Goal: Task Accomplishment & Management: Manage account settings

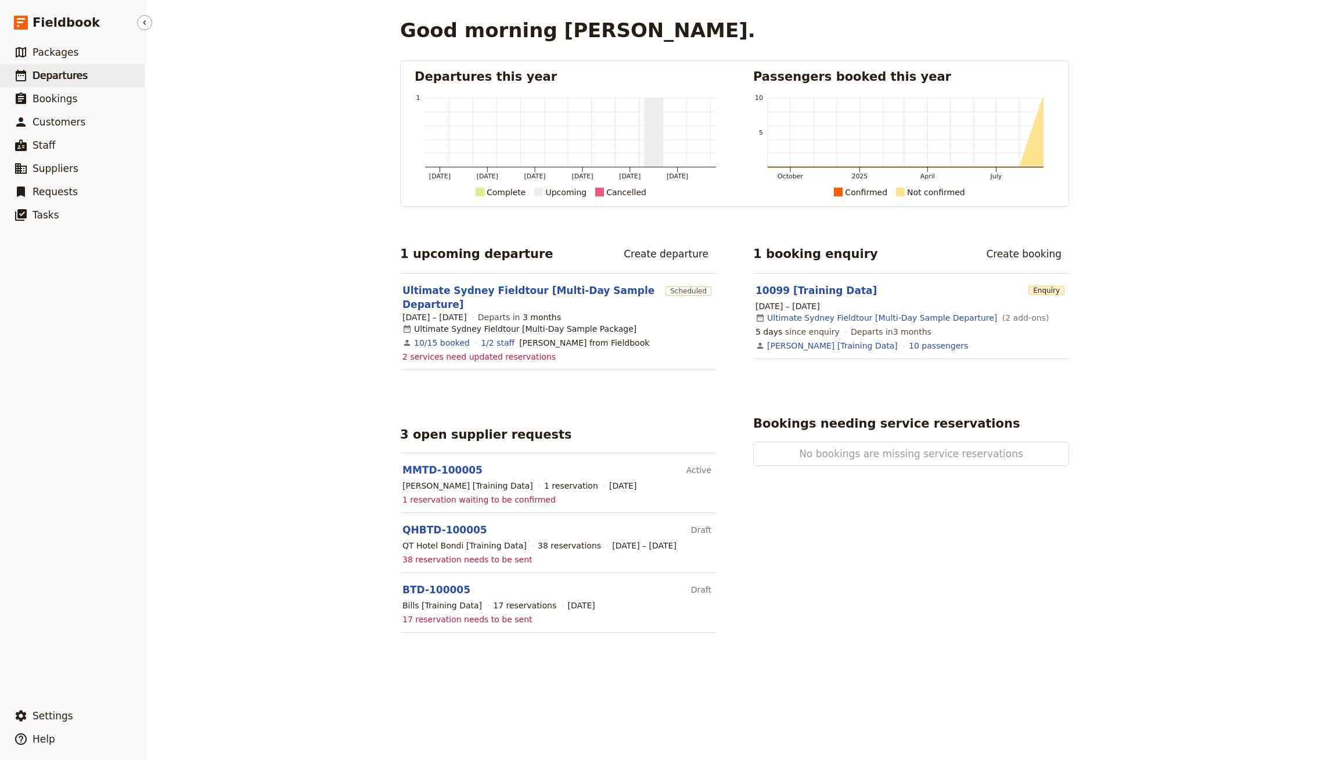
click at [107, 75] on link "​ Departures" at bounding box center [72, 75] width 145 height 23
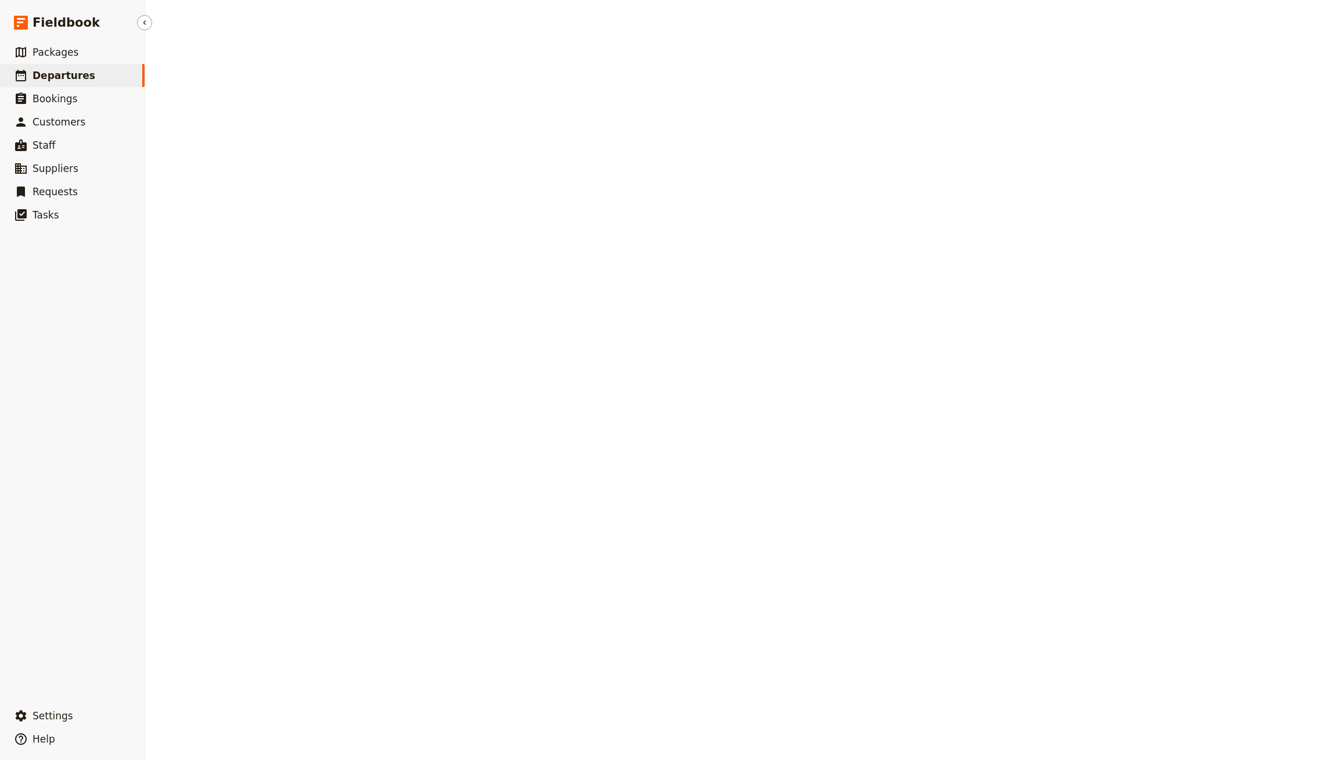
select select "CREATED_AT"
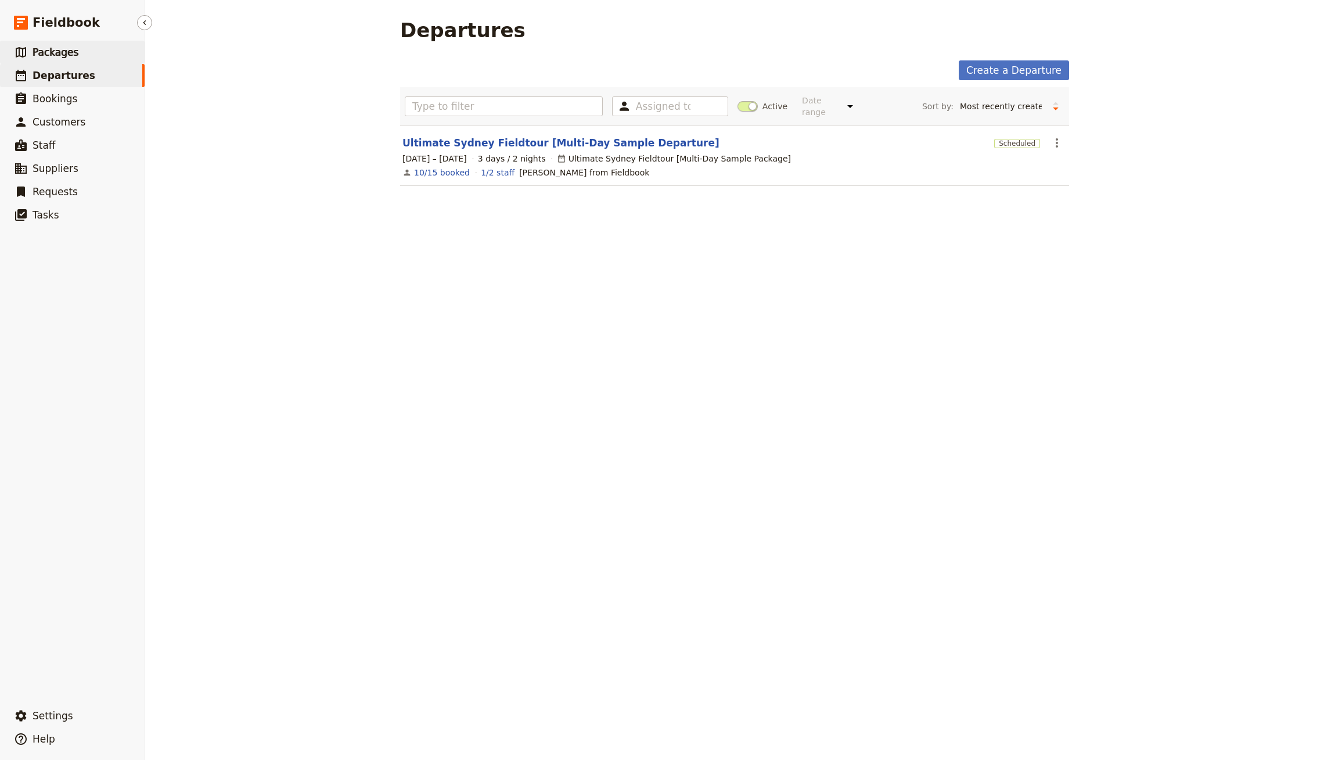
click at [64, 55] on span "Packages" at bounding box center [56, 52] width 46 height 12
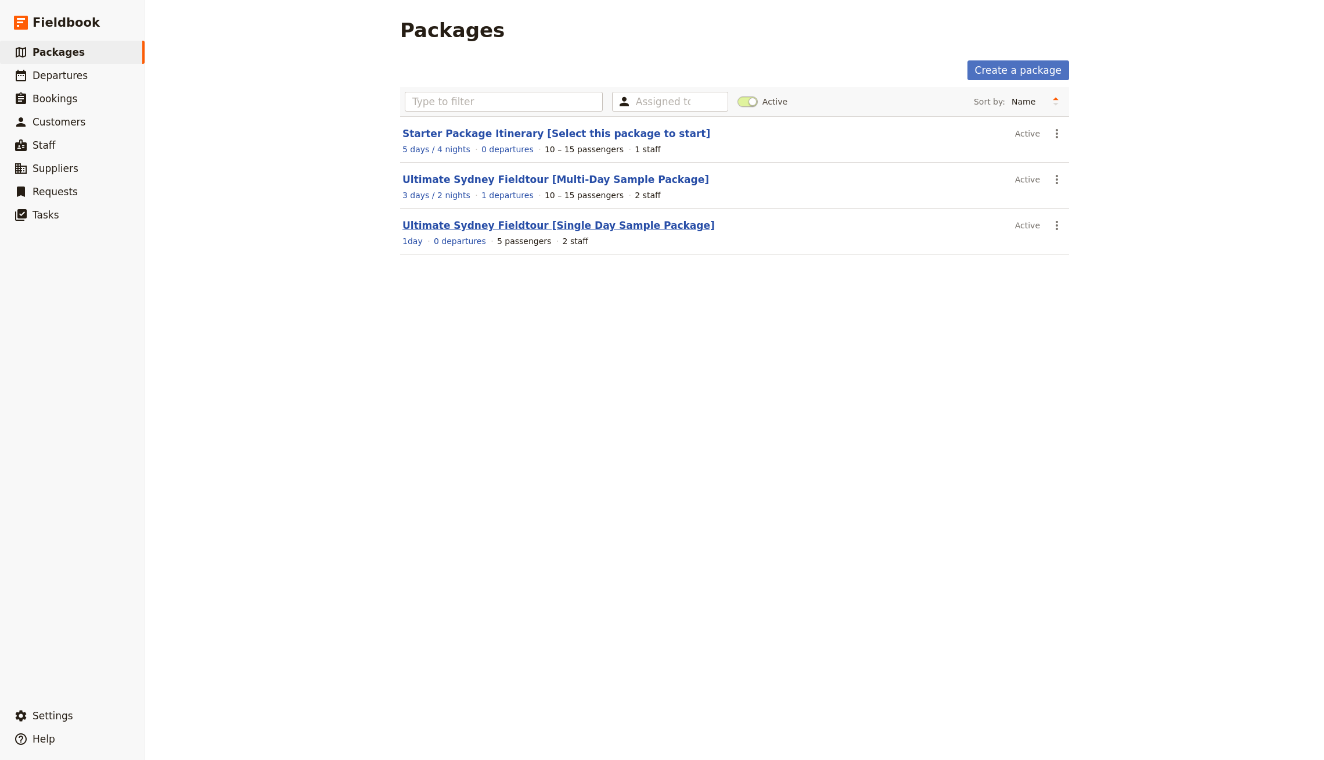
click at [543, 228] on link "Ultimate Sydney Fieldtour [Single Day Sample Package]" at bounding box center [558, 225] width 312 height 12
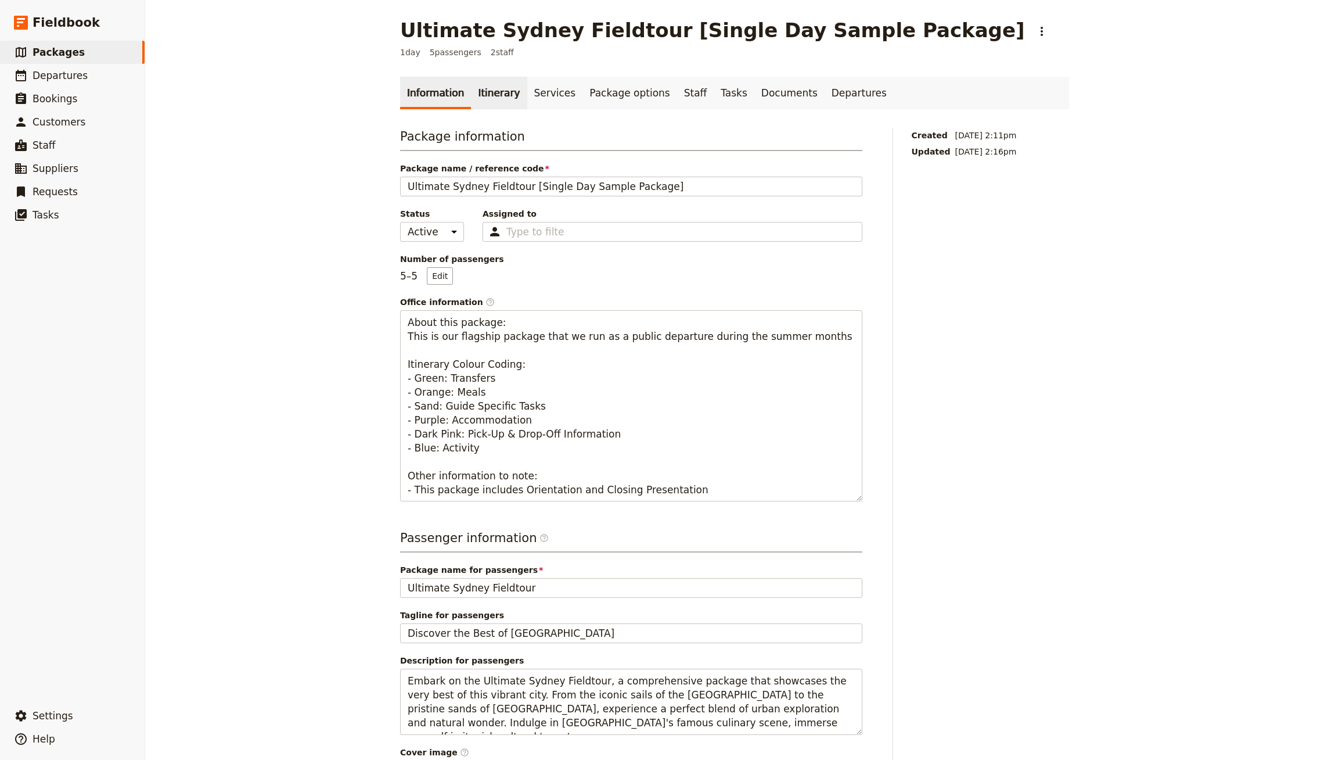
click at [506, 95] on link "Itinerary" at bounding box center [499, 93] width 56 height 33
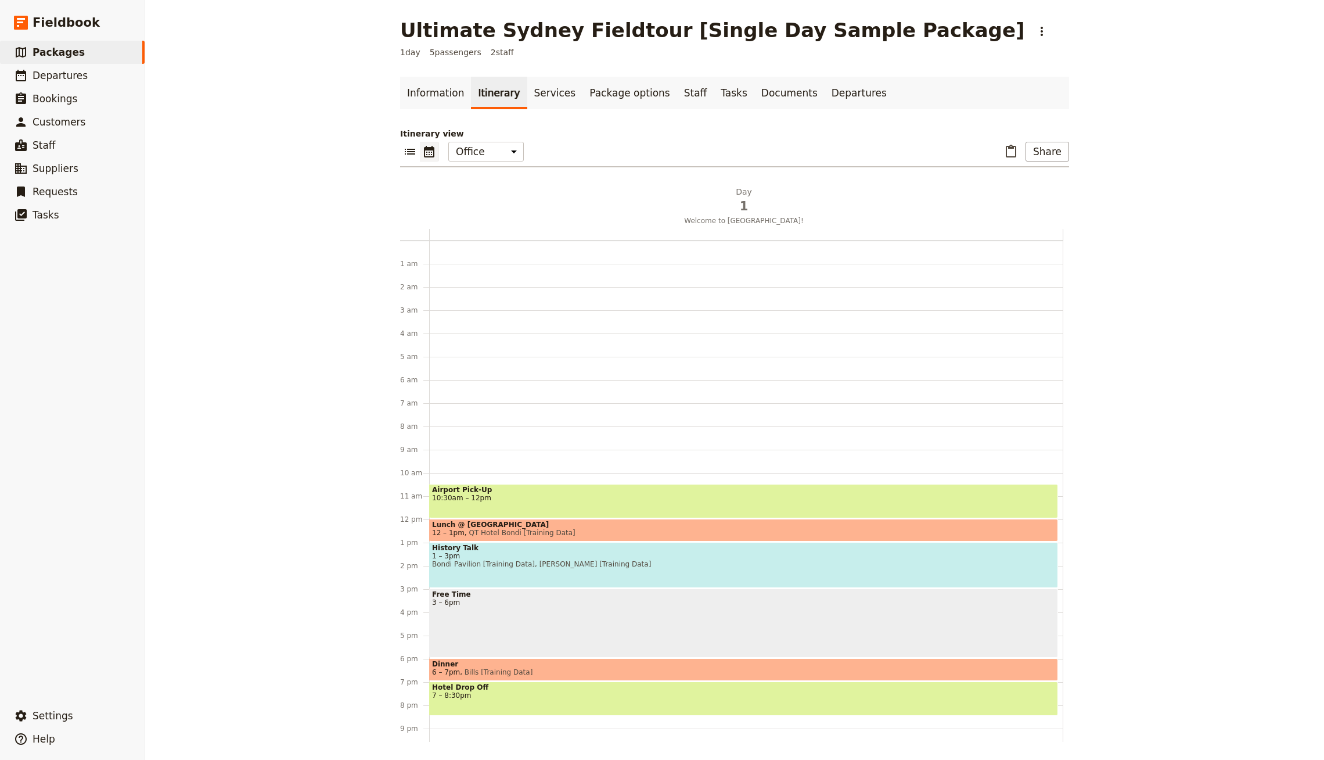
scroll to position [56, 0]
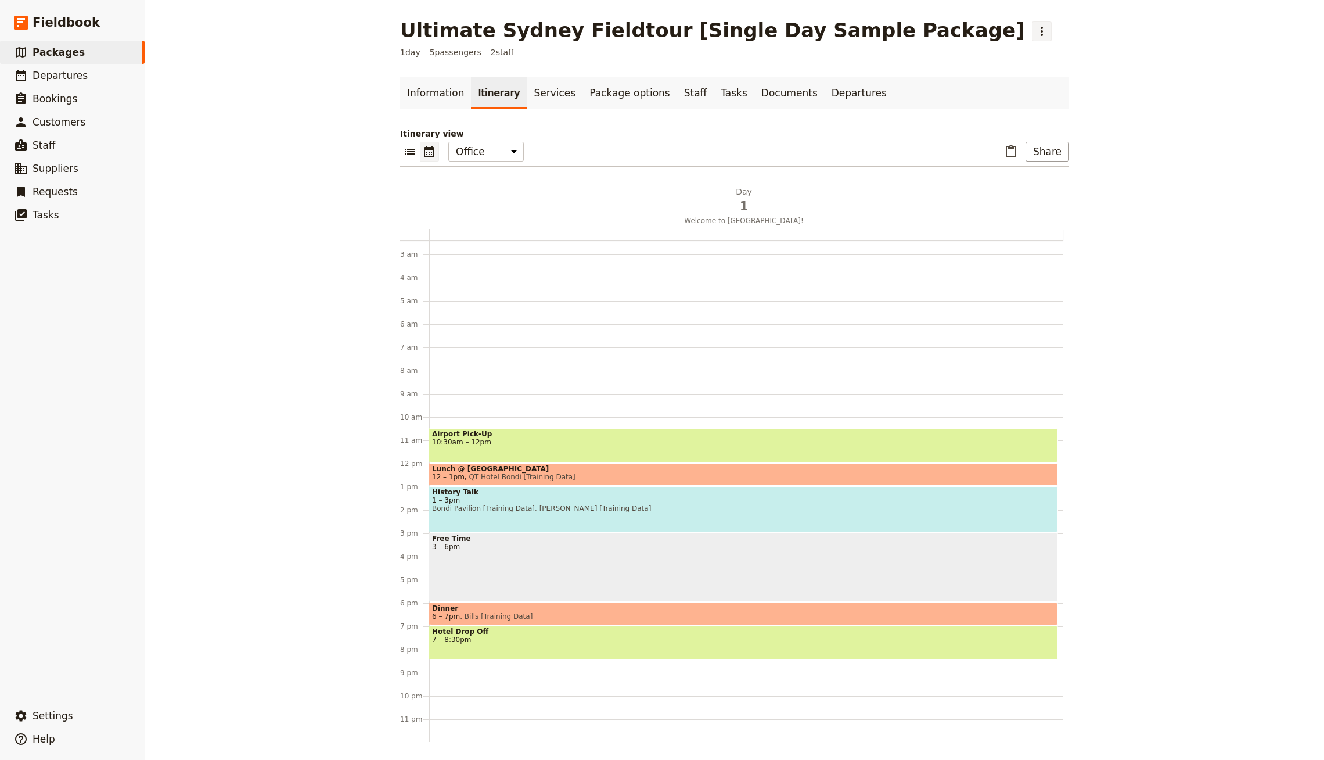
click at [1035, 34] on icon "Actions" at bounding box center [1042, 31] width 14 height 14
click at [931, 67] on span "Clone this package" at bounding box center [949, 73] width 77 height 12
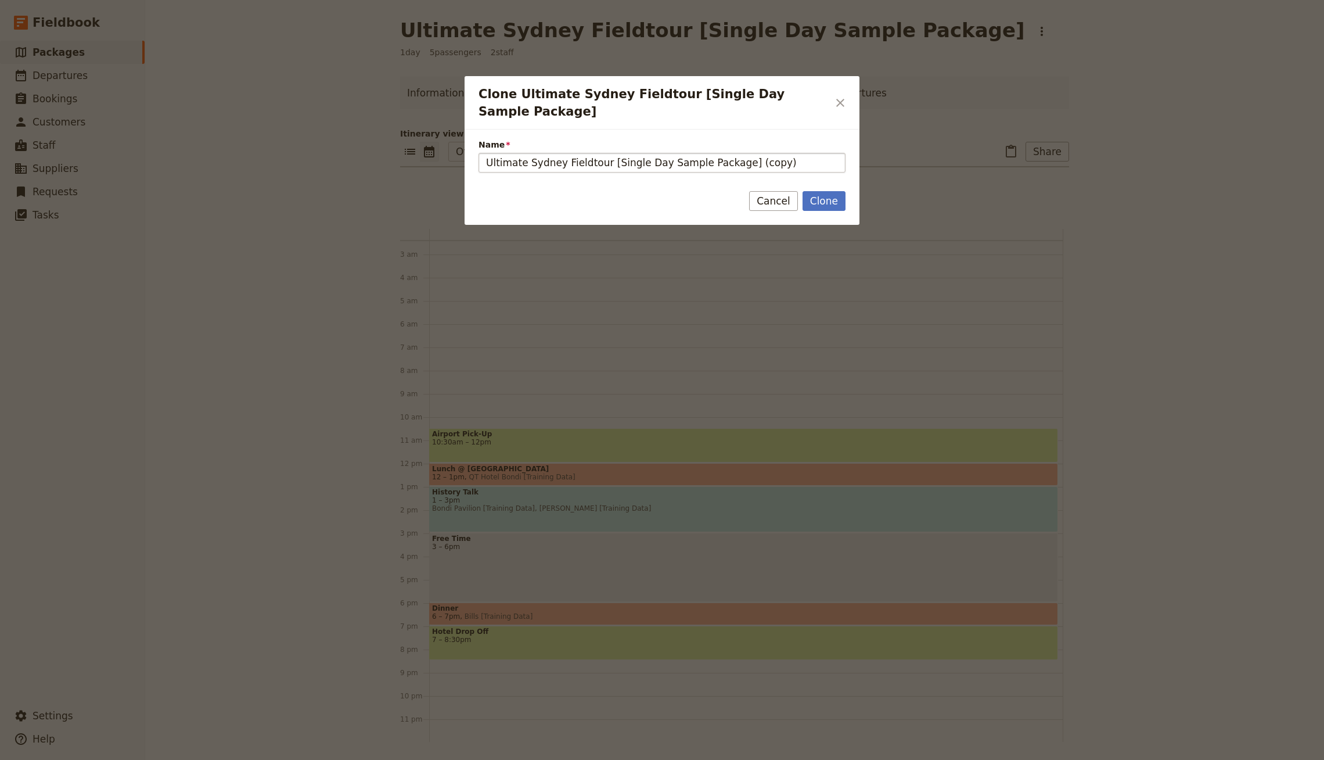
drag, startPoint x: 727, startPoint y: 147, endPoint x: 834, endPoint y: 147, distance: 106.8
click at [834, 153] on input "Ultimate Sydney Fieldtour [Single Day Sample Package] (copy)" at bounding box center [661, 163] width 367 height 20
type input "Ultimate Sydney Fieldtour [Single Day Sample Package with Options]"
click at [827, 191] on button "Clone" at bounding box center [823, 201] width 43 height 20
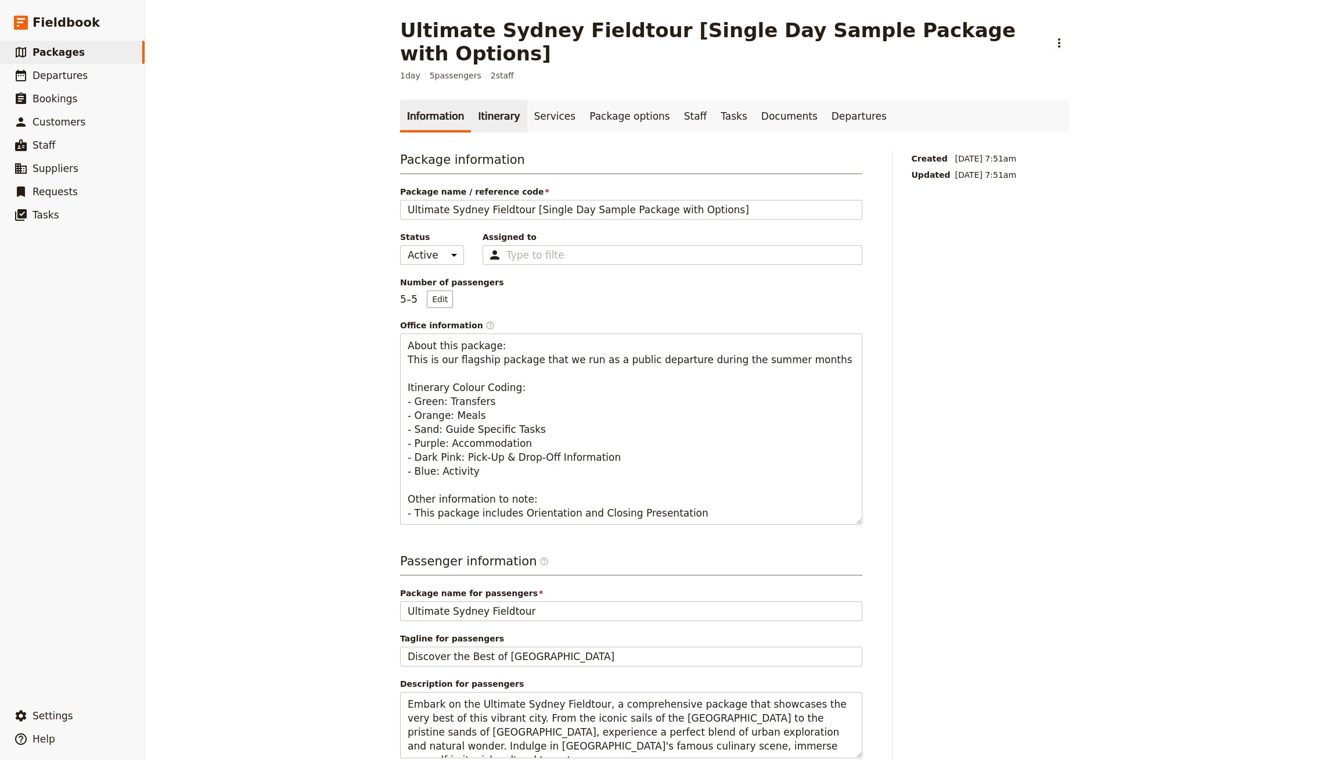
click at [483, 106] on link "Itinerary" at bounding box center [499, 116] width 56 height 33
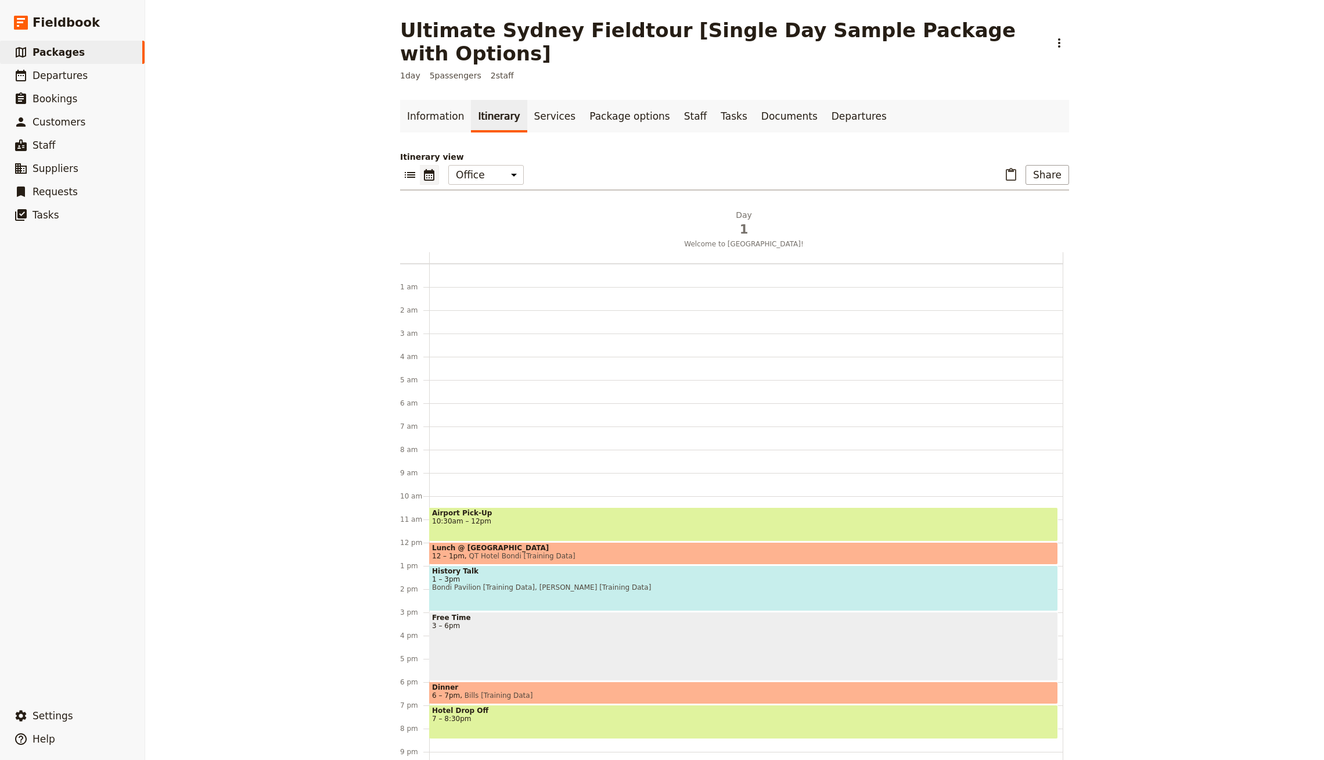
scroll to position [56, 0]
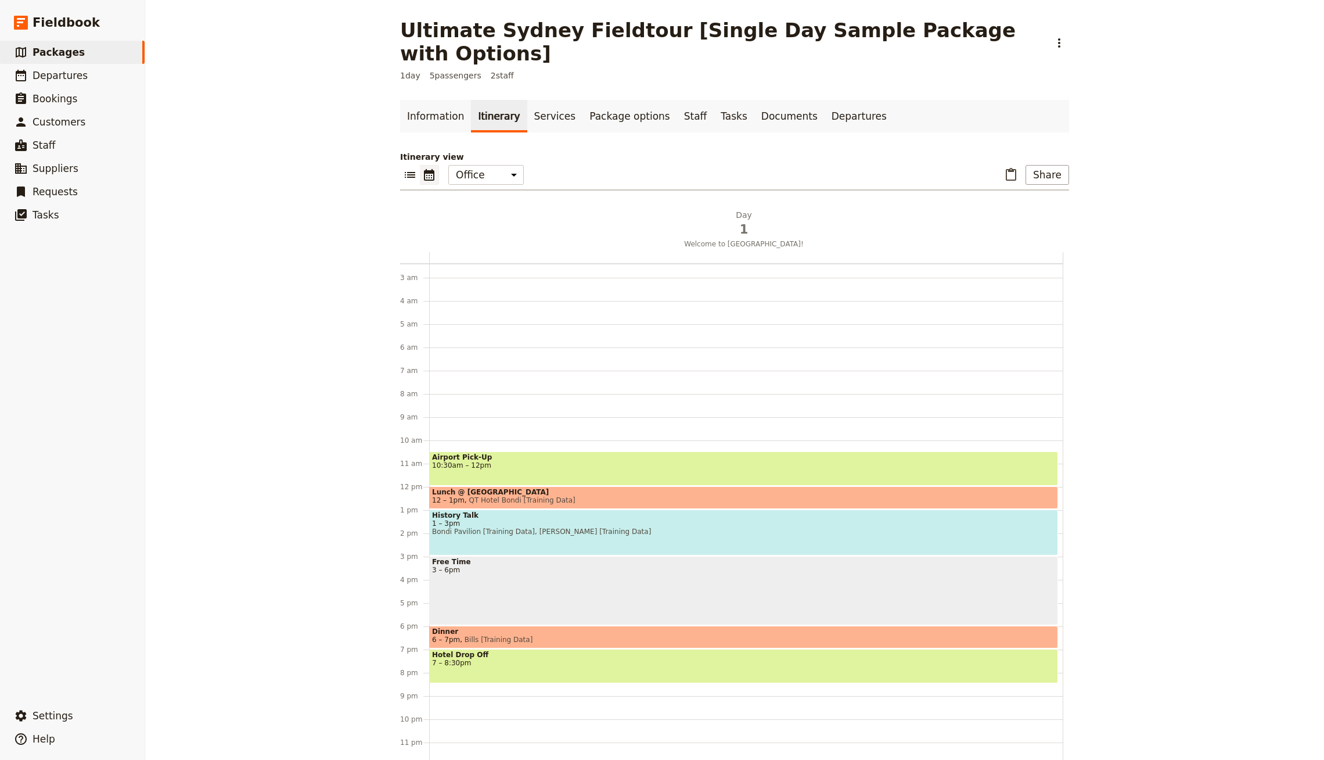
click at [903, 527] on span "Bondi Pavilion [Training Data], [PERSON_NAME] [Training Data]" at bounding box center [743, 531] width 623 height 8
click at [836, 488] on span "Lunch @ [GEOGRAPHIC_DATA]" at bounding box center [743, 492] width 623 height 8
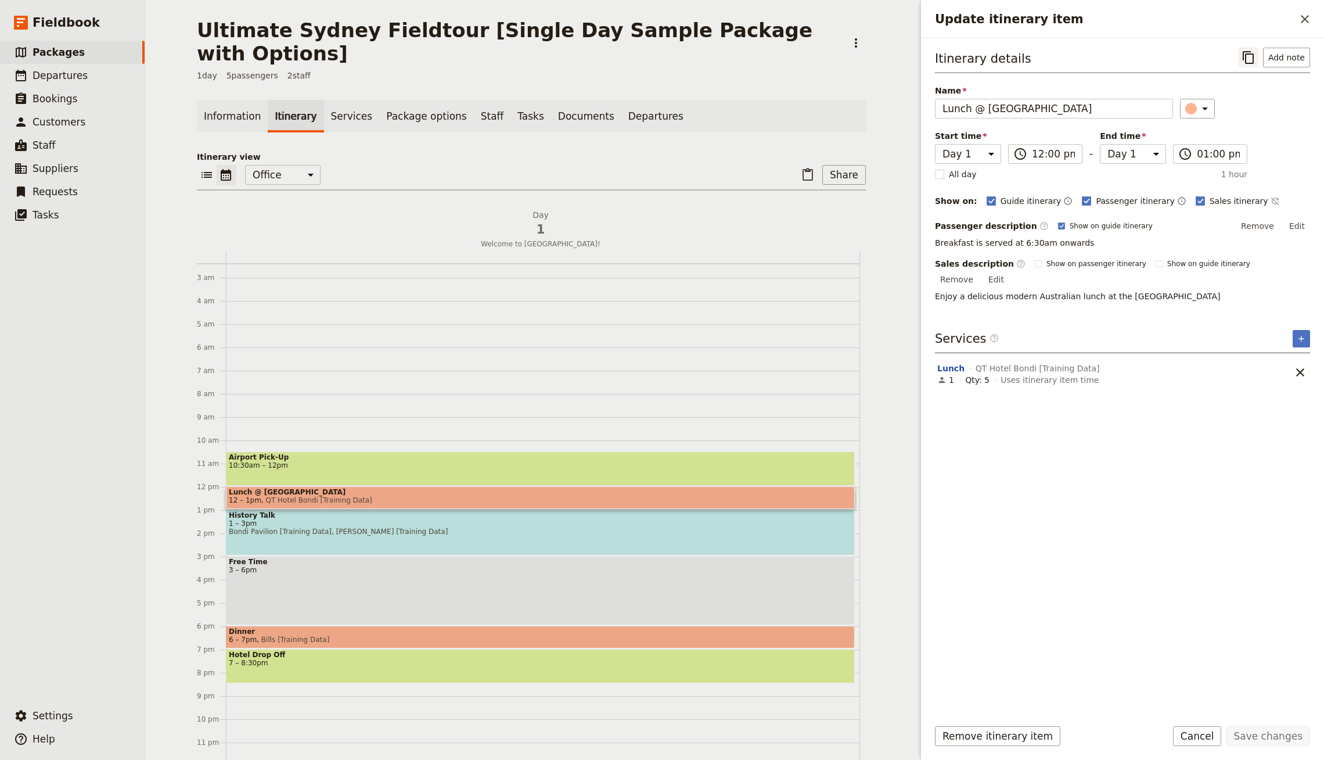
click at [1253, 65] on button "​" at bounding box center [1249, 58] width 20 height 20
click at [1304, 26] on button "​" at bounding box center [1305, 19] width 20 height 20
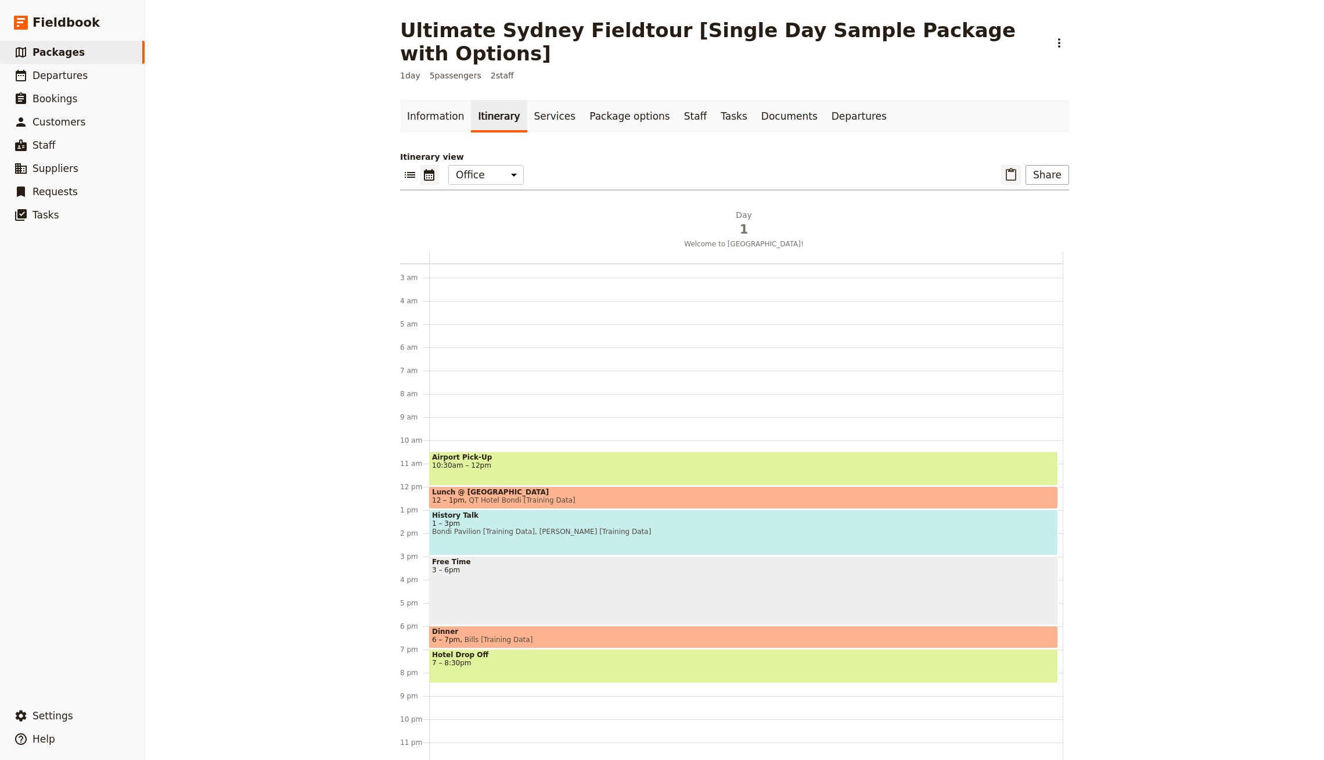
click at [1017, 168] on icon "Paste itinerary item" at bounding box center [1011, 175] width 14 height 14
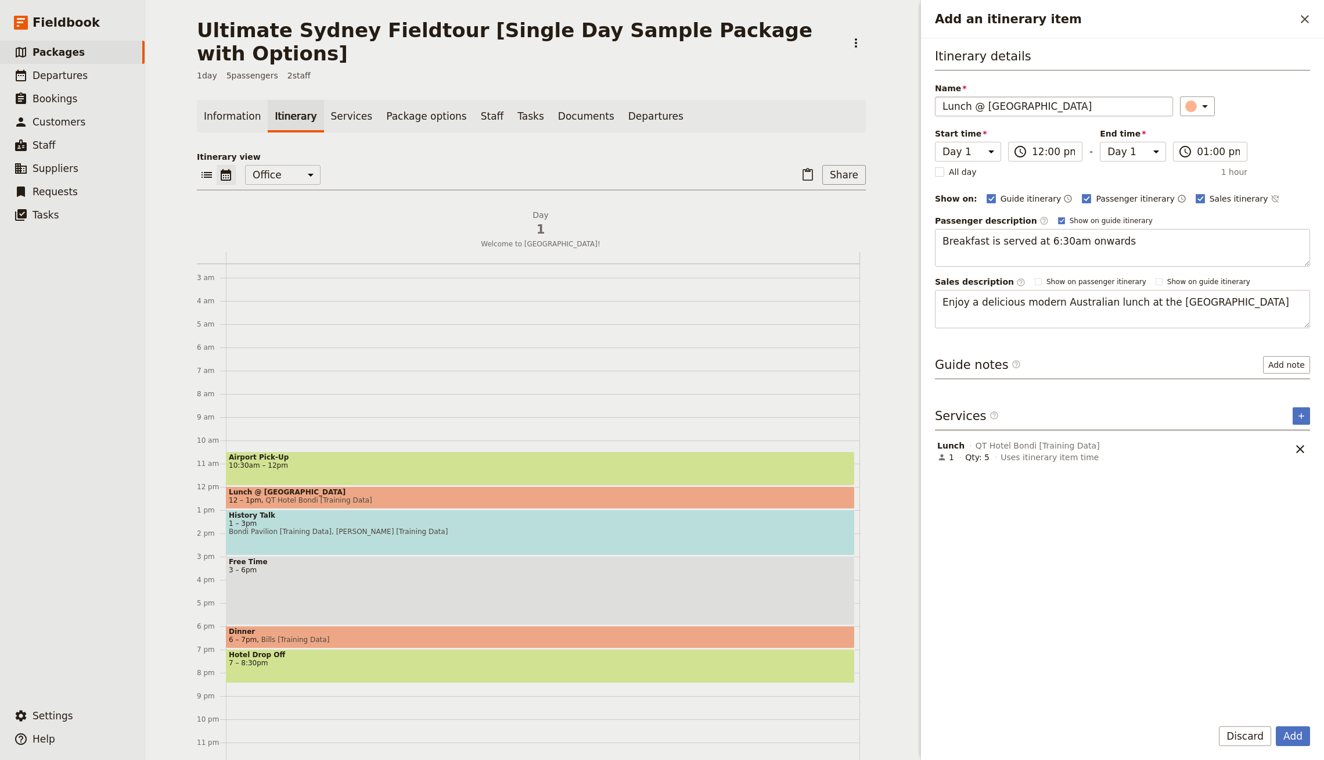
click at [997, 107] on input "Lunch @ [GEOGRAPHIC_DATA]" at bounding box center [1054, 106] width 238 height 20
type input "Lunch @ [GEOGRAPHIC_DATA]"
click at [1298, 451] on icon "Remove service" at bounding box center [1300, 449] width 14 height 14
click at [1298, 415] on icon "Add service inclusion" at bounding box center [1301, 415] width 9 height 9
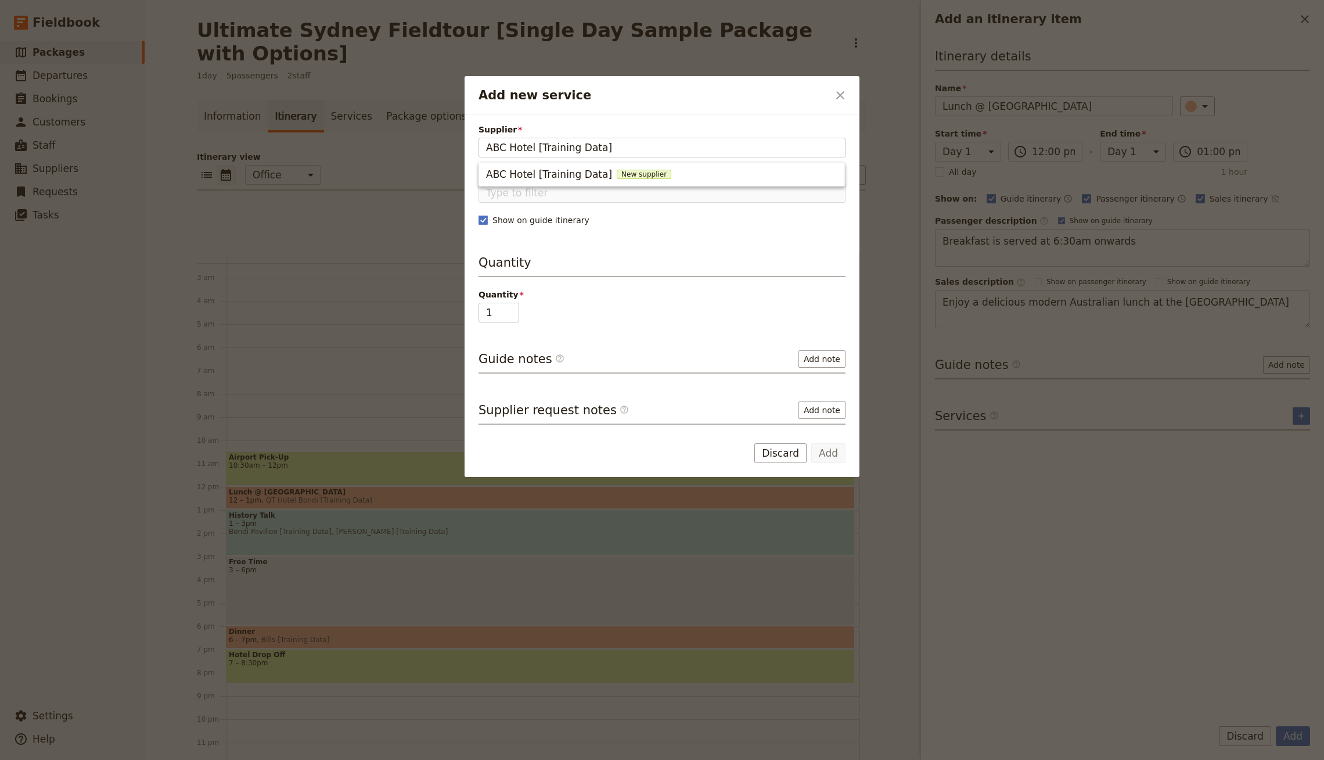
type input "ABC Hotel [Training Data]"
click at [665, 122] on div "Supplier Please fill in this field. Service Show on guide itinerary Quantity Qu…" at bounding box center [662, 269] width 395 height 311
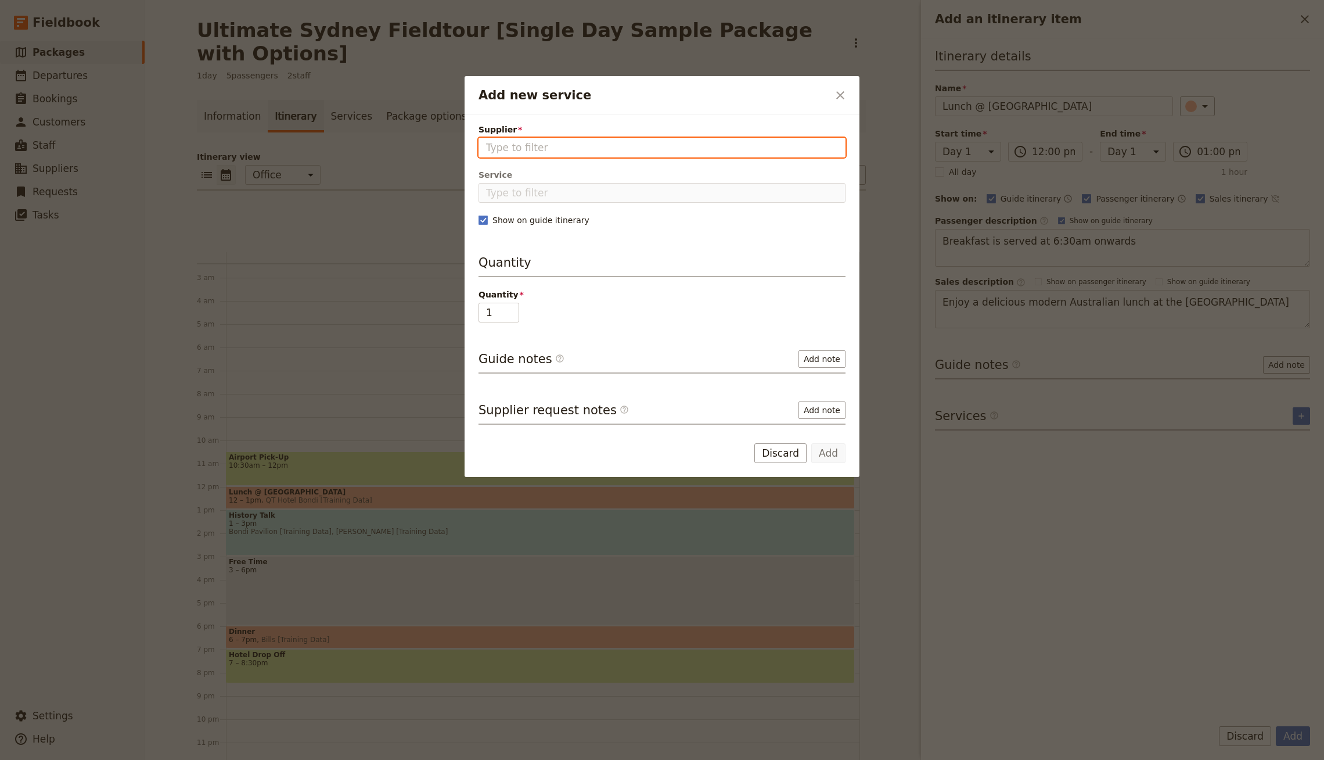
click at [591, 147] on input "Supplier" at bounding box center [662, 148] width 352 height 14
type input "ABC Cafe [Training Data]"
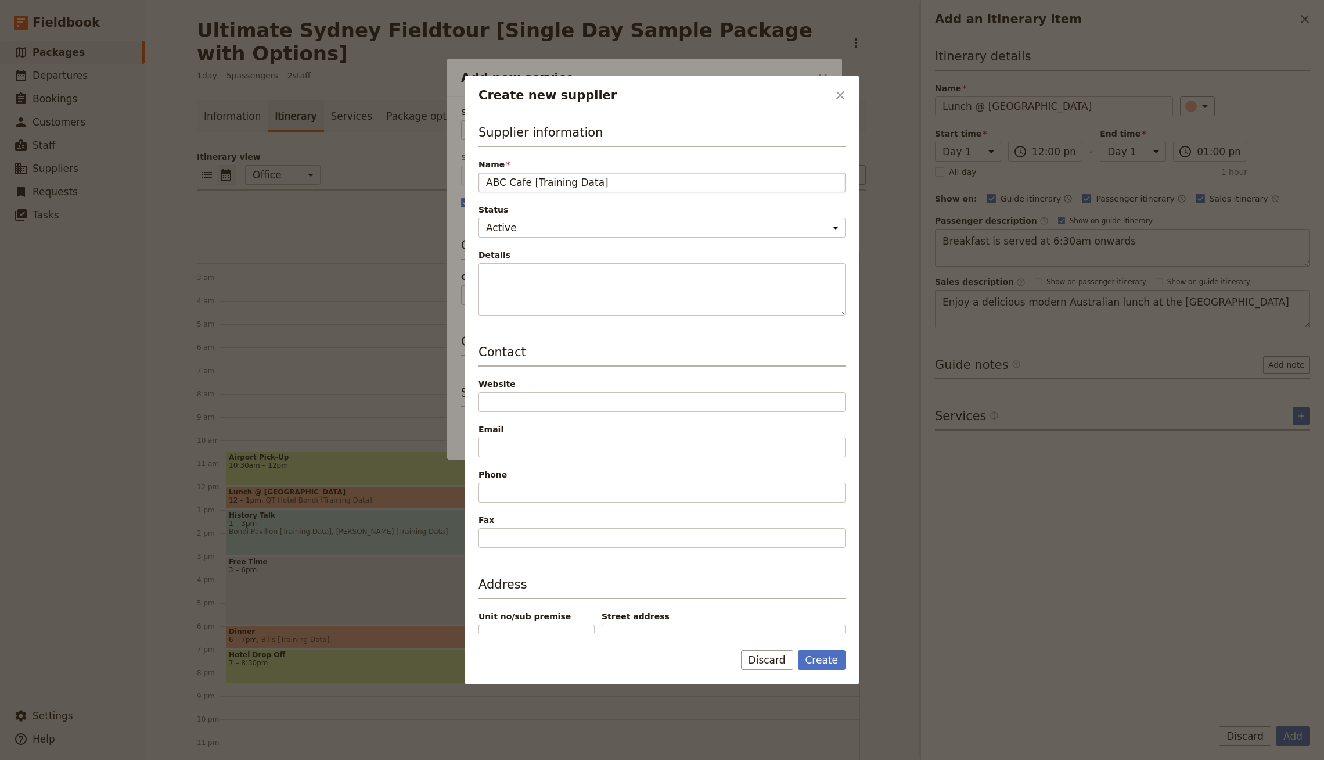
click at [798, 650] on button "Create" at bounding box center [822, 660] width 48 height 20
type input "ABC Cafe [Training Data]"
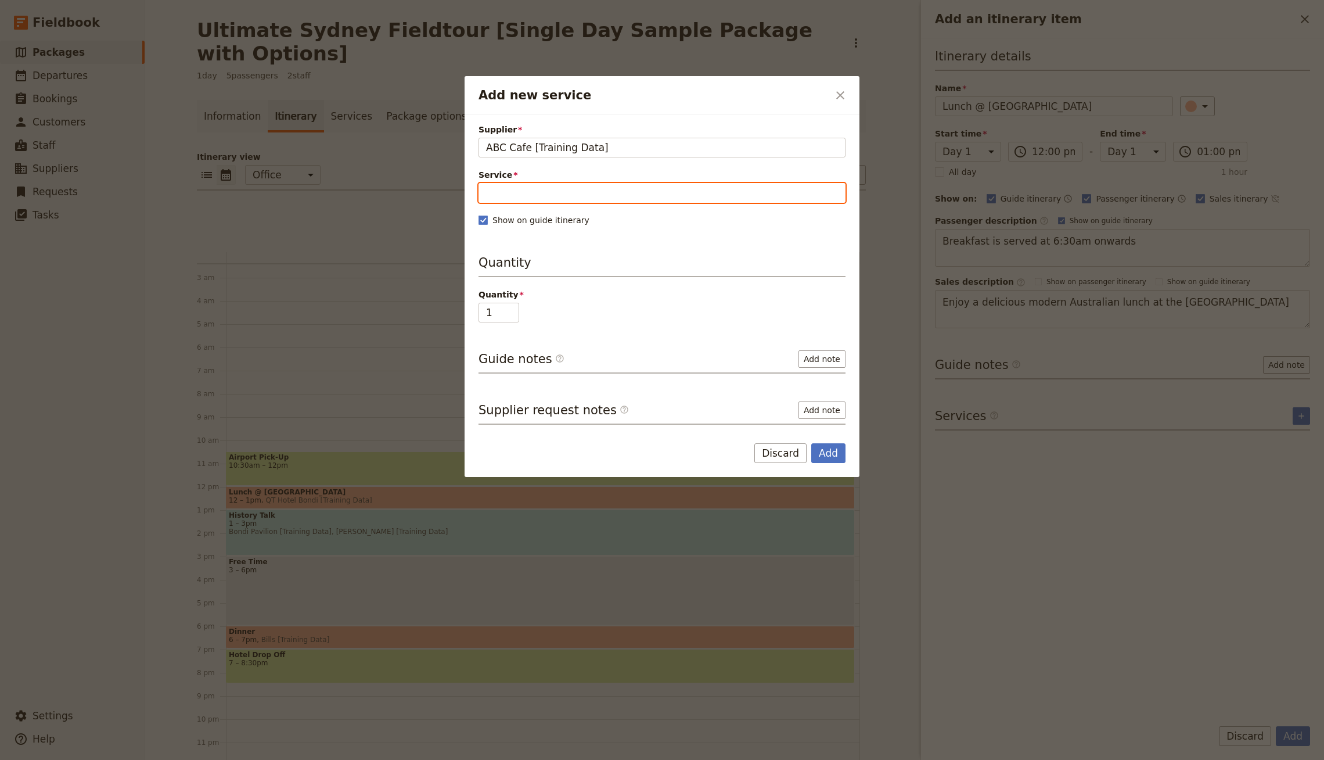
click at [581, 186] on input "Service" at bounding box center [661, 193] width 367 height 20
type input "Lunch"
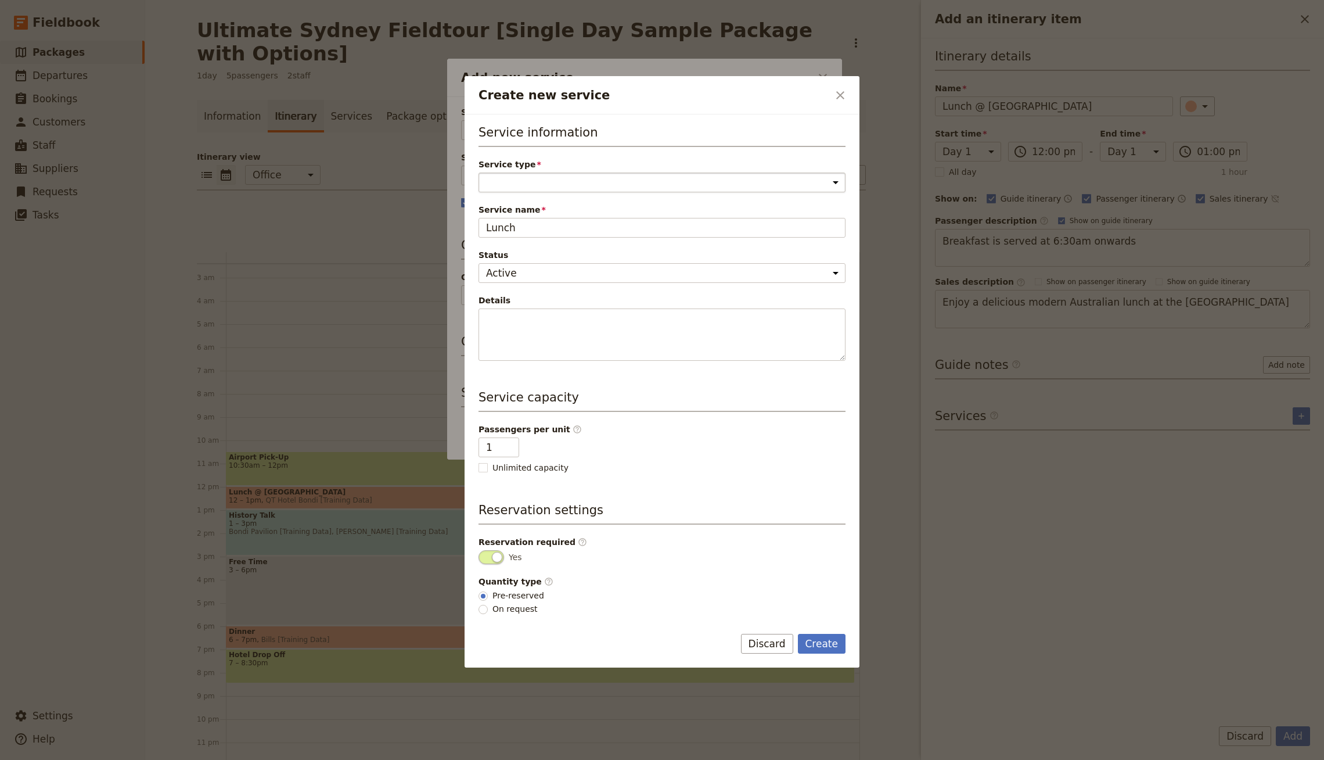
click at [581, 172] on select "Accommodation Activity Transport Flight Food and beverage Other" at bounding box center [661, 182] width 367 height 20
select select "FoodAndBeverageService"
click at [478, 172] on select "Accommodation Activity Transport Flight Food and beverage Other" at bounding box center [661, 182] width 367 height 20
click at [830, 641] on button "Create" at bounding box center [822, 644] width 48 height 20
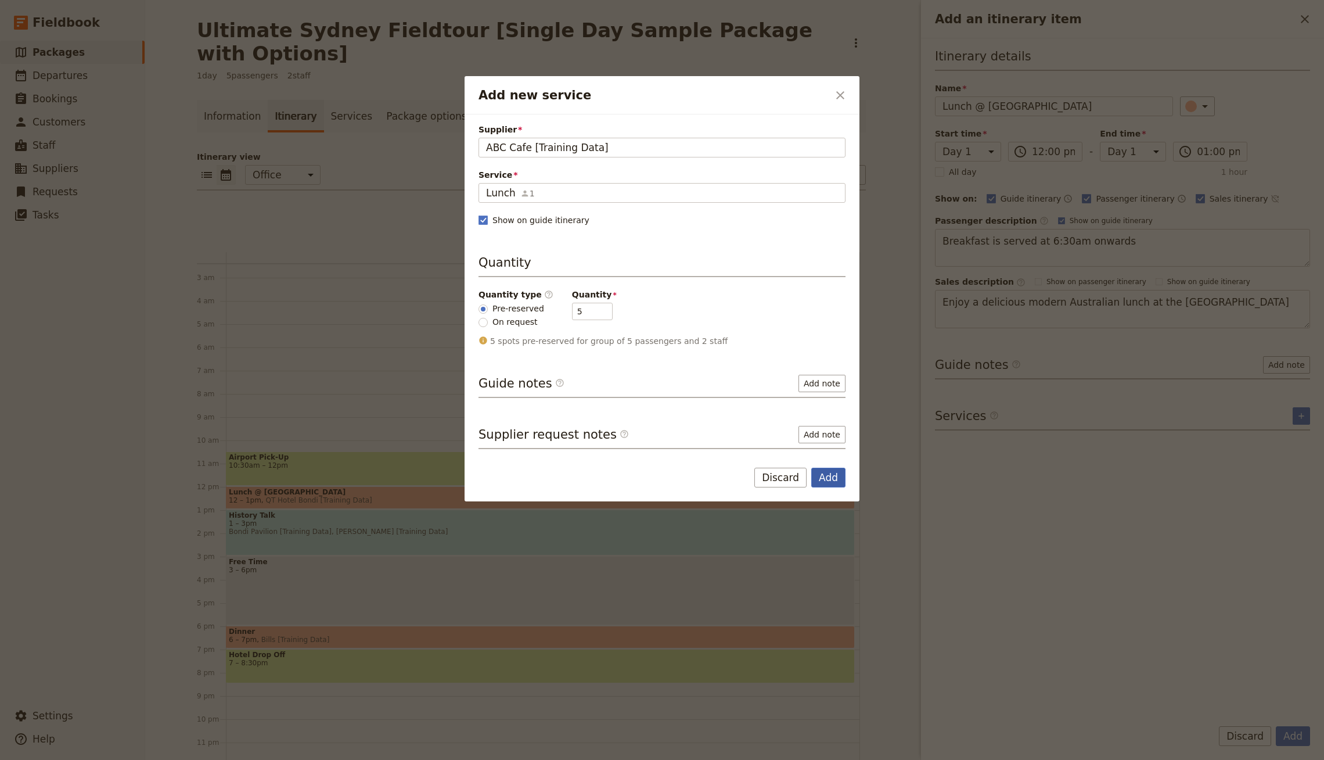
click at [825, 474] on button "Add" at bounding box center [828, 477] width 34 height 20
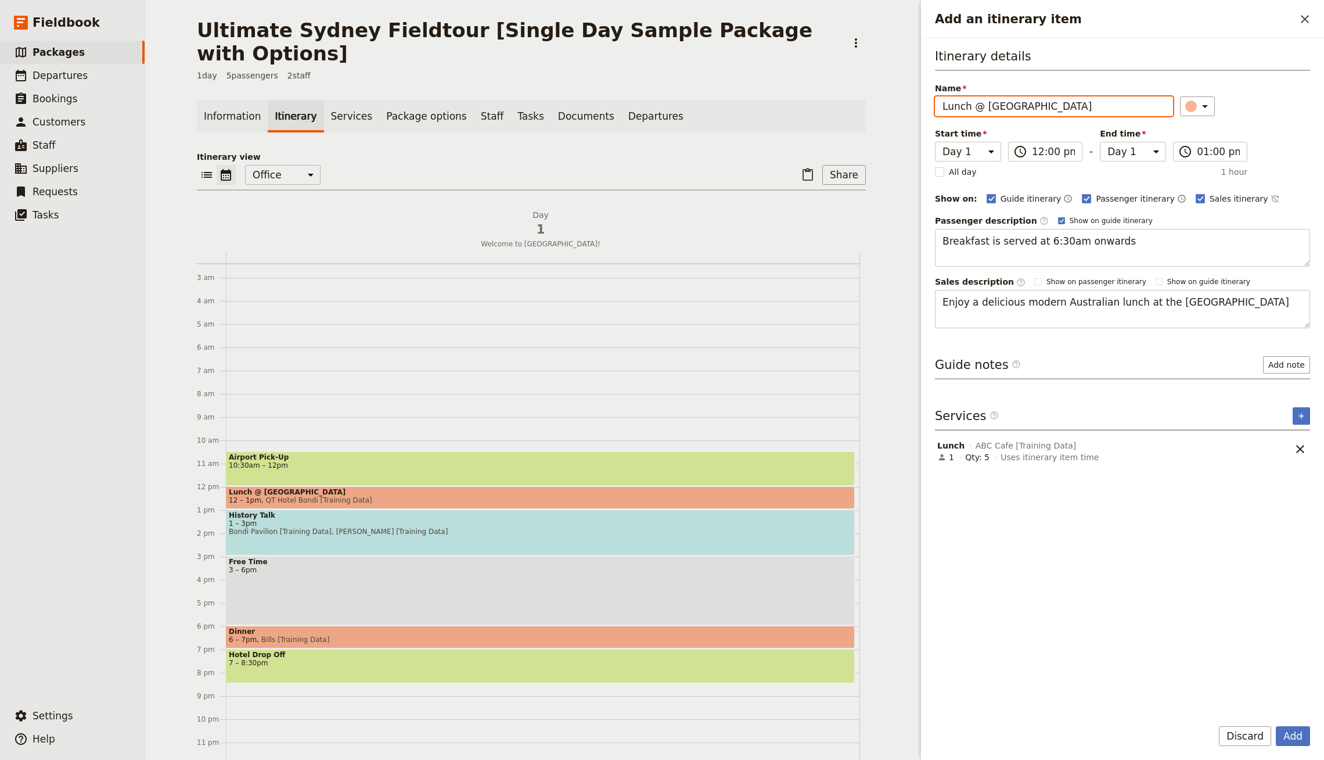
click at [1017, 107] on input "Lunch @ [GEOGRAPHIC_DATA]" at bounding box center [1054, 106] width 238 height 20
type input "Lunch @ [GEOGRAPHIC_DATA]"
click at [1276, 726] on button "Add" at bounding box center [1293, 736] width 34 height 20
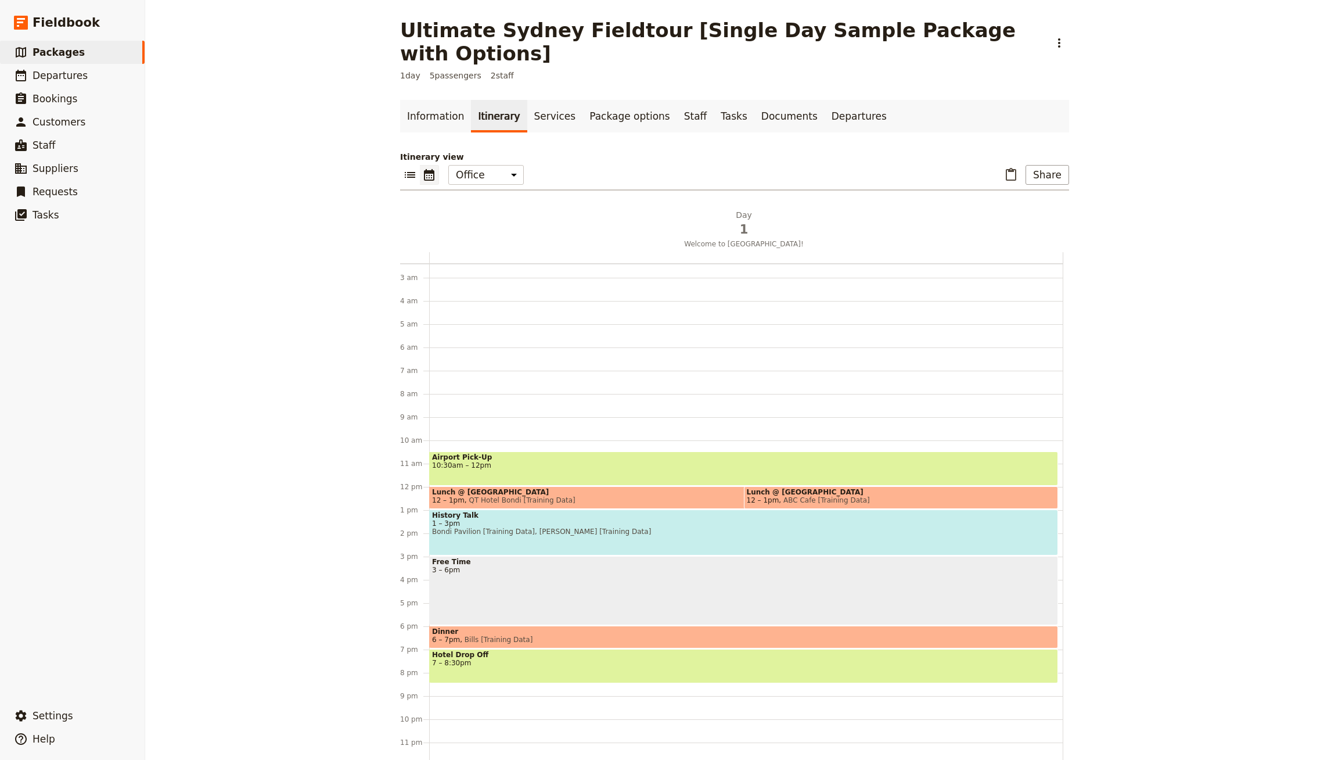
scroll to position [0, 0]
click at [1062, 230] on icon "Add after day 1" at bounding box center [1063, 233] width 7 height 7
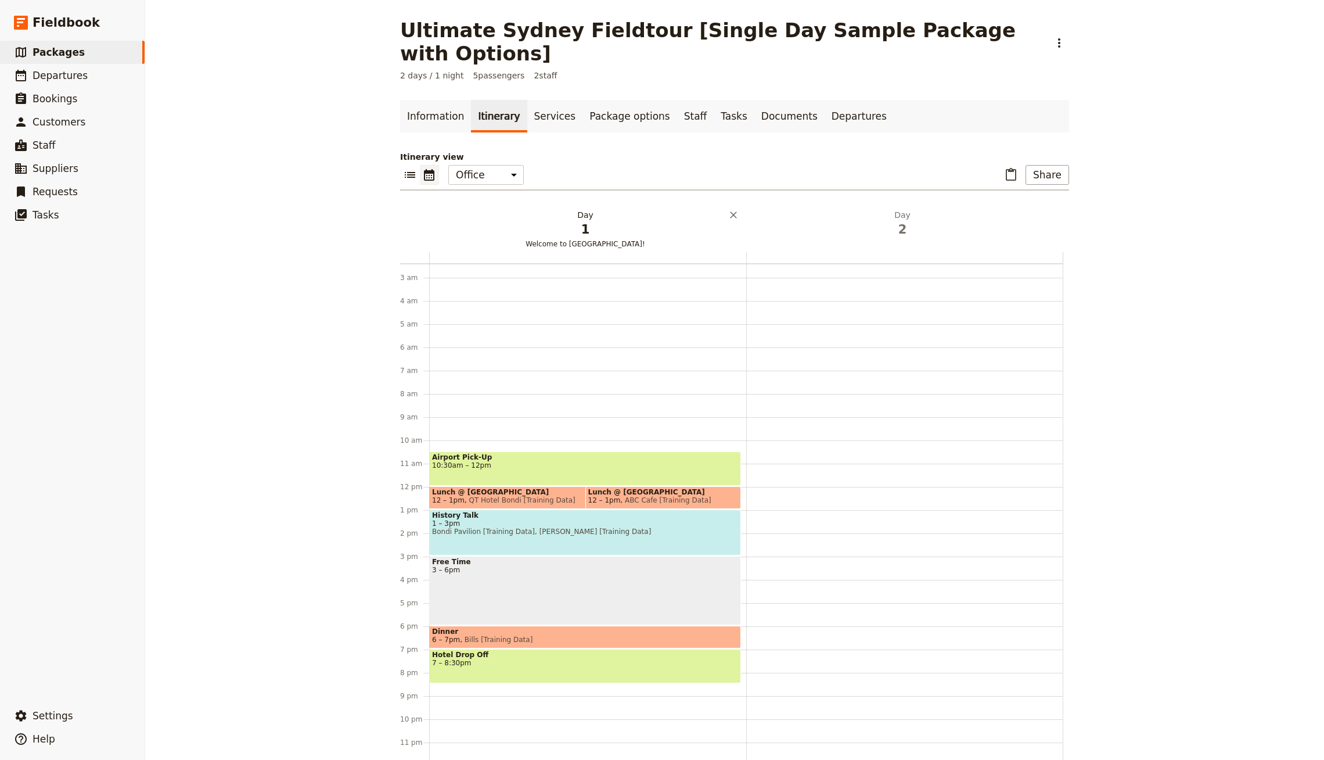
click at [592, 239] on span "Welcome to [GEOGRAPHIC_DATA]!" at bounding box center [585, 243] width 312 height 9
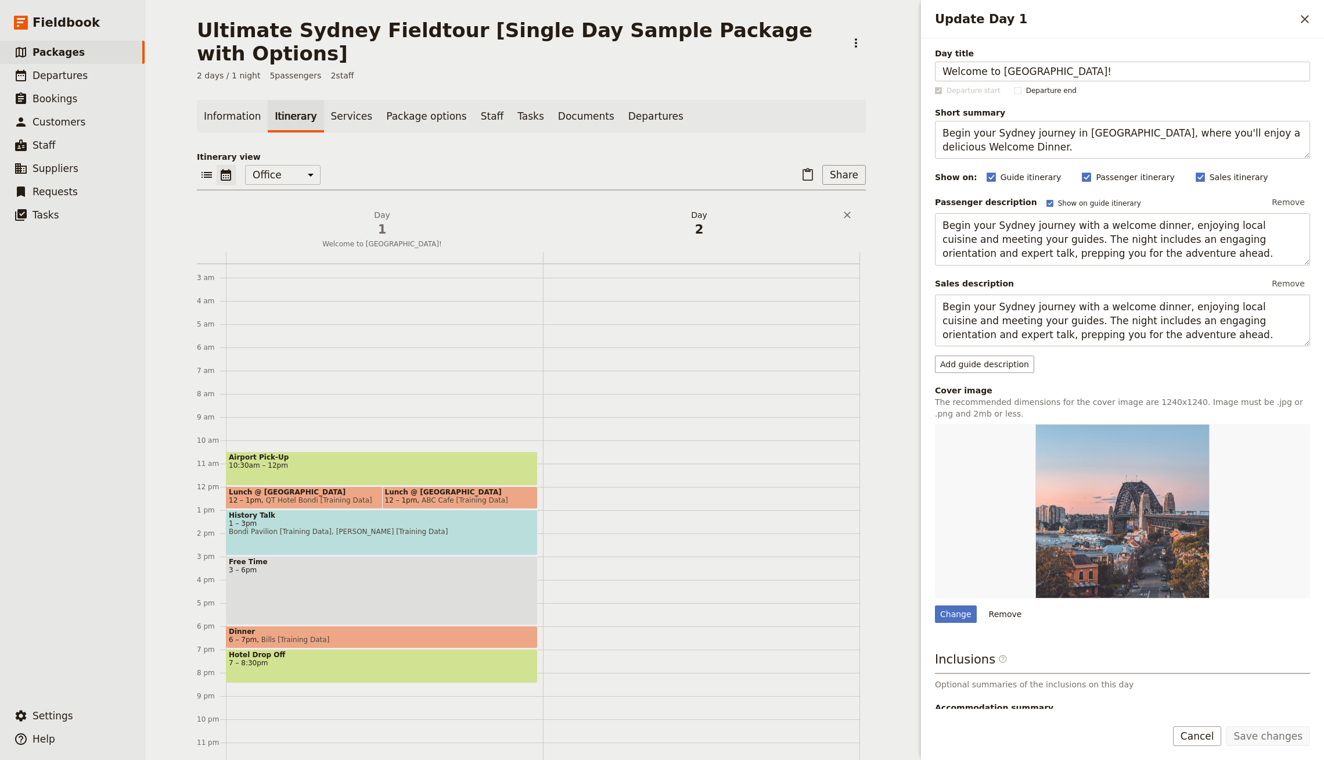
click at [700, 221] on span "2" at bounding box center [699, 229] width 303 height 17
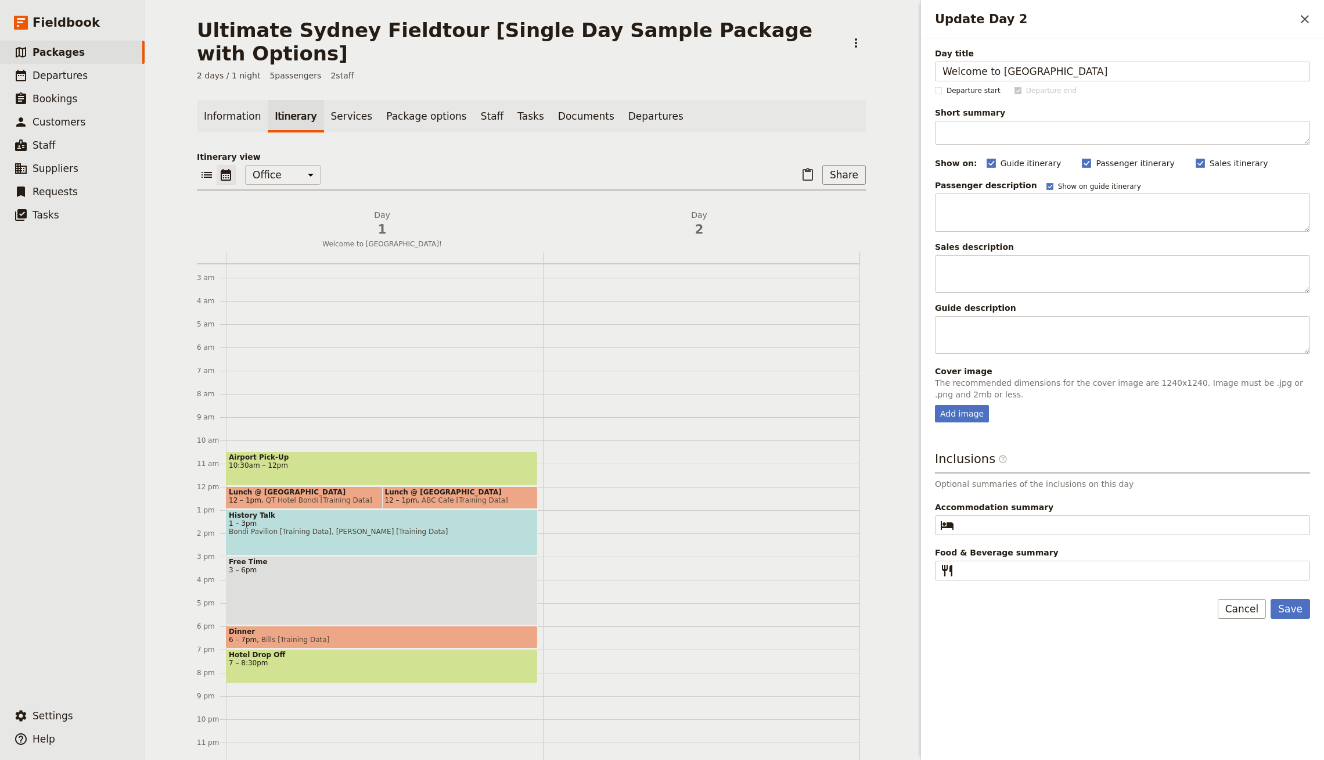
type input "Welcome to [GEOGRAPHIC_DATA]"
click at [1270, 599] on button "Save" at bounding box center [1289, 609] width 39 height 20
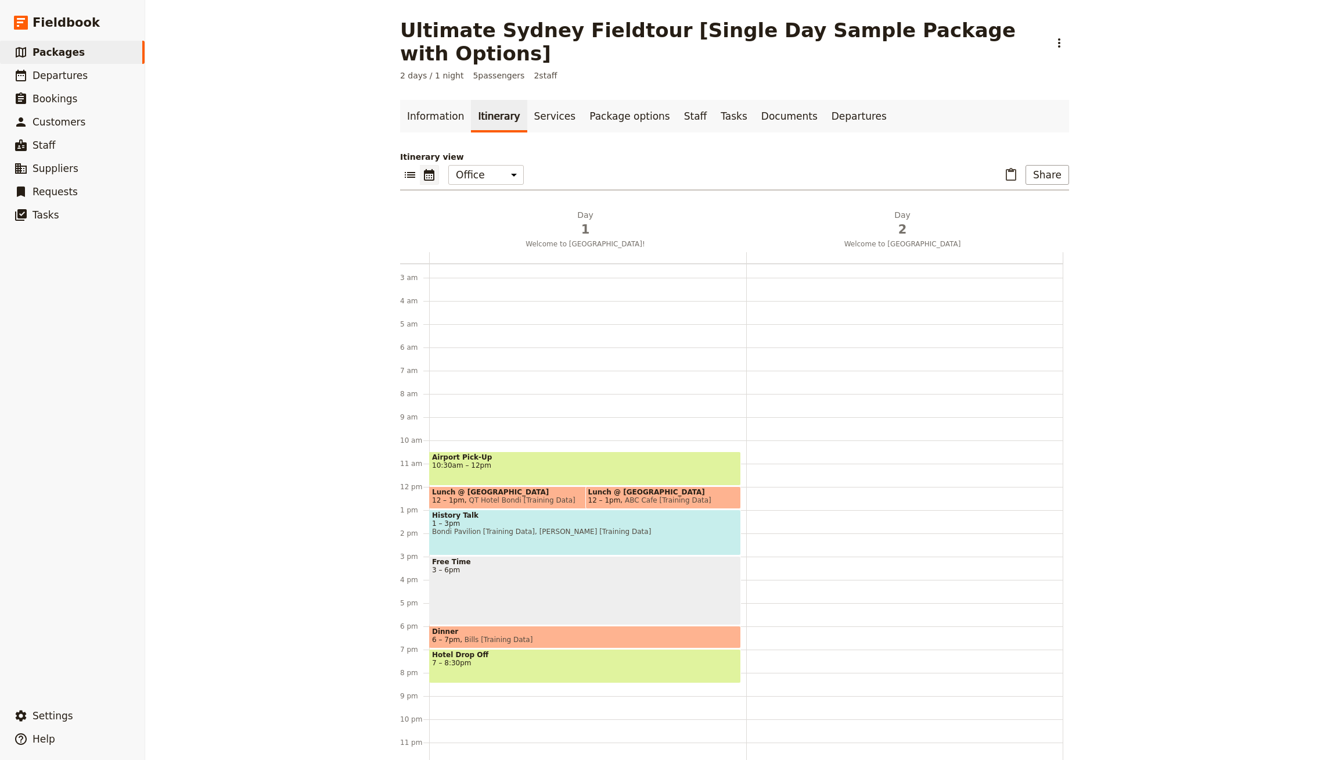
click at [619, 461] on span "10:30am – 12pm" at bounding box center [585, 465] width 306 height 8
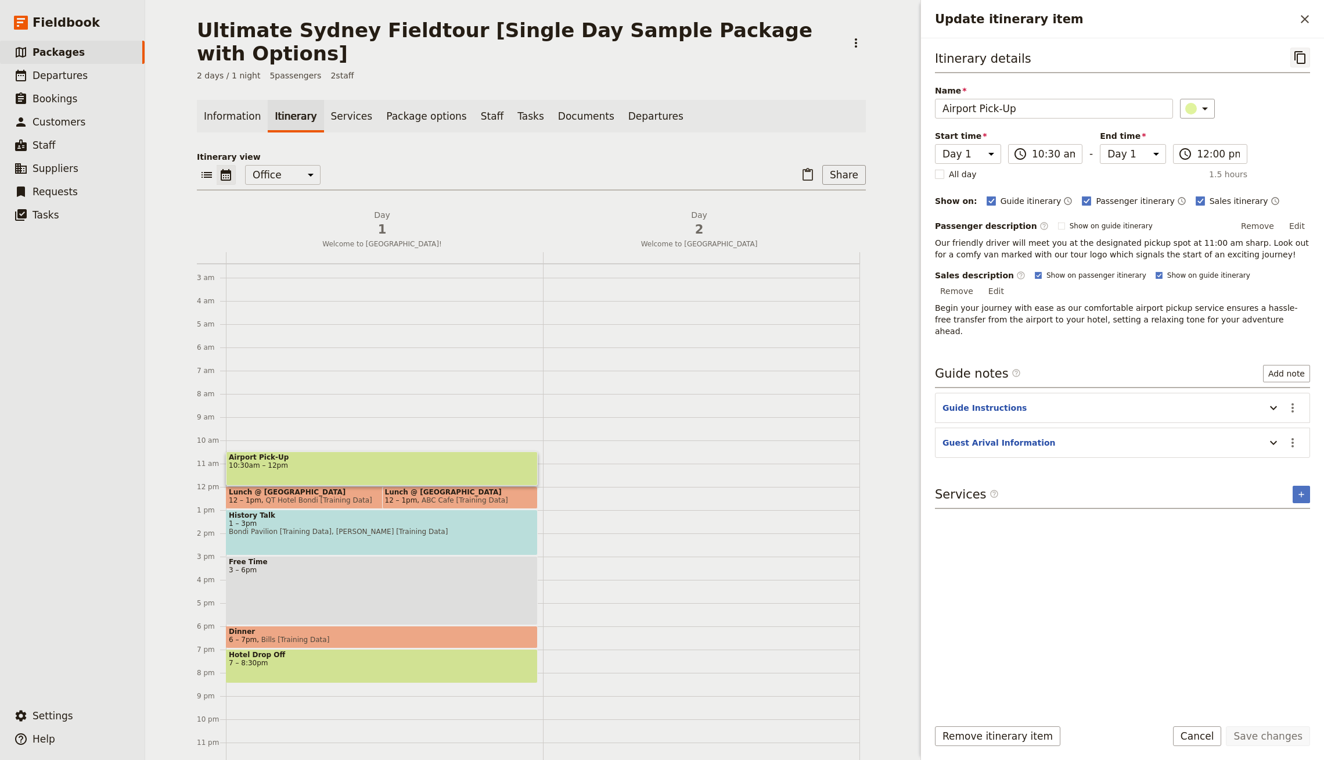
click at [1293, 62] on icon "Copy itinerary item" at bounding box center [1300, 58] width 14 height 14
click at [1304, 20] on icon "Close drawer" at bounding box center [1305, 19] width 8 height 8
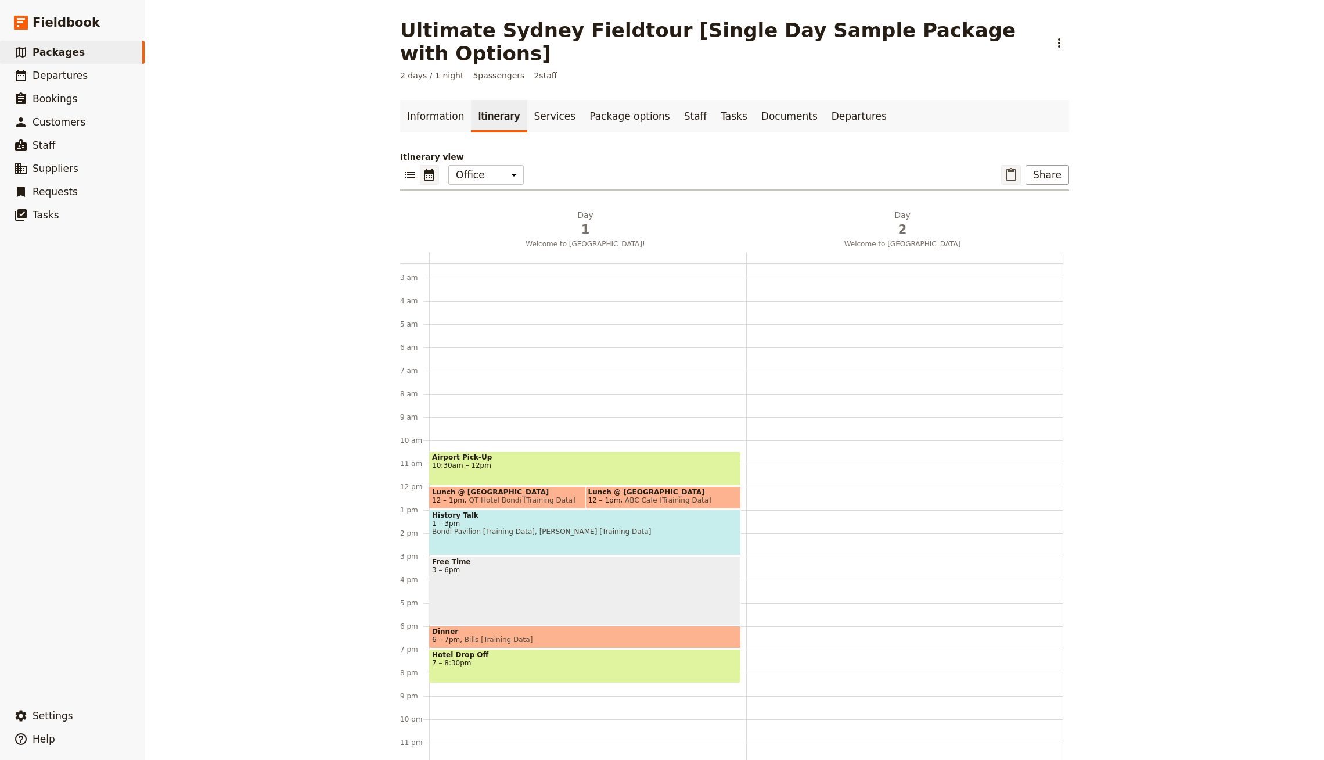
click at [1013, 168] on icon "Paste itinerary item" at bounding box center [1011, 175] width 14 height 14
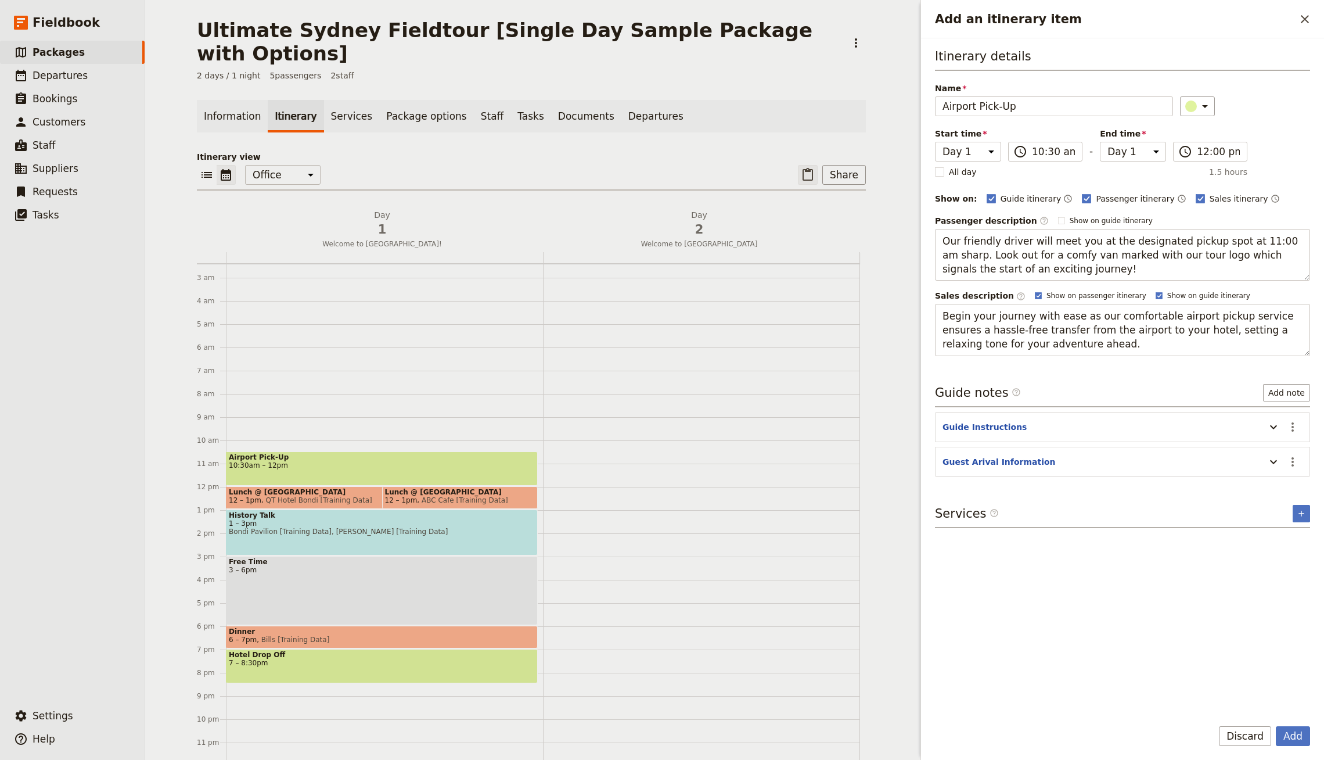
click at [1276, 726] on button "Add" at bounding box center [1293, 736] width 34 height 20
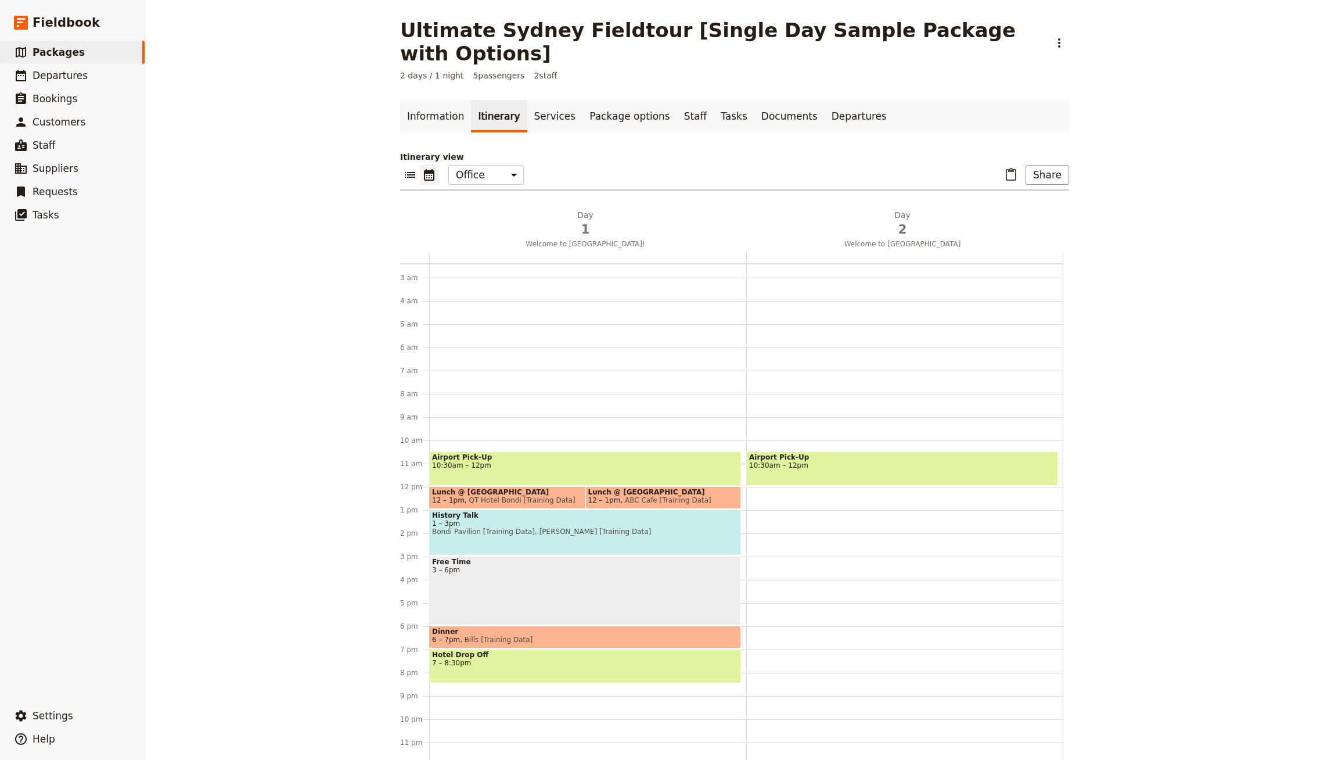
click at [498, 527] on span "Bondi Pavilion [Training Data], [PERSON_NAME] [Training Data]" at bounding box center [585, 531] width 306 height 8
click at [487, 503] on span at bounding box center [562, 505] width 264 height 5
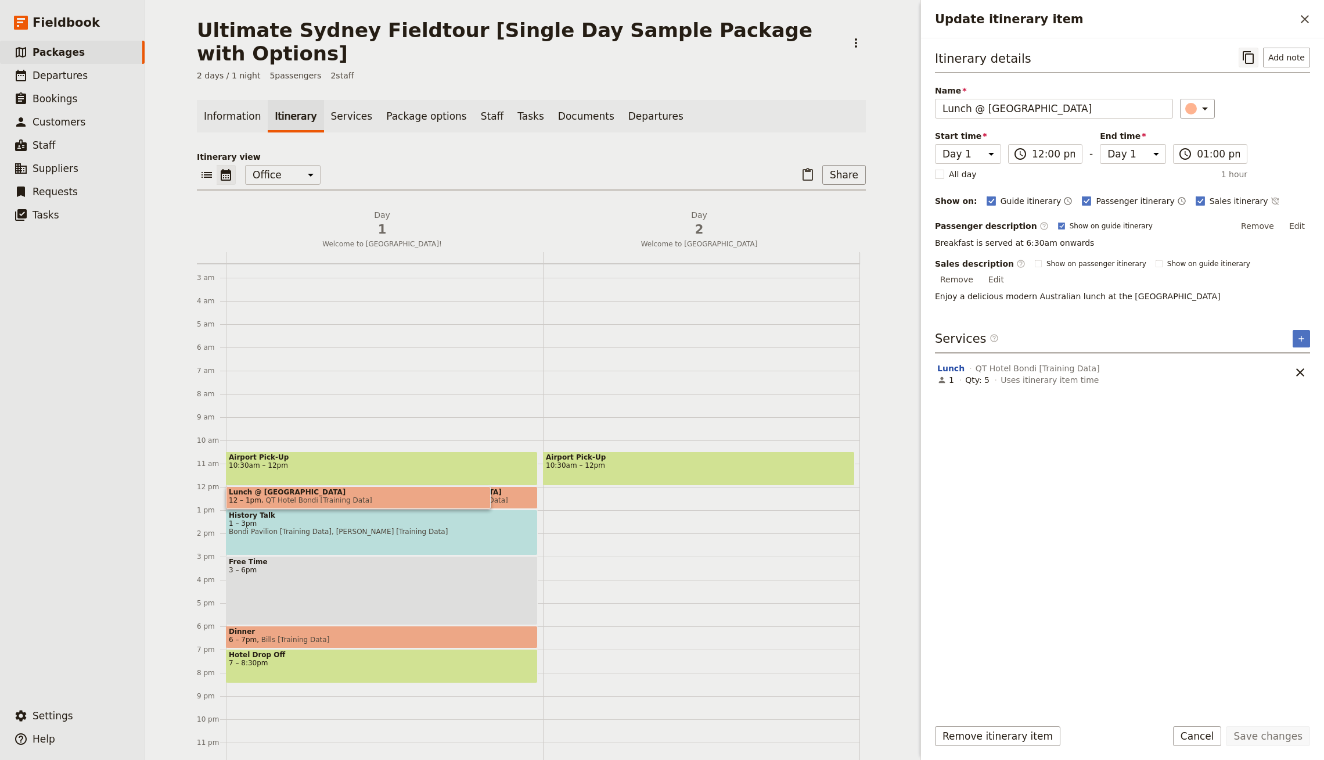
click at [1242, 60] on button "​" at bounding box center [1249, 58] width 20 height 20
click at [1248, 60] on icon "Copy itinerary item" at bounding box center [1248, 58] width 14 height 14
click at [808, 168] on icon "Paste itinerary item" at bounding box center [808, 175] width 14 height 14
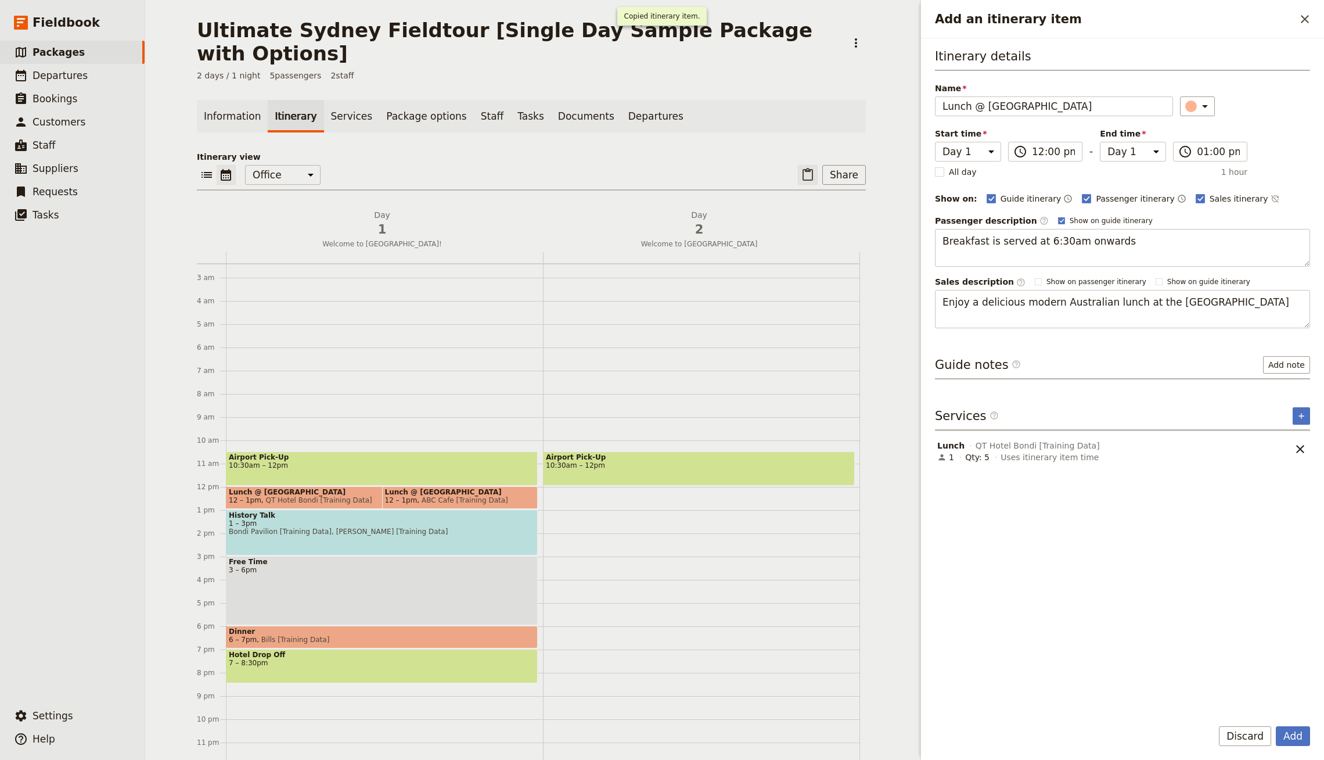
click at [1276, 726] on button "Add" at bounding box center [1293, 736] width 34 height 20
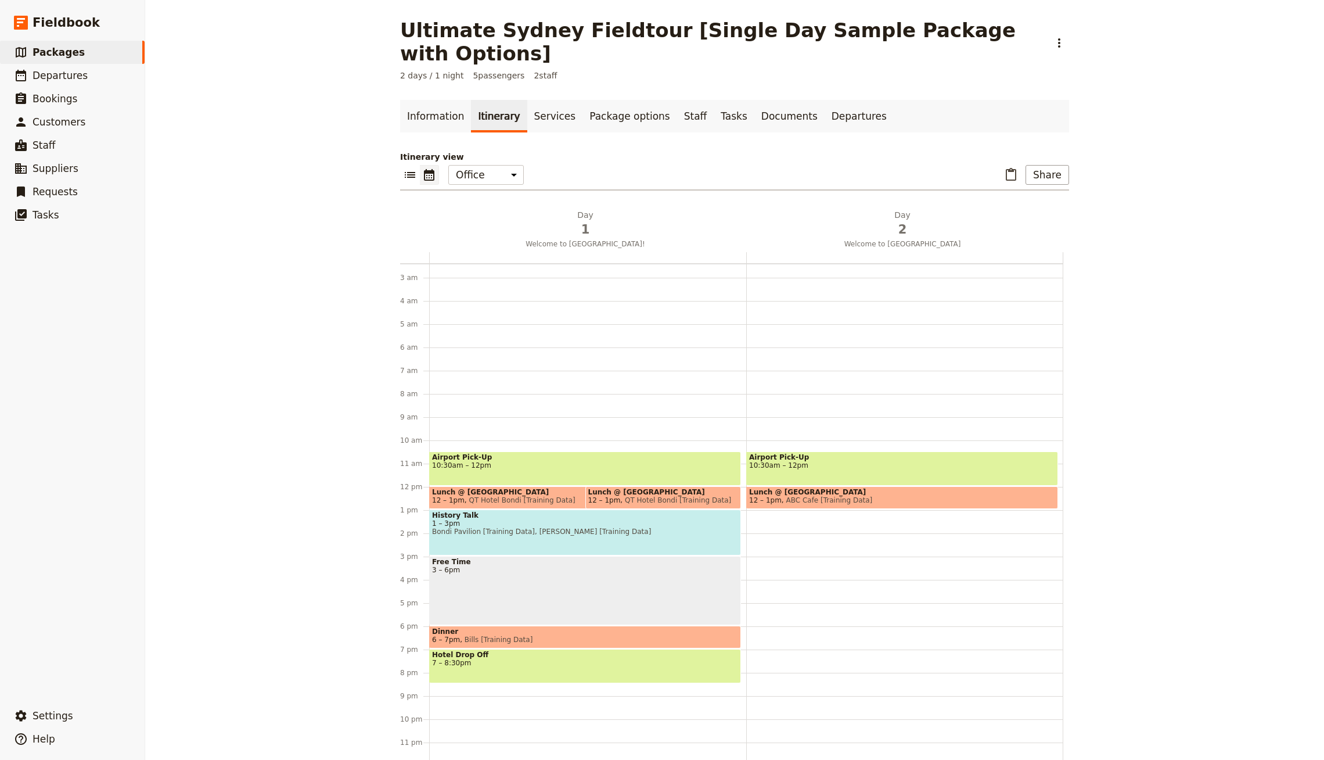
click at [823, 496] on span "ABC Cafe [Training Data]" at bounding box center [827, 500] width 91 height 8
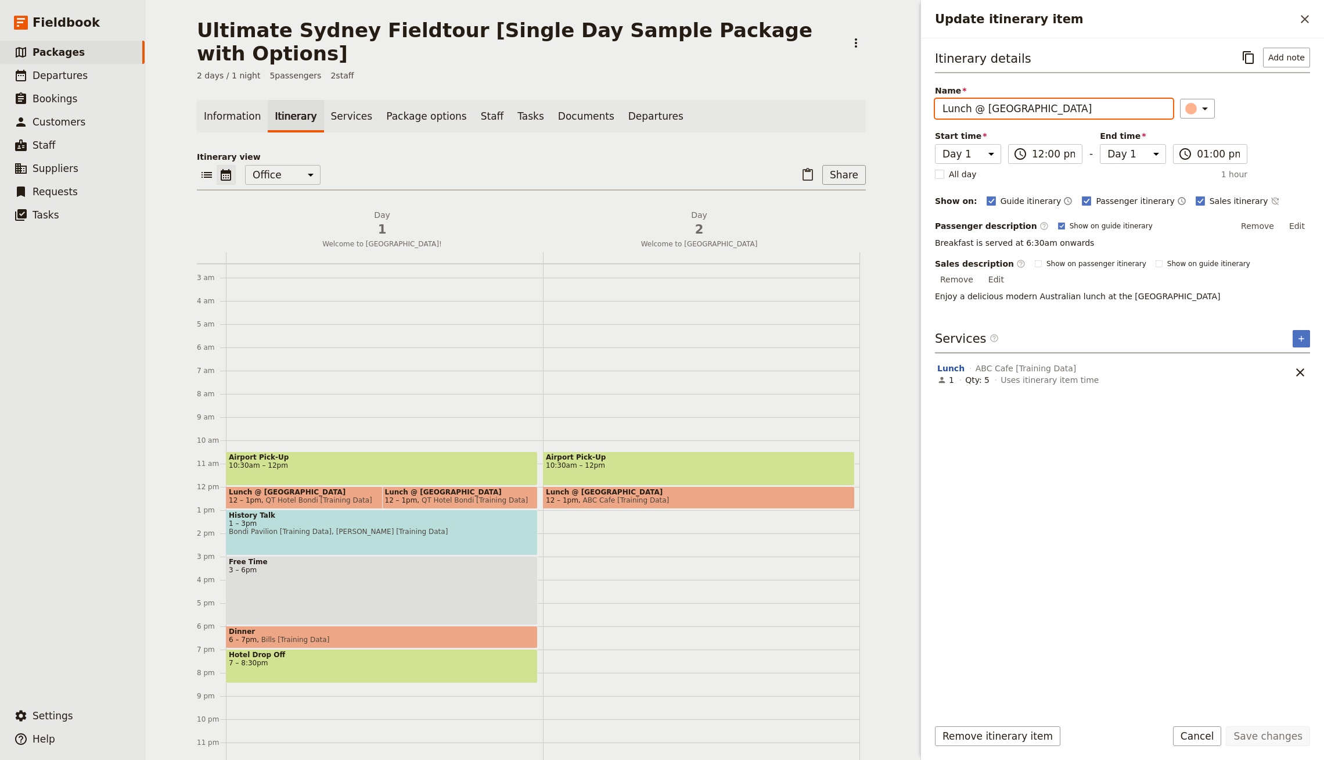
drag, startPoint x: 984, startPoint y: 107, endPoint x: 1057, endPoint y: 104, distance: 72.6
click at [1056, 106] on input "Lunch @ [GEOGRAPHIC_DATA]" at bounding box center [1054, 109] width 238 height 20
click at [948, 362] on button "Lunch" at bounding box center [950, 368] width 27 height 12
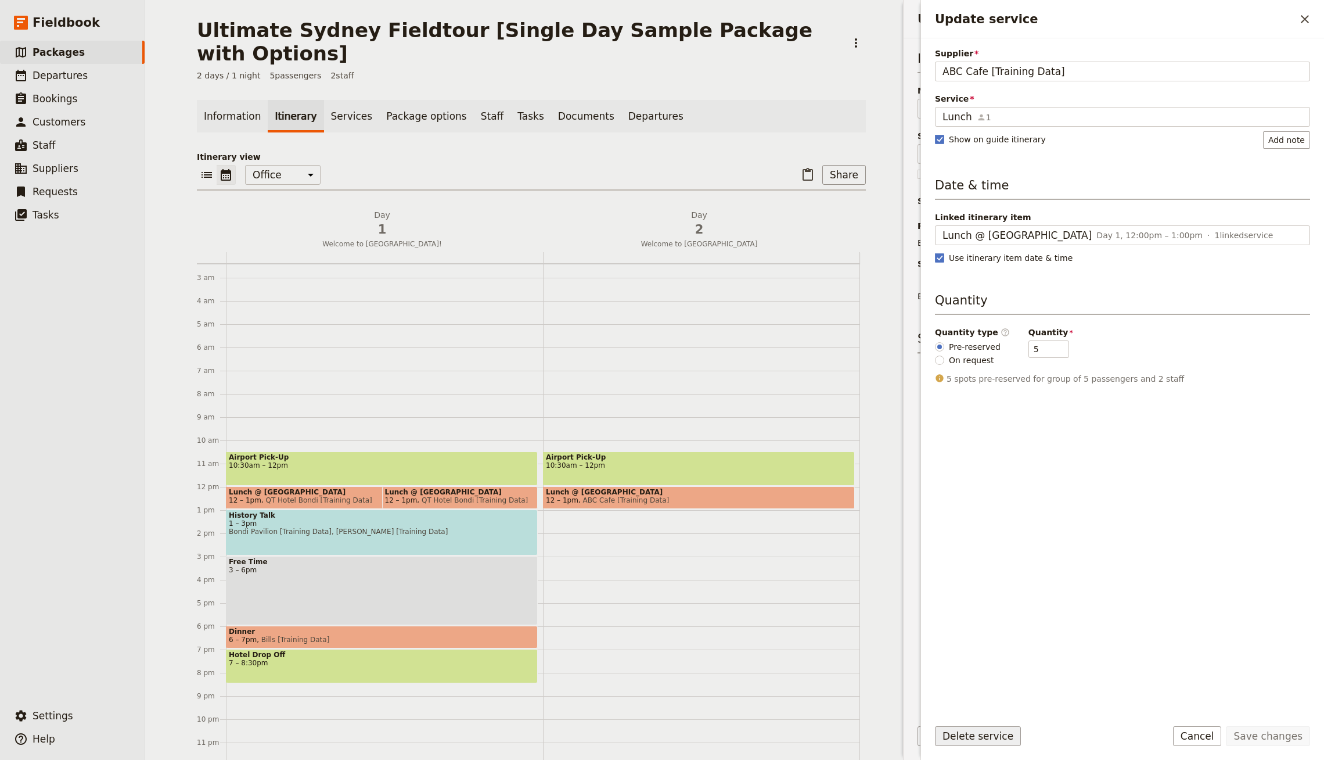
click at [964, 729] on button "Delete service" at bounding box center [978, 736] width 86 height 20
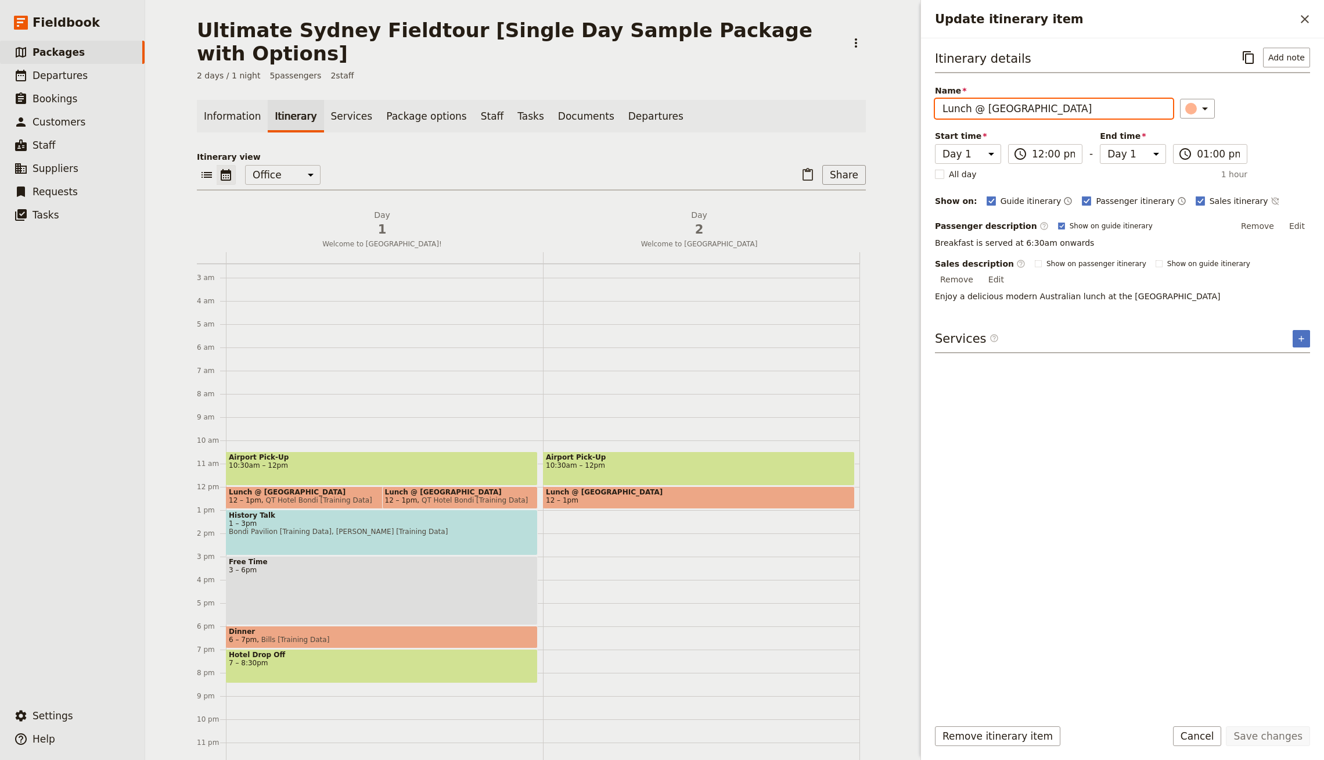
drag, startPoint x: 1021, startPoint y: 107, endPoint x: 1087, endPoint y: 107, distance: 66.2
click at [1087, 107] on input "Lunch @ [GEOGRAPHIC_DATA]" at bounding box center [1054, 109] width 238 height 20
type input "Lunch @ Art Gallery"
click at [1297, 334] on icon "Add service inclusion" at bounding box center [1301, 338] width 9 height 9
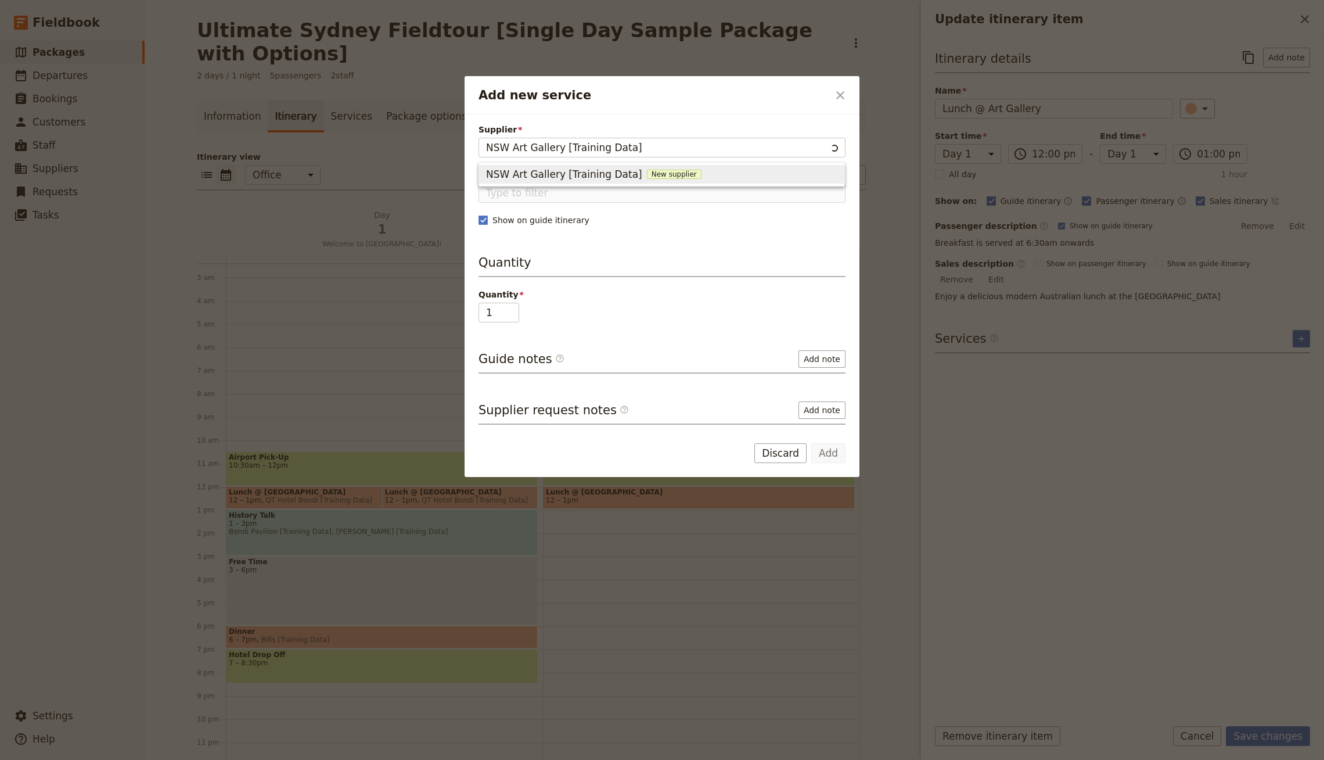
type input "NSW Art Gallery [Training Data]"
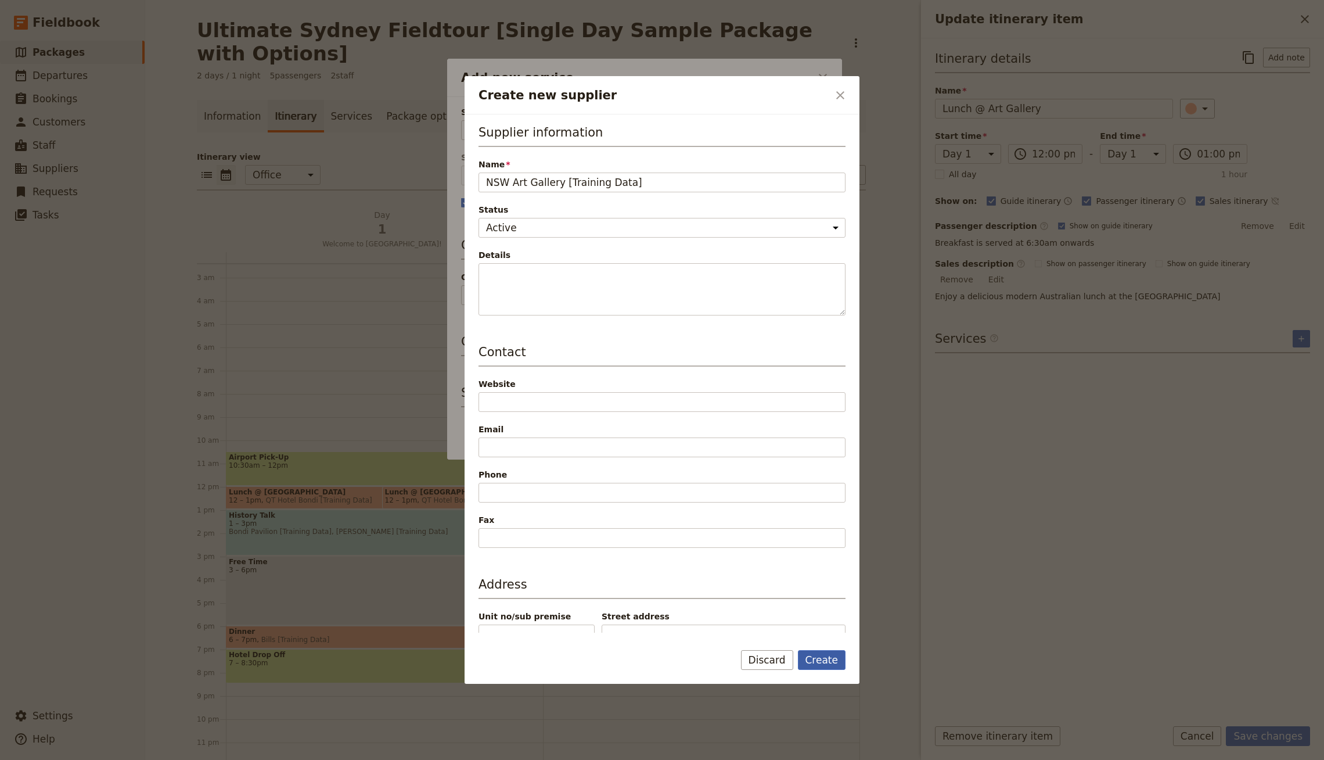
click at [828, 659] on button "Create" at bounding box center [822, 660] width 48 height 20
type input "NSW Art Gallery [Training Data]"
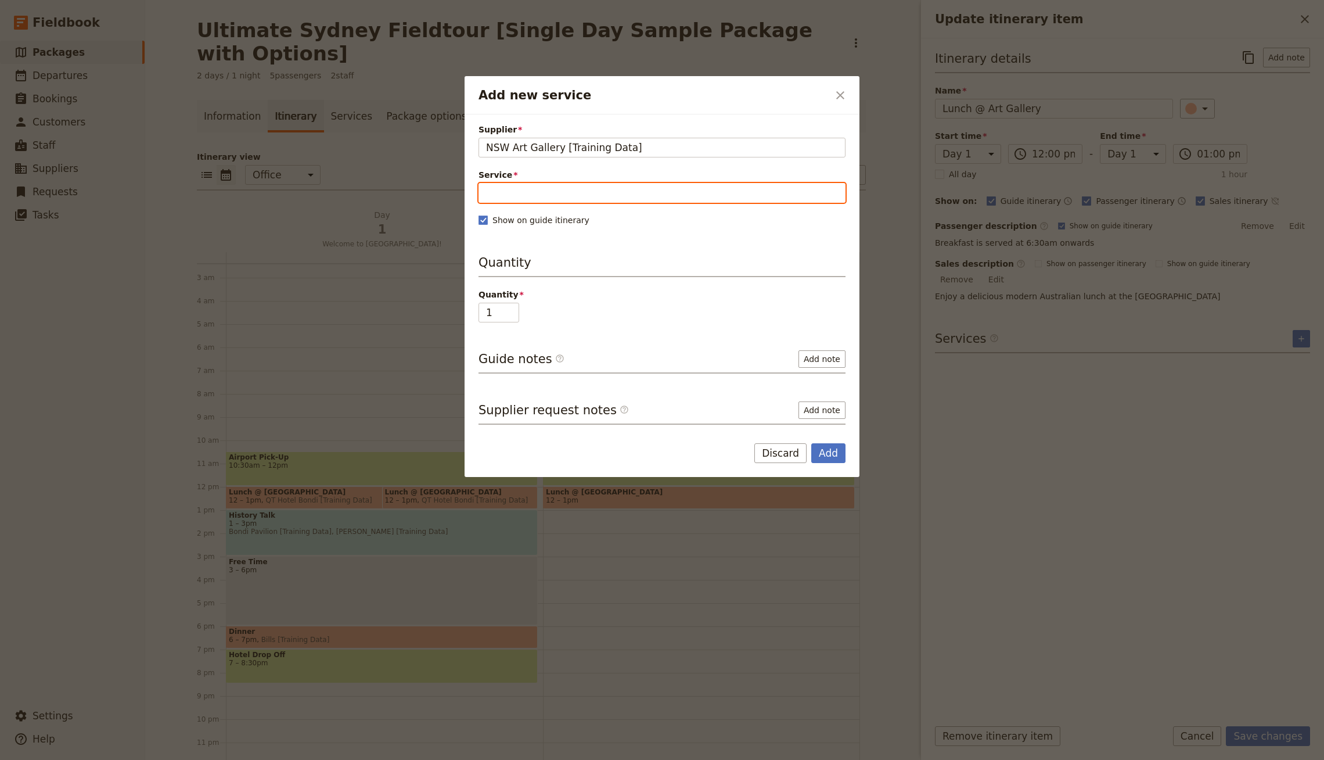
click at [509, 191] on input "Service" at bounding box center [661, 193] width 367 height 20
type input "Lunch"
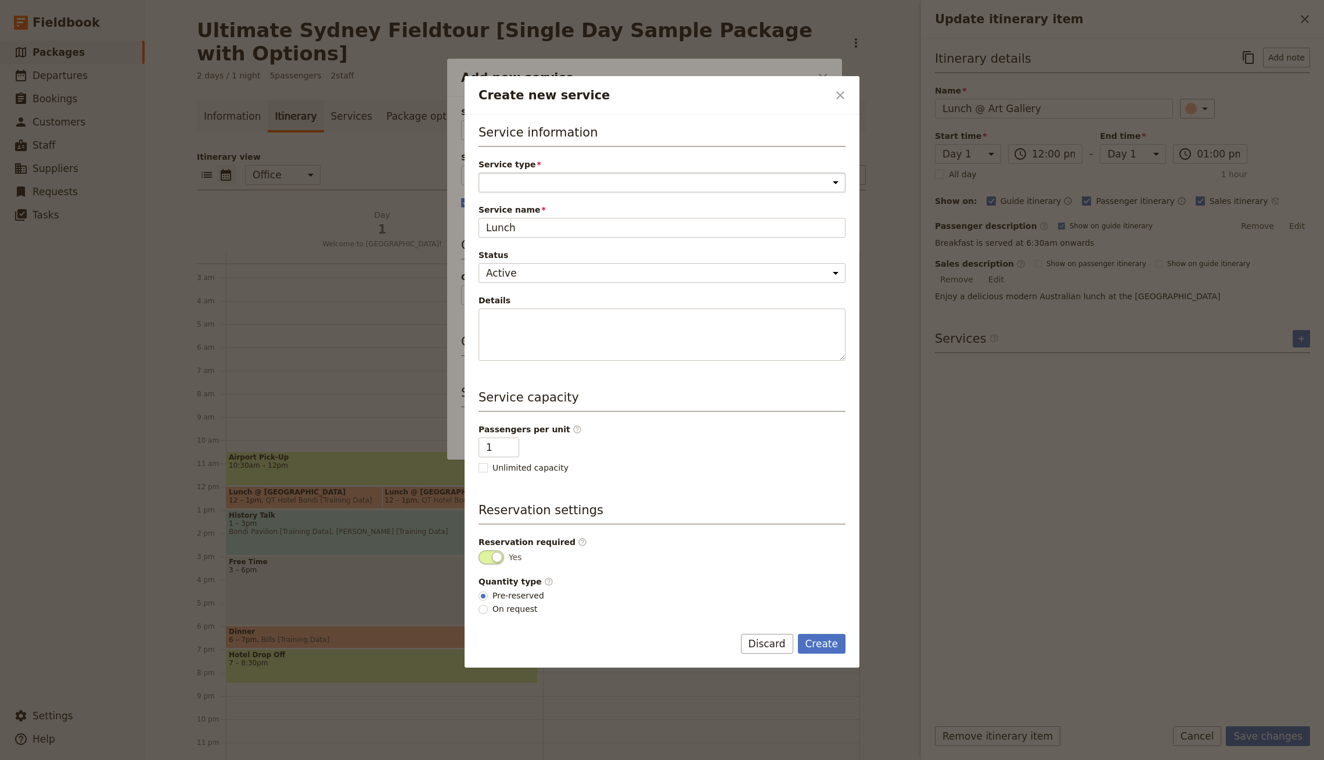
click at [528, 176] on select "Accommodation Activity Transport Flight Food and beverage Other" at bounding box center [661, 182] width 367 height 20
select select "FoodAndBeverageService"
click at [478, 172] on select "Accommodation Activity Transport Flight Food and beverage Other" at bounding box center [661, 182] width 367 height 20
click at [815, 639] on button "Create" at bounding box center [822, 644] width 48 height 20
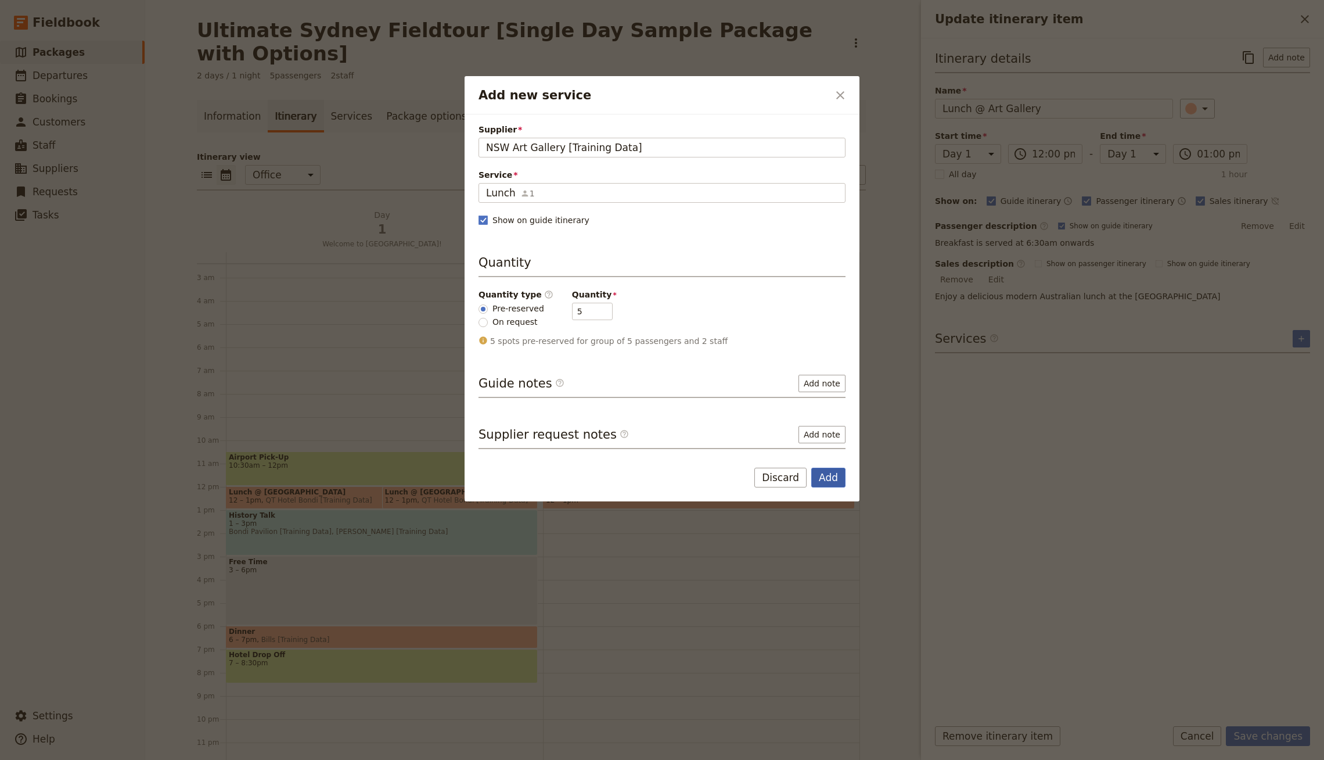
click at [823, 476] on button "Add" at bounding box center [828, 477] width 34 height 20
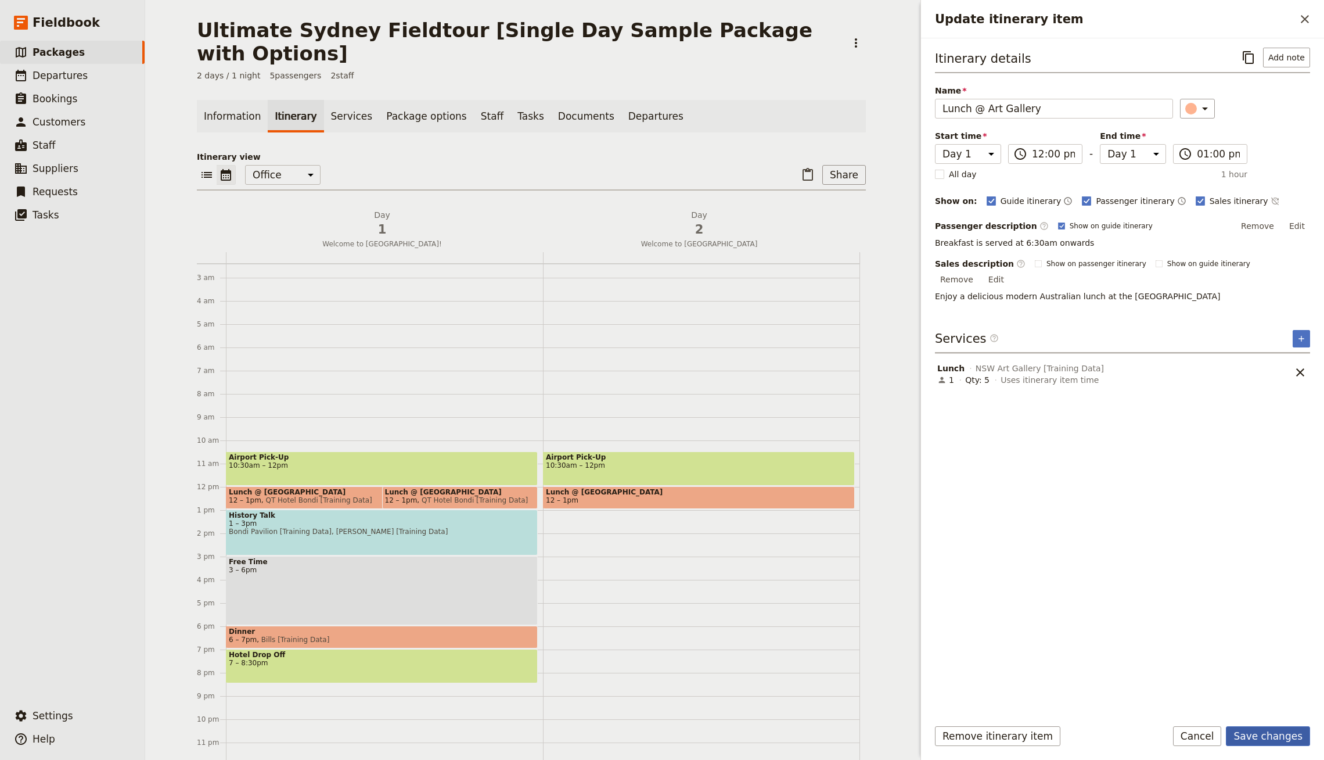
click at [1286, 736] on button "Save changes" at bounding box center [1268, 736] width 84 height 20
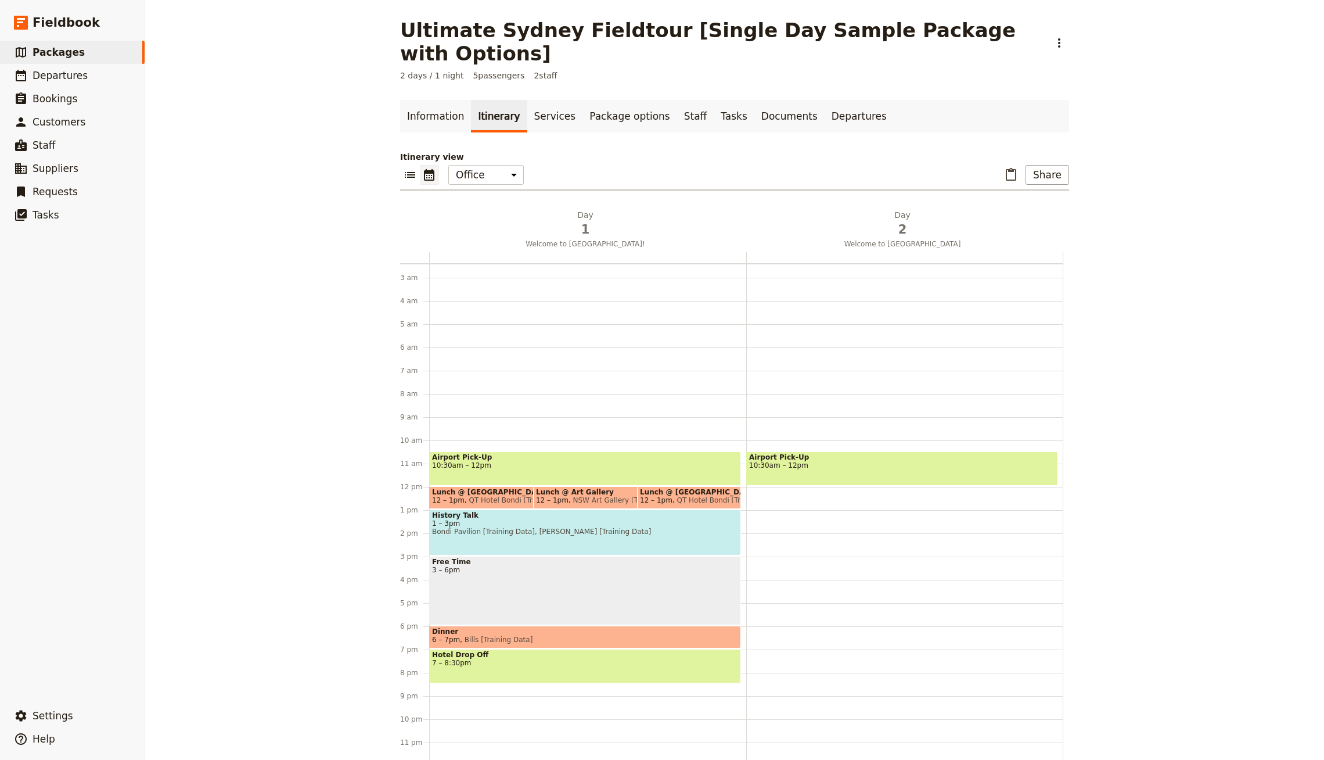
click at [555, 480] on span at bounding box center [585, 482] width 311 height 5
click at [794, 492] on div "Airport Pick-Up 10:30am – 12pm Lunch @ Art Gallery 12 – 1pm NSW Art Gallery [Tr…" at bounding box center [904, 486] width 317 height 557
select select "2"
click at [776, 489] on div "Airport Pick-Up 10:30am – 12pm Lunch @ Art Gallery 12 – 1pm NSW Art Gallery [Tr…" at bounding box center [904, 486] width 317 height 557
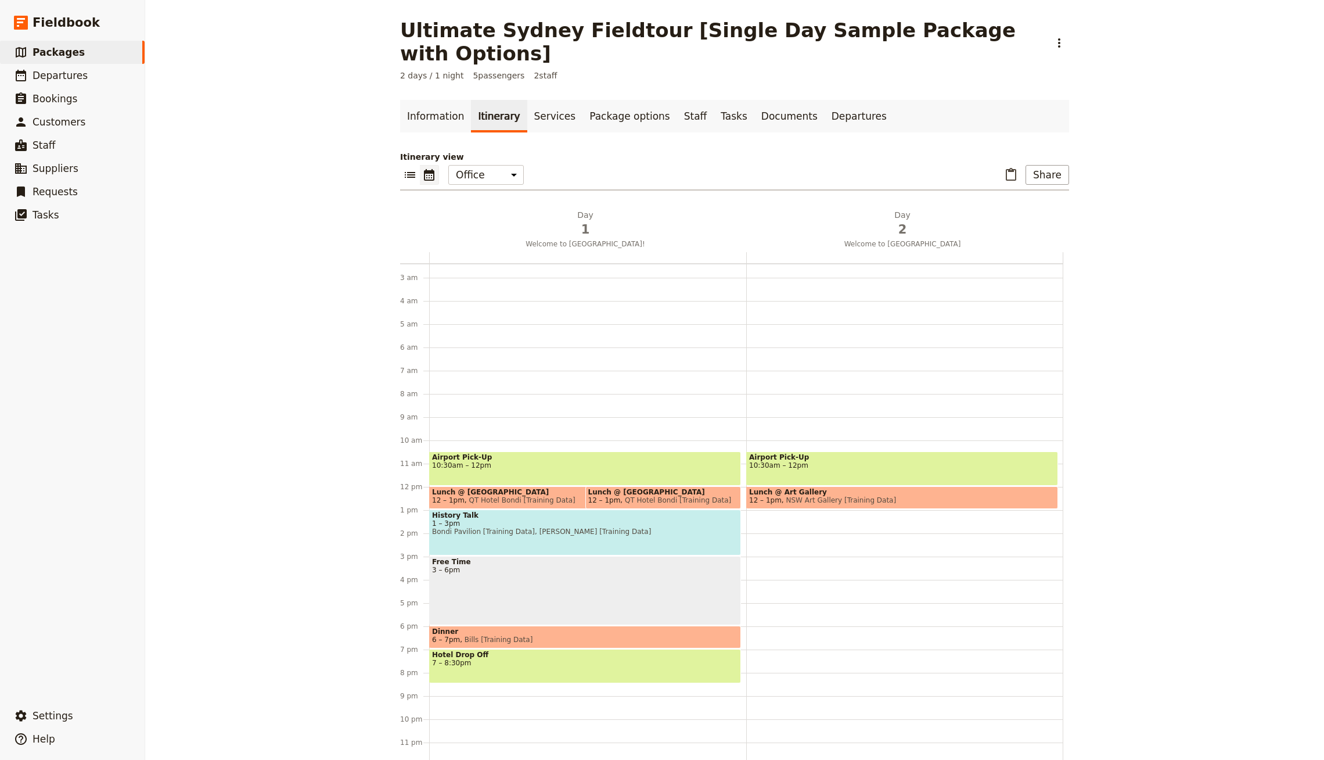
select select "2"
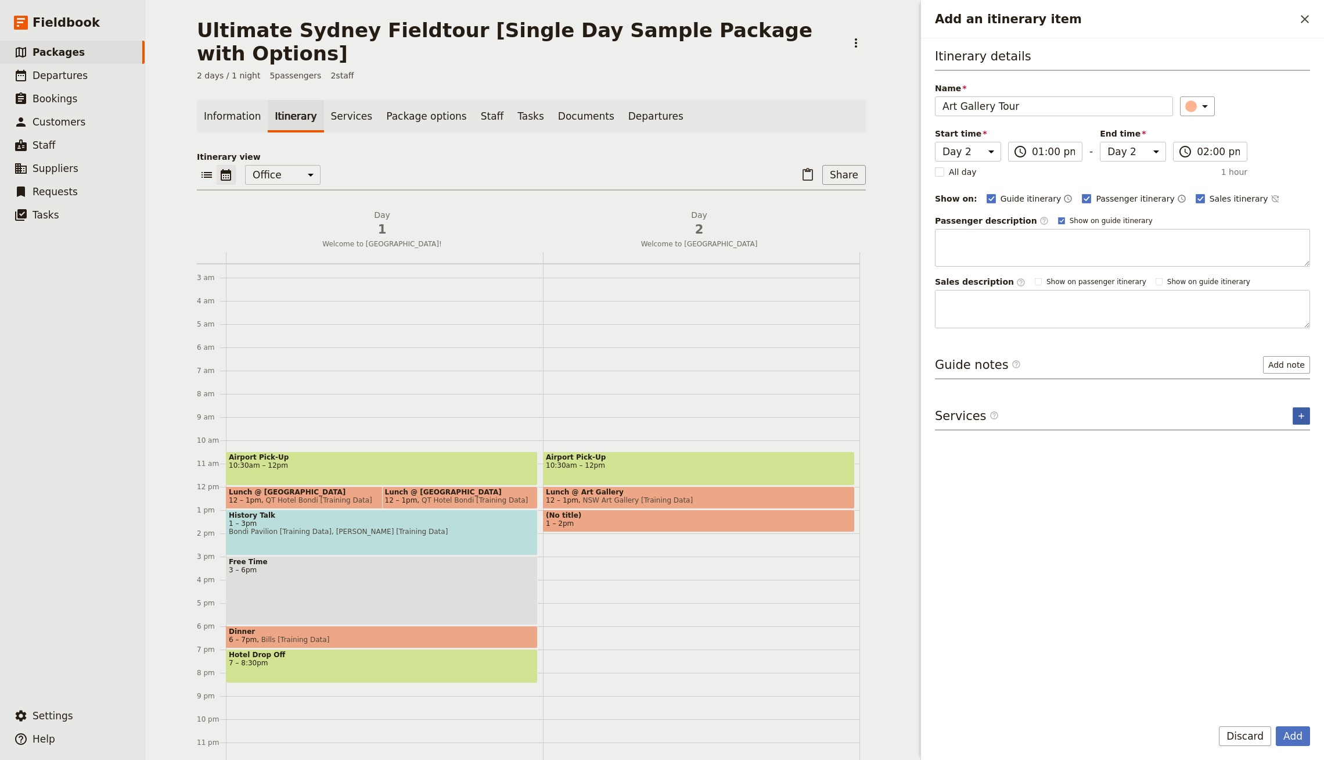
type input "Art Gallery Tour"
click at [1301, 411] on icon "Add service inclusion" at bounding box center [1301, 415] width 9 height 9
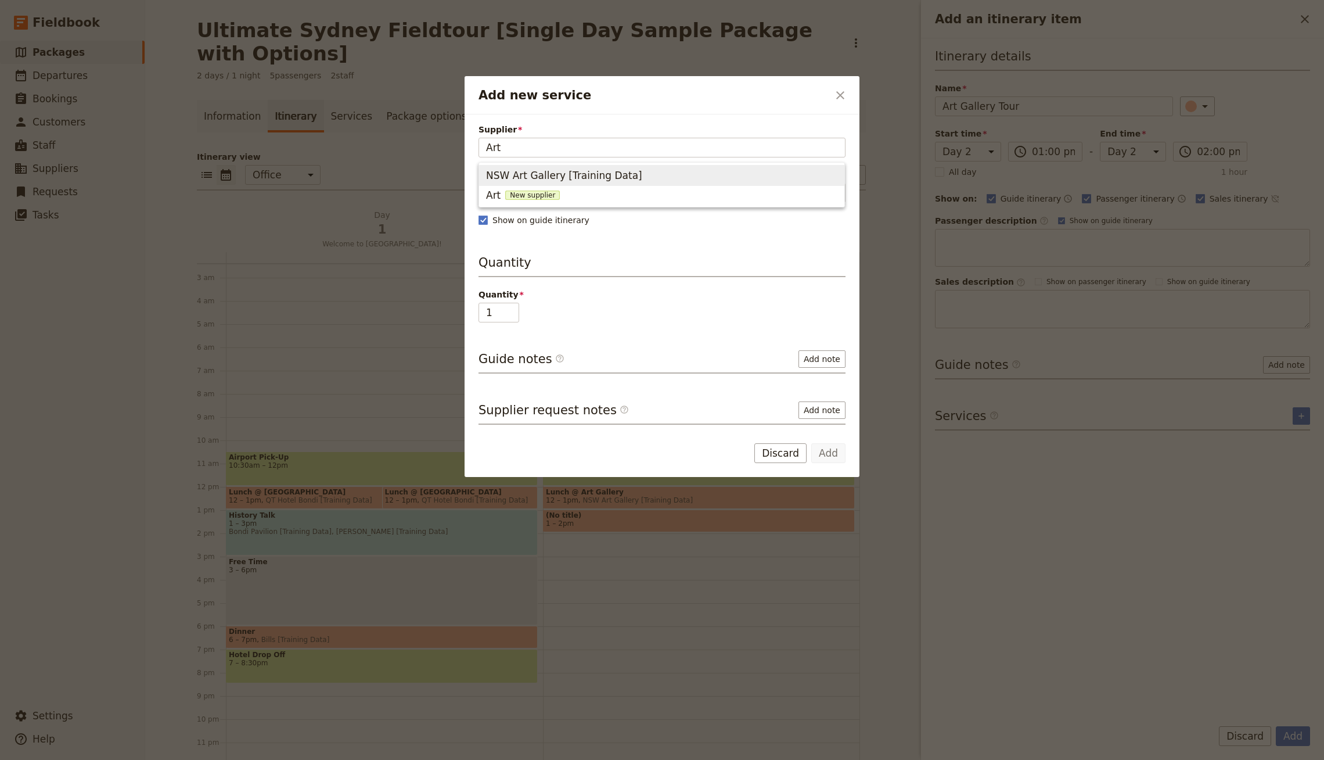
click at [599, 176] on span "NSW Art Gallery [Training Data]" at bounding box center [564, 175] width 156 height 14
type input "NSW Art Gallery [Training Data]"
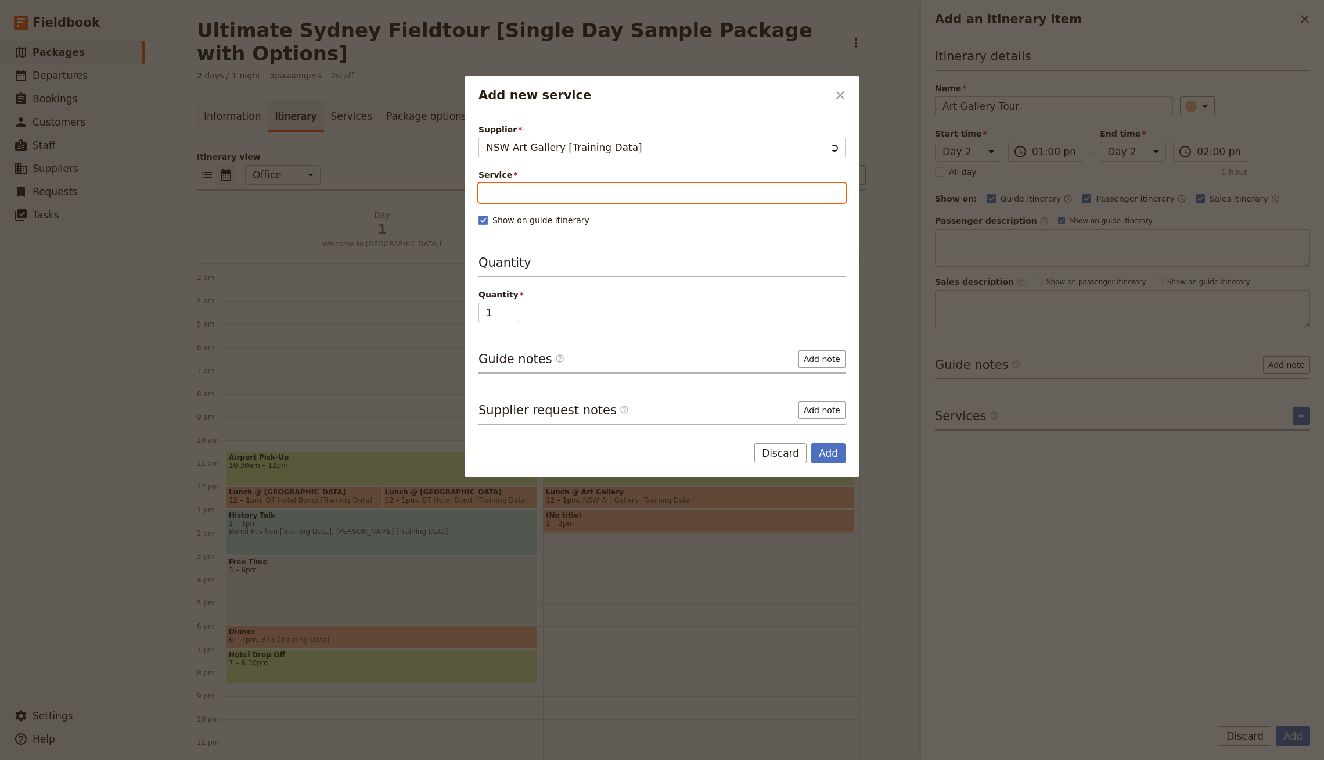
click at [571, 187] on input "Service" at bounding box center [661, 193] width 367 height 20
click at [566, 224] on span "2 Hour Guided Tour" at bounding box center [533, 220] width 95 height 14
type input "2 Hour Guided Tour"
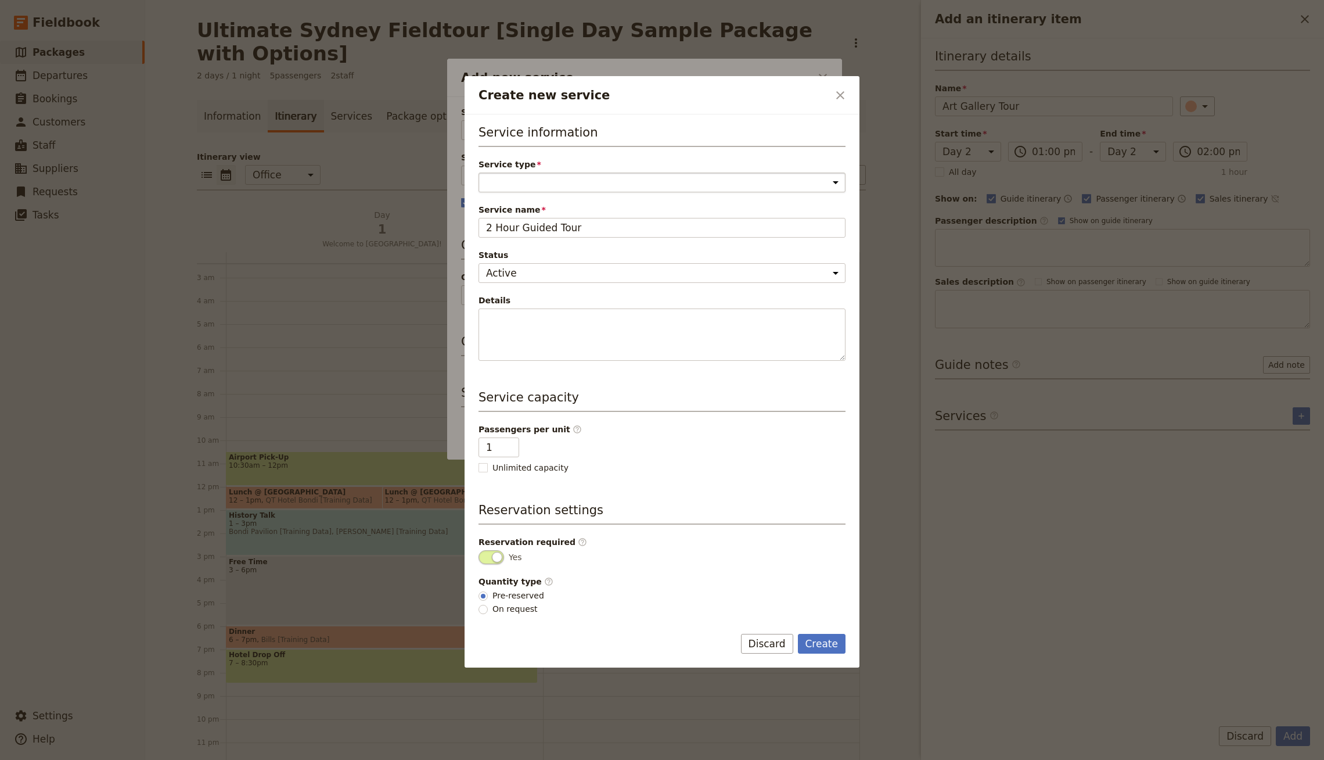
click at [591, 181] on select "Accommodation Activity Transport Flight Food and beverage Other" at bounding box center [661, 182] width 367 height 20
click at [478, 172] on select "Accommodation Activity Transport Flight Food and beverage Other" at bounding box center [661, 182] width 367 height 20
click at [532, 172] on select "Accommodation Activity Transport Flight Food and beverage Other" at bounding box center [661, 182] width 367 height 20
select select "ActivityService"
click at [478, 172] on select "Accommodation Activity Transport Flight Food and beverage Other" at bounding box center [661, 182] width 367 height 20
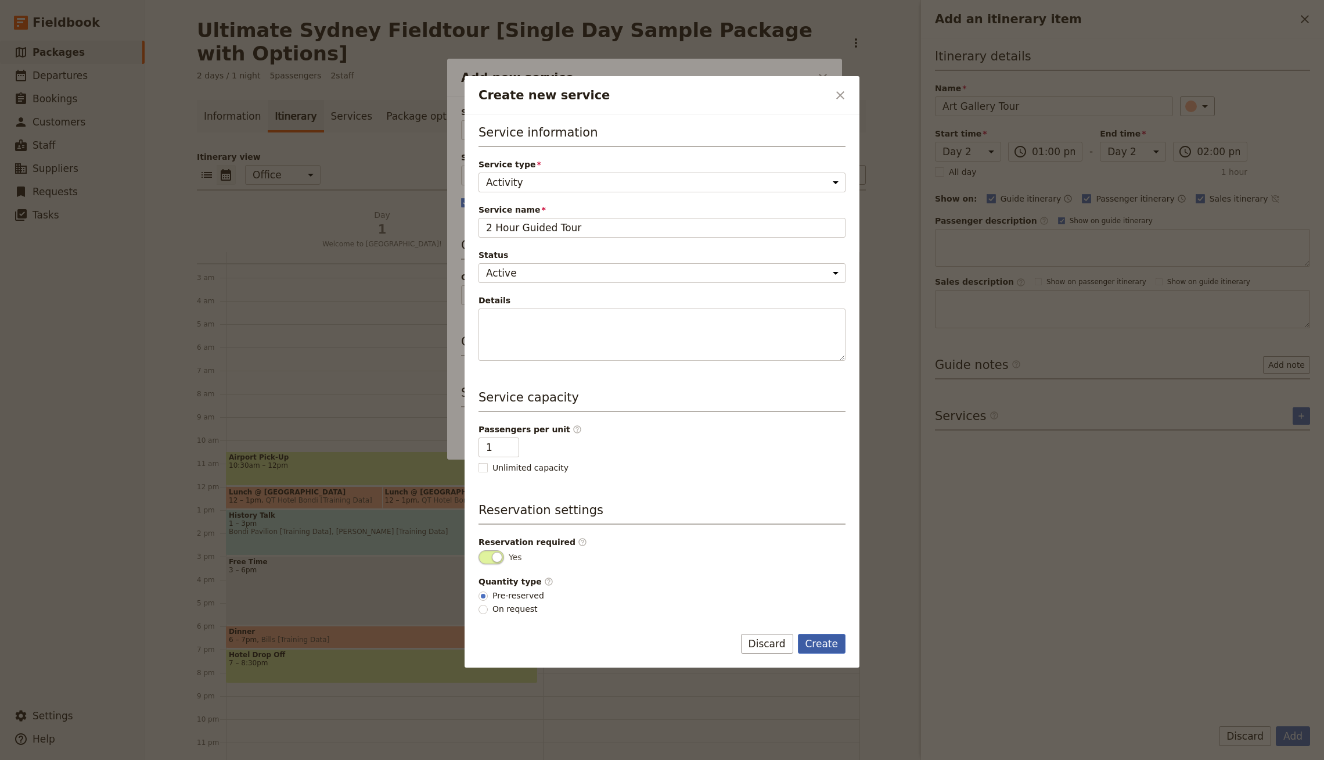
click at [818, 645] on button "Create" at bounding box center [822, 644] width 48 height 20
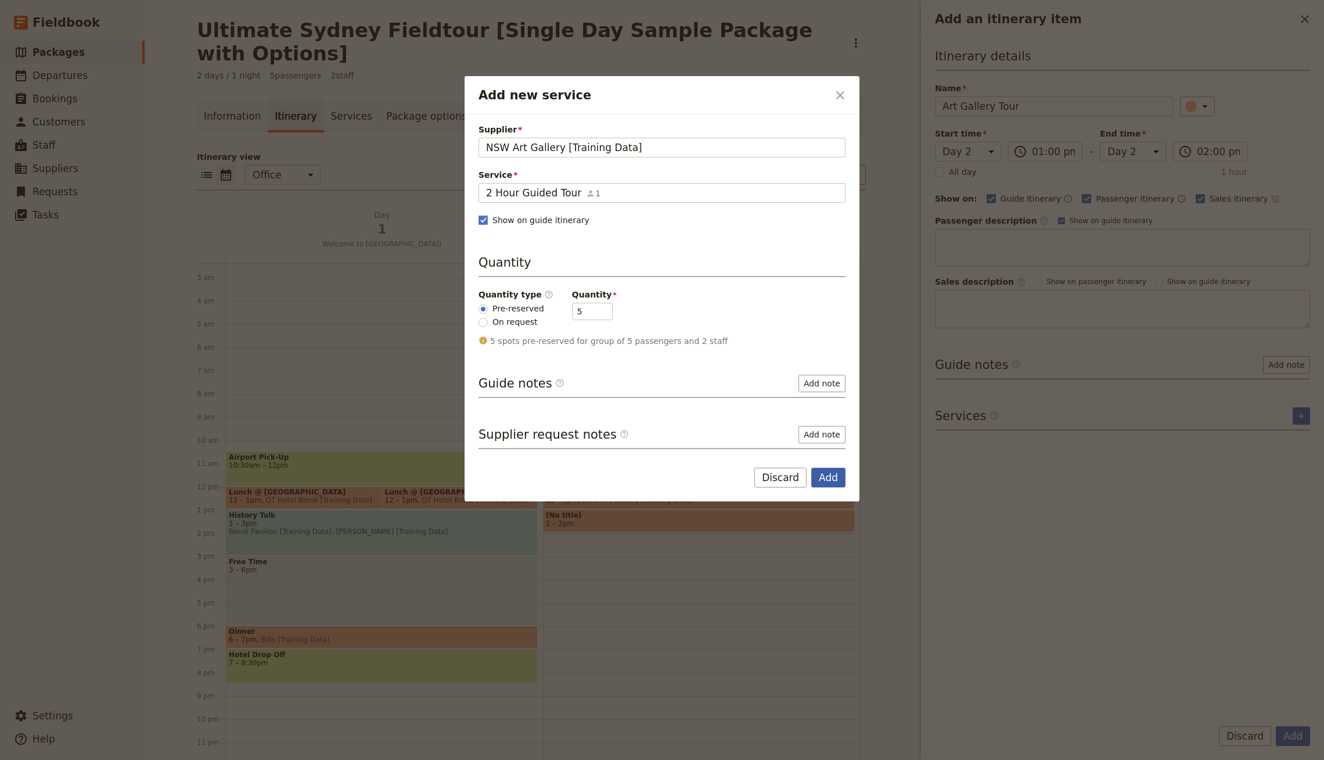
click at [826, 474] on button "Add" at bounding box center [828, 477] width 34 height 20
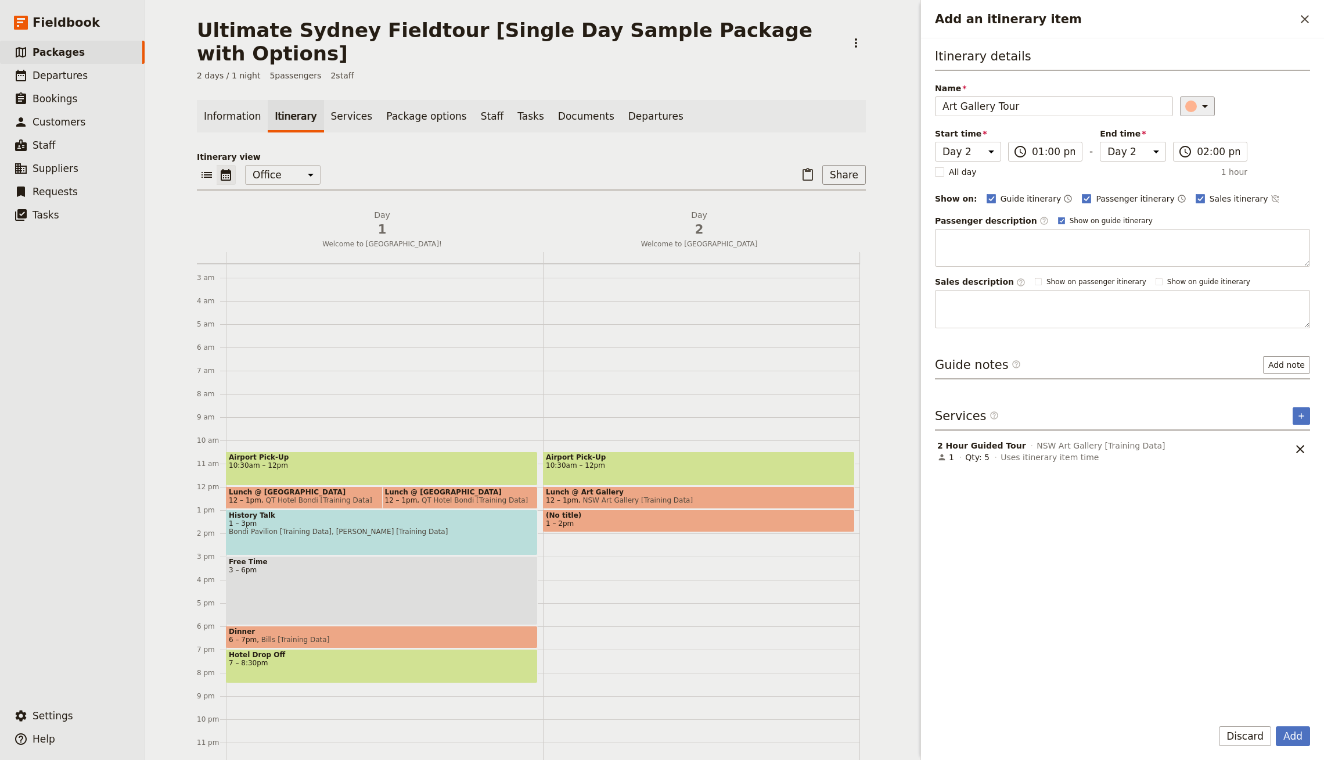
click at [1198, 99] on icon "Add an itinerary item" at bounding box center [1205, 106] width 14 height 14
click at [1197, 141] on div "button" at bounding box center [1195, 144] width 12 height 12
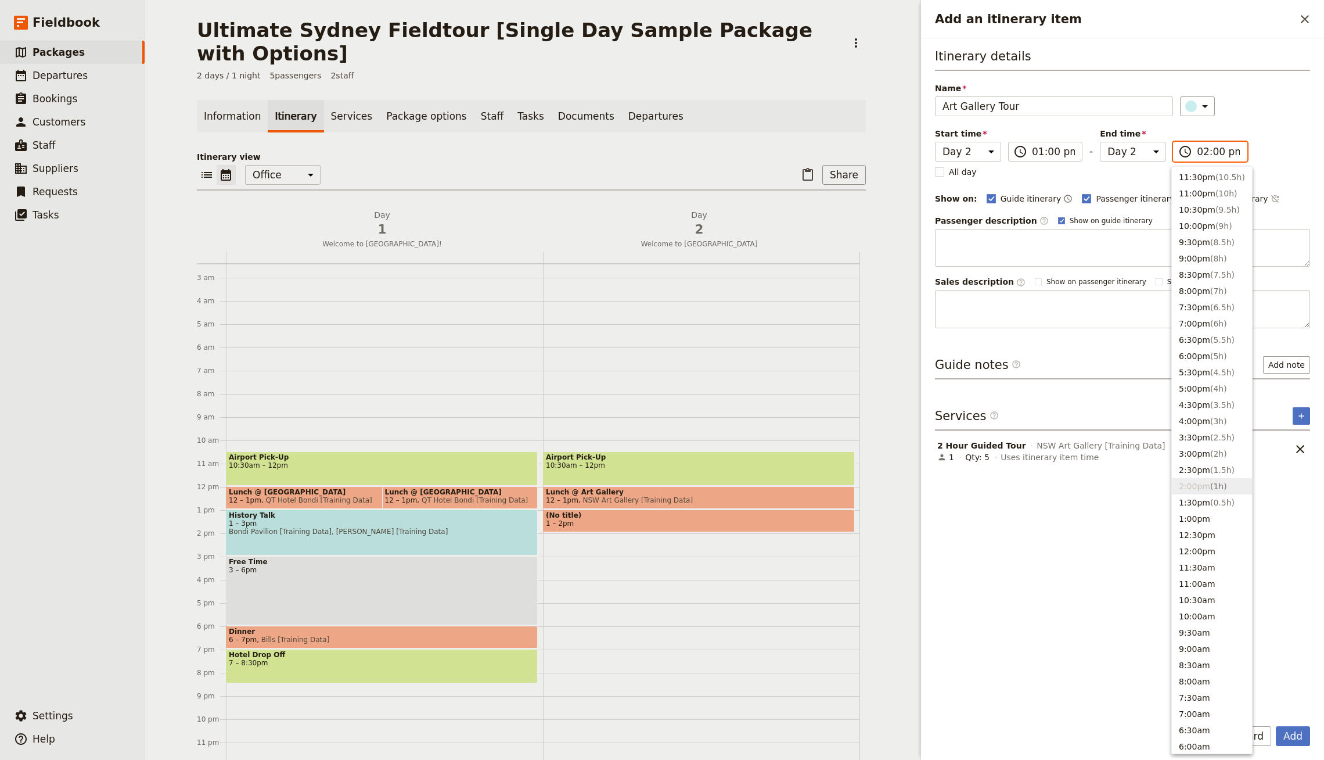
click at [1203, 151] on input "02:00 pm" at bounding box center [1218, 152] width 43 height 14
click at [1223, 452] on span "( 2h )" at bounding box center [1218, 453] width 17 height 9
type input "03:00 pm"
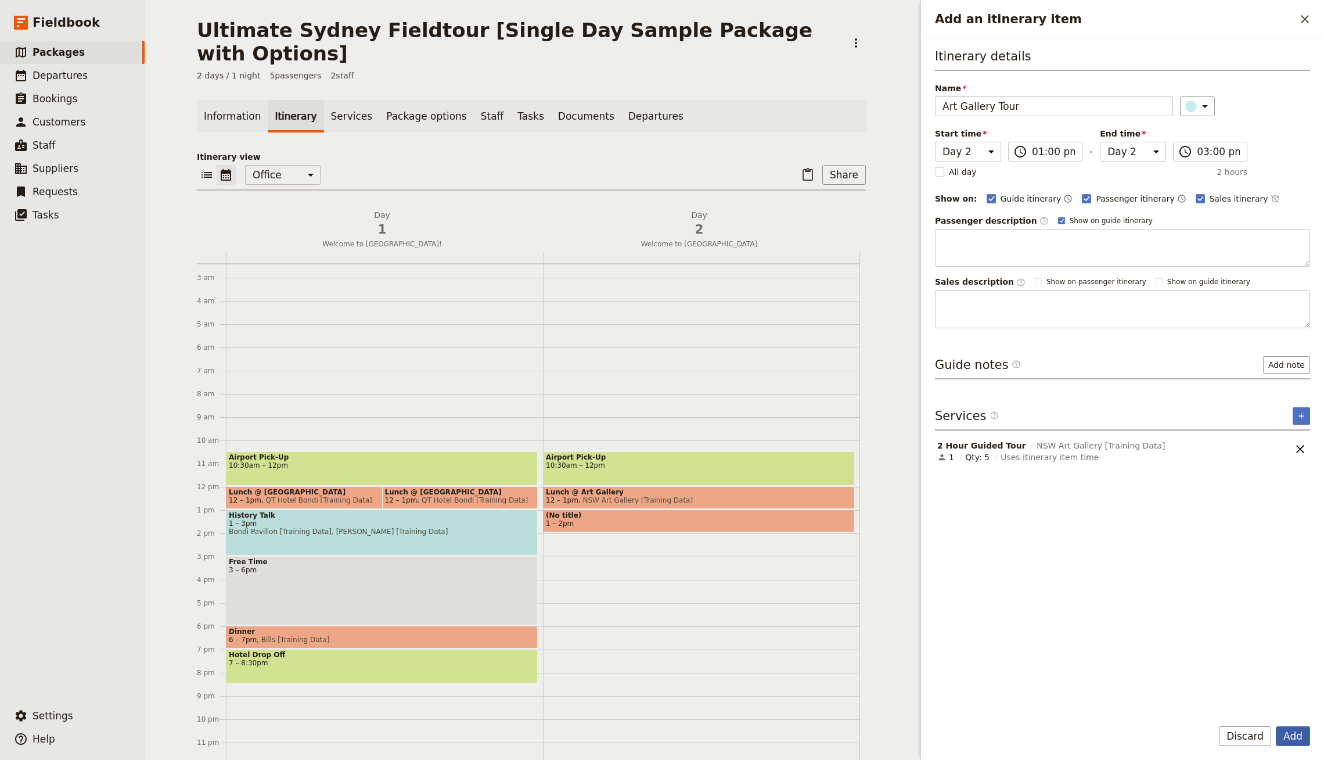
click at [1295, 736] on button "Add" at bounding box center [1293, 736] width 34 height 20
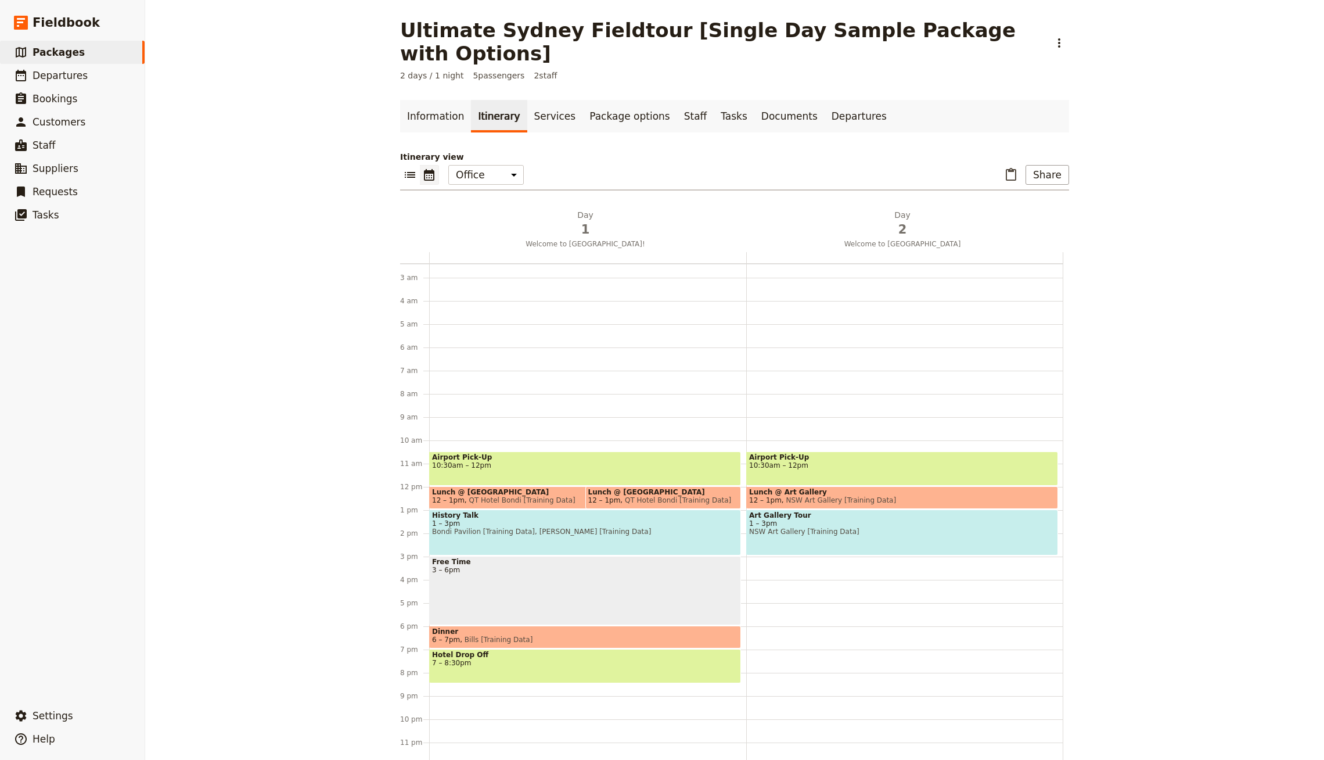
click at [798, 535] on div "Airport Pick-Up 10:30am – 12pm Lunch @ Art Gallery 12 – 1pm NSW Art Gallery [Tr…" at bounding box center [904, 486] width 317 height 557
select select "2"
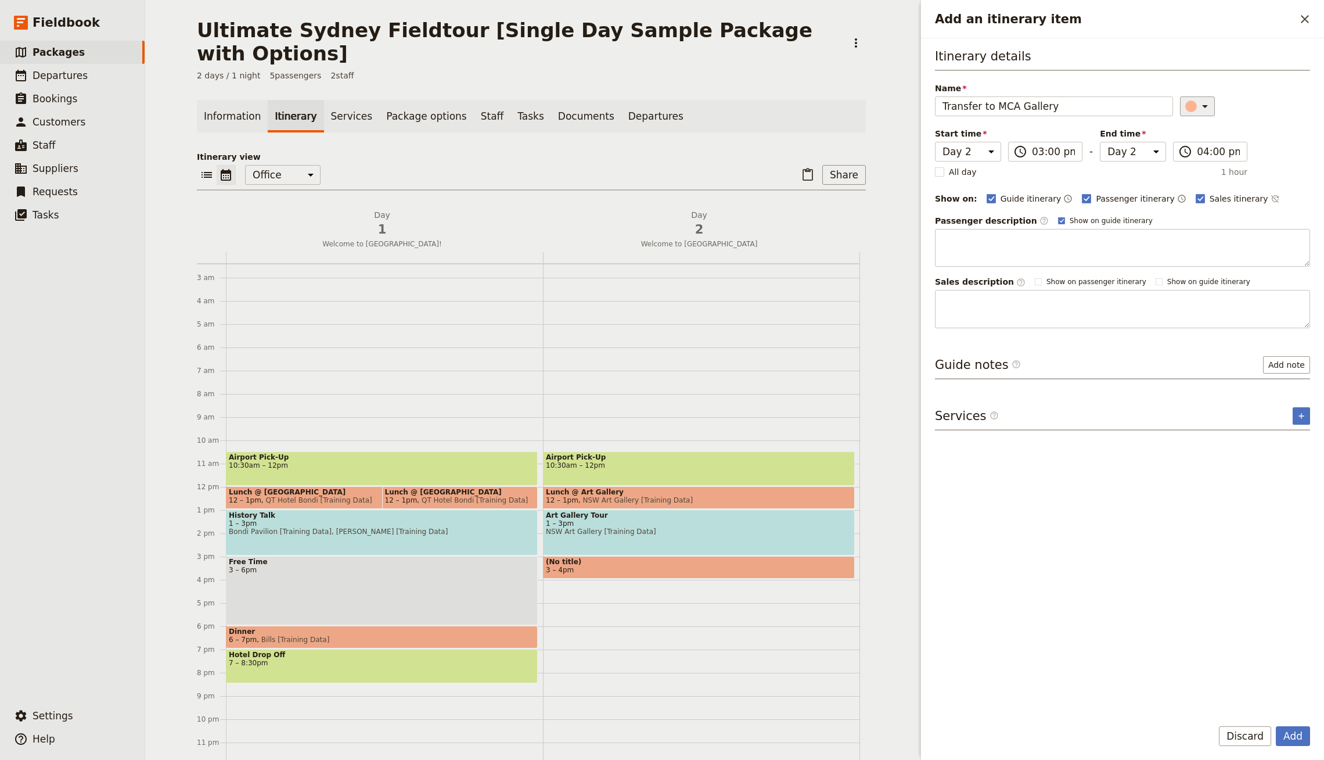
type input "Transfer to MCA Gallery"
click at [1198, 103] on icon "Add an itinerary item" at bounding box center [1205, 106] width 14 height 14
click at [1182, 143] on div "button" at bounding box center [1181, 144] width 12 height 12
click at [1291, 731] on button "Add" at bounding box center [1293, 736] width 34 height 20
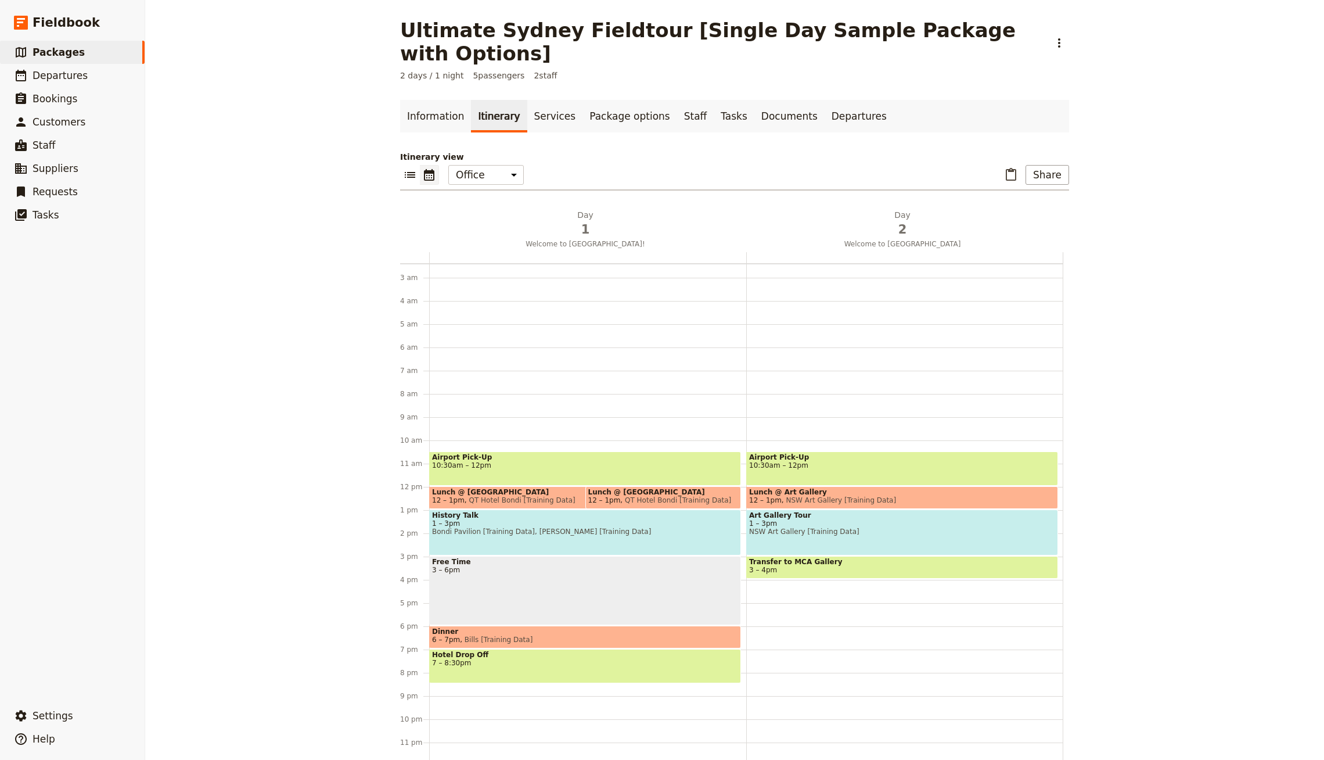
click at [790, 559] on div "Airport Pick-Up 10:30am – 12pm Lunch @ Art Gallery 12 – 1pm NSW Art Gallery [Tr…" at bounding box center [904, 486] width 317 height 557
select select "2"
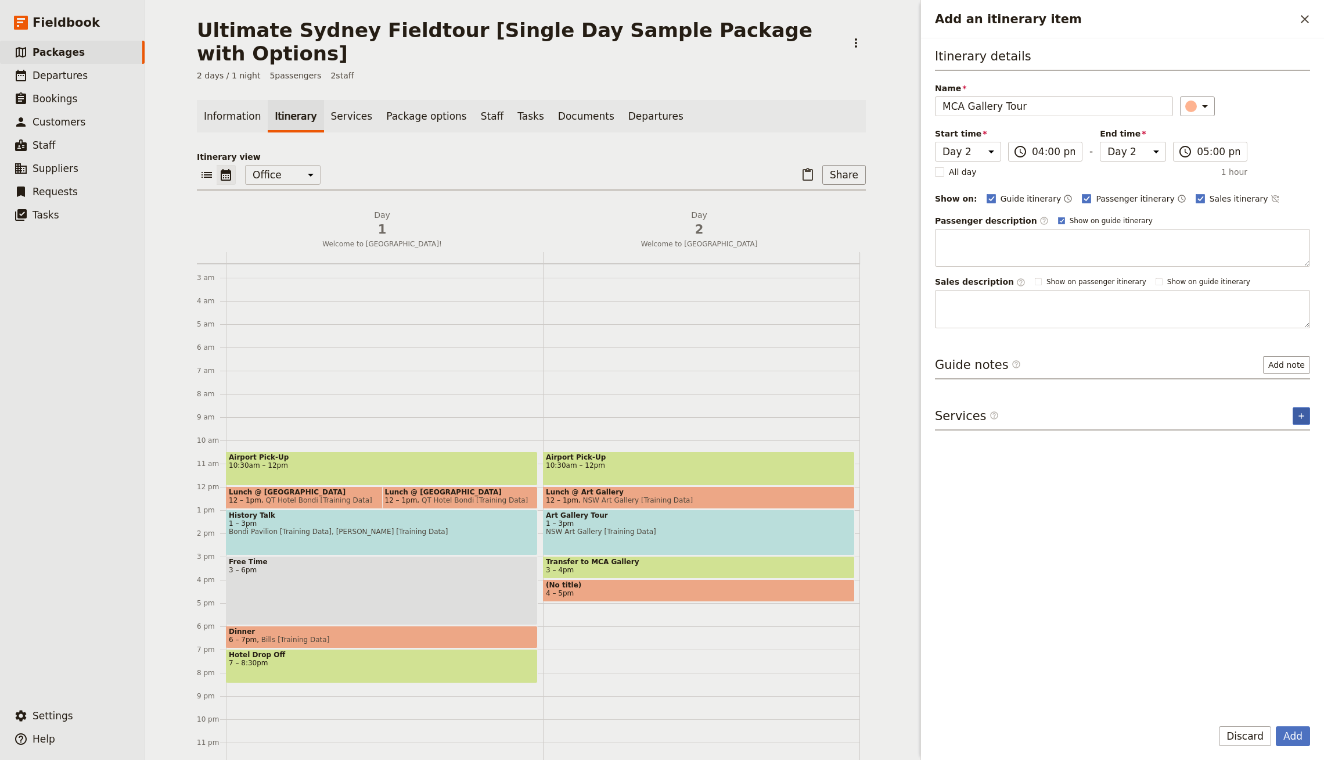
type input "MCA Gallery Tour"
click at [1297, 421] on button "​" at bounding box center [1301, 415] width 17 height 17
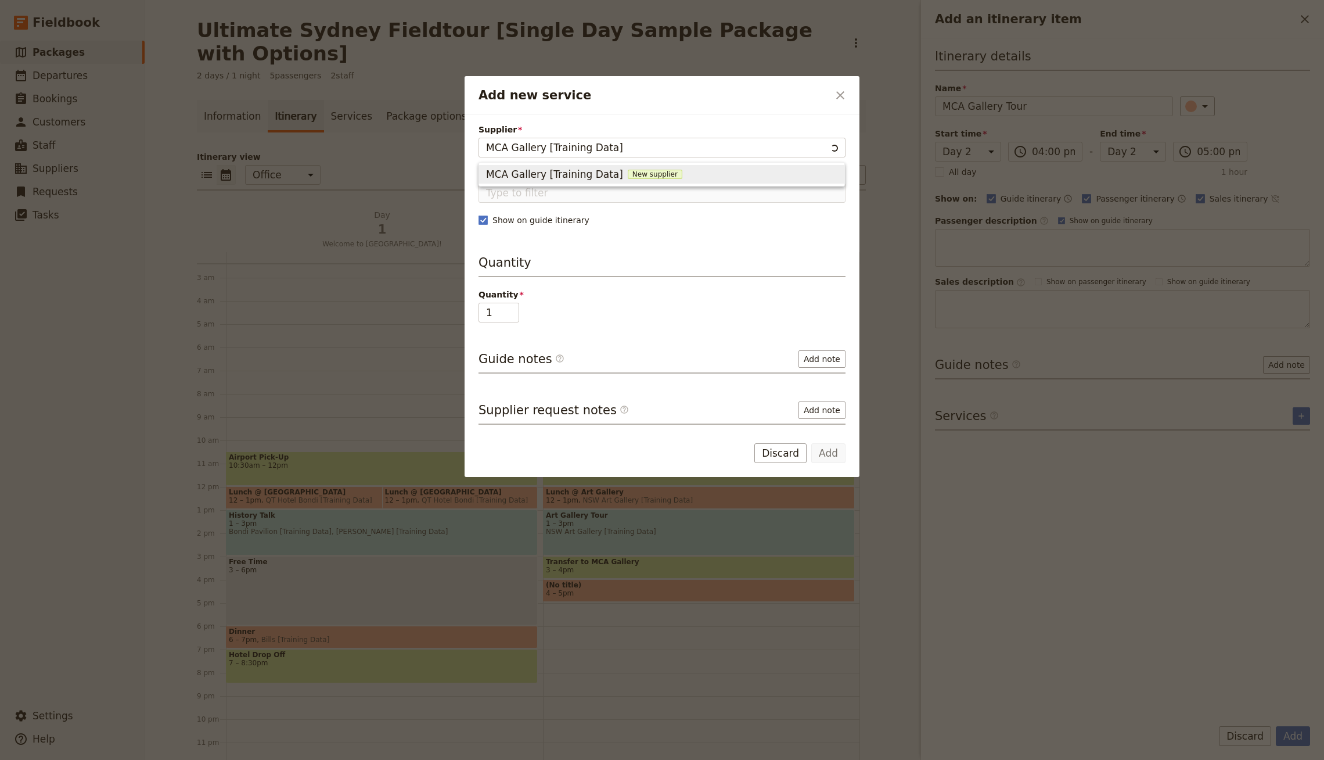
type input "MCA Gallery [Training Data]"
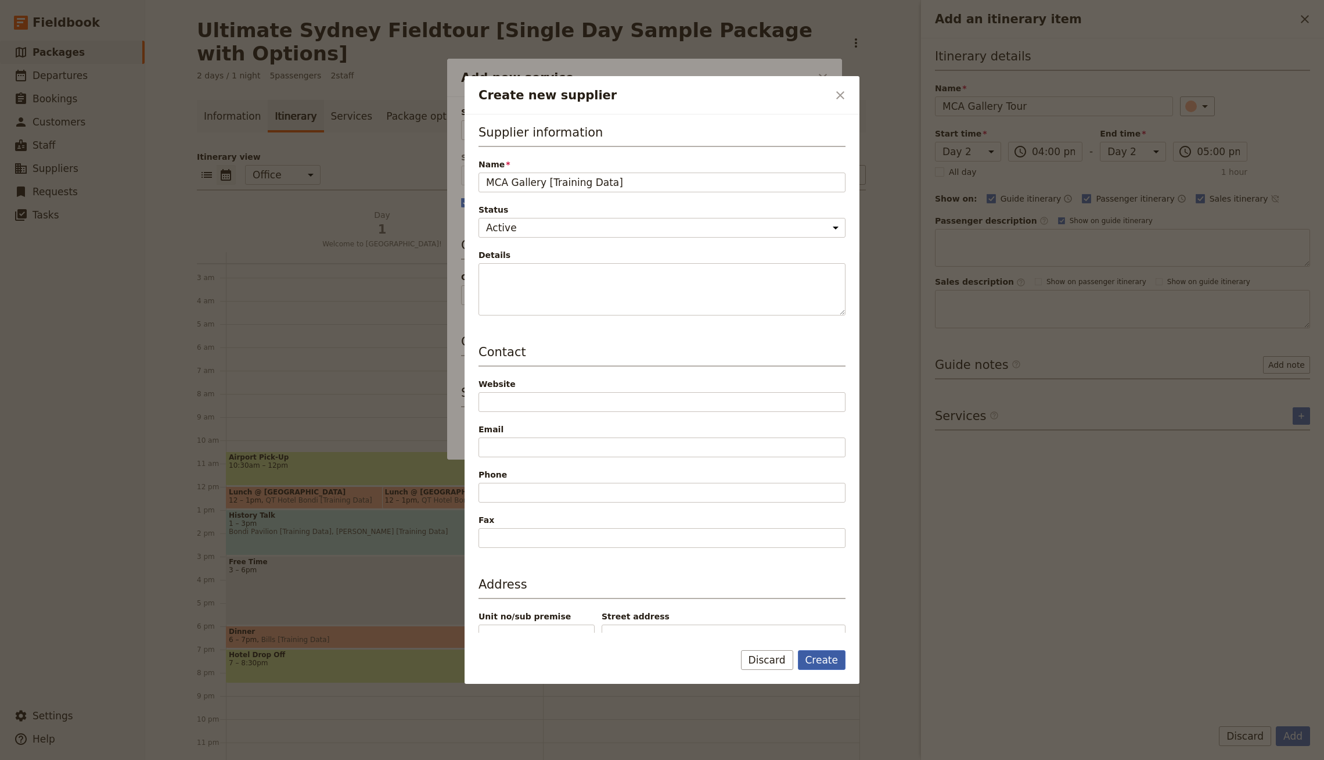
click at [818, 657] on button "Create" at bounding box center [822, 660] width 48 height 20
type input "MCA Gallery [Training Data]"
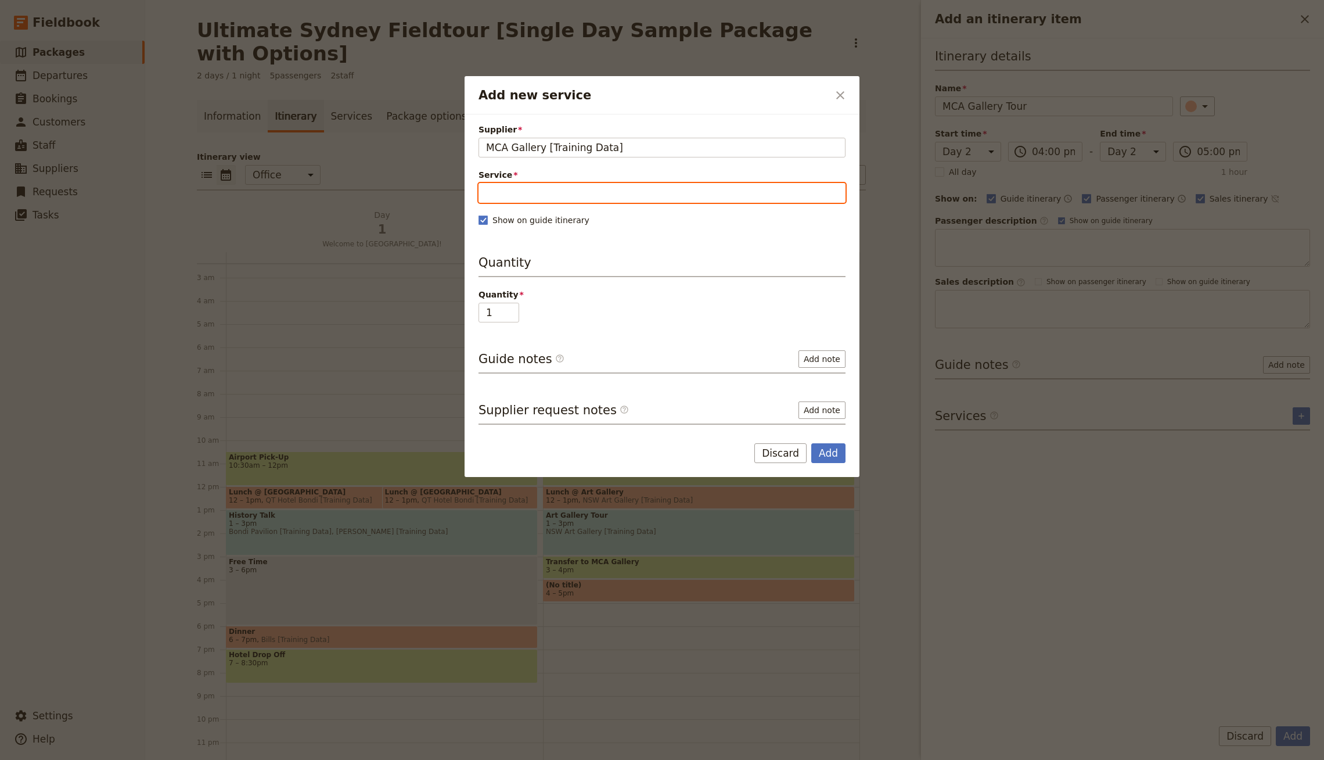
click at [563, 190] on input "Service" at bounding box center [661, 193] width 367 height 20
type input "1.5hr Gallery Tour"
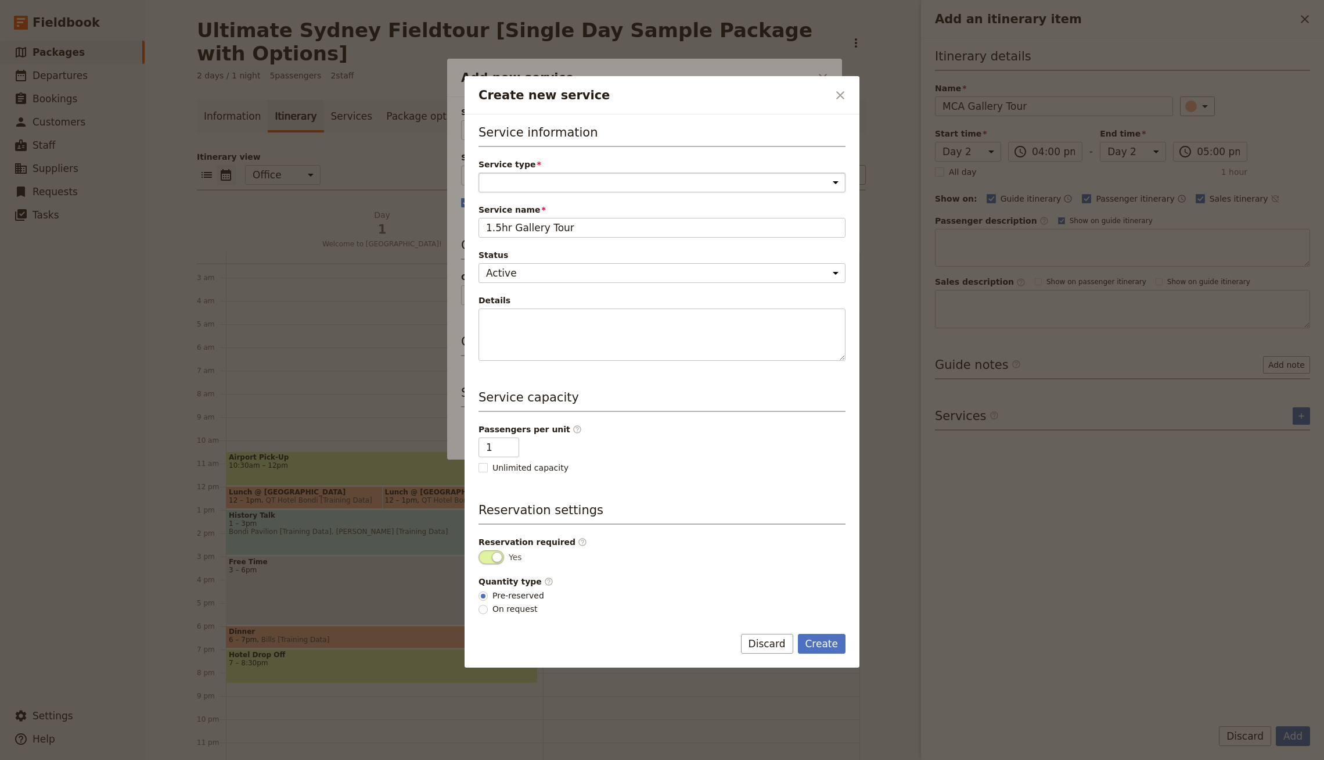
click at [529, 185] on select "Accommodation Activity Transport Flight Food and beverage Other" at bounding box center [661, 182] width 367 height 20
select select "ActivityService"
click at [478, 172] on select "Accommodation Activity Transport Flight Food and beverage Other" at bounding box center [661, 182] width 367 height 20
click at [826, 644] on button "Create" at bounding box center [822, 644] width 48 height 20
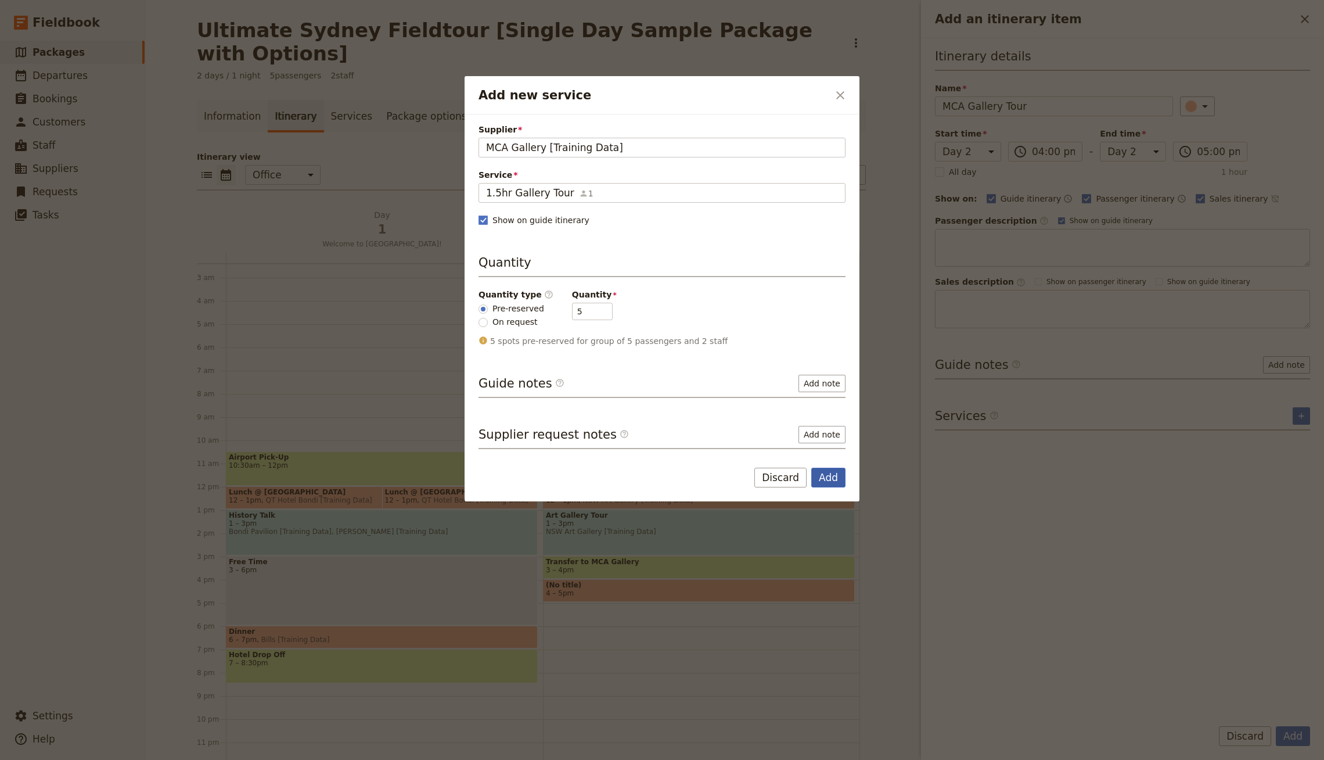
click at [829, 476] on button "Add" at bounding box center [828, 477] width 34 height 20
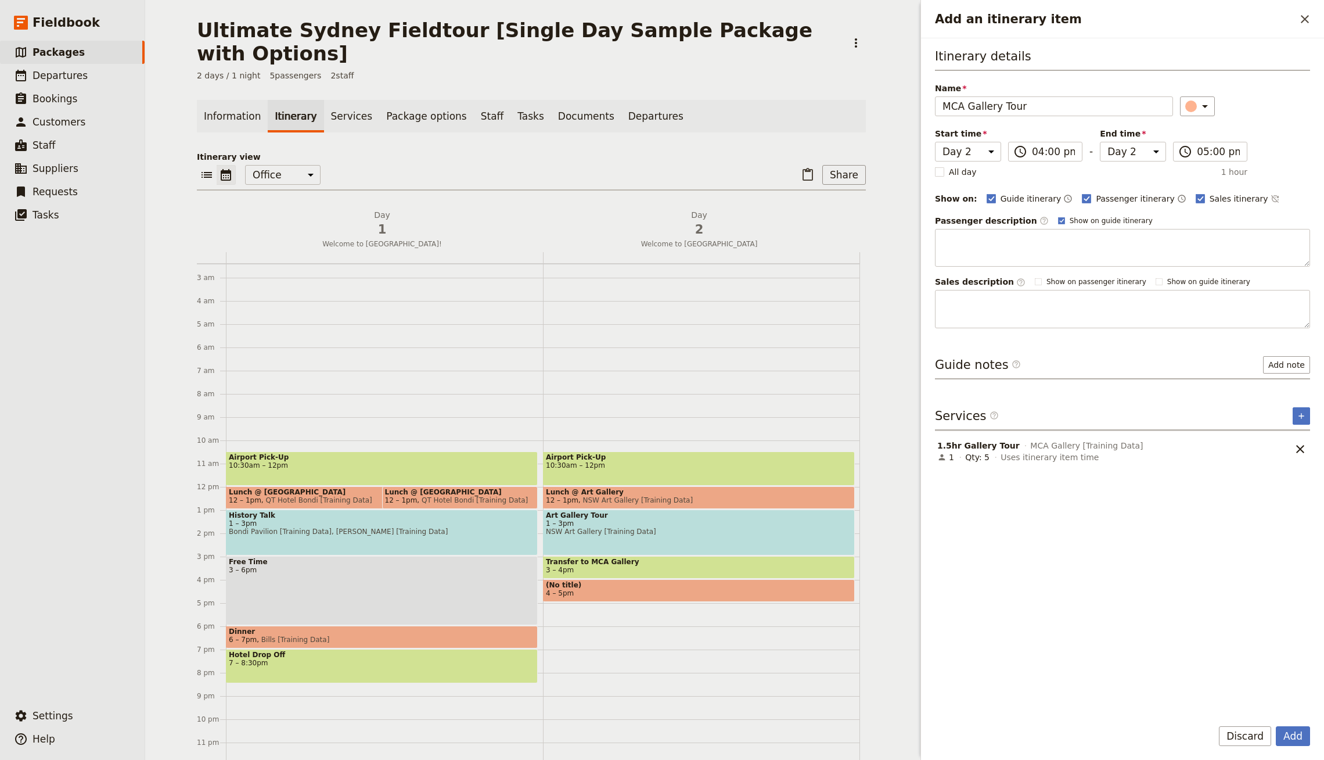
click at [1208, 87] on div "Name MCA Gallery Tour ​" at bounding box center [1122, 99] width 375 height 34
click at [1198, 105] on icon "Add an itinerary item" at bounding box center [1205, 106] width 14 height 14
click at [1198, 148] on div "button" at bounding box center [1195, 144] width 12 height 12
click at [1295, 733] on button "Add" at bounding box center [1293, 736] width 34 height 20
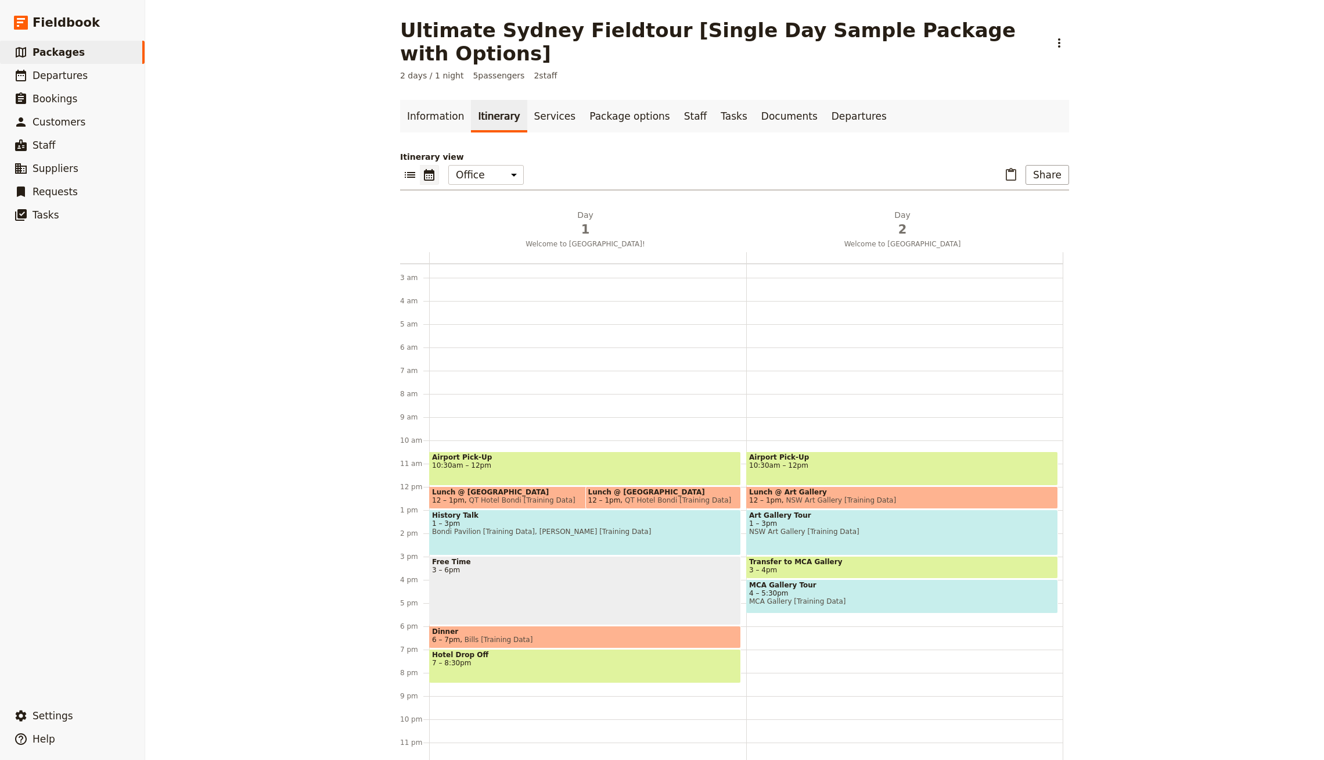
click at [787, 593] on div "Airport Pick-Up 10:30am – 12pm Lunch @ Art Gallery 12 – 1pm NSW Art Gallery [Tr…" at bounding box center [904, 486] width 317 height 557
select select "2"
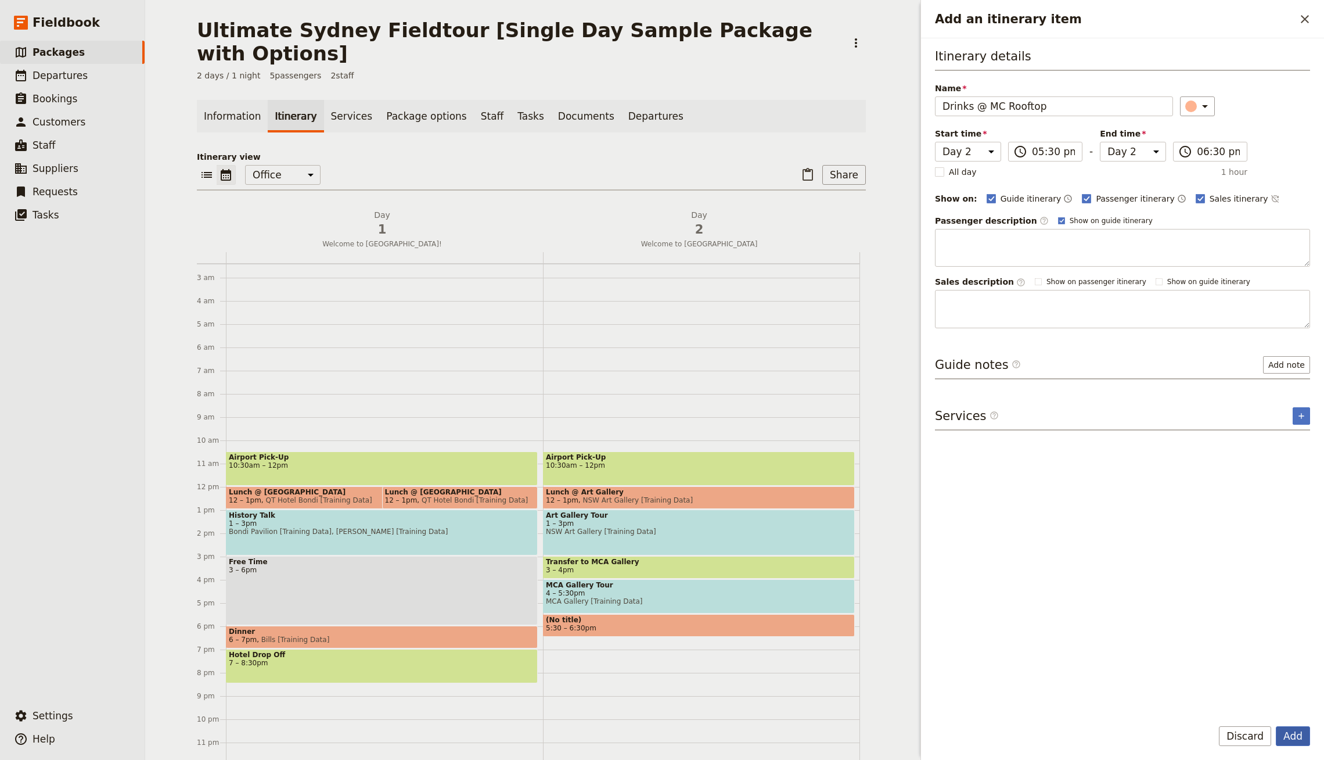
type input "Drinks @ MC Rooftop"
click at [1299, 733] on button "Add" at bounding box center [1293, 736] width 34 height 20
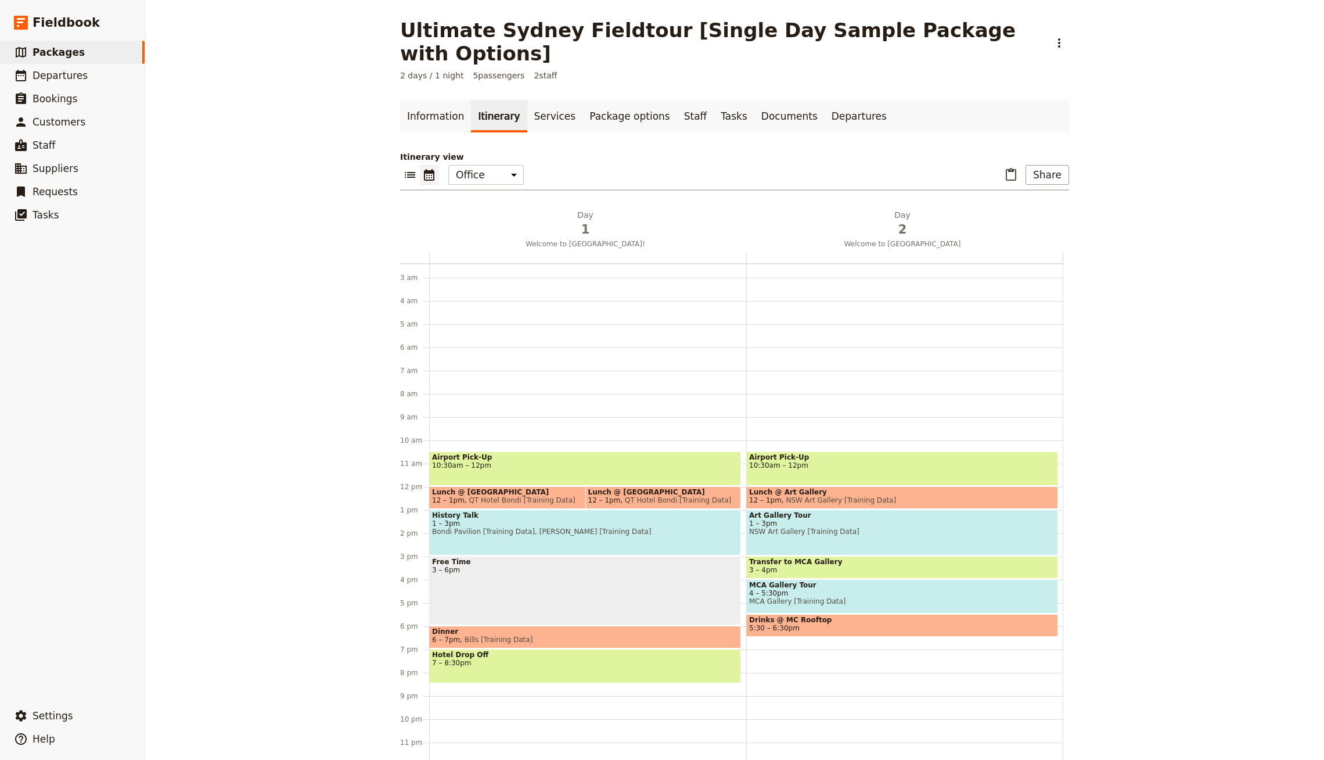
click at [946, 616] on span "Drinks @ MC Rooftop" at bounding box center [902, 620] width 306 height 8
select select "2"
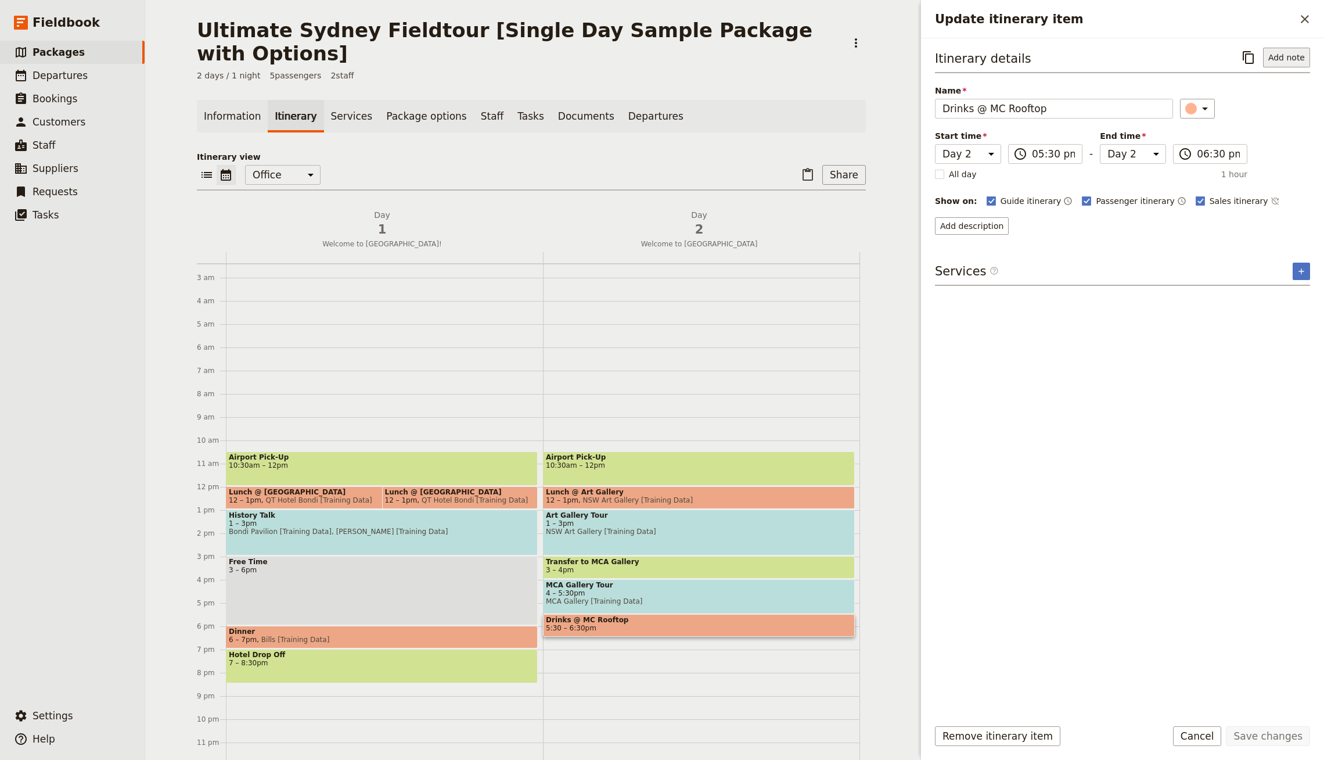
click at [1297, 57] on button "Add note" at bounding box center [1286, 58] width 47 height 20
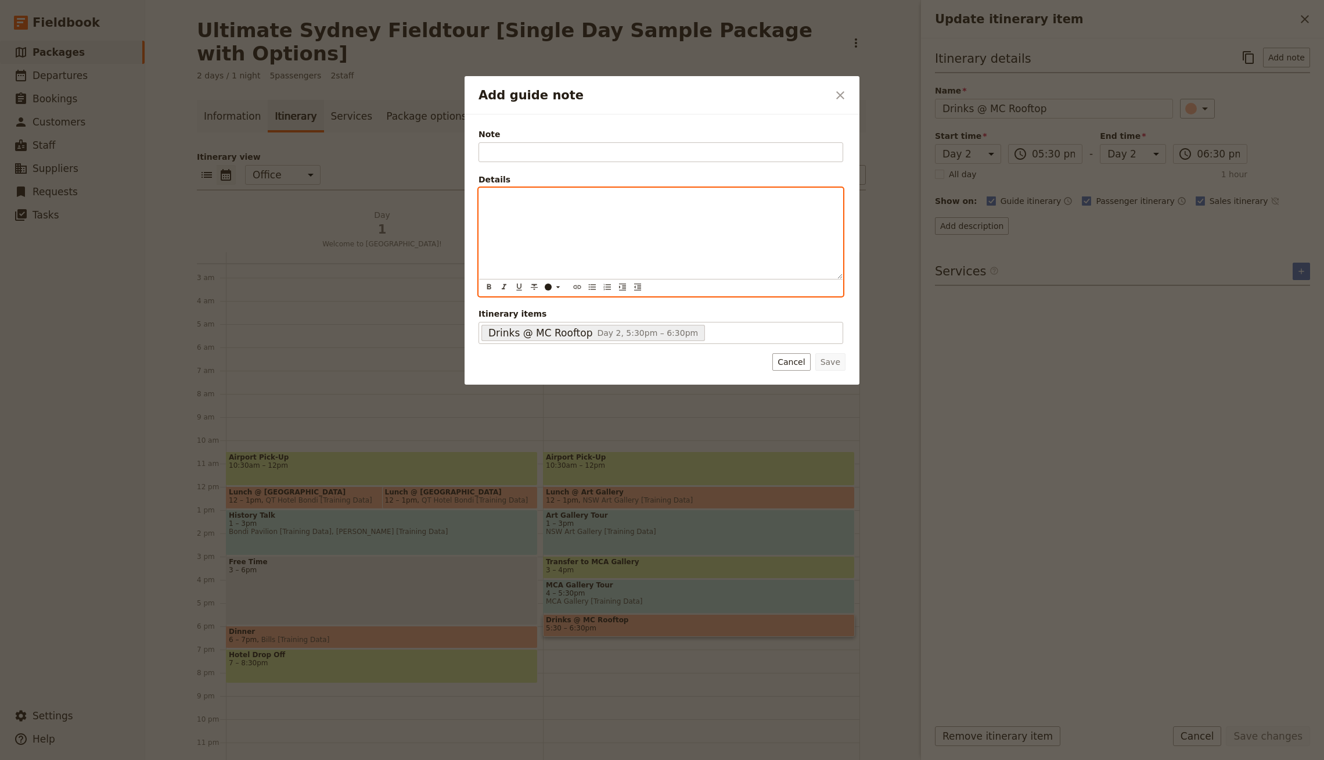
click at [647, 219] on div "Add guide note" at bounding box center [660, 233] width 363 height 91
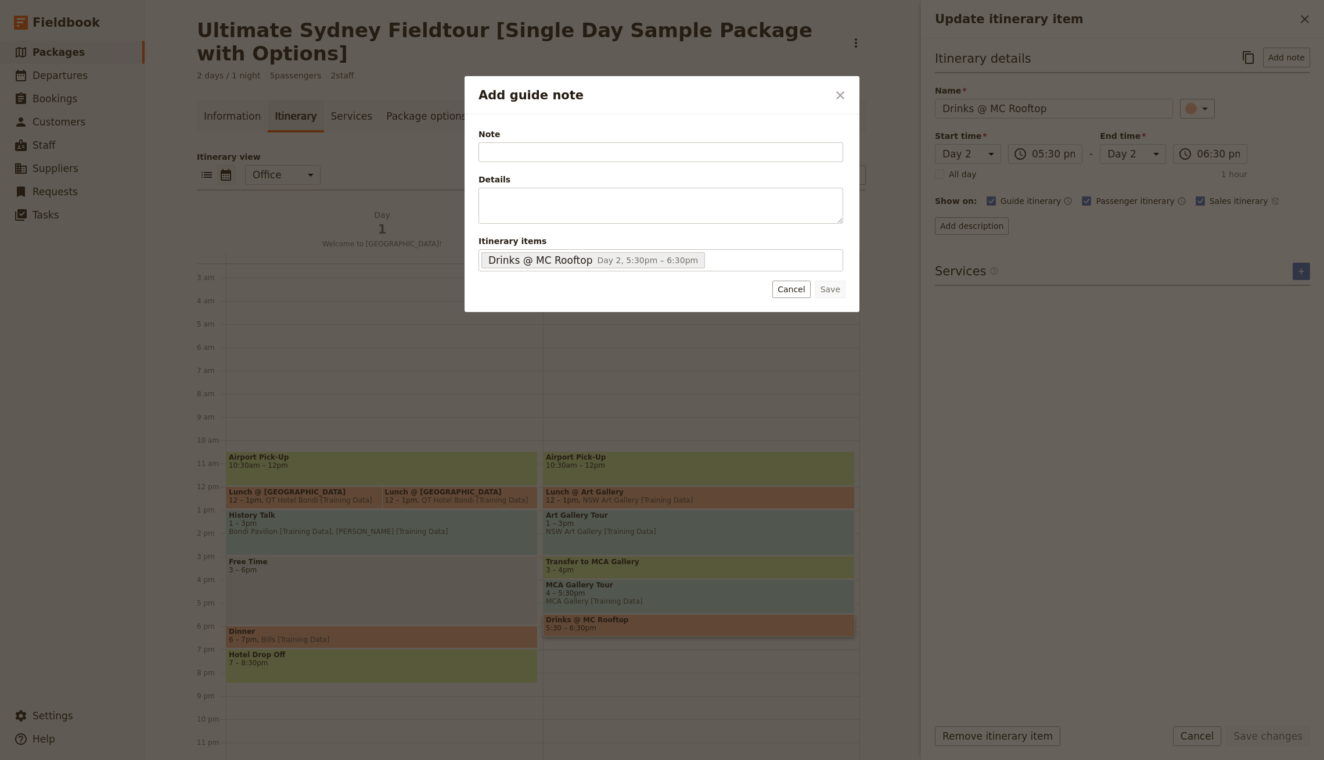
click at [647, 167] on div "Note Please fill in this field. Details ​ ​ ​ ​ ​ ​ ​ ​ ​ ​ Itinerary items Dri…" at bounding box center [660, 199] width 365 height 143
click at [648, 160] on input "Note" at bounding box center [660, 152] width 365 height 20
type input "Drinks Budget ($50pp)"
click at [839, 292] on button "Save" at bounding box center [830, 288] width 30 height 17
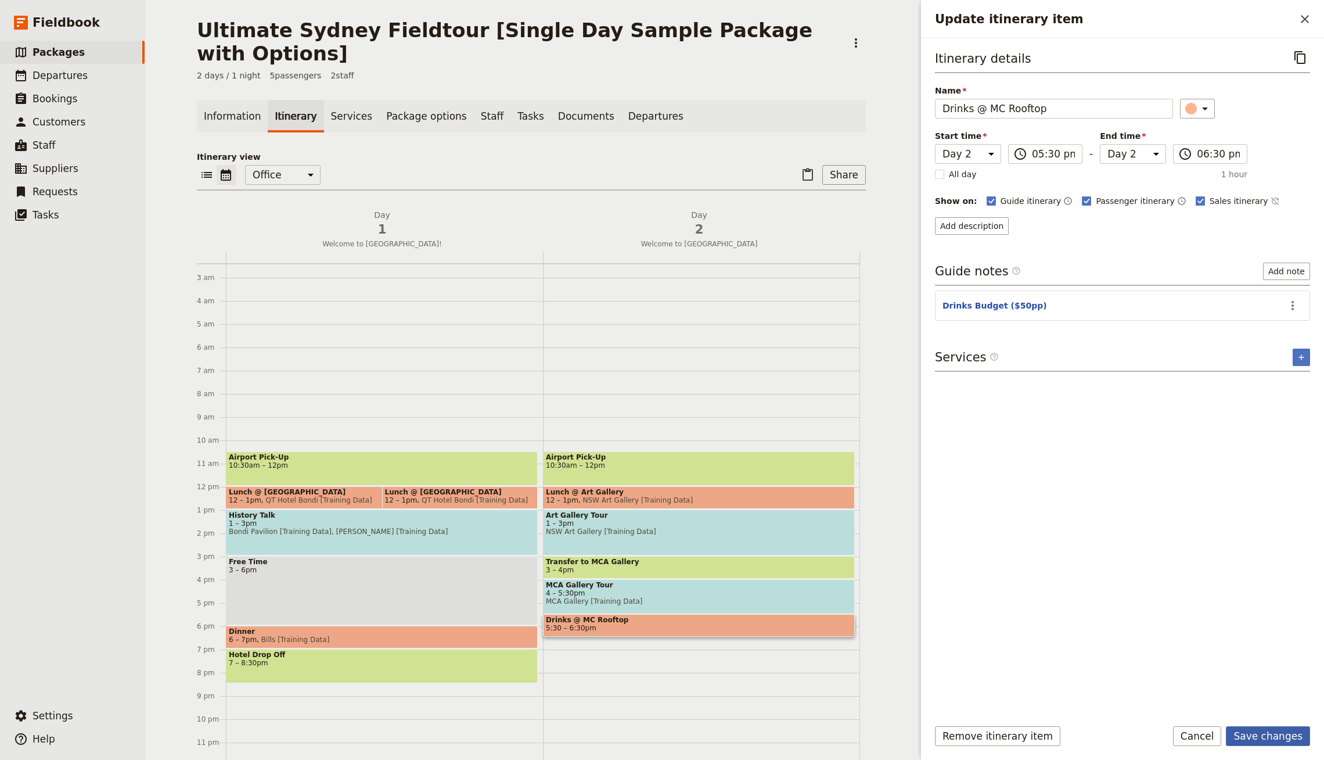
click at [1283, 741] on button "Save changes" at bounding box center [1268, 736] width 84 height 20
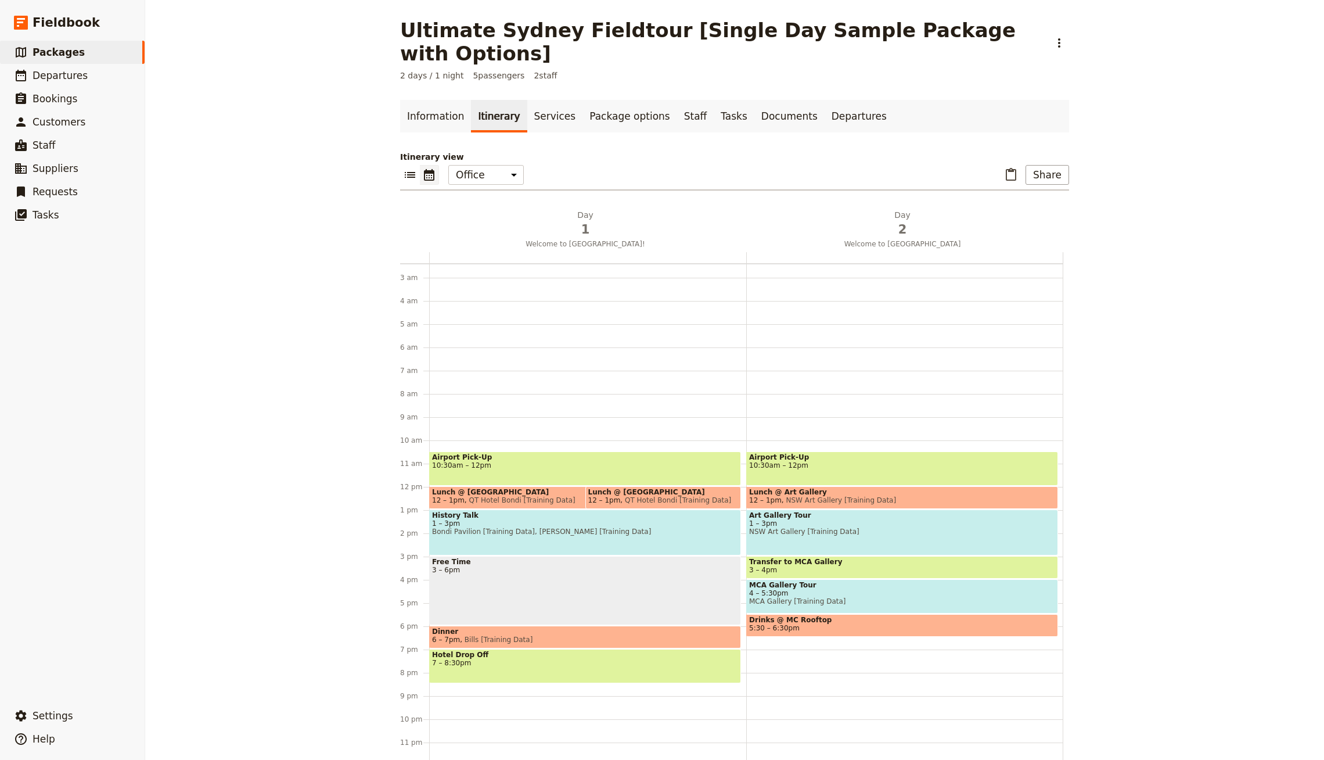
click at [643, 650] on span "Hotel Drop Off" at bounding box center [585, 654] width 306 height 8
click at [833, 617] on div "Airport Pick-Up 10:30am – 12pm Lunch @ Art Gallery 12 – 1pm NSW Art Gallery [Tr…" at bounding box center [904, 486] width 317 height 557
select select "2"
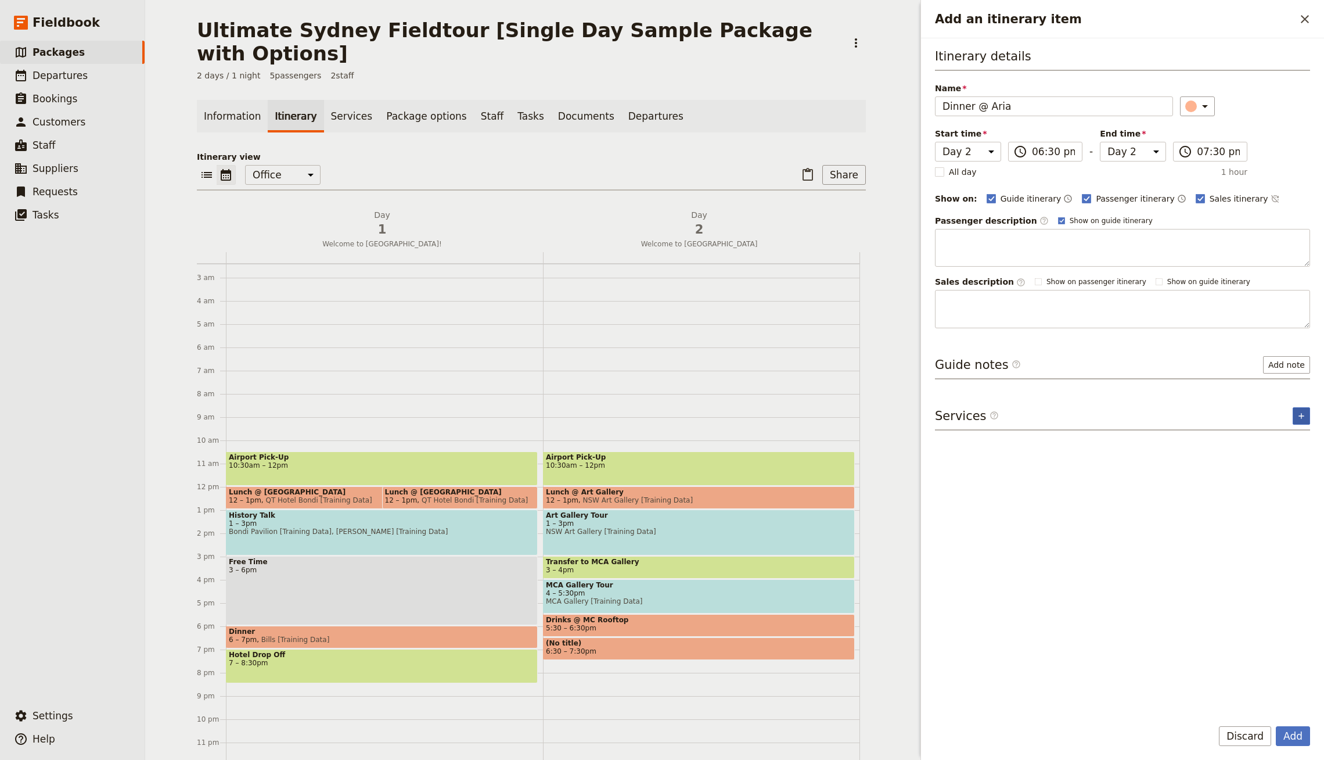
type input "Dinner @ Aria"
click at [1308, 418] on button "​" at bounding box center [1301, 415] width 17 height 17
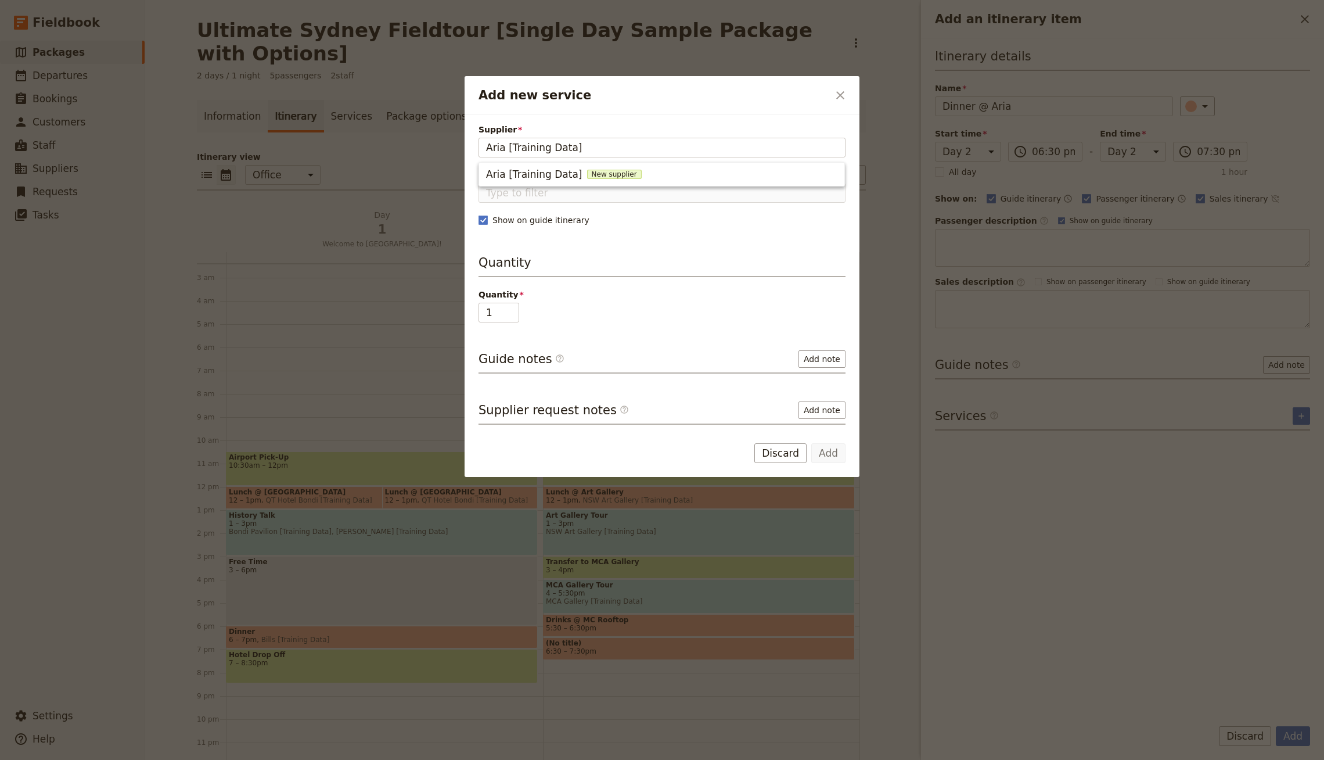
click at [708, 169] on div "Aria [Training Data] New supplier" at bounding box center [661, 174] width 351 height 14
type input "Aria [Training Data]"
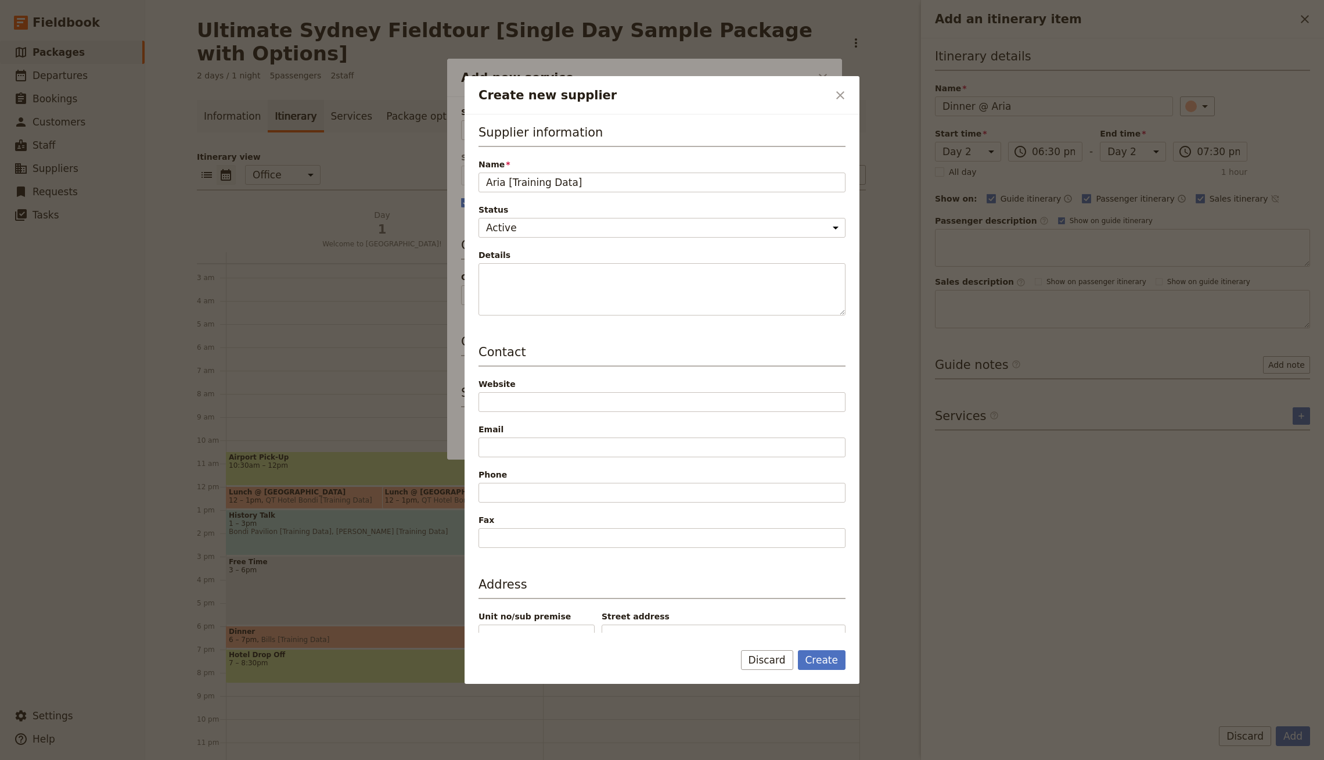
click at [834, 649] on form "Supplier information Name Aria [Training Data] Status Active Inactive Details C…" at bounding box center [662, 398] width 395 height 569
click at [837, 658] on button "Create" at bounding box center [822, 660] width 48 height 20
type input "Aria [Training Data]"
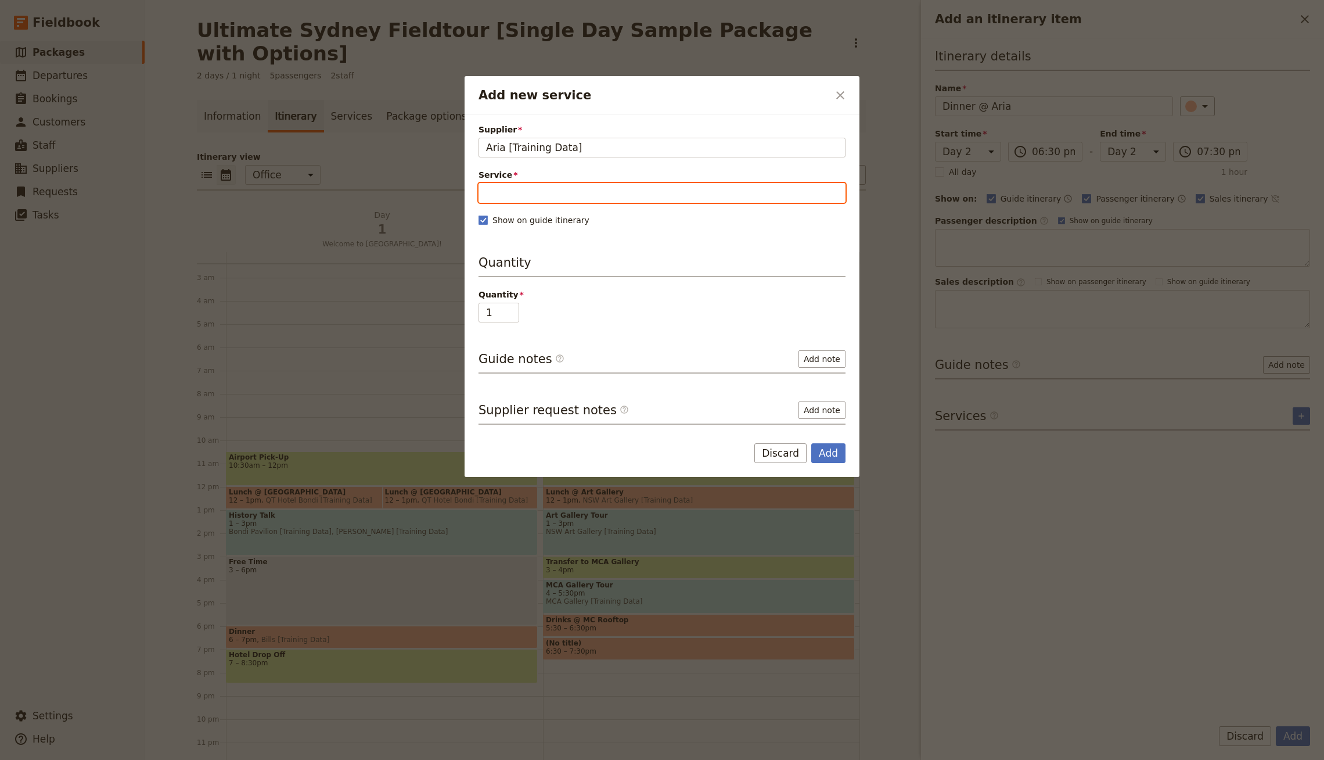
click at [581, 185] on input "Service" at bounding box center [661, 193] width 367 height 20
type input "D"
type input "Dinner (3 Course Set Menu)"
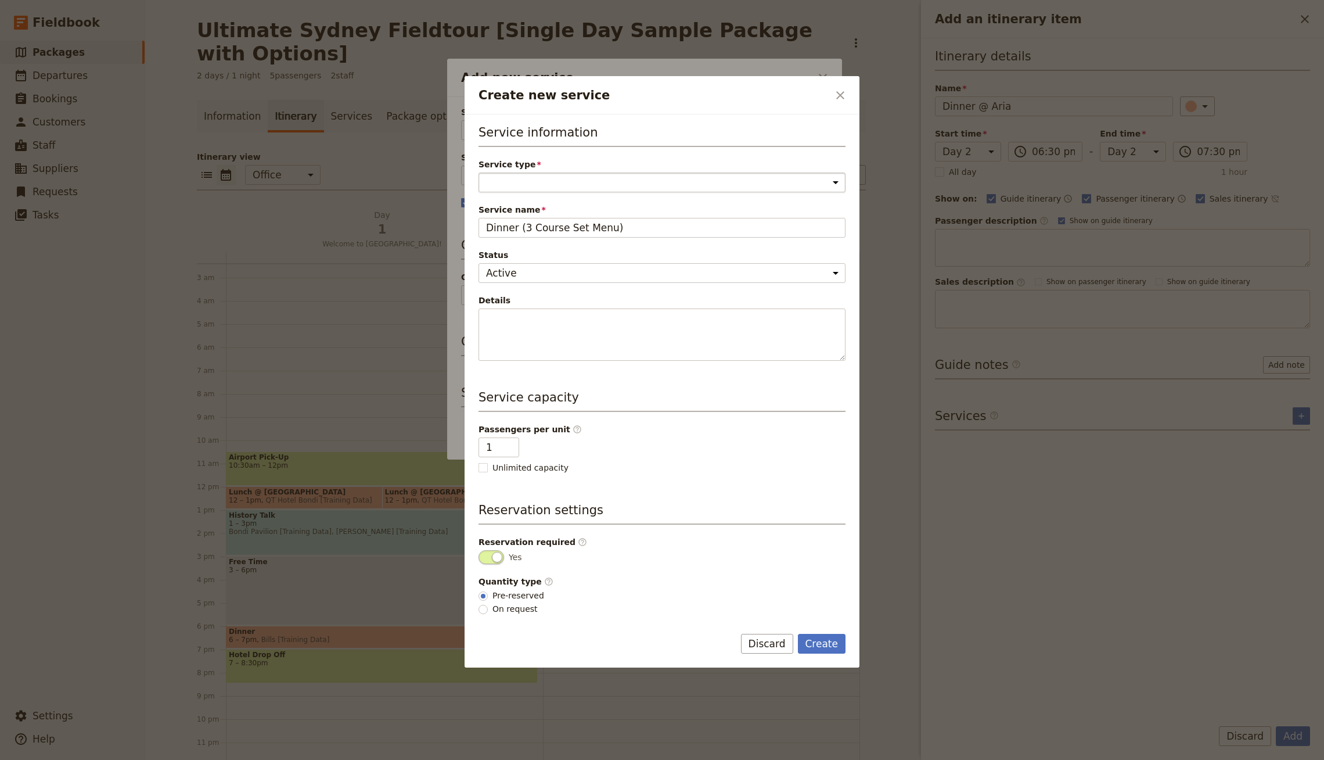
click at [553, 180] on select "Accommodation Activity Transport Flight Food and beverage Other" at bounding box center [661, 182] width 367 height 20
select select "FoodAndBeverageService"
click at [478, 172] on select "Accommodation Activity Transport Flight Food and beverage Other" at bounding box center [661, 182] width 367 height 20
click at [812, 635] on button "Create" at bounding box center [822, 644] width 48 height 20
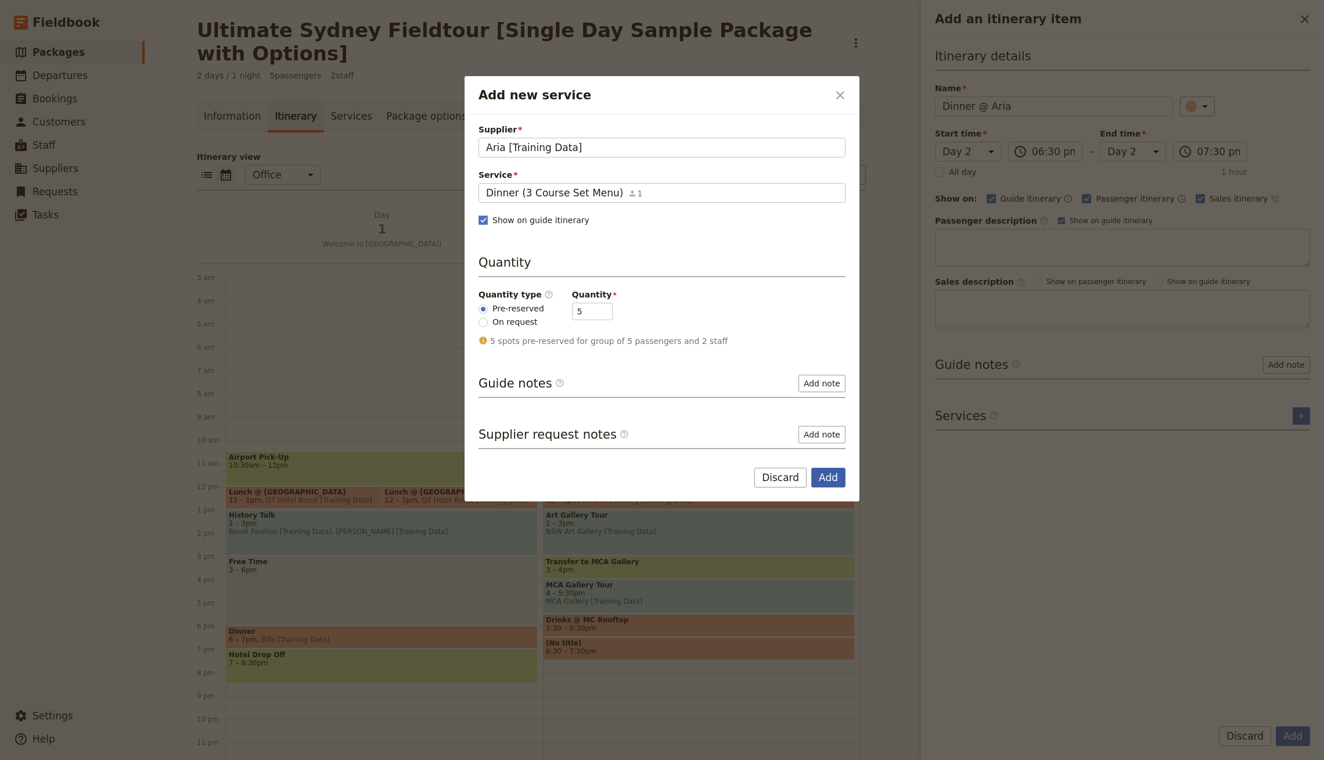
click at [820, 476] on button "Add" at bounding box center [828, 477] width 34 height 20
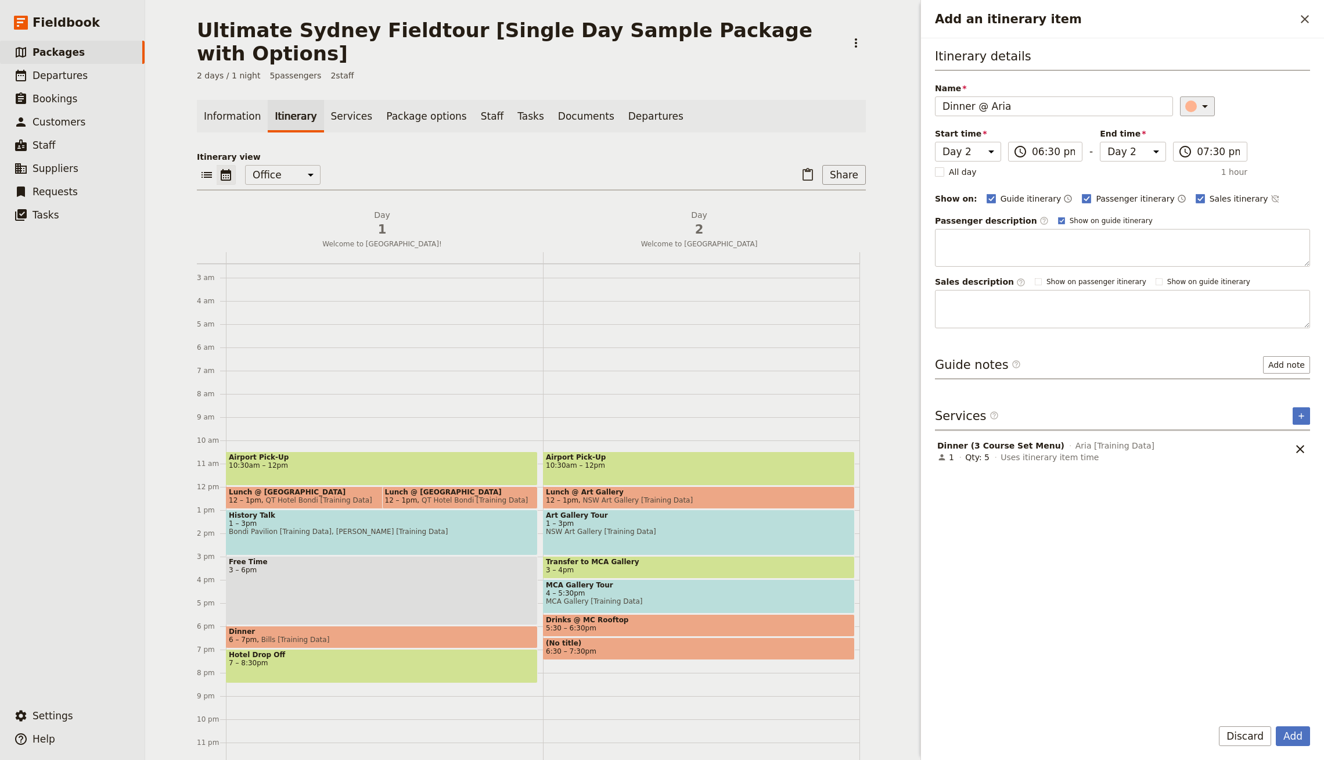
click at [1198, 106] on icon "Add an itinerary item" at bounding box center [1205, 106] width 14 height 14
click at [1180, 127] on div "button" at bounding box center [1181, 130] width 12 height 12
click at [1208, 152] on input "07:30 pm" at bounding box center [1218, 152] width 43 height 14
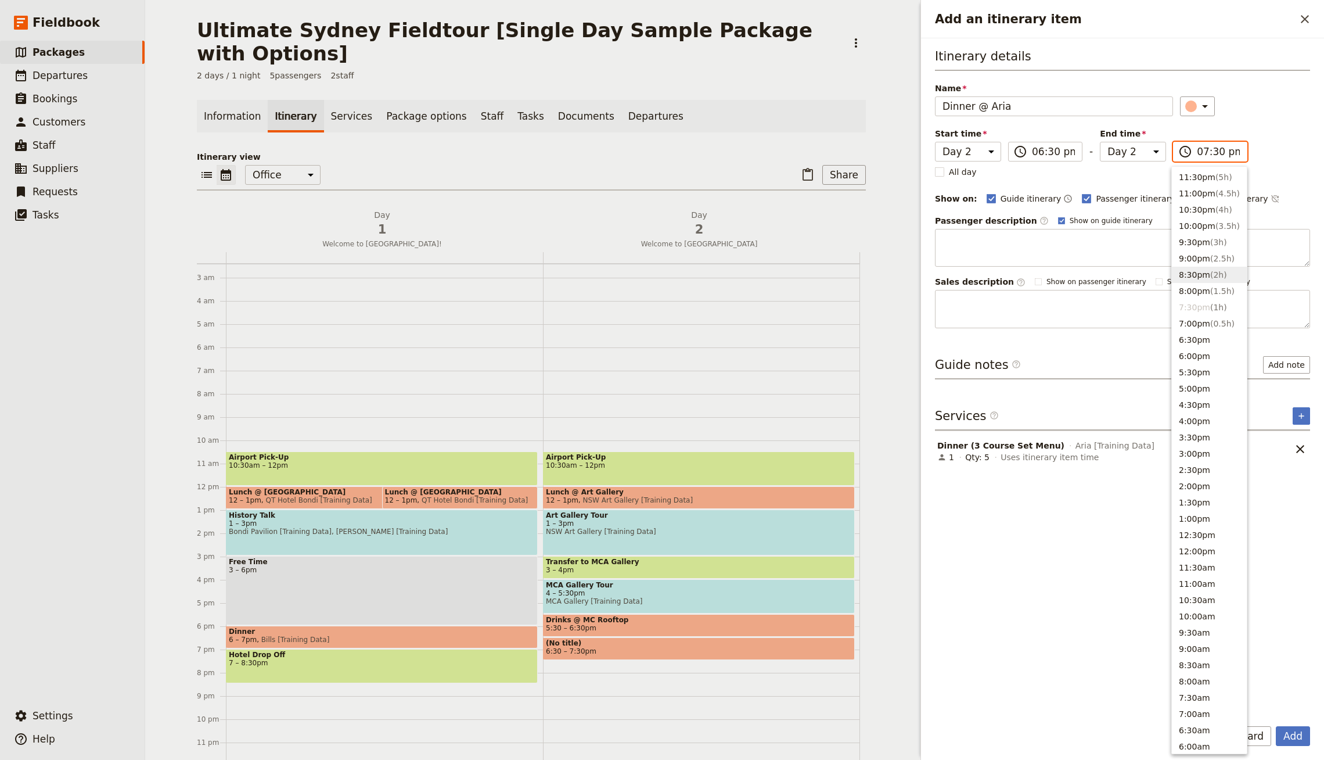
click at [1205, 276] on button "8:30pm ( 2h )" at bounding box center [1209, 275] width 75 height 16
type input "08:30 pm"
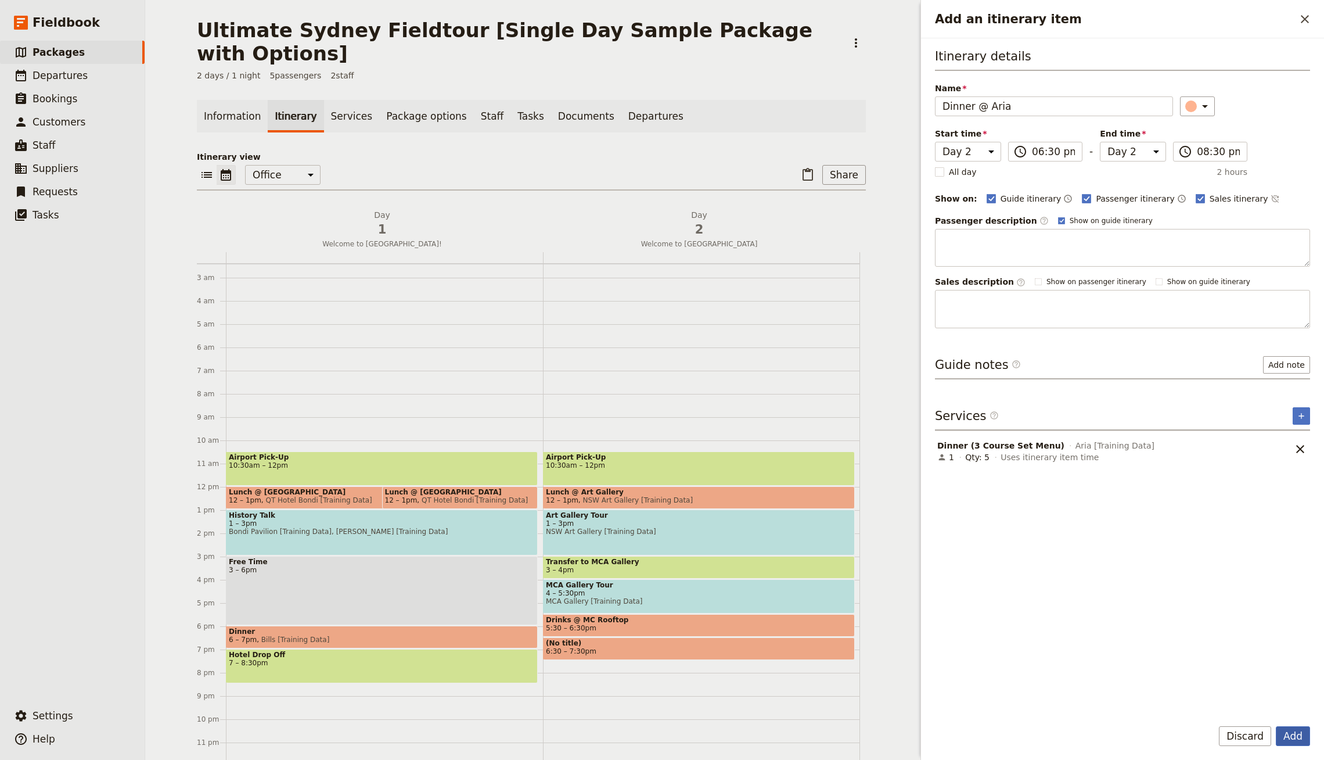
click at [1294, 738] on button "Add" at bounding box center [1293, 736] width 34 height 20
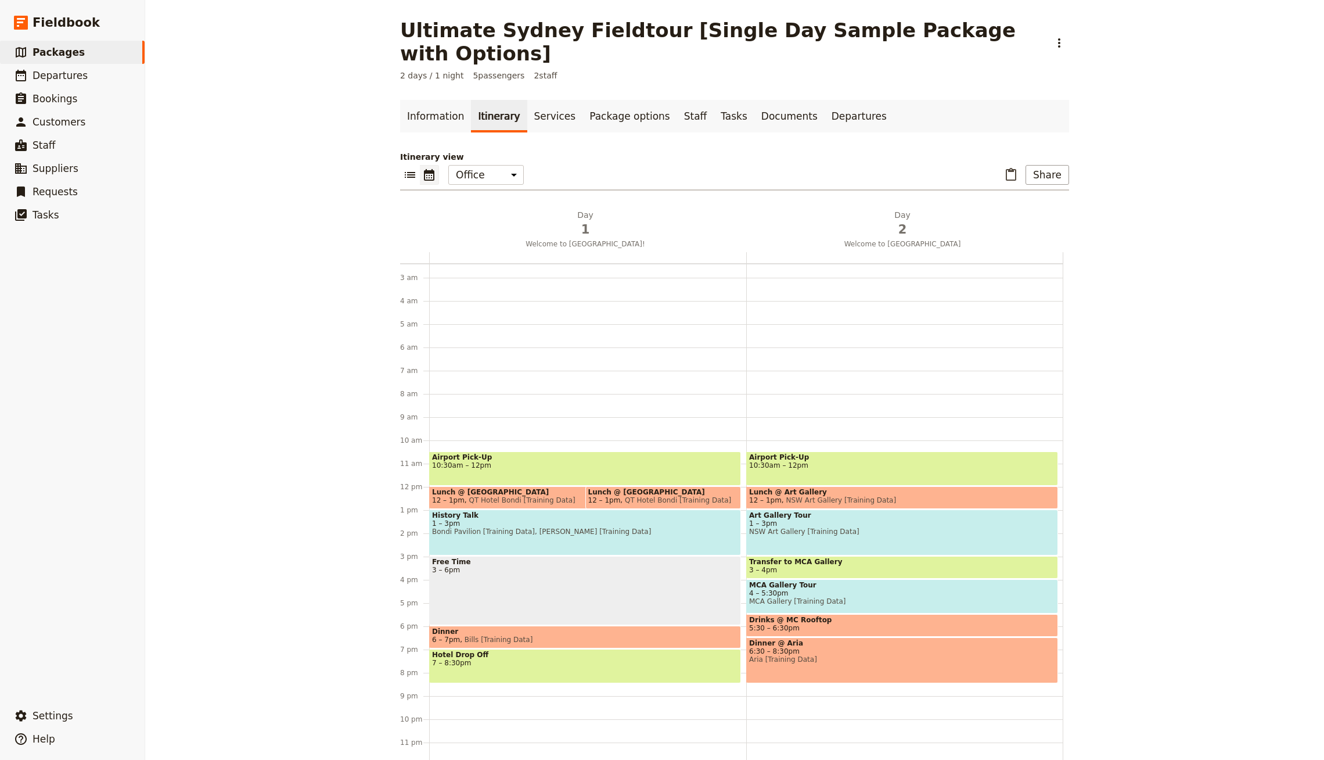
click at [652, 649] on div "Hotel Drop Off 7 – 8:30pm" at bounding box center [585, 666] width 312 height 34
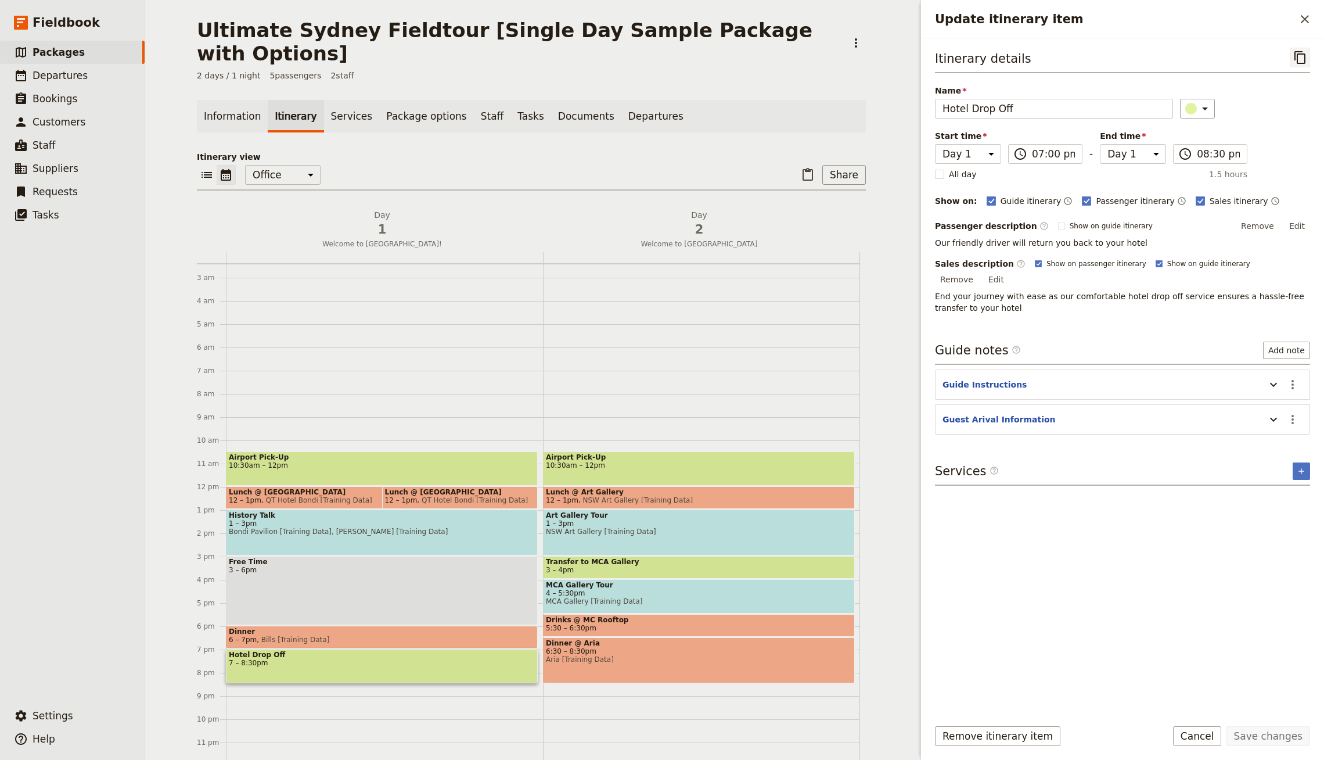
click at [1301, 63] on icon "Copy itinerary item" at bounding box center [1300, 58] width 14 height 14
click at [1304, 16] on icon "Close drawer" at bounding box center [1305, 19] width 14 height 14
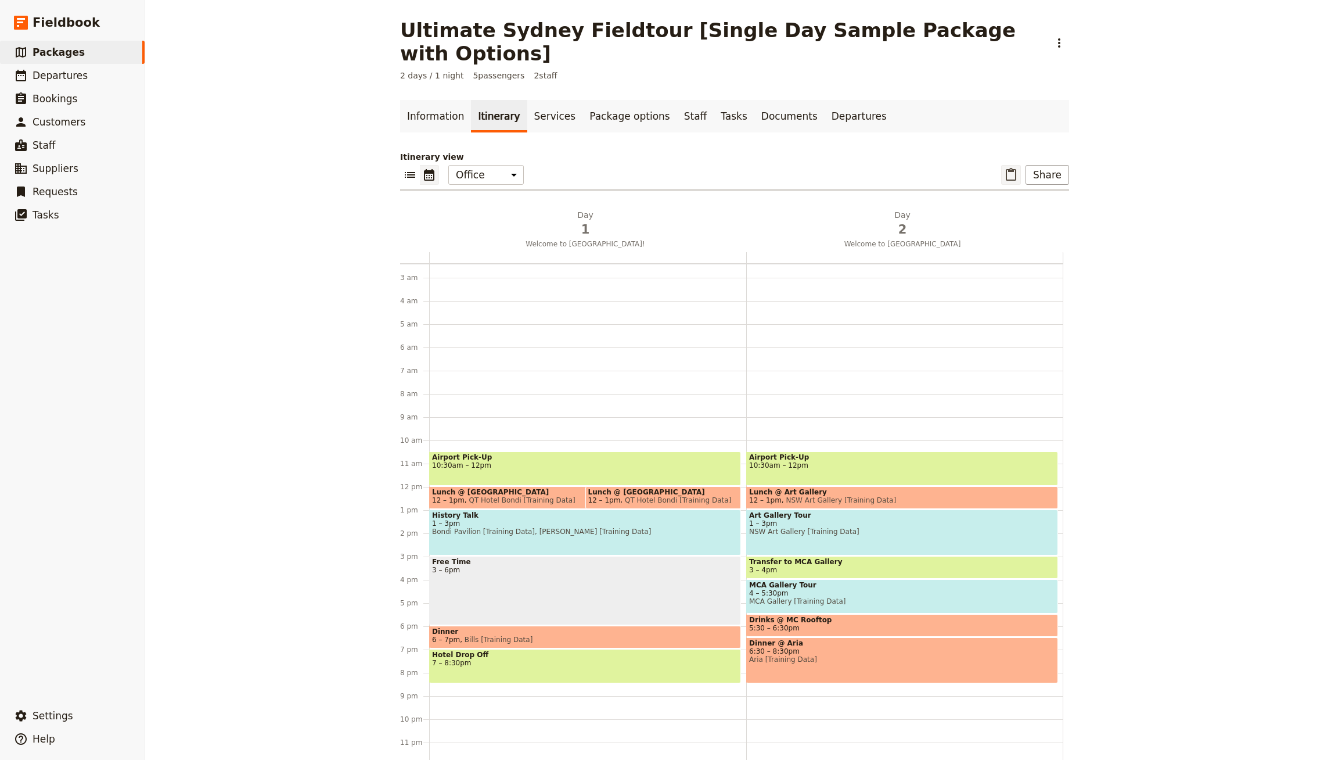
click at [1009, 168] on icon "Paste itinerary item" at bounding box center [1011, 174] width 10 height 13
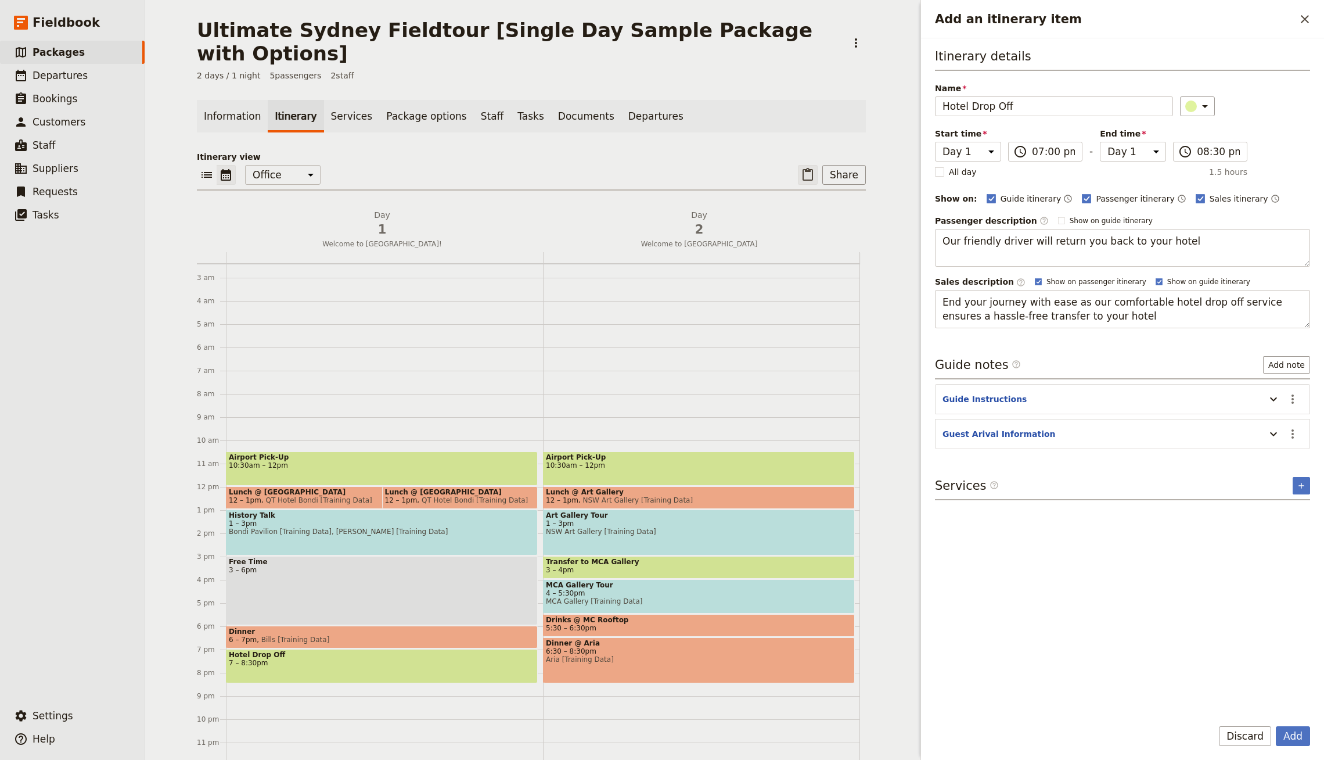
click at [1276, 726] on button "Add" at bounding box center [1293, 736] width 34 height 20
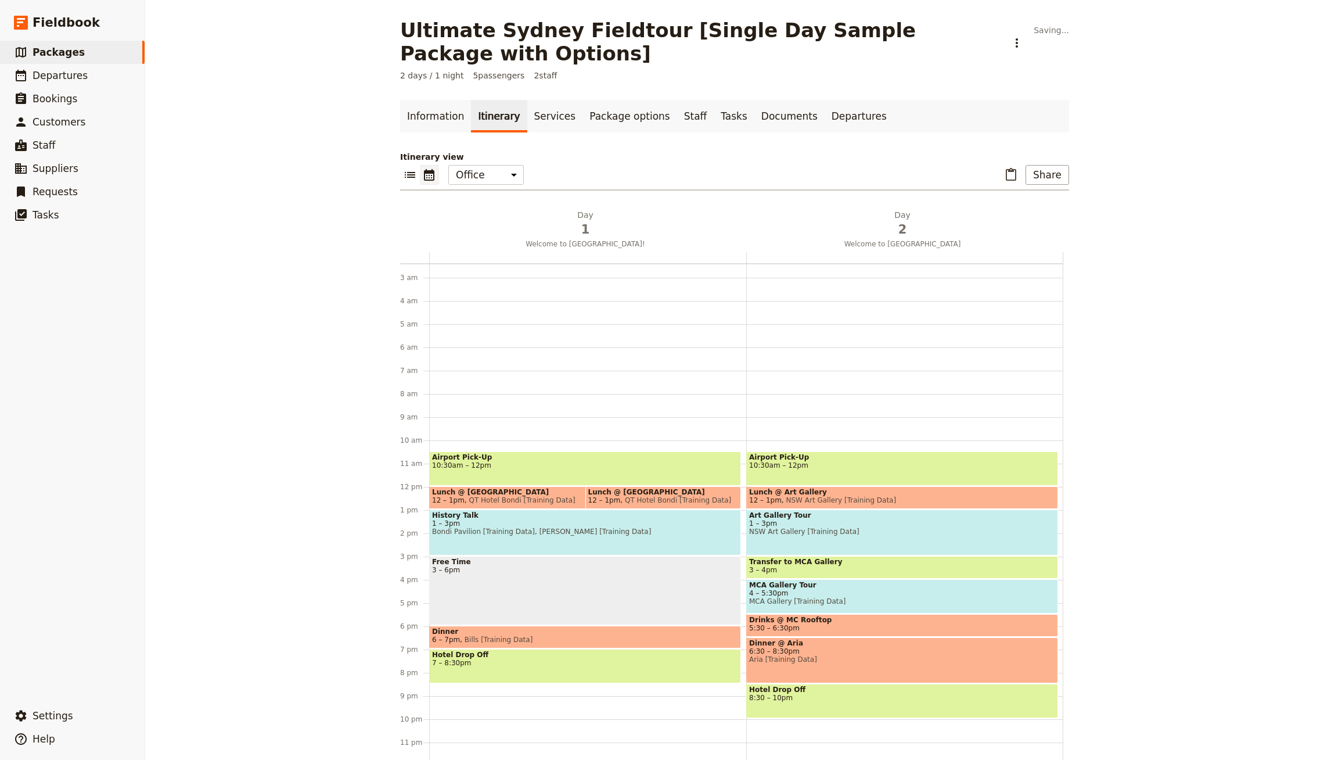
click at [909, 207] on div "Itinerary view ​ ​ Office Guide Passenger Sales ​ Share Day 1 Welcome to [GEOGR…" at bounding box center [734, 458] width 669 height 614
click at [909, 221] on span "2" at bounding box center [902, 229] width 303 height 17
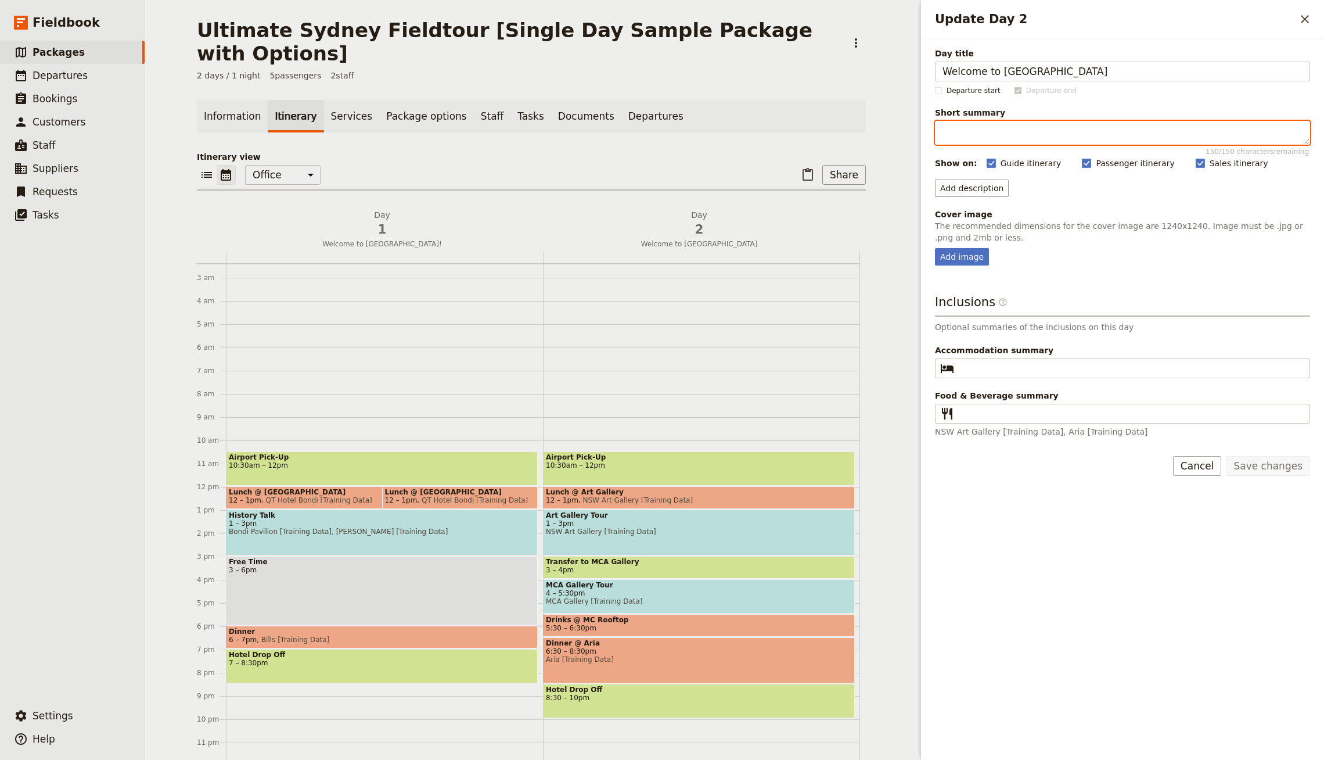
click at [1032, 134] on textarea "Short summary 150 / 150 characters remaining" at bounding box center [1122, 133] width 375 height 24
click at [377, 239] on span "Welcome to [GEOGRAPHIC_DATA]!" at bounding box center [382, 243] width 312 height 9
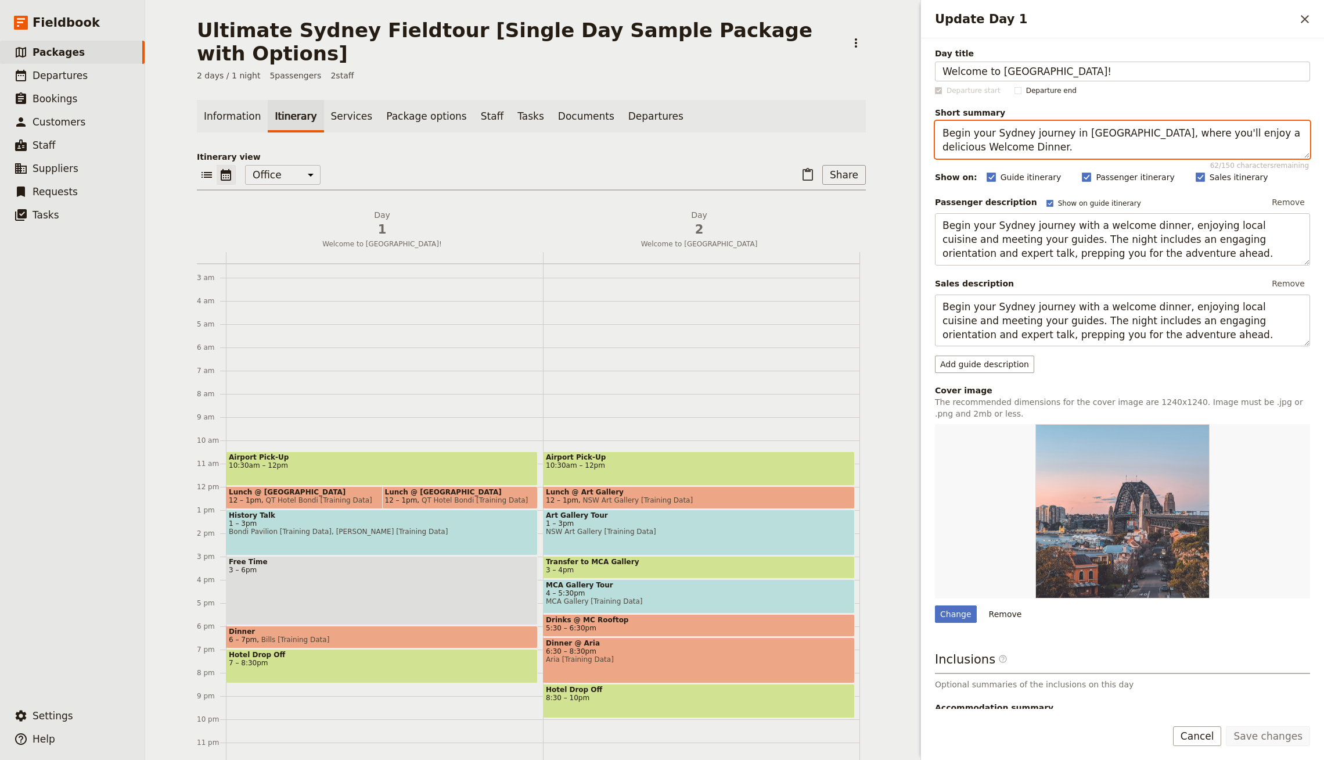
click at [980, 136] on textarea "Begin your Sydney journey in [GEOGRAPHIC_DATA], where you'll enjoy a delicious …" at bounding box center [1122, 140] width 375 height 38
click at [691, 221] on span "2" at bounding box center [699, 229] width 303 height 17
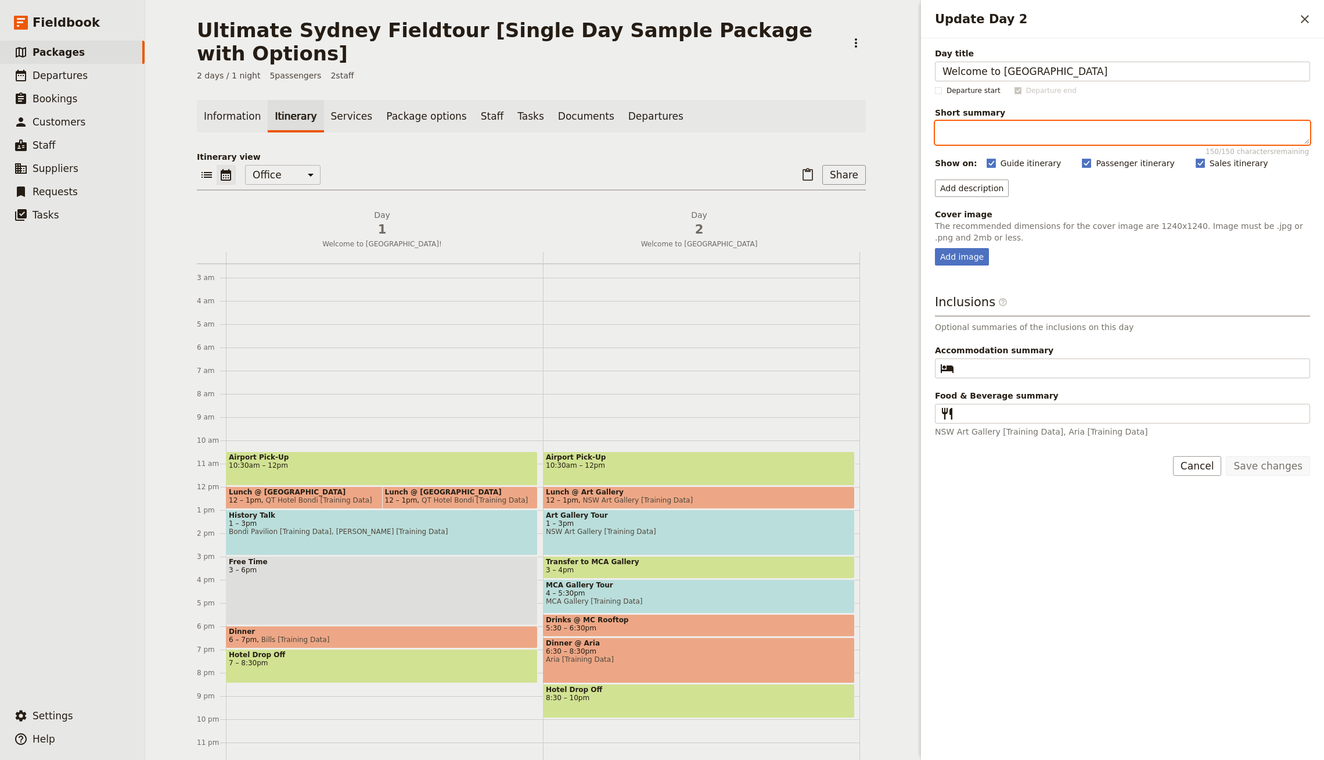
click at [1045, 134] on textarea "Short summary 150 / 150 characters remaining" at bounding box center [1122, 133] width 375 height 24
paste textarea "Begin your Sydney journey in [GEOGRAPHIC_DATA], where you'll enjoy a delicious …"
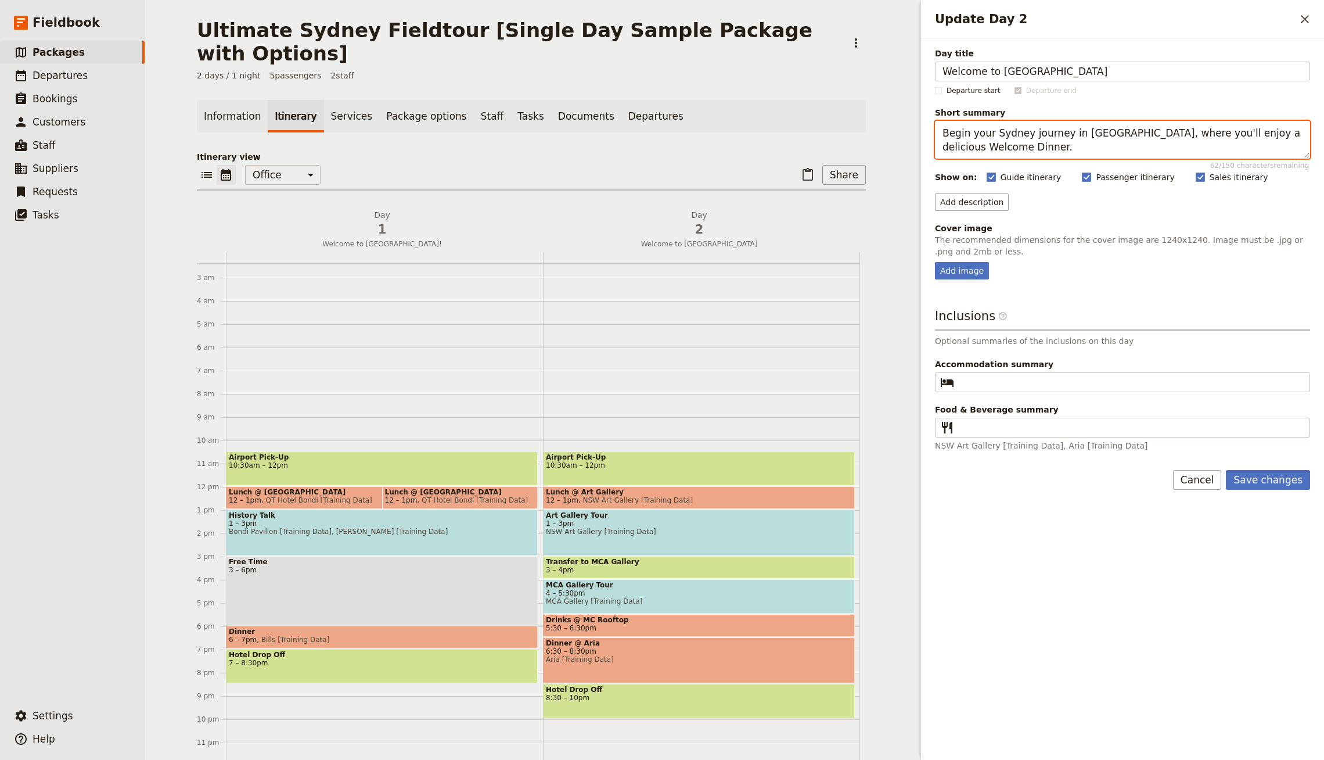
drag, startPoint x: 1054, startPoint y: 150, endPoint x: 1061, endPoint y: 125, distance: 26.1
click at [1061, 125] on textarea "Begin your Sydney journey in [GEOGRAPHIC_DATA], where you'll enjoy a delicious …" at bounding box center [1122, 140] width 375 height 38
type textarea "Begin your Sydney journey with Lunch at the [GEOGRAPHIC_DATA] followed by the M…"
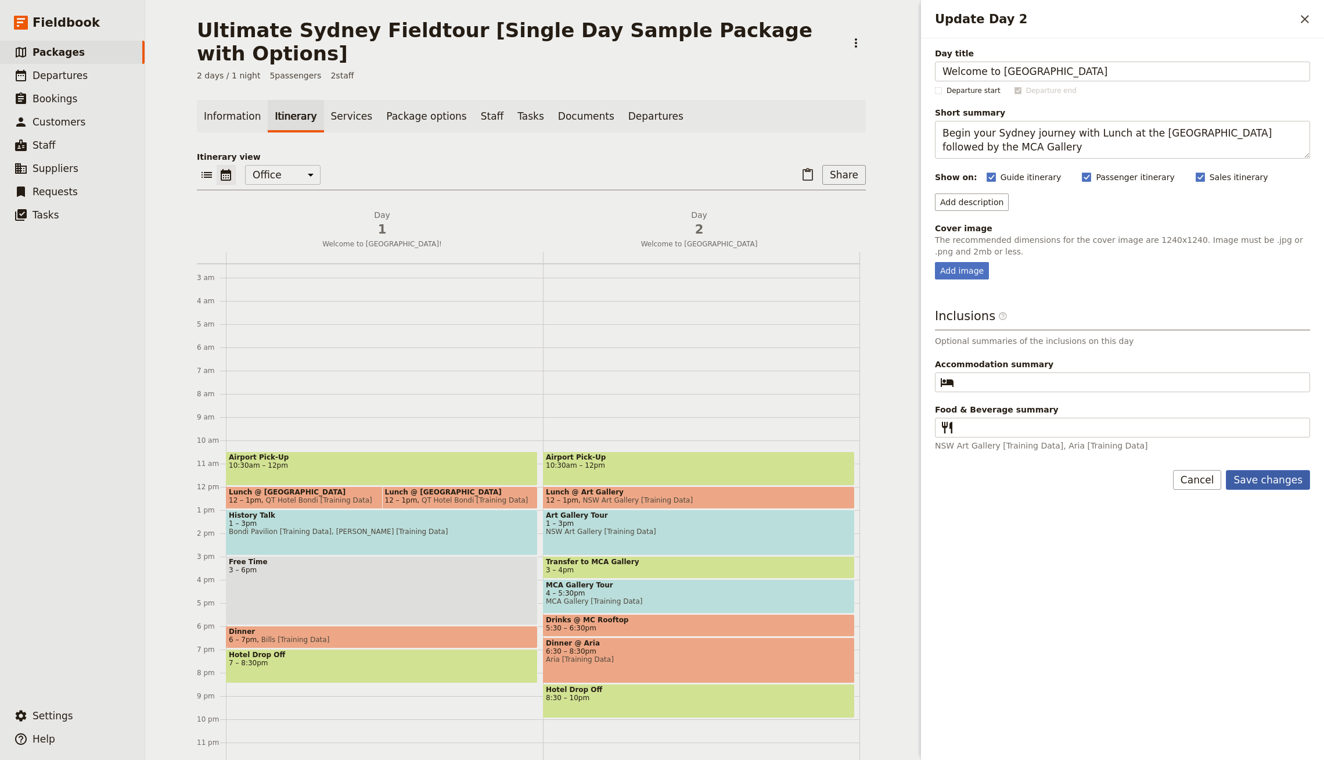
click at [1276, 476] on button "Save changes" at bounding box center [1268, 480] width 84 height 20
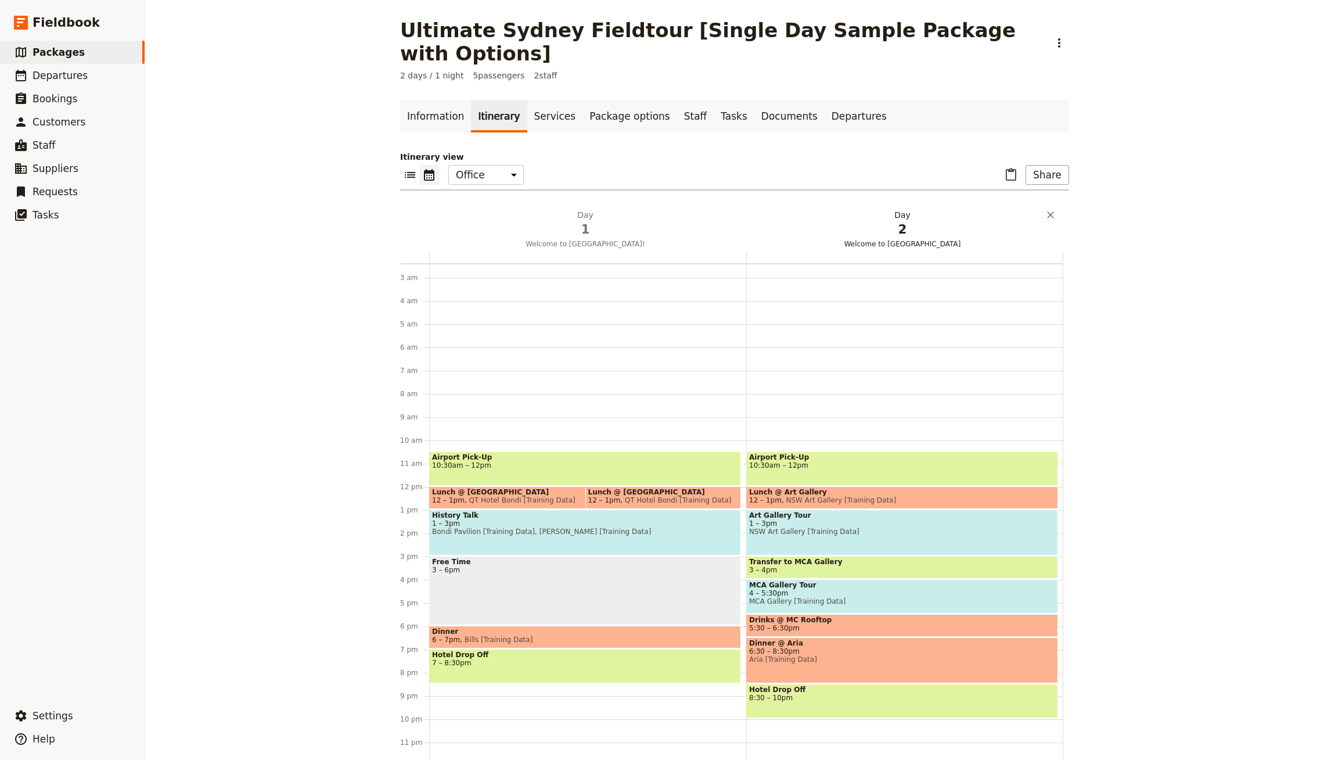
click at [901, 221] on span "2" at bounding box center [902, 229] width 303 height 17
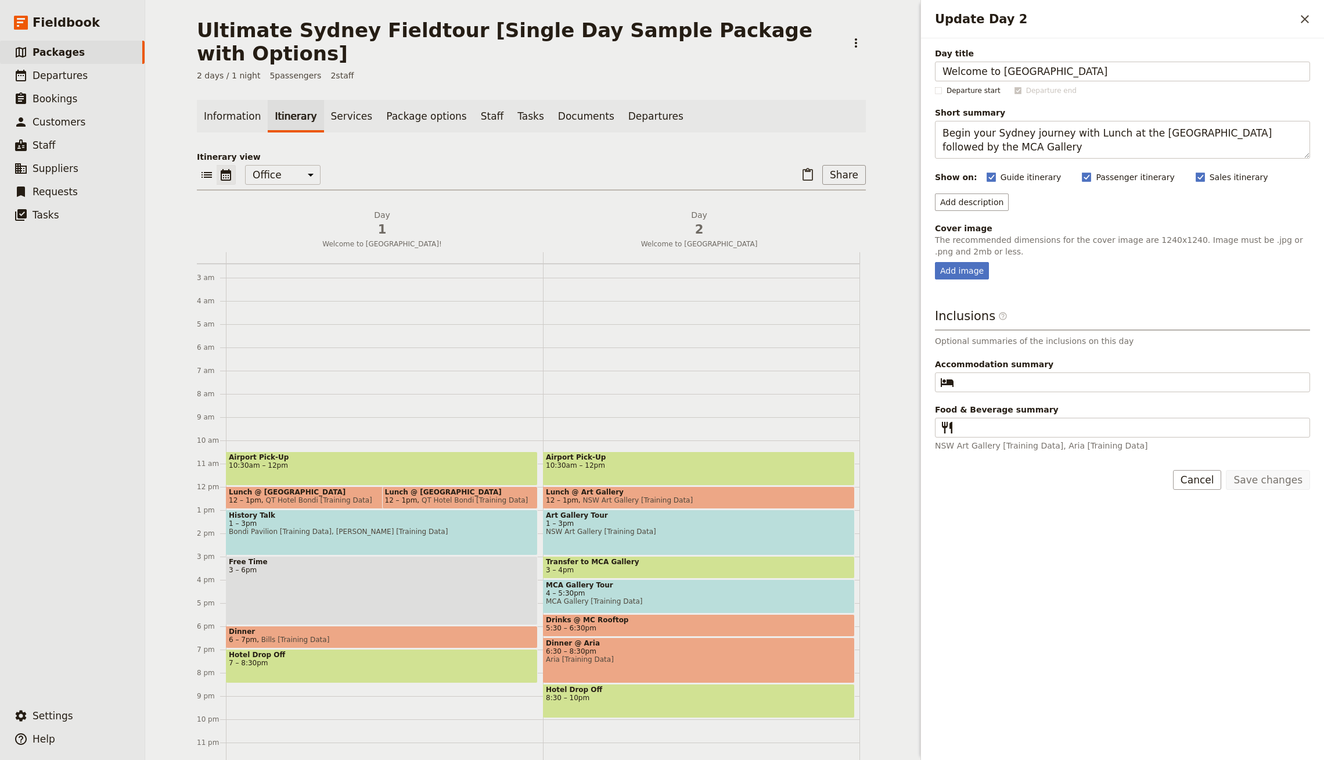
click at [966, 260] on fieldset "Cover image The recommended dimensions for the cover image are 1240x1240. Image…" at bounding box center [1122, 250] width 375 height 57
click at [959, 273] on div "Add image" at bounding box center [962, 270] width 54 height 17
click at [935, 262] on input "Add image" at bounding box center [934, 261] width 1 height 1
type input "C:\fakepath\[PERSON_NAME]-lFkH3qSzcbw-unsplash.jpg"
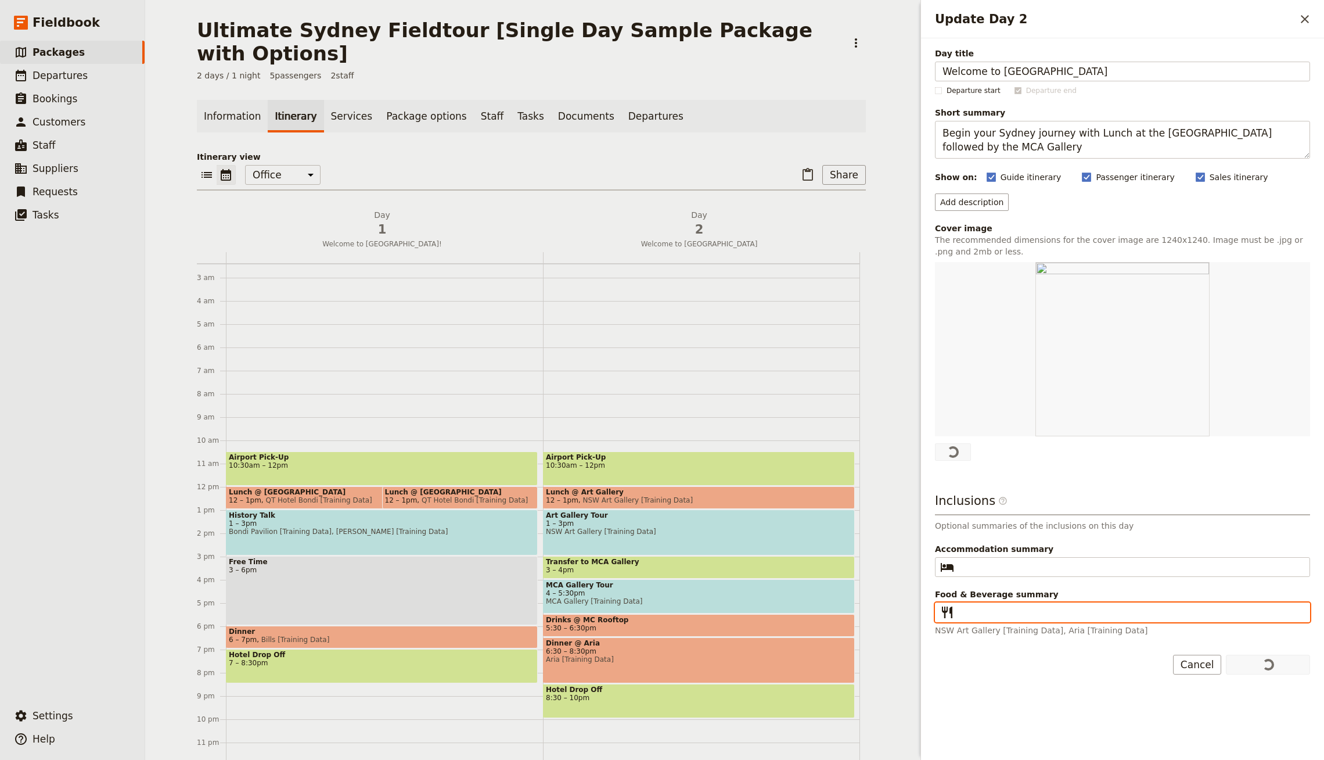
click at [1003, 612] on input "Food & Beverage summary ​" at bounding box center [1131, 612] width 344 height 14
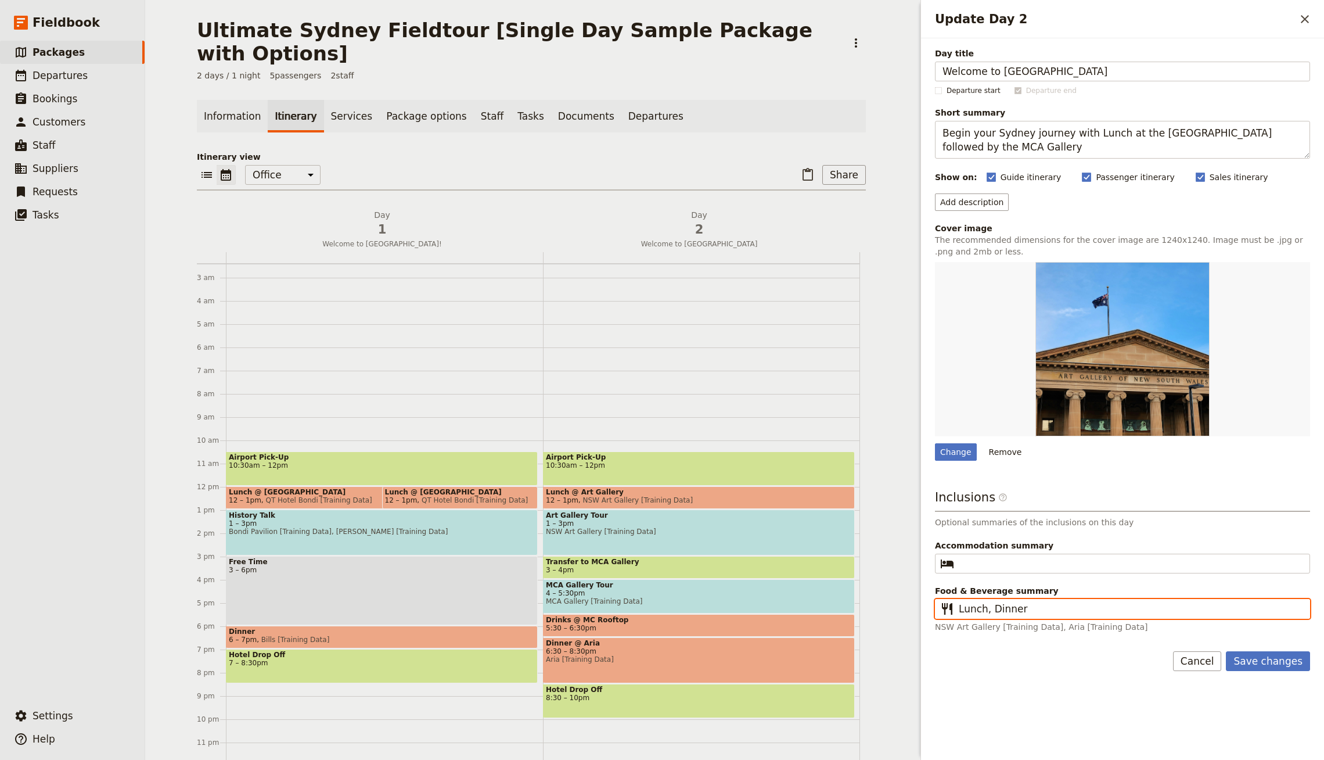
type input "Lunch, Dinner"
click at [1226, 651] on button "Save changes" at bounding box center [1268, 661] width 84 height 20
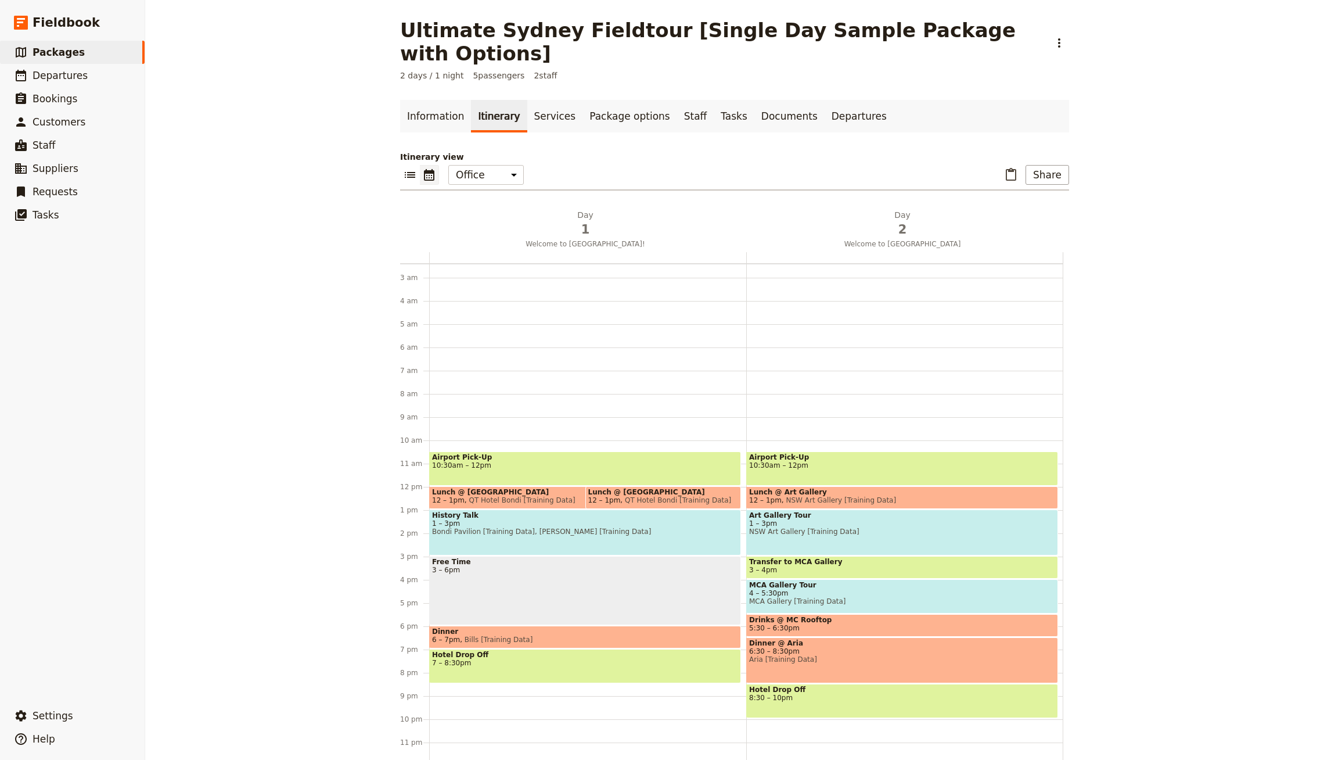
click at [1163, 271] on div "Ultimate Sydney Fieldtour [Single Day Sample Package with Options] ​ 2 days / 1…" at bounding box center [734, 380] width 1179 height 760
click at [573, 214] on button "Day 1 Welcome to [GEOGRAPHIC_DATA]!" at bounding box center [587, 230] width 317 height 43
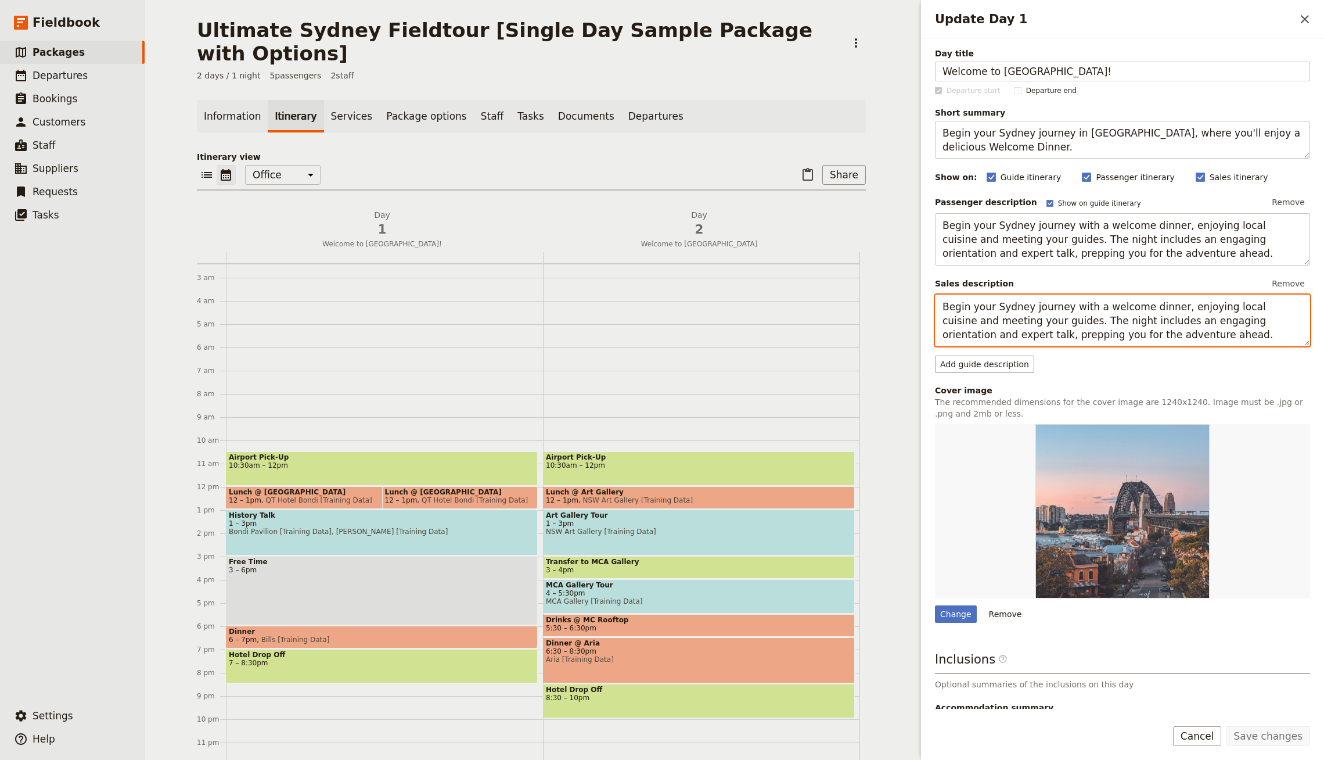
click at [1003, 316] on textarea "Begin your Sydney journey with a welcome dinner, enjoying local cuisine and mee…" at bounding box center [1122, 320] width 375 height 52
click at [749, 221] on span "2" at bounding box center [699, 229] width 303 height 17
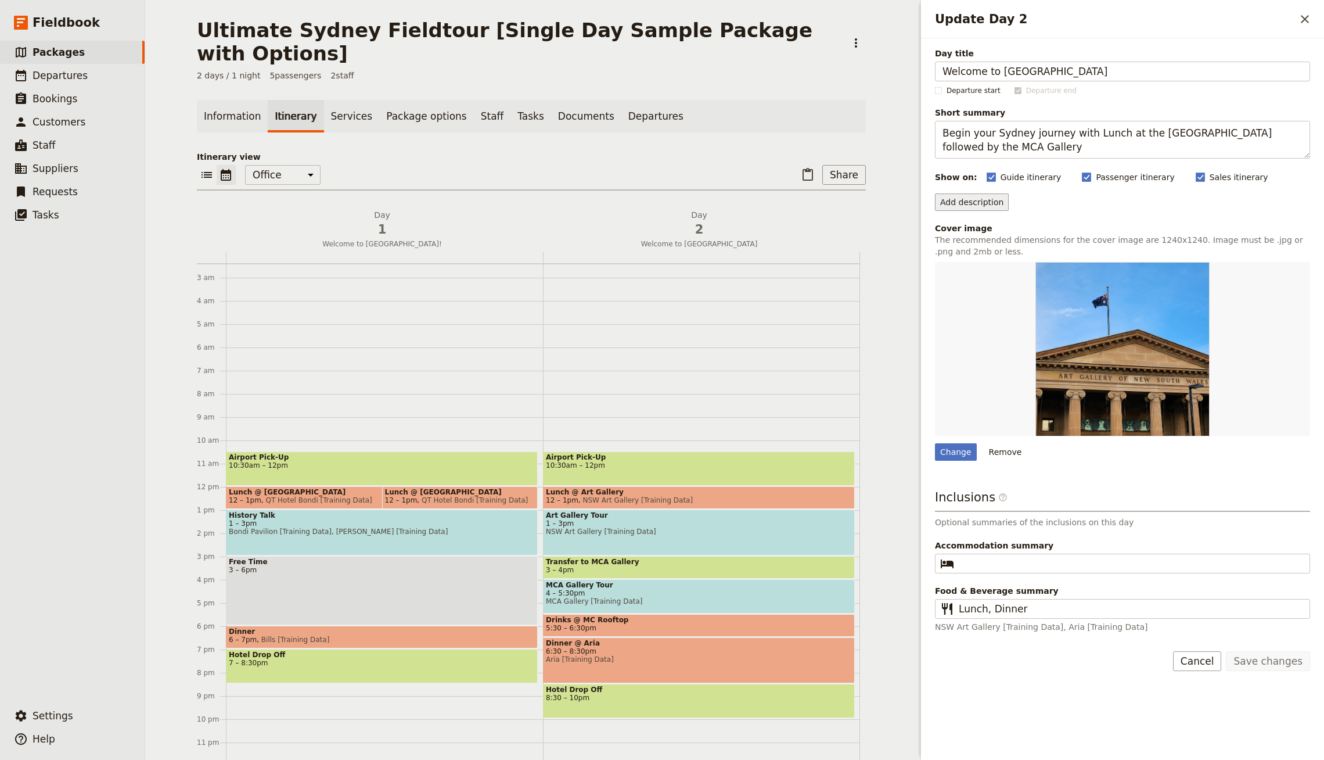
click at [983, 199] on button "Add description" at bounding box center [972, 201] width 74 height 17
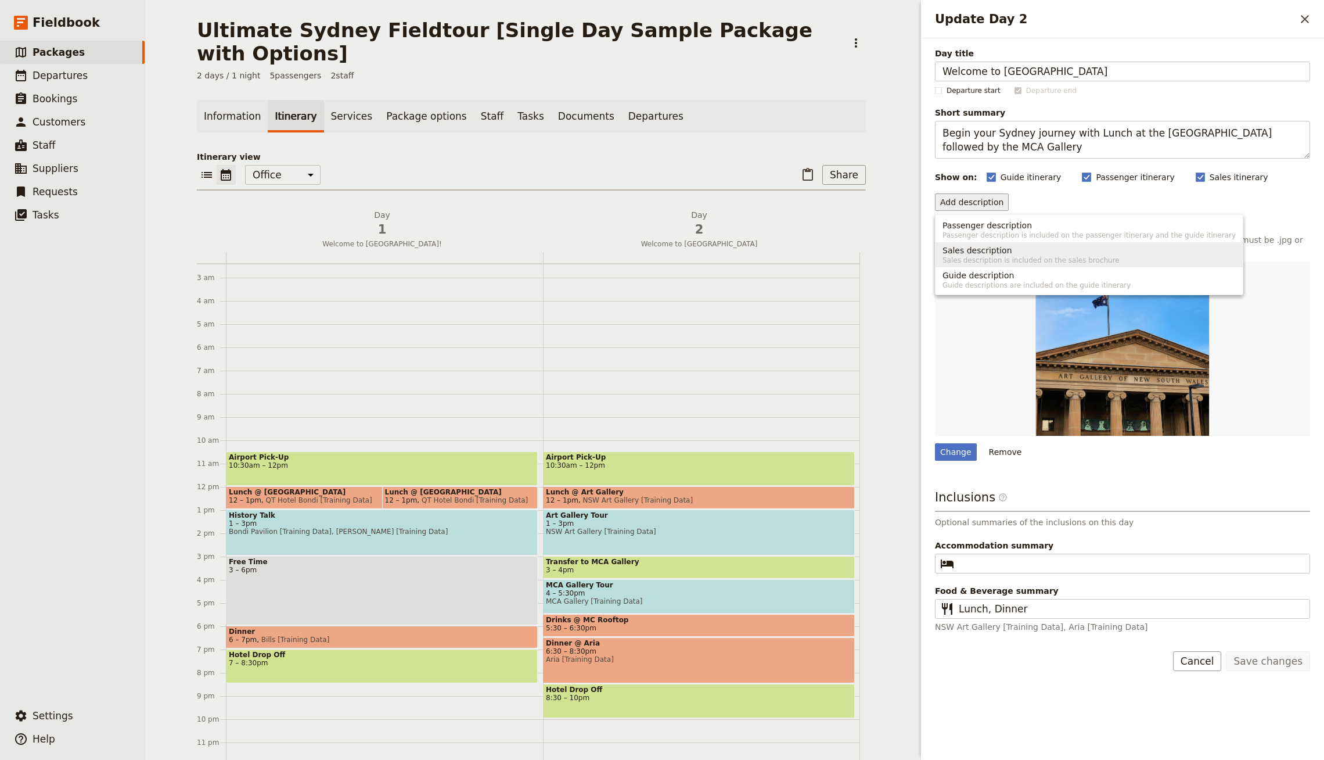
click at [996, 249] on span "Sales description" at bounding box center [977, 250] width 70 height 12
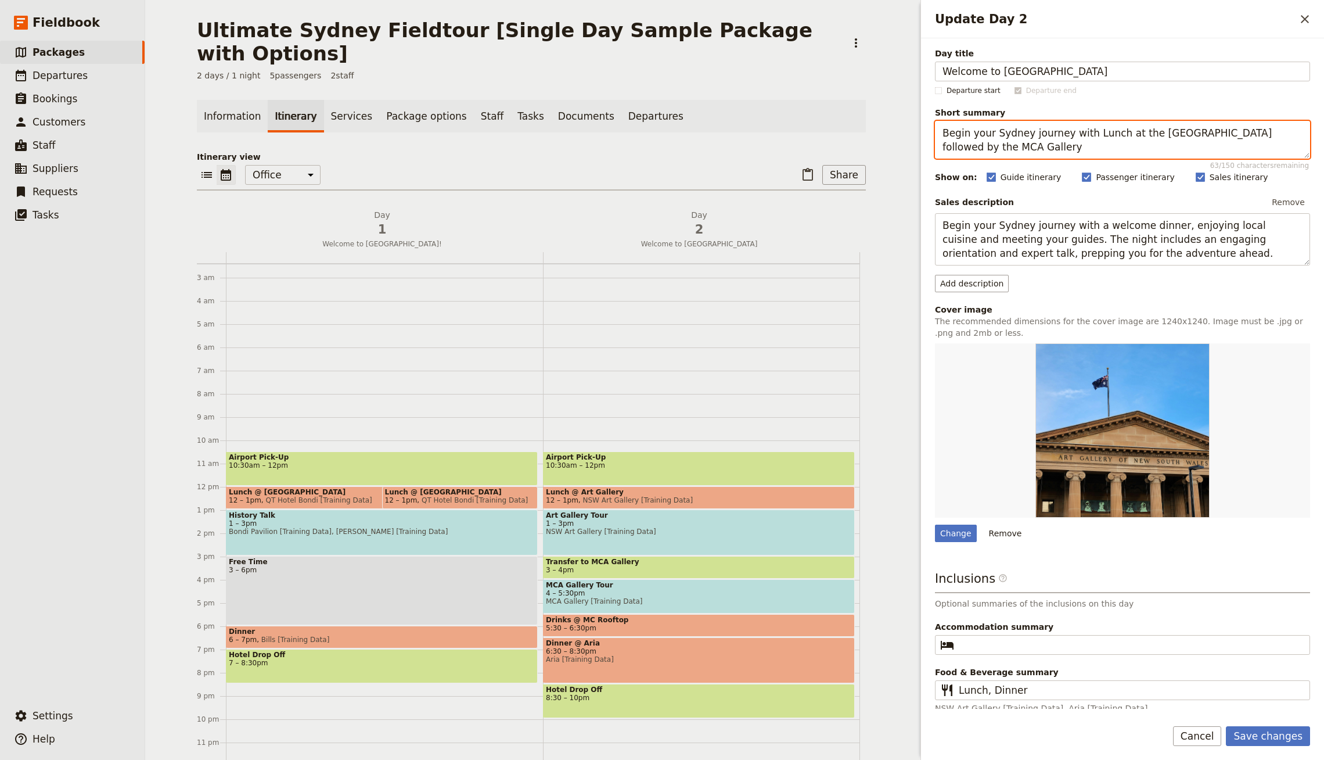
click at [1069, 150] on textarea "Begin your Sydney journey with Lunch at the [GEOGRAPHIC_DATA] followed by the M…" at bounding box center [1122, 140] width 375 height 38
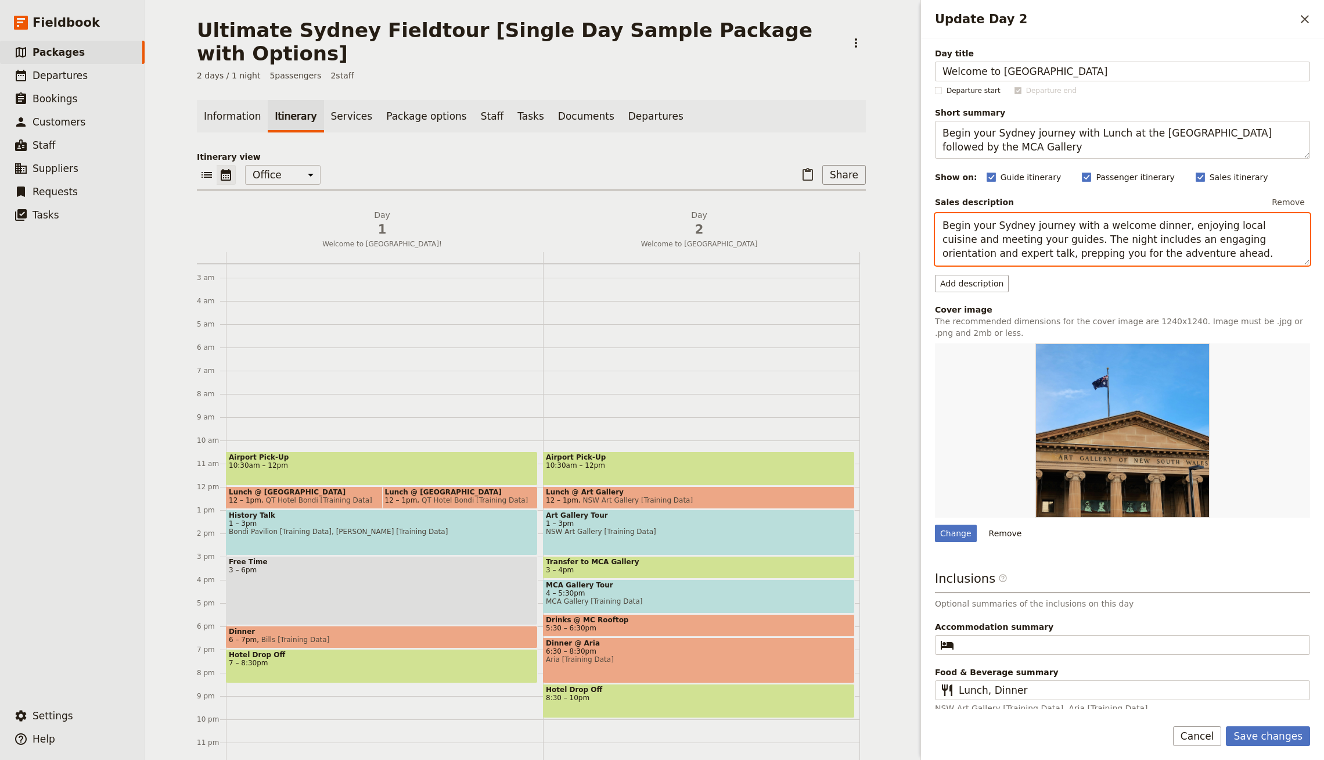
click at [1058, 227] on textarea "Begin your Sydney journey with a welcome dinner, enjoying local cuisine and mee…" at bounding box center [1122, 239] width 375 height 52
paste textarea "Lunch at the [GEOGRAPHIC_DATA] followed by the MCA Gallery"
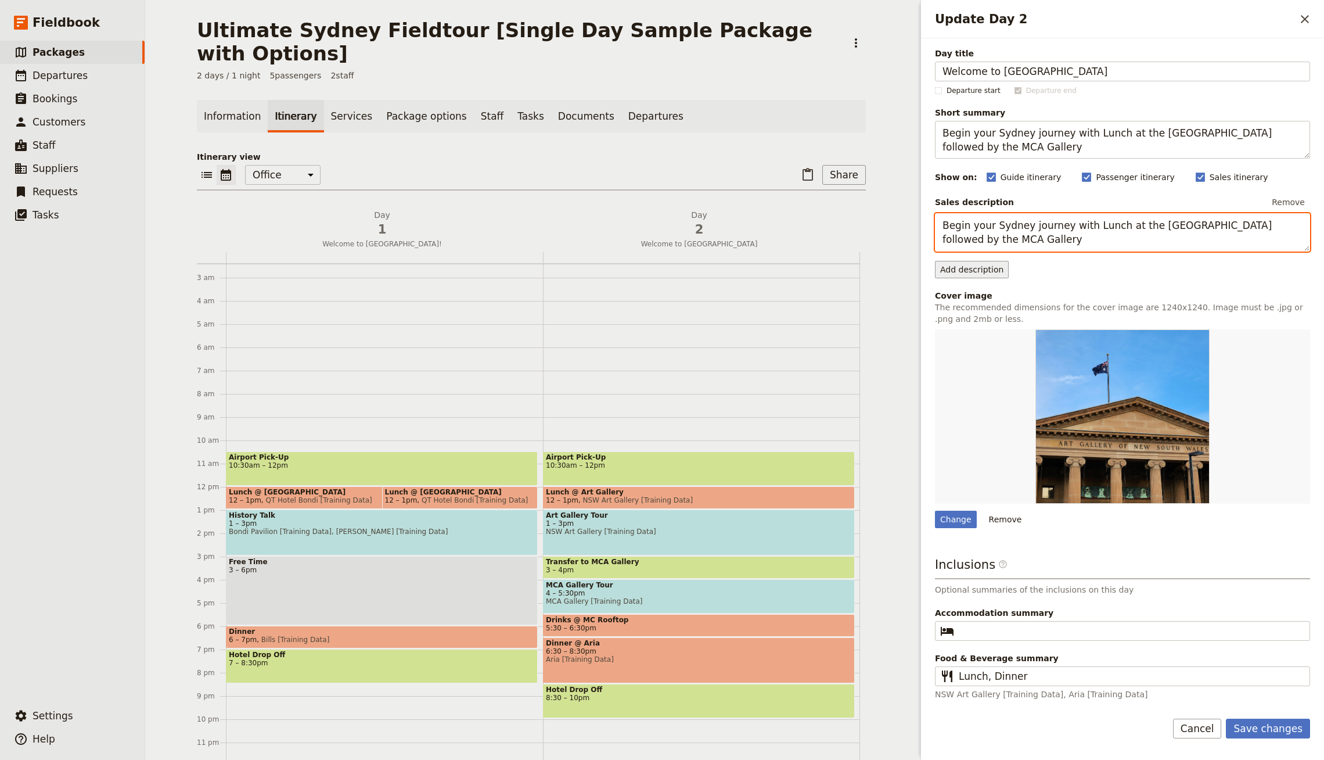
type textarea "Begin your Sydney journey with Lunch at the [GEOGRAPHIC_DATA] followed by the M…"
click at [980, 273] on button "Add description" at bounding box center [972, 269] width 74 height 17
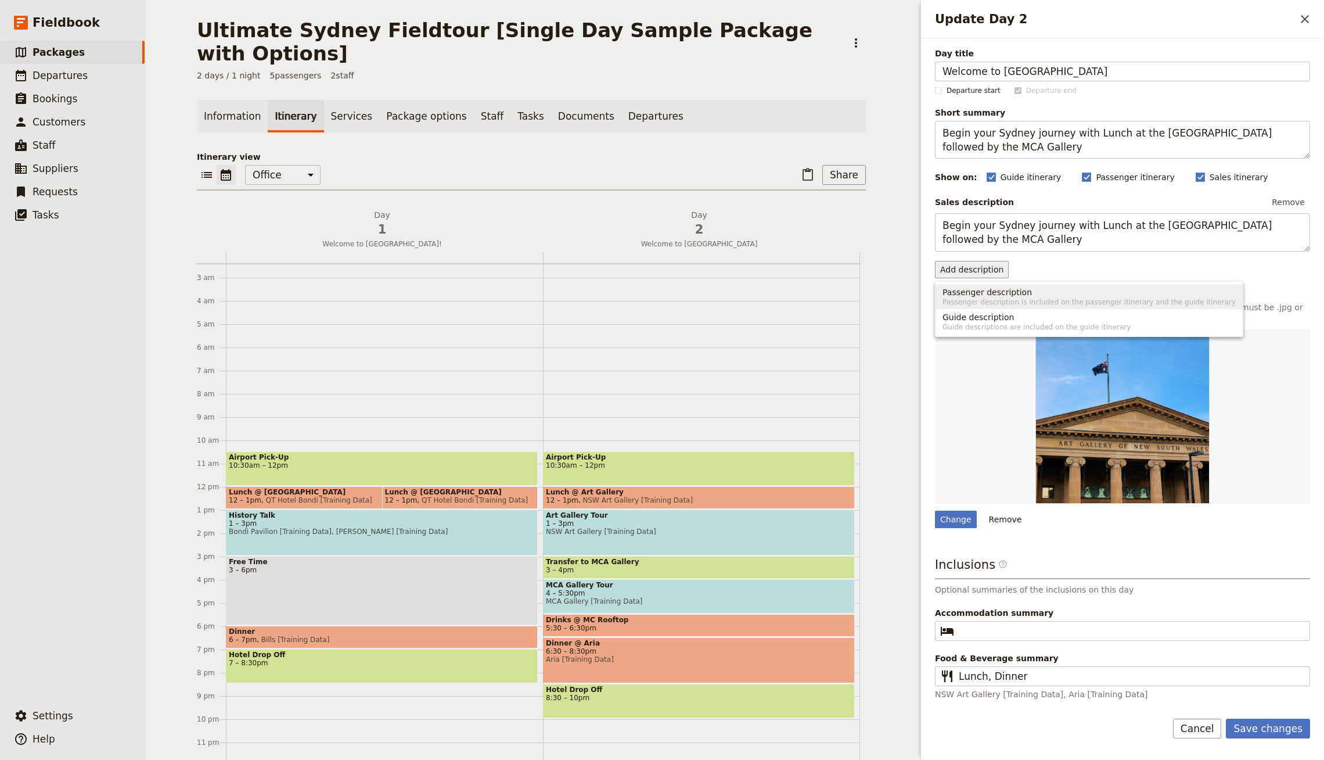
click at [1000, 291] on span "Passenger description" at bounding box center [986, 292] width 89 height 12
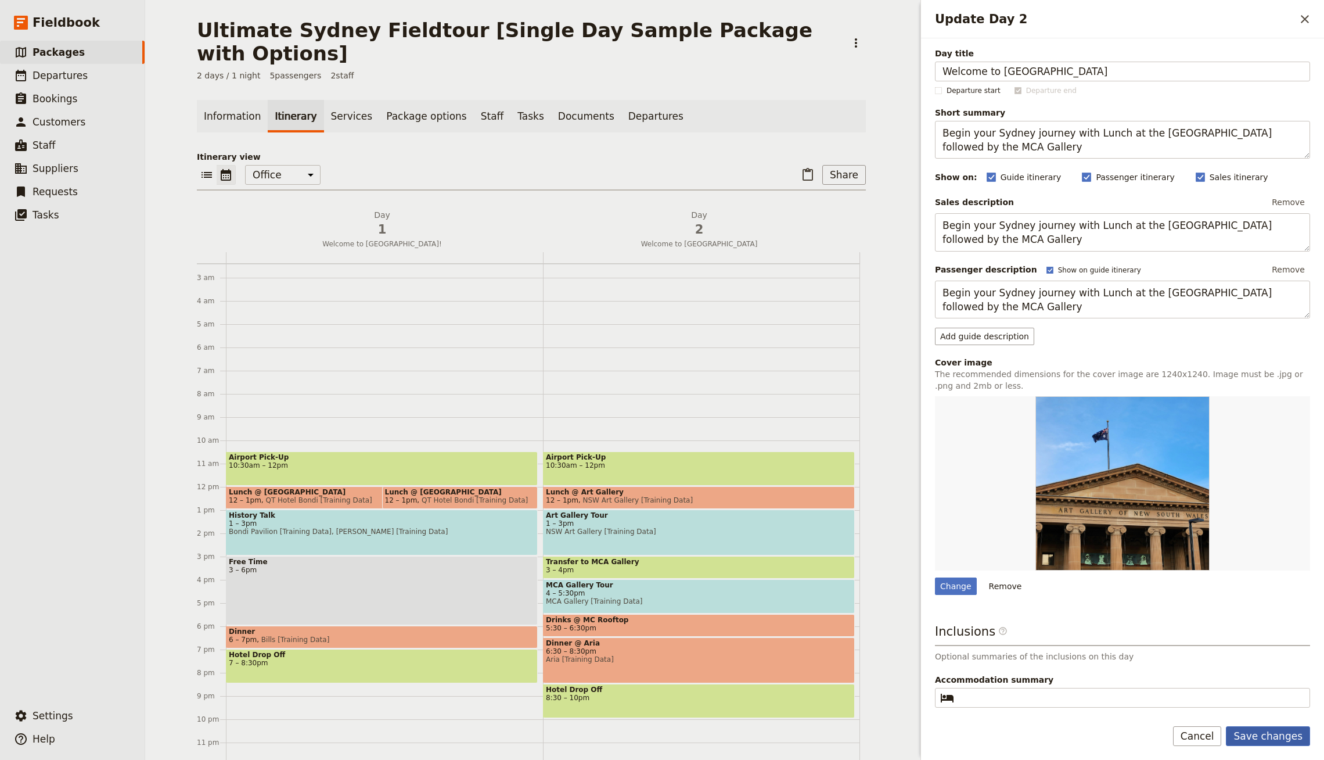
type textarea "Begin your Sydney journey with Lunch at the [GEOGRAPHIC_DATA] followed by the M…"
click at [1256, 742] on button "Save changes" at bounding box center [1268, 736] width 84 height 20
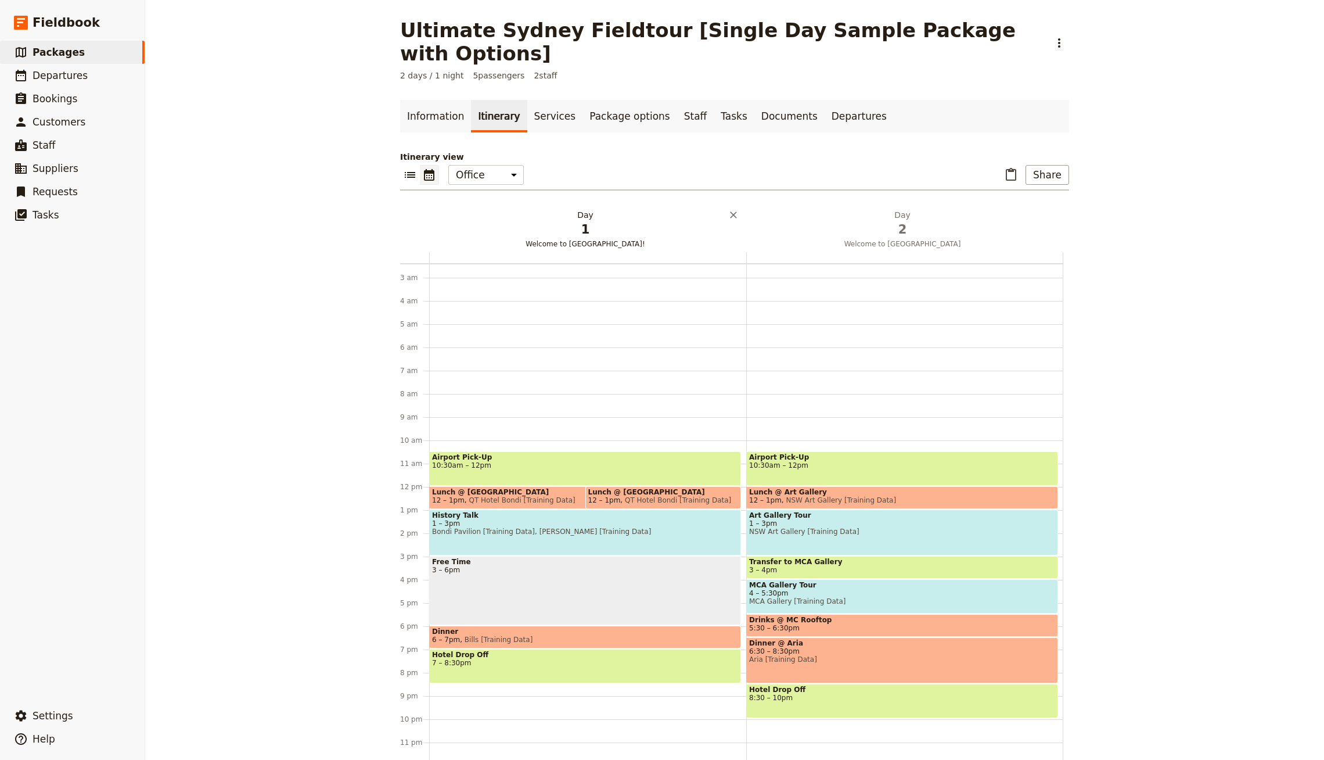
click at [506, 239] on span "Welcome to [GEOGRAPHIC_DATA]!" at bounding box center [585, 243] width 312 height 9
click at [1052, 165] on button "Share" at bounding box center [1047, 175] width 44 height 20
click at [1031, 165] on button "Share" at bounding box center [1047, 175] width 44 height 20
click at [1001, 206] on span "Sales Brochure" at bounding box center [1013, 209] width 61 height 12
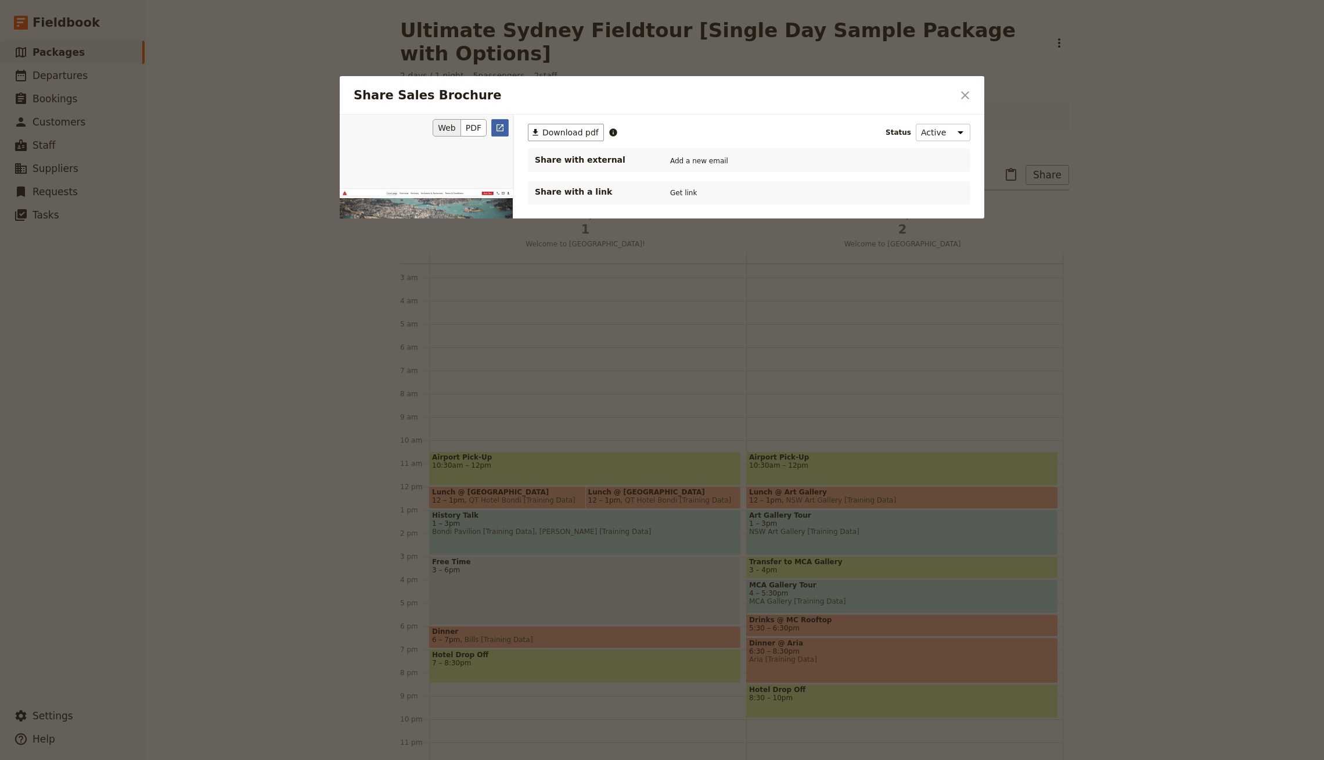
click at [501, 127] on icon "Open full preview" at bounding box center [499, 127] width 9 height 9
click at [451, 438] on div at bounding box center [662, 380] width 1324 height 760
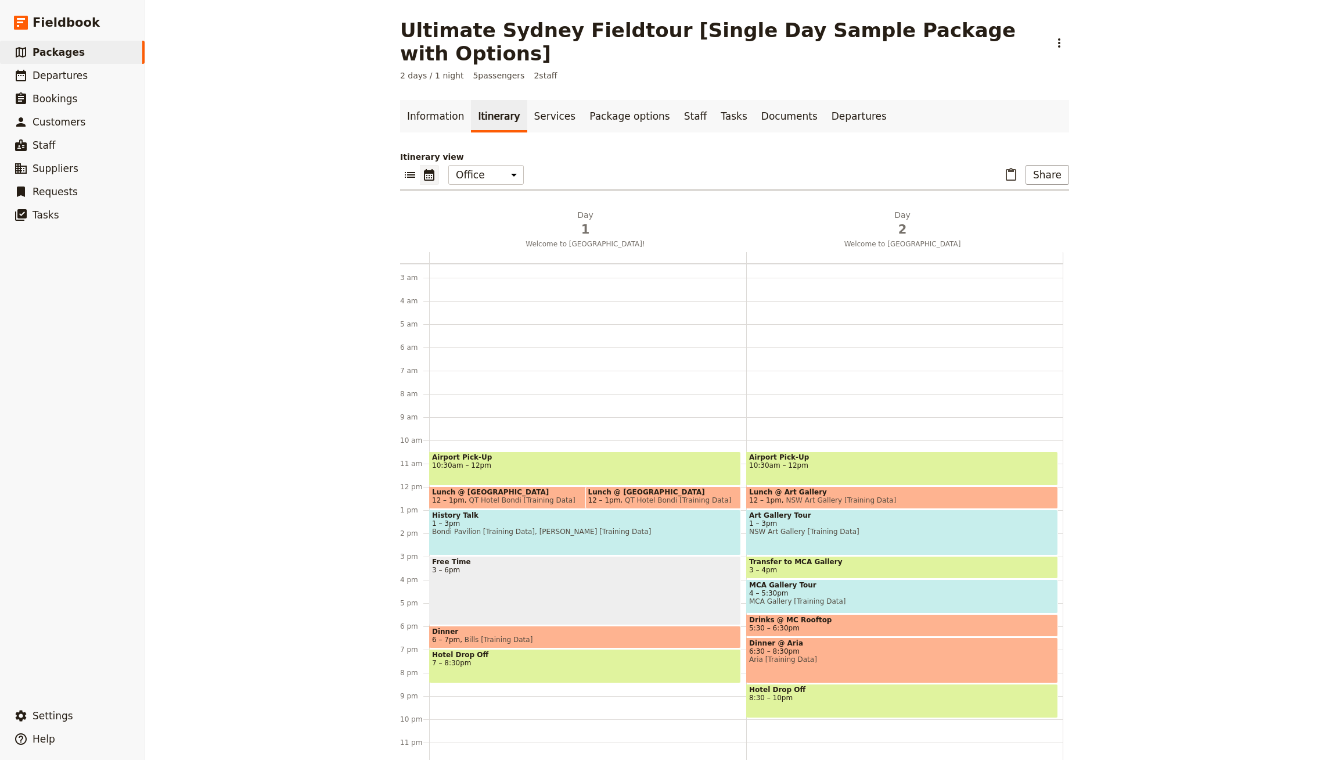
click at [502, 461] on span "10:30am – 12pm" at bounding box center [585, 465] width 306 height 8
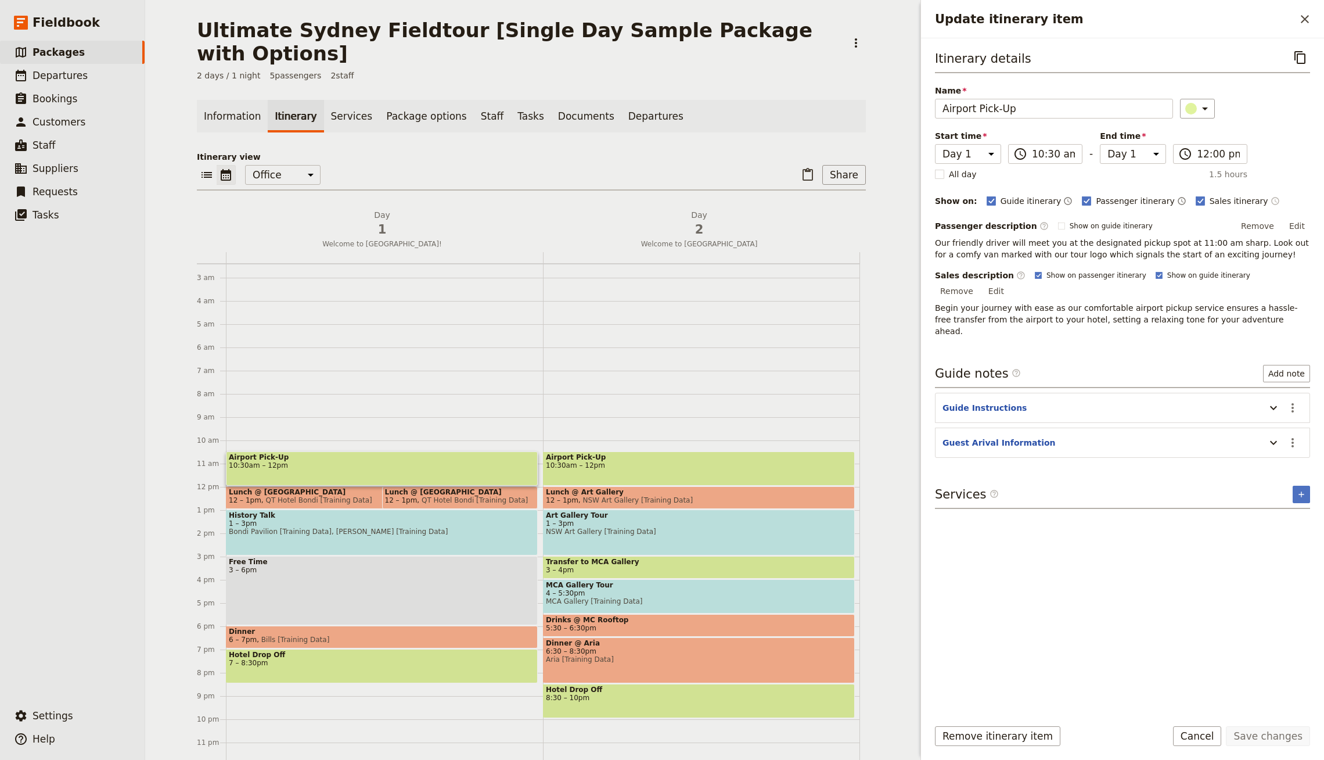
click at [1270, 199] on icon "Time shown on sales itinerary" at bounding box center [1274, 200] width 9 height 9
click at [1252, 730] on button "Save changes" at bounding box center [1268, 736] width 84 height 20
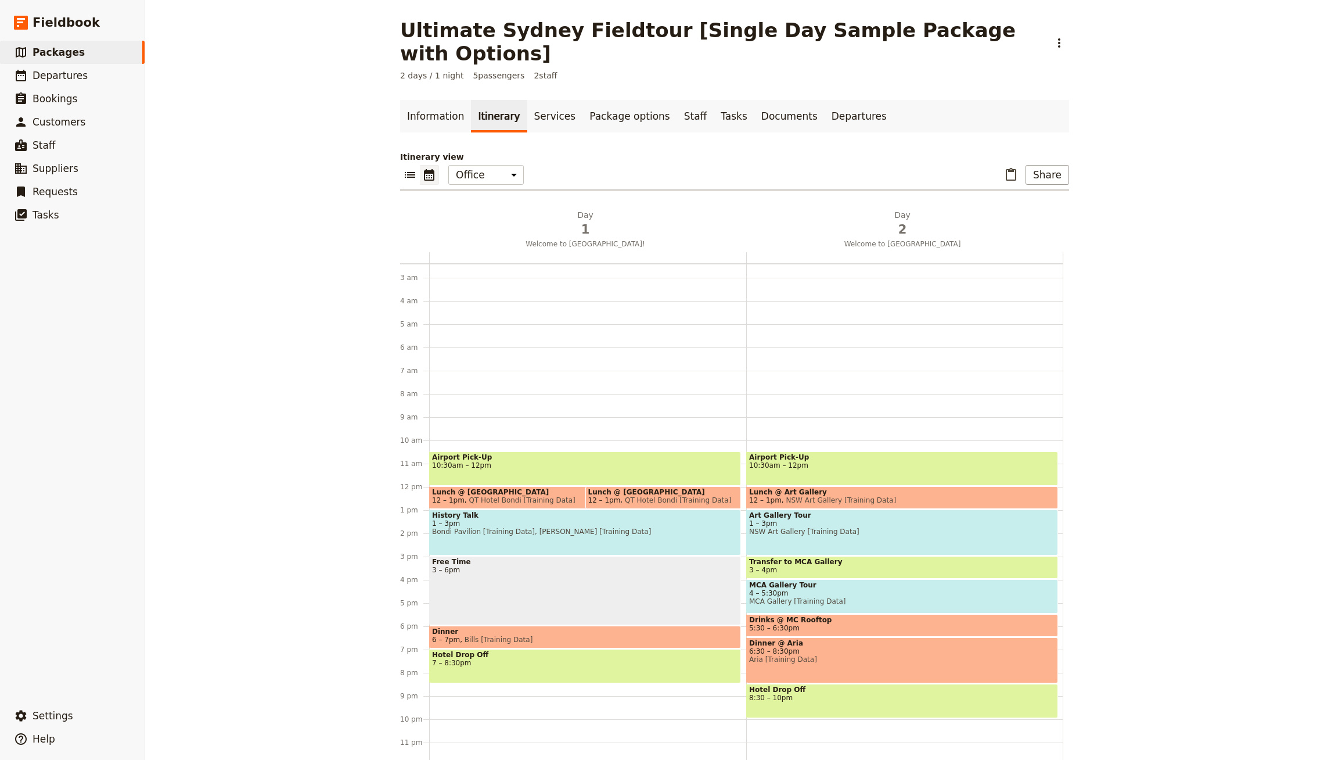
click at [556, 650] on div "Hotel Drop Off 7 – 8:30pm" at bounding box center [585, 666] width 312 height 34
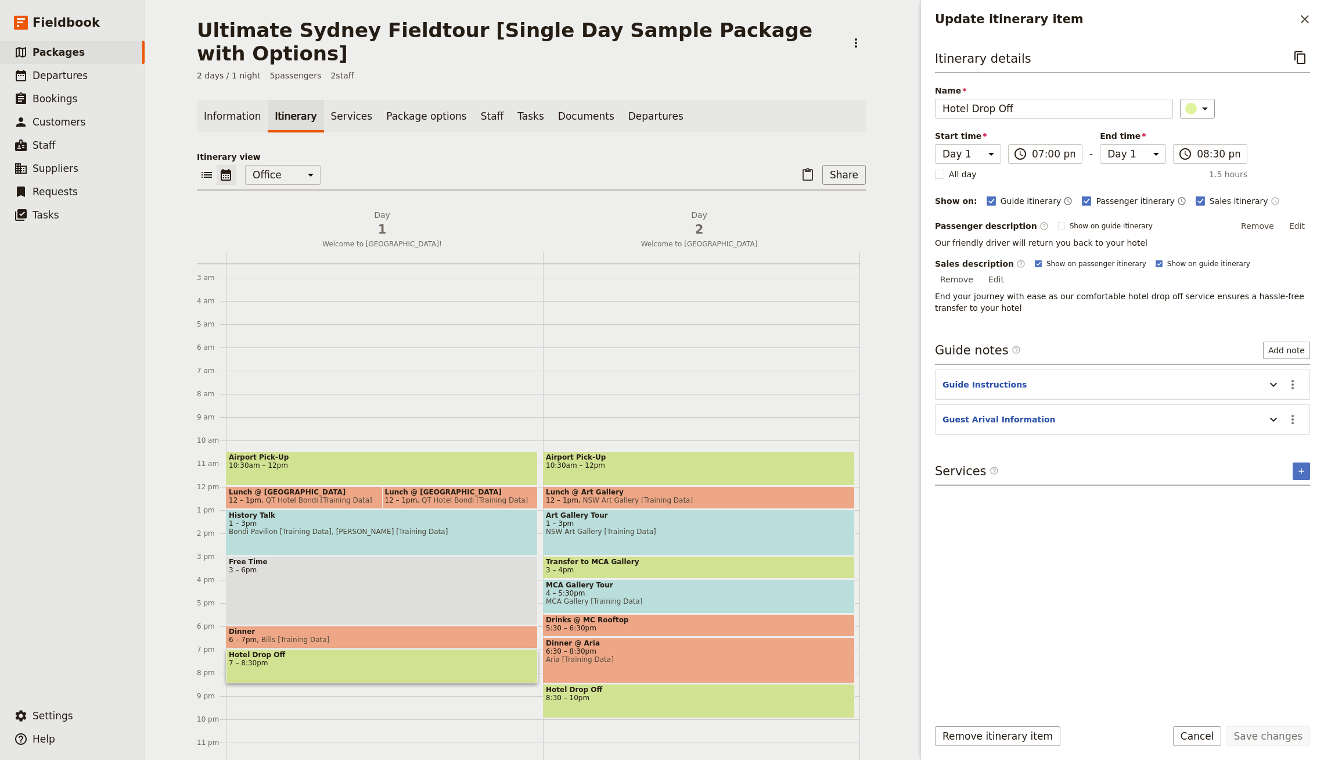
click at [1270, 199] on icon "Time shown on sales itinerary" at bounding box center [1274, 200] width 9 height 9
click at [1254, 733] on button "Save changes" at bounding box center [1268, 736] width 84 height 20
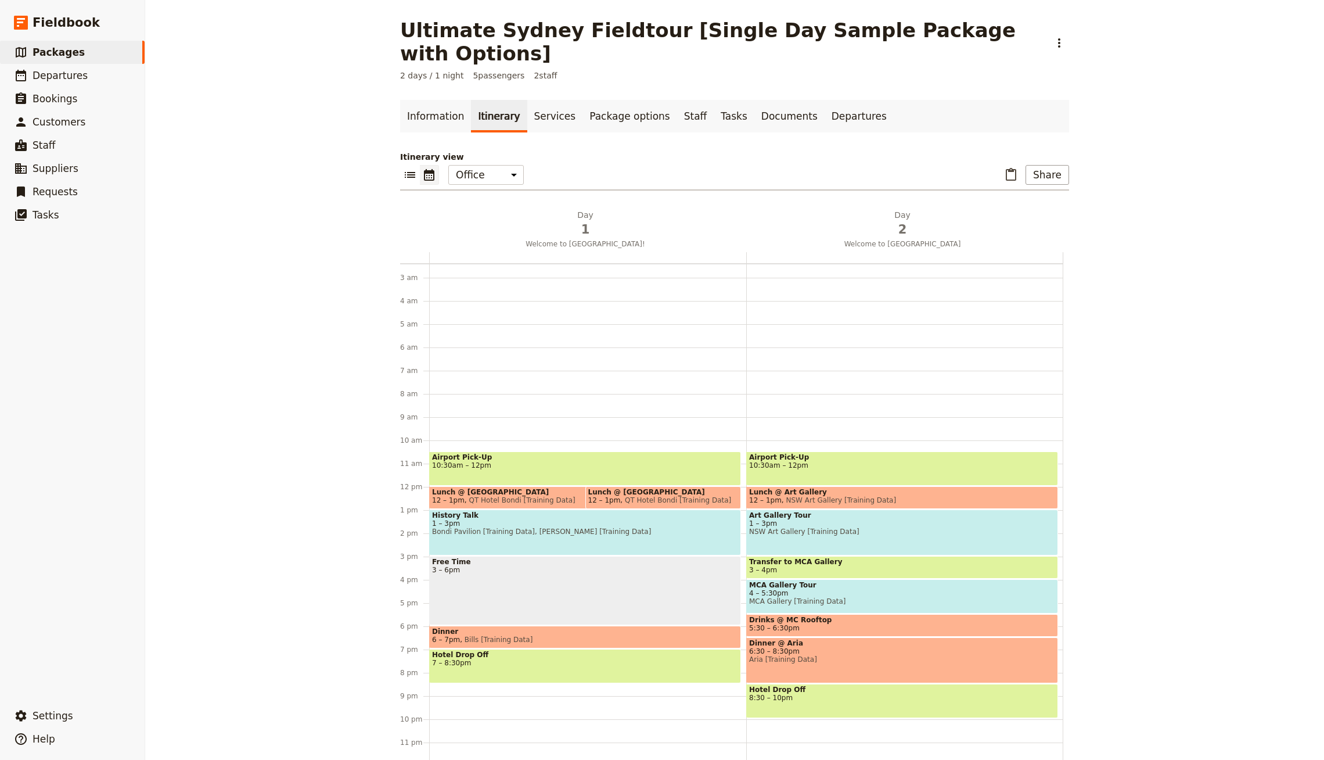
click at [469, 635] on span "Bills [Training Data]" at bounding box center [496, 639] width 73 height 8
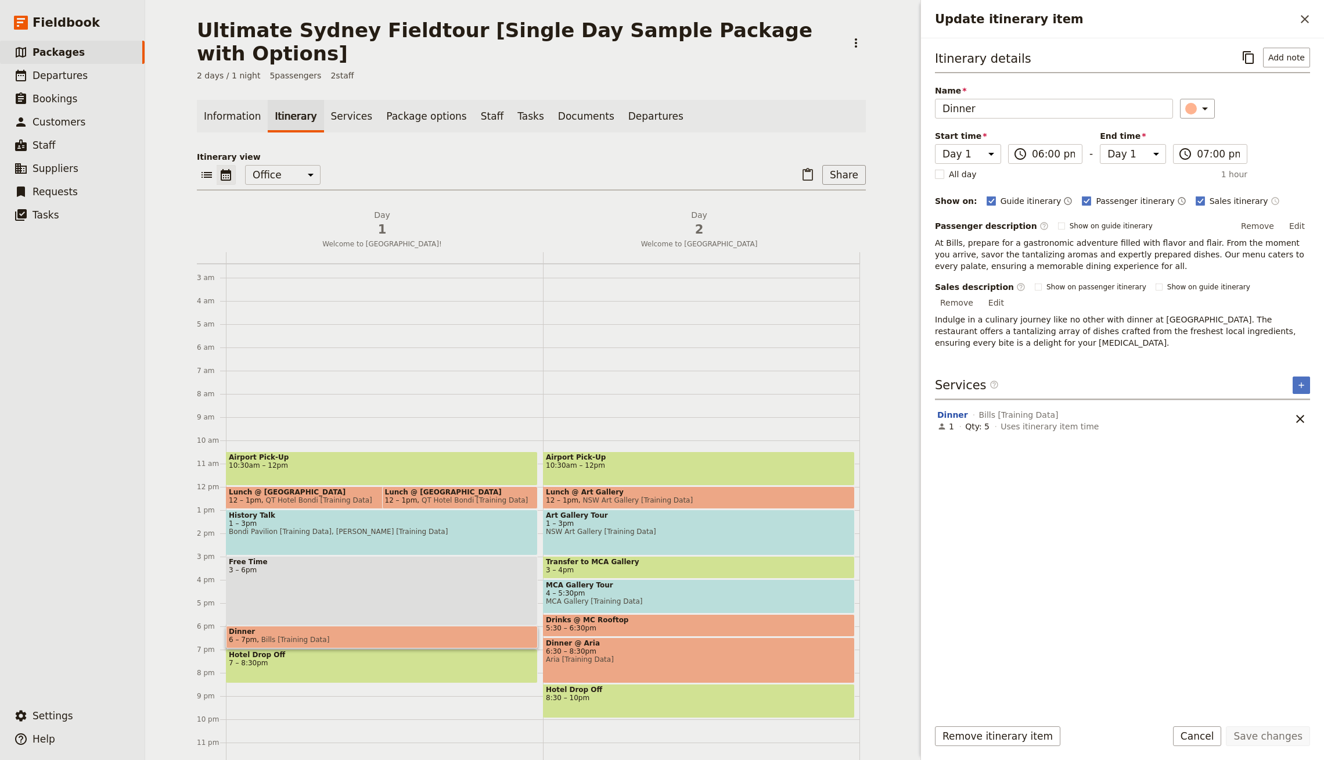
click at [1270, 201] on icon "Time shown on sales itinerary" at bounding box center [1274, 200] width 9 height 9
click at [1245, 728] on button "Save changes" at bounding box center [1268, 736] width 84 height 20
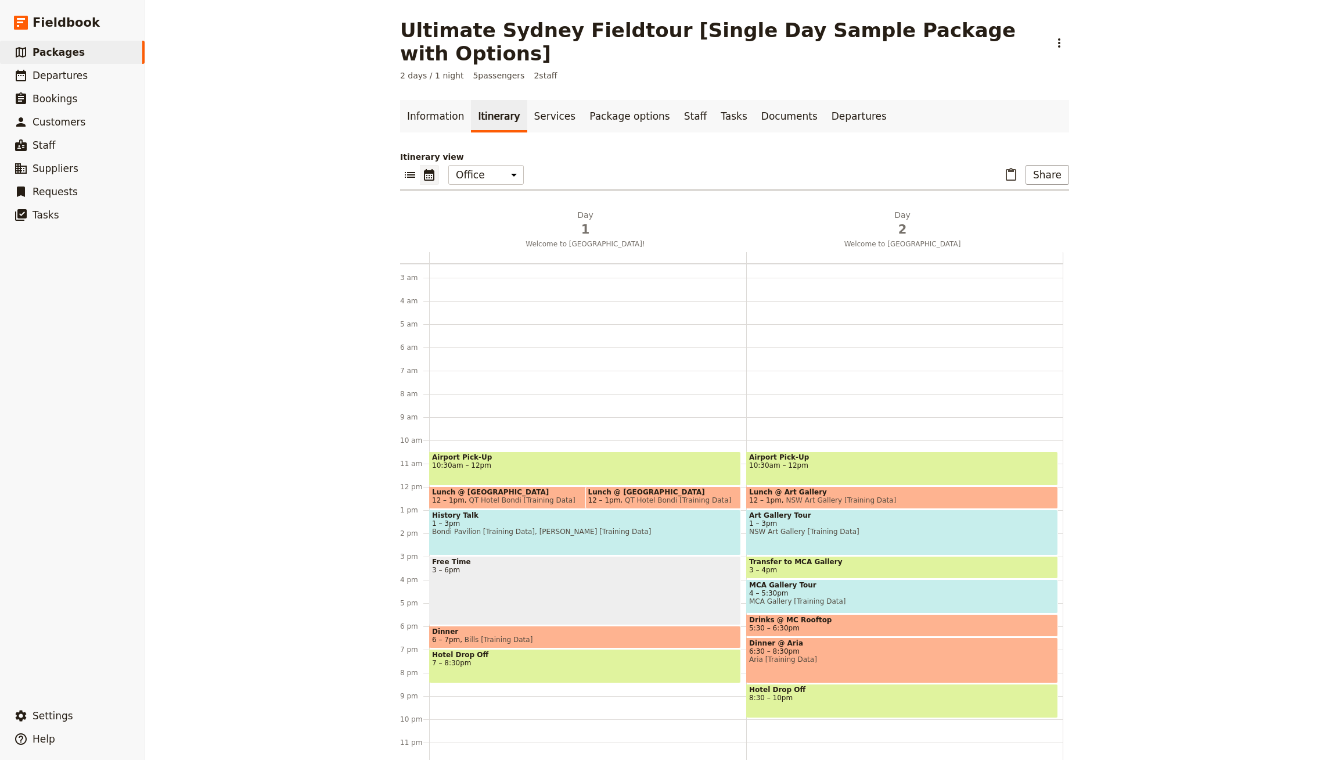
click at [815, 616] on span "Drinks @ MC Rooftop" at bounding box center [902, 620] width 306 height 8
select select "2"
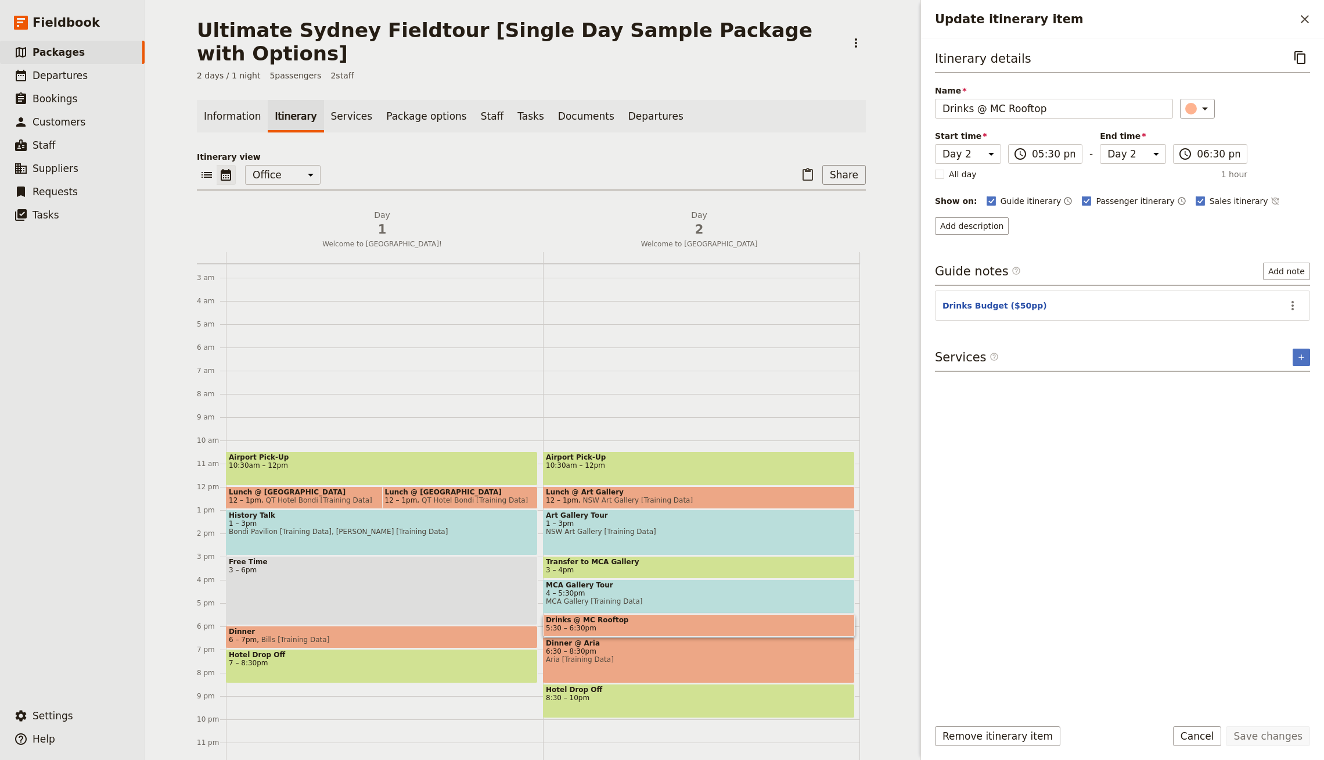
click at [656, 589] on span "4 – 5:30pm" at bounding box center [699, 593] width 306 height 8
select select "2"
click at [664, 557] on span "Transfer to MCA Gallery" at bounding box center [699, 561] width 306 height 8
select select "2"
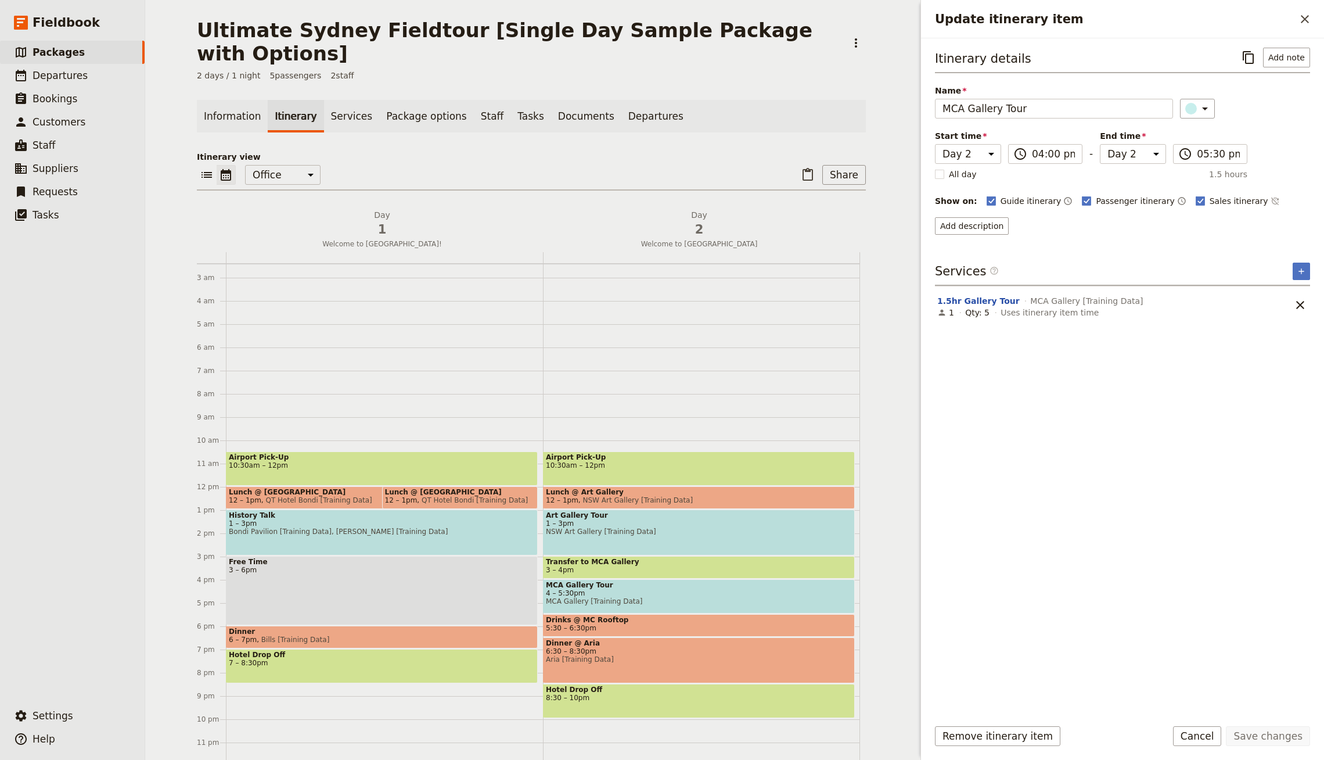
select select "2"
click at [674, 527] on span "NSW Art Gallery [Training Data]" at bounding box center [699, 531] width 306 height 8
select select "2"
click at [684, 496] on span "12 – 1pm NSW Art Gallery [Training Data]" at bounding box center [699, 500] width 306 height 8
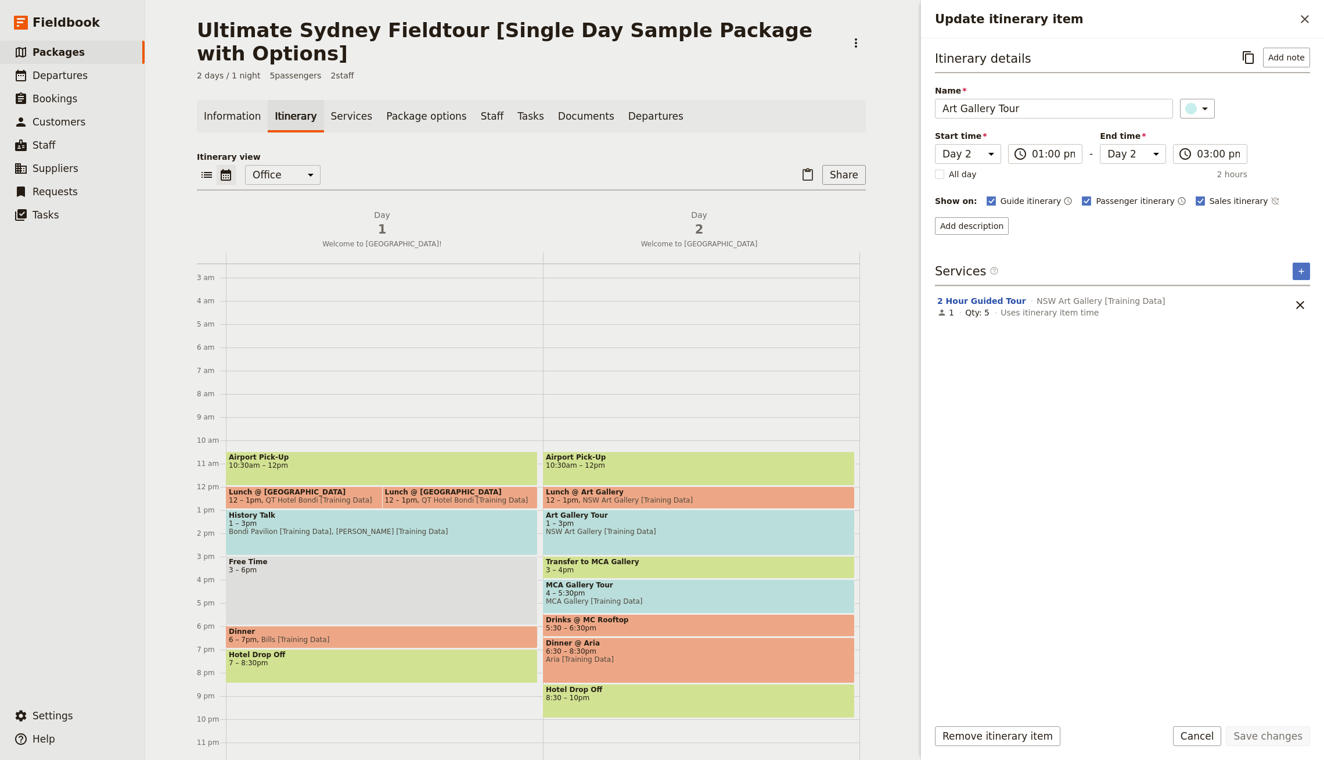
select select "2"
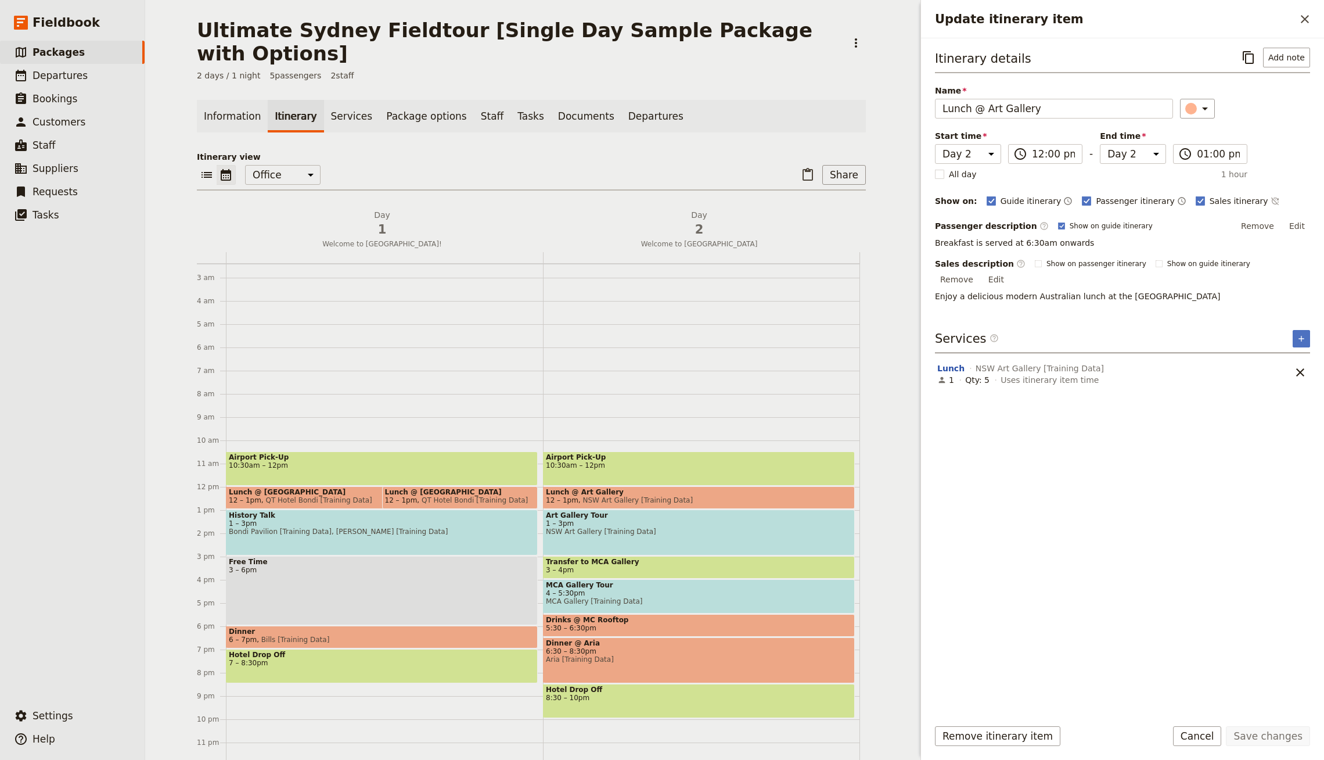
click at [697, 461] on span "10:30am – 12pm" at bounding box center [699, 465] width 306 height 8
select select "2"
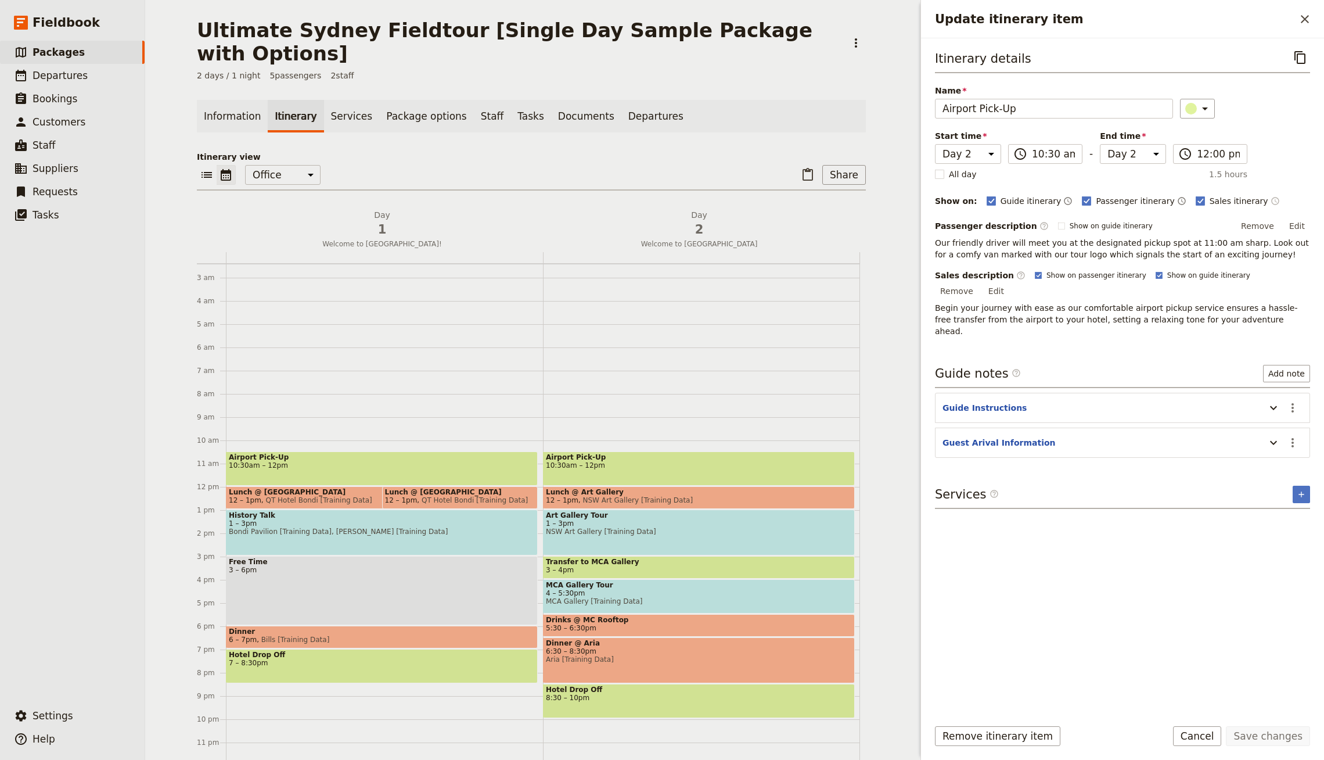
click at [1270, 196] on icon "Time shown on sales itinerary" at bounding box center [1274, 200] width 9 height 9
click at [1265, 733] on button "Save changes" at bounding box center [1268, 736] width 84 height 20
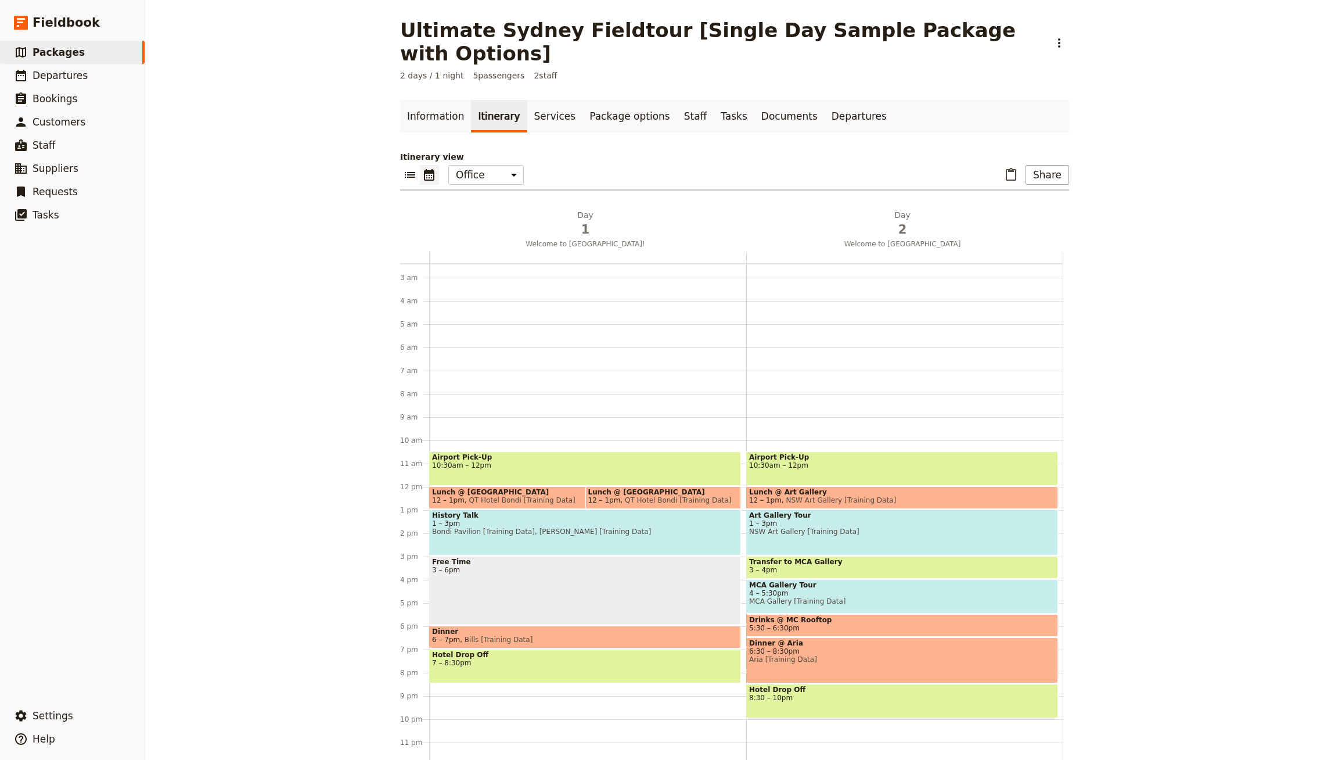
click at [815, 649] on div "Dinner @ Aria 6:30 – 8:30pm Aria [Training Data]" at bounding box center [902, 660] width 312 height 46
select select "2"
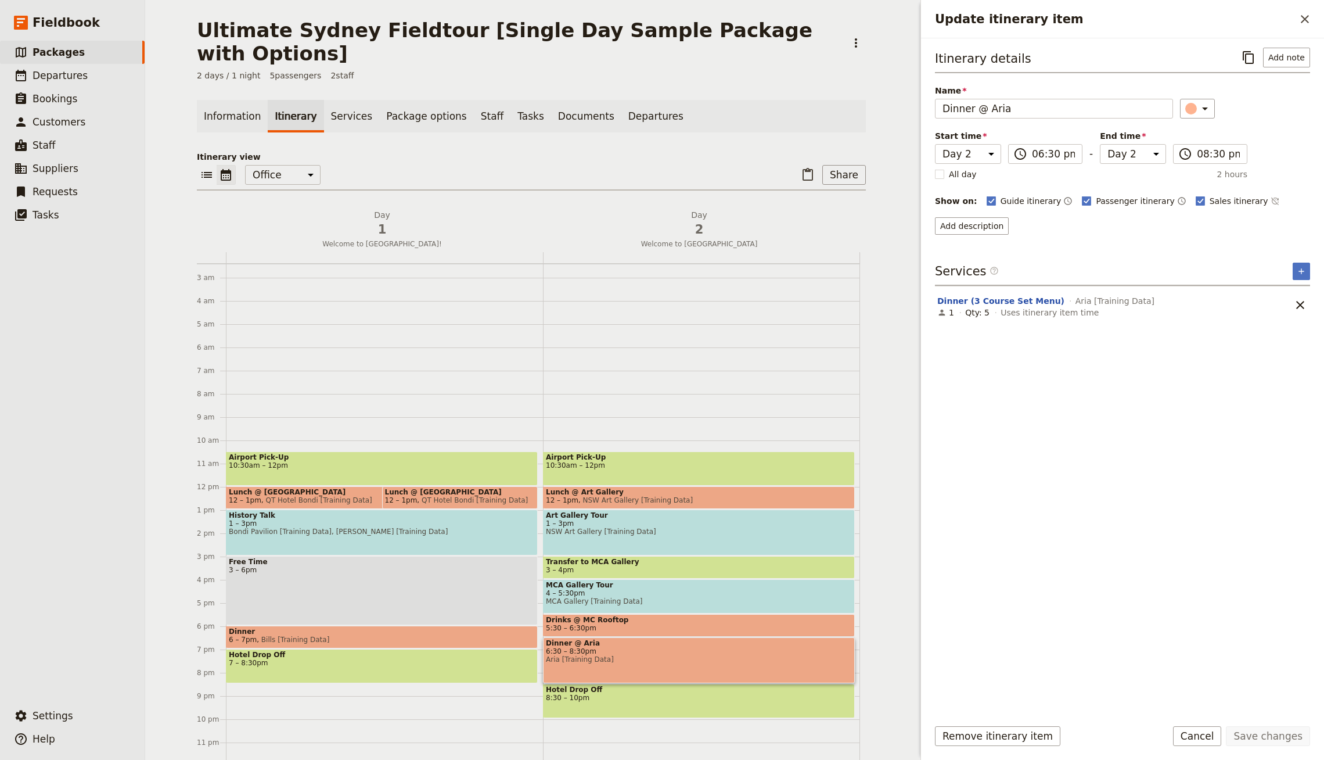
click at [640, 693] on span "8:30 – 10pm" at bounding box center [699, 697] width 306 height 8
select select "2"
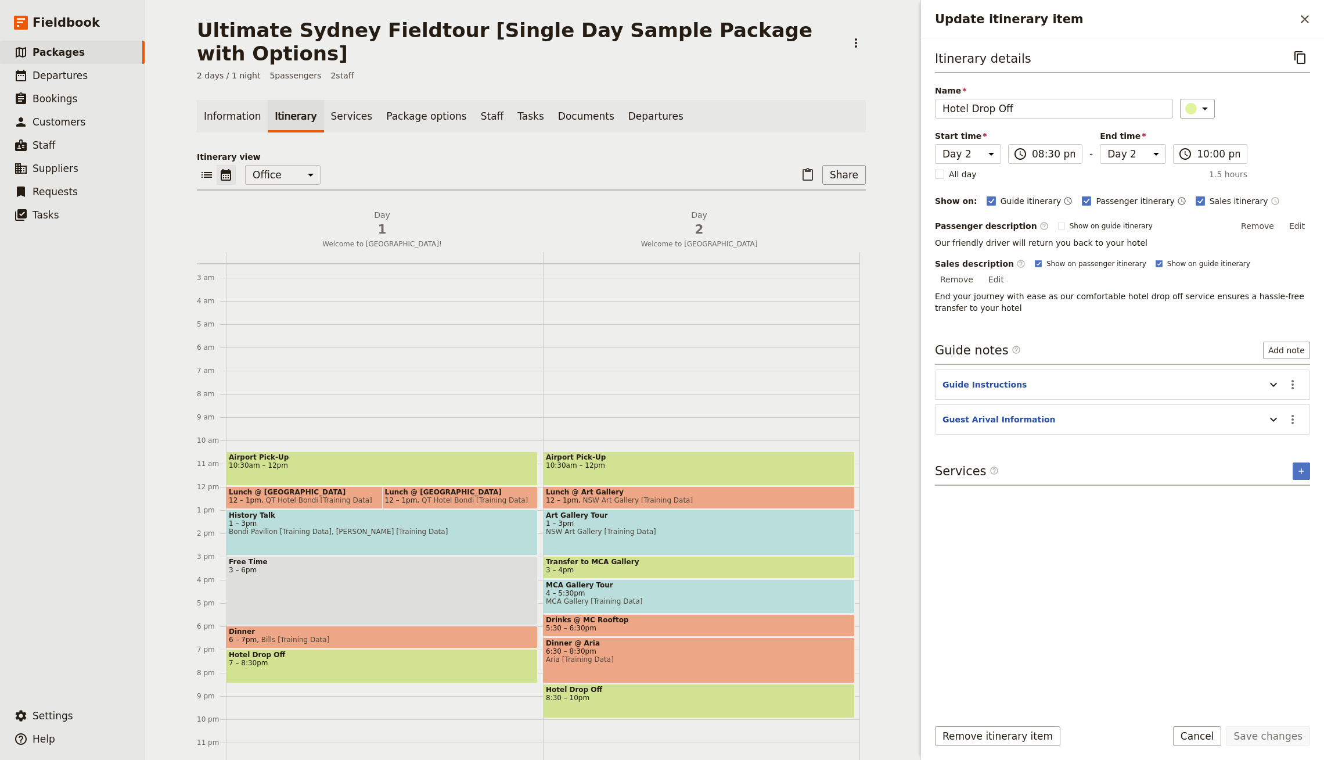
click at [1271, 197] on icon "Time shown on sales itinerary" at bounding box center [1275, 201] width 8 height 8
click at [1263, 740] on button "Save changes" at bounding box center [1268, 736] width 84 height 20
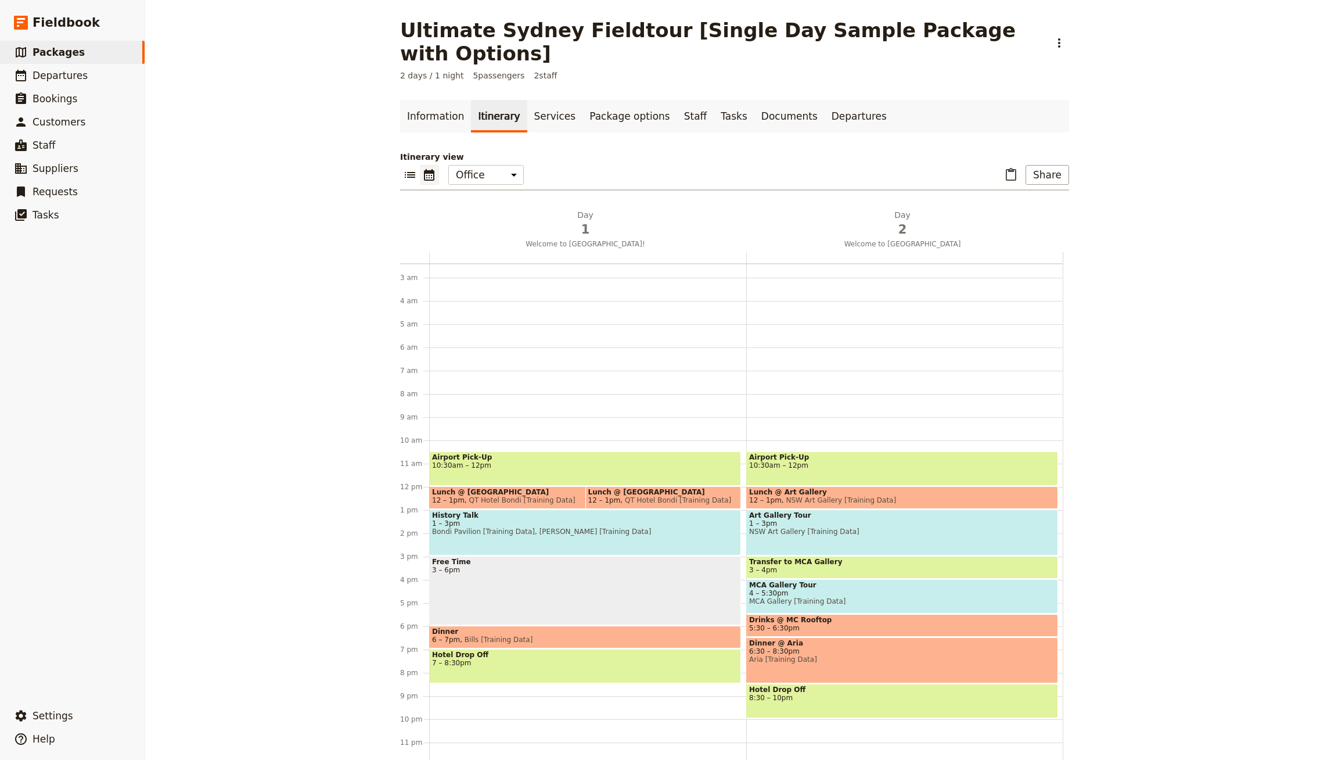
click at [782, 511] on span "Art Gallery Tour" at bounding box center [902, 515] width 306 height 8
select select "2"
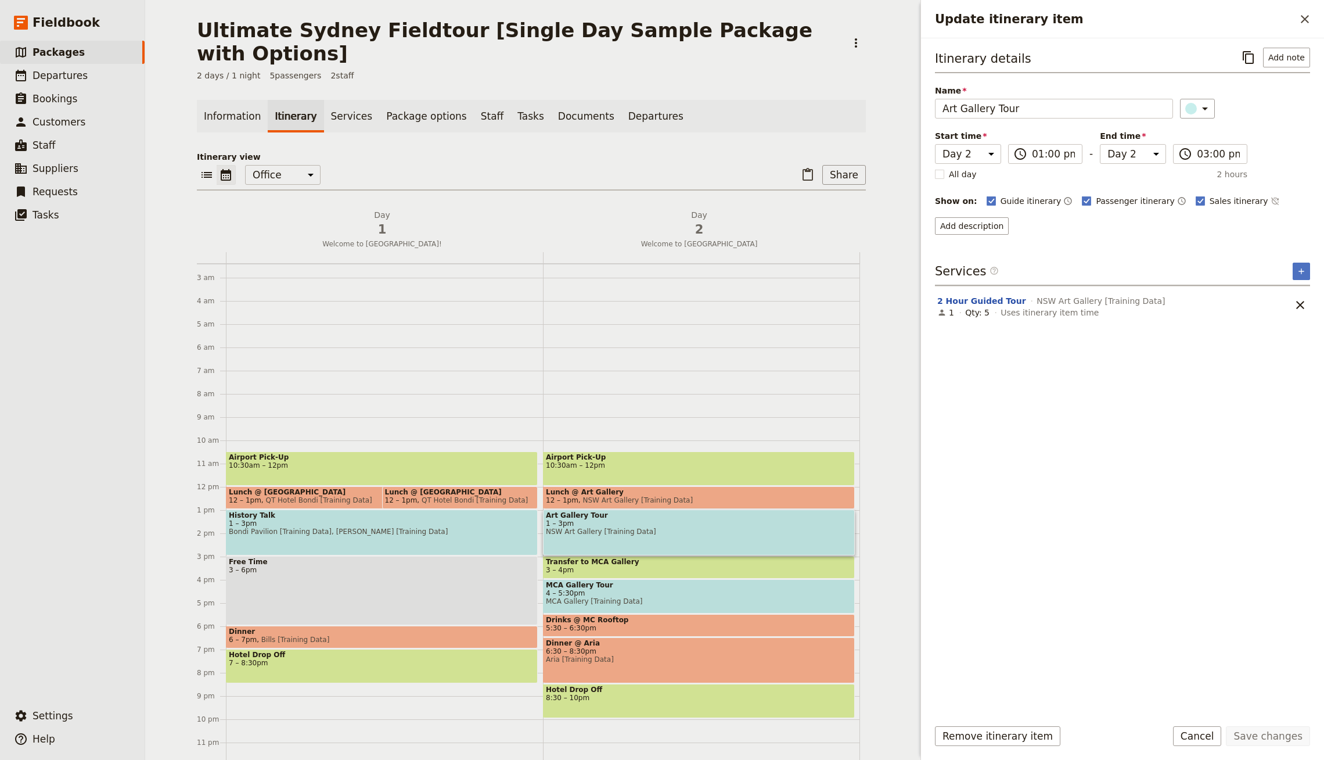
click at [1000, 209] on div "Itinerary details ​ Add note Name Art Gallery Tour ​ Start time Day 1 Day 2 13:…" at bounding box center [1122, 141] width 375 height 187
click at [986, 222] on button "Add description" at bounding box center [972, 225] width 74 height 17
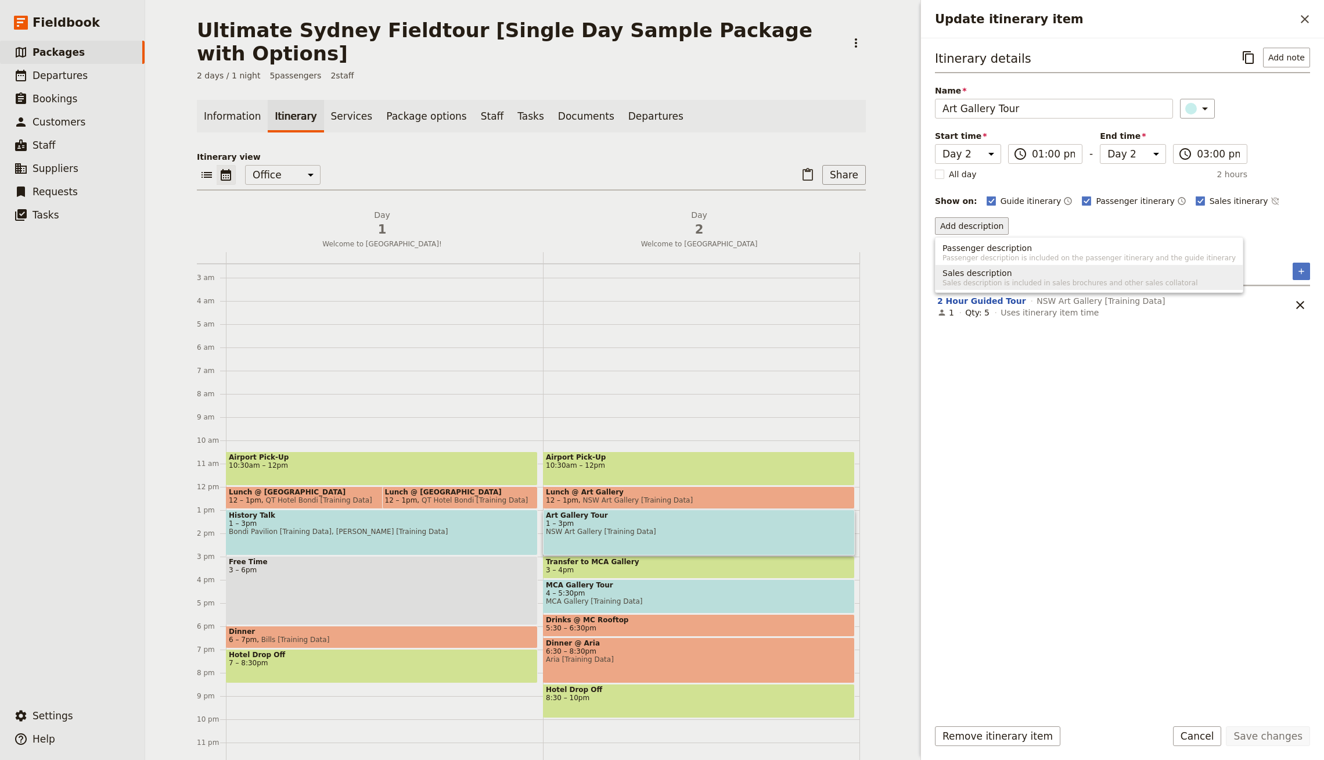
click at [969, 283] on span "Sales description is included in sales brochures and other sales collatoral" at bounding box center [1088, 282] width 293 height 9
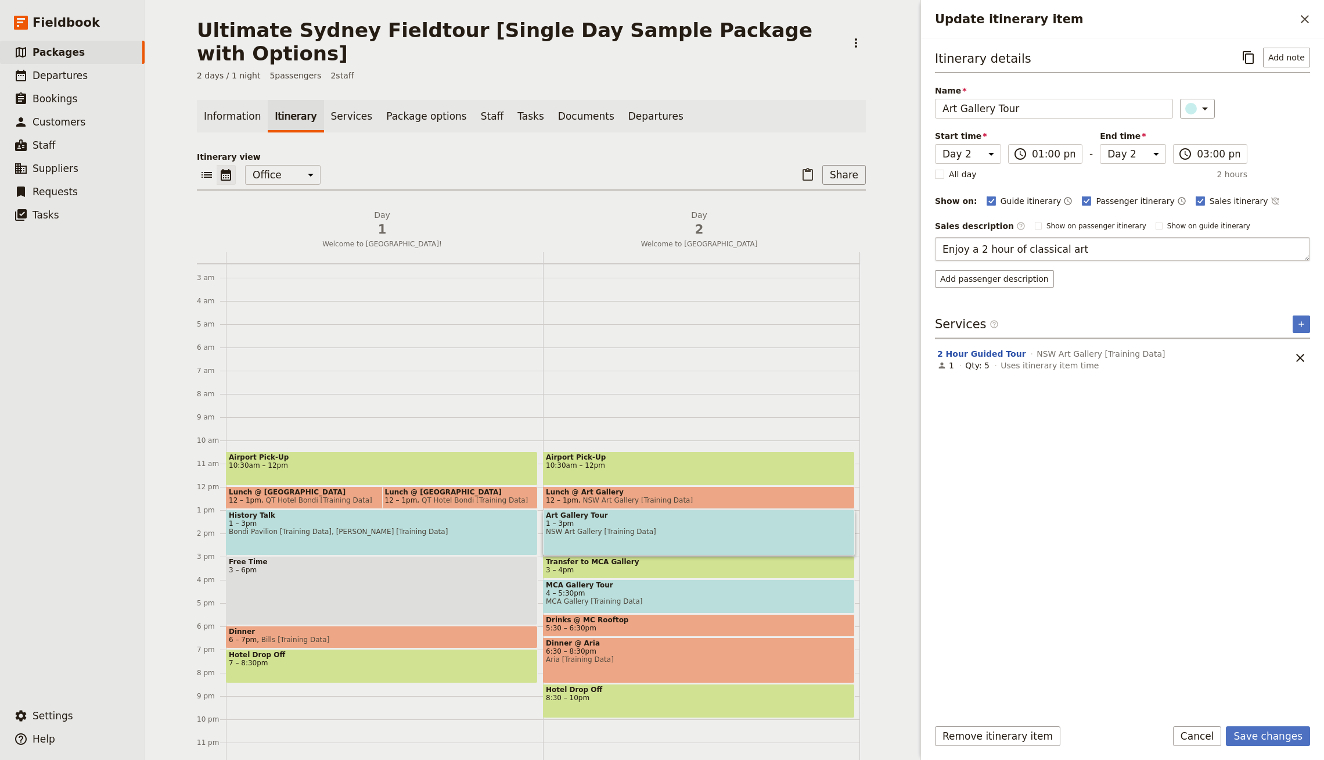
type textarea "Enjoy a 2 hour of classical art"
click at [1279, 737] on button "Save changes" at bounding box center [1268, 736] width 84 height 20
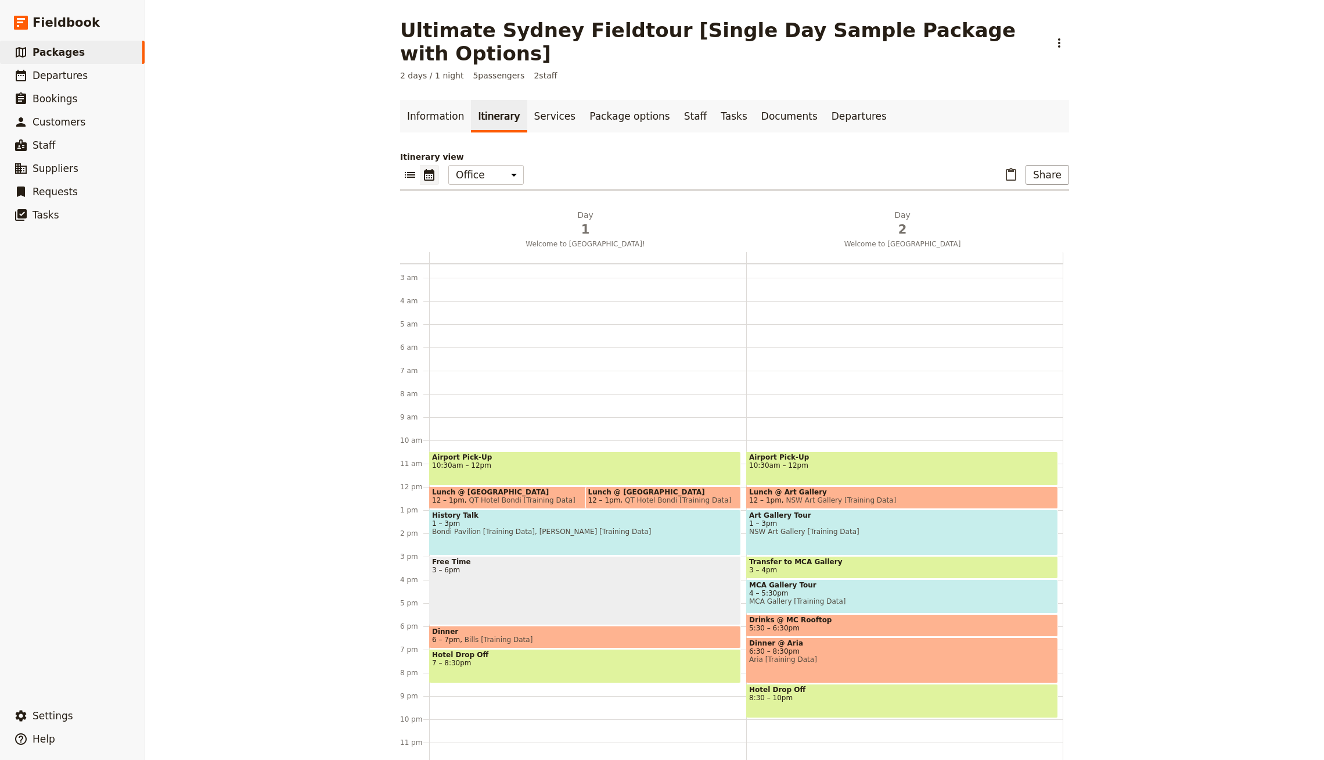
click at [897, 597] on span "MCA Gallery [Training Data]" at bounding box center [902, 601] width 306 height 8
select select "2"
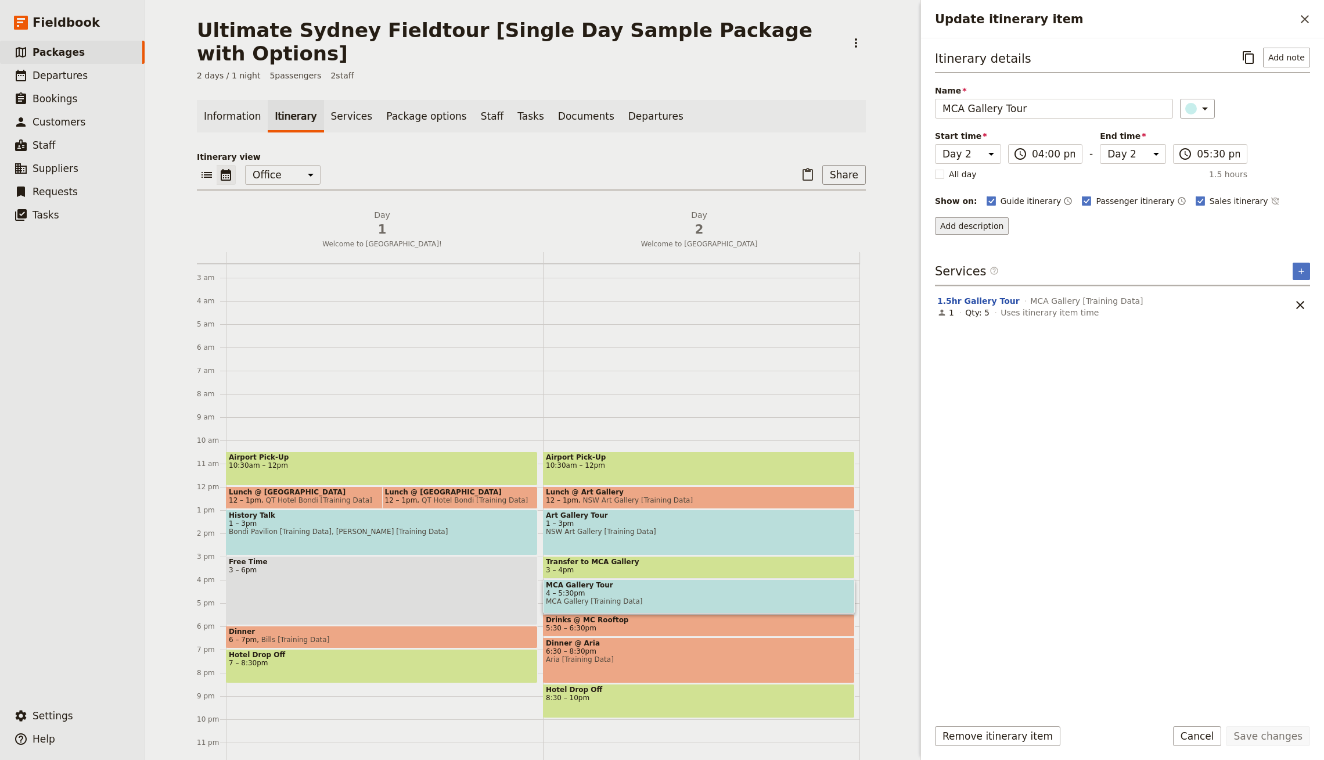
click at [977, 222] on button "Add description" at bounding box center [972, 225] width 74 height 17
click at [995, 276] on span "Sales description" at bounding box center [977, 273] width 70 height 12
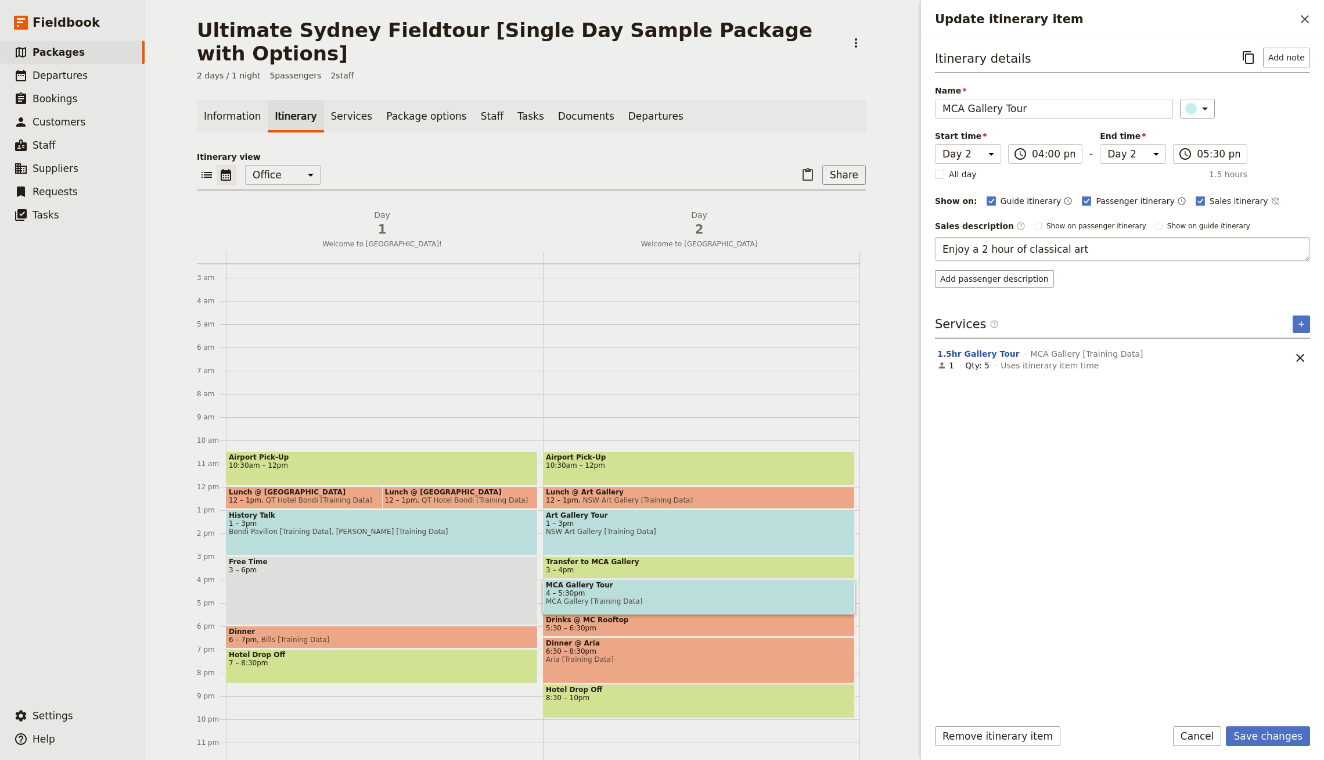
click at [1030, 246] on textarea "Enjoy a 2 hour of classical art" at bounding box center [1122, 249] width 375 height 24
type textarea "Enjoy a 2 hour of modern art"
click at [1291, 733] on button "Save changes" at bounding box center [1268, 736] width 84 height 20
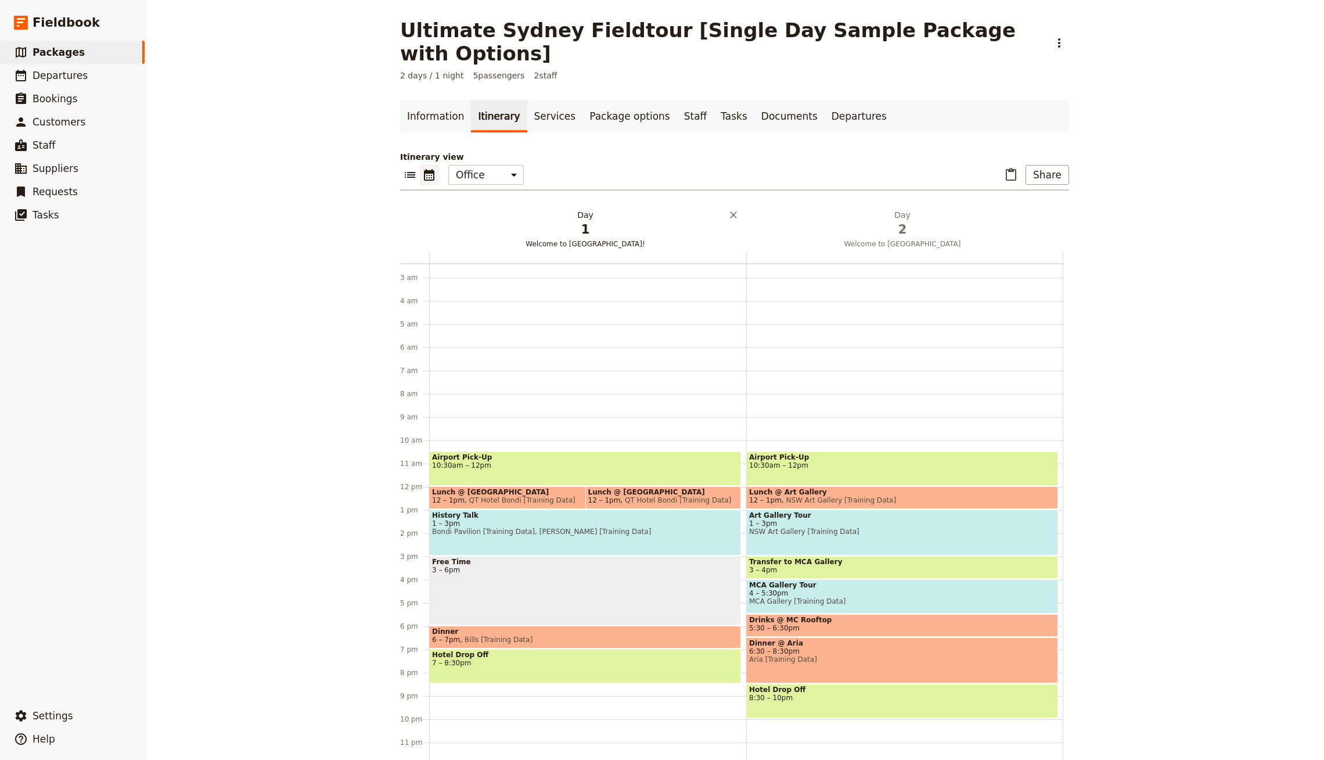
click at [603, 221] on span "1" at bounding box center [585, 229] width 303 height 17
click at [412, 100] on link "Information" at bounding box center [435, 116] width 71 height 33
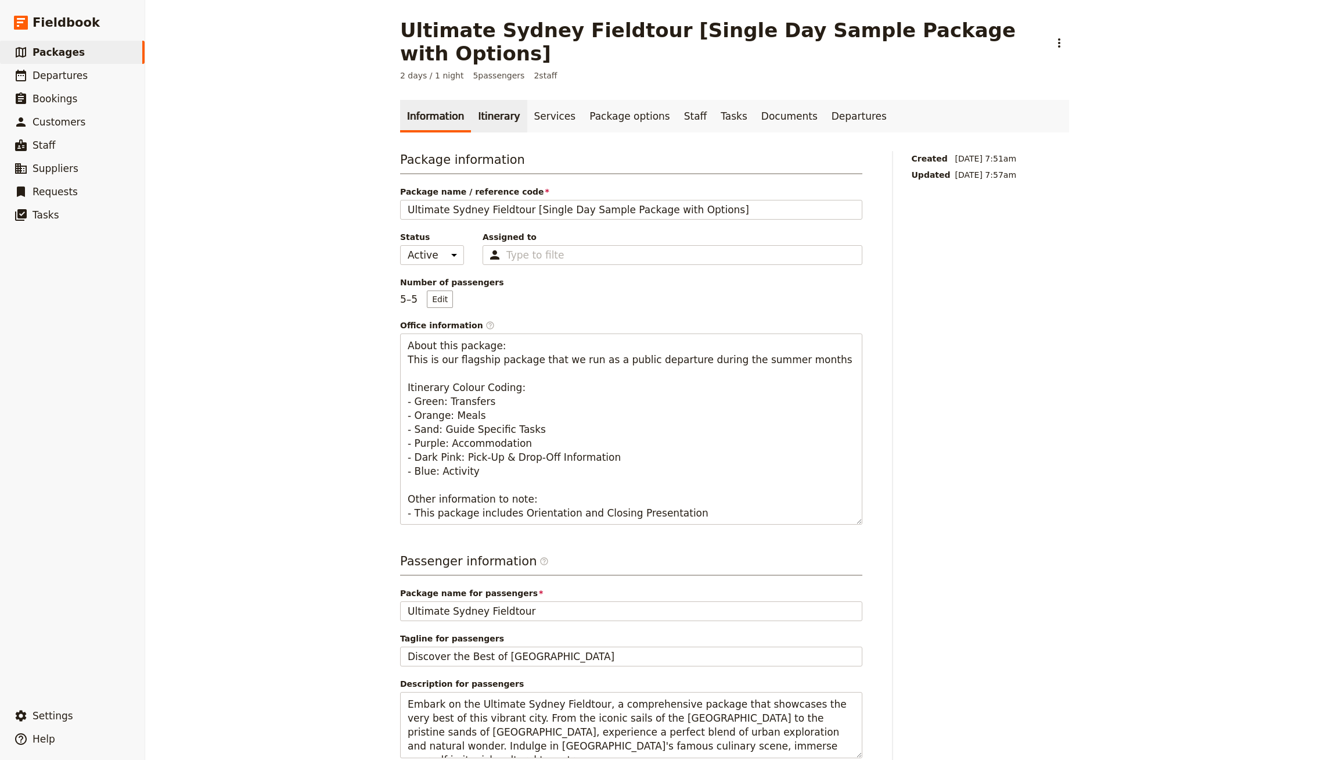
click at [485, 100] on link "Itinerary" at bounding box center [499, 116] width 56 height 33
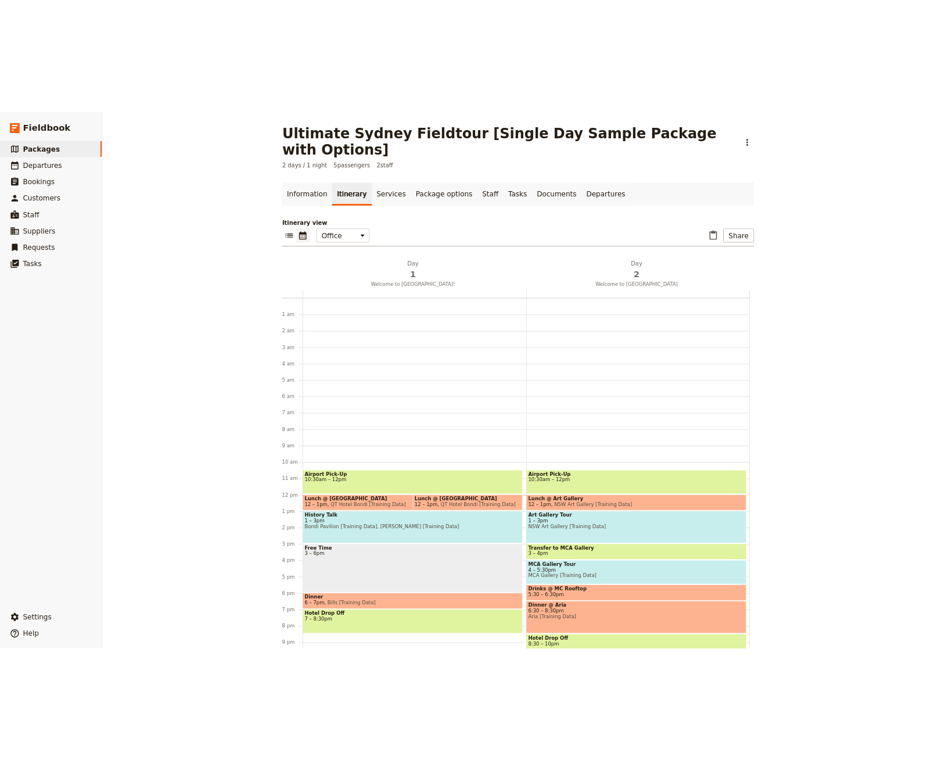
scroll to position [56, 0]
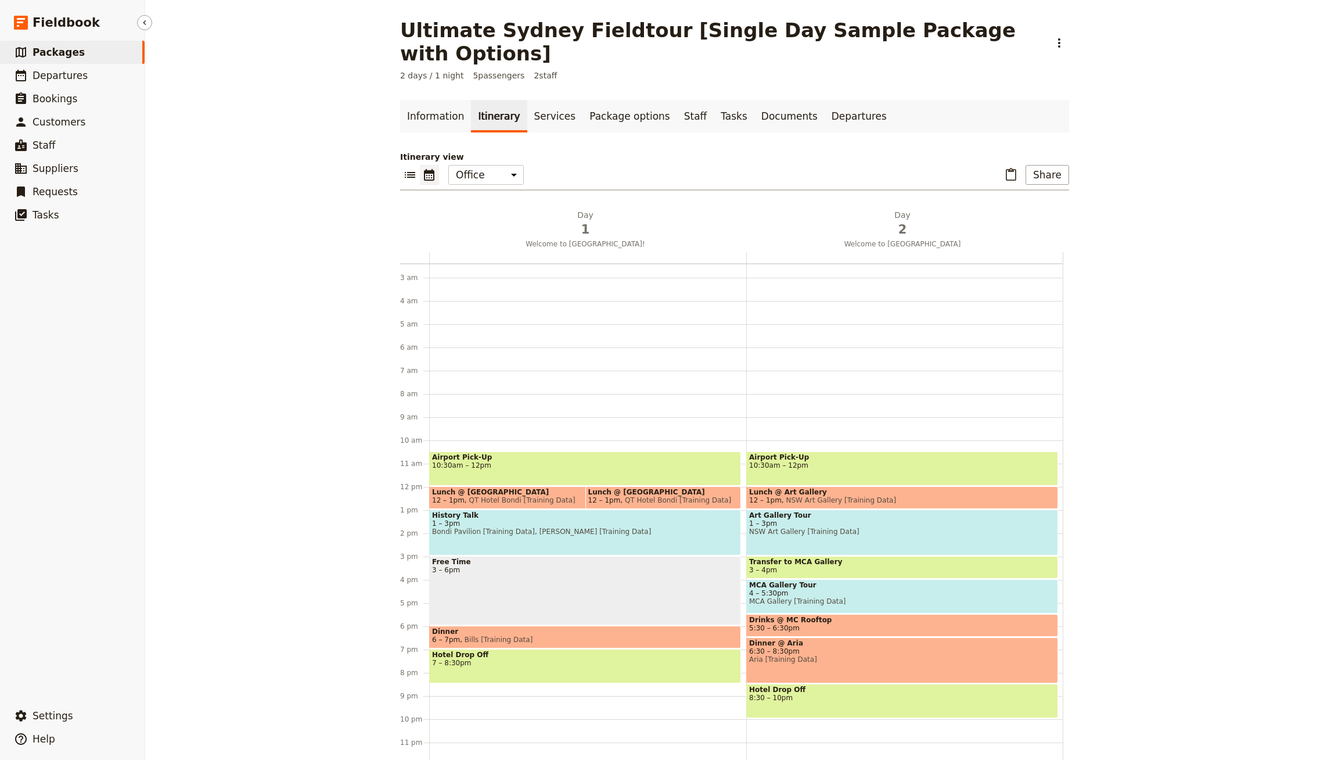
click at [120, 63] on link "​ Packages" at bounding box center [72, 52] width 145 height 23
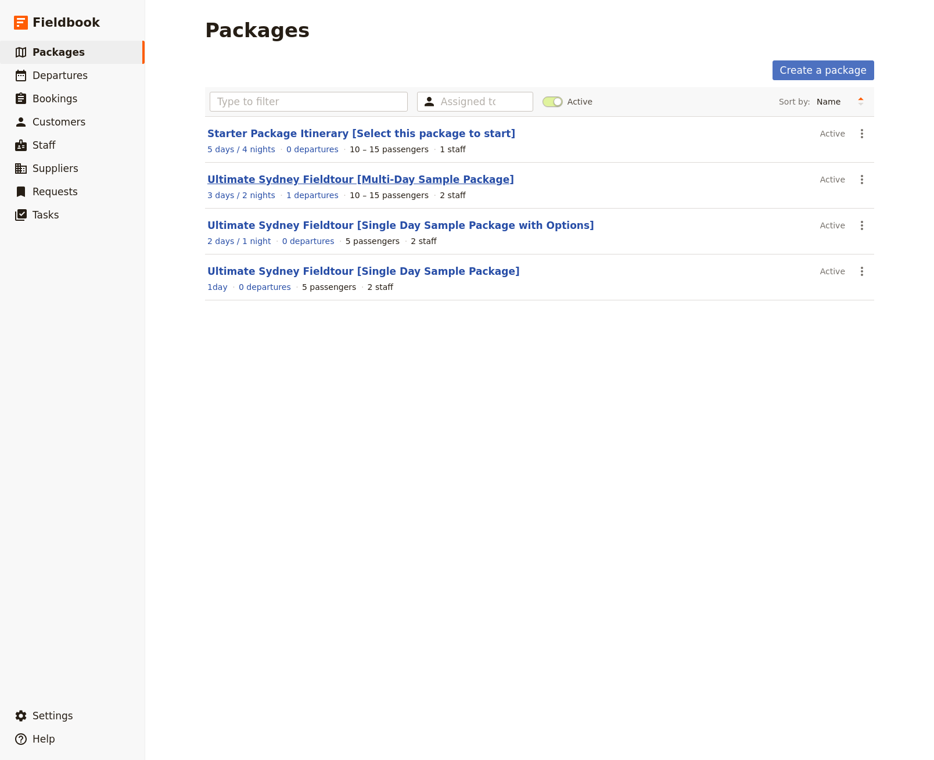
click at [286, 178] on link "Ultimate Sydney Fieldtour [Multi-Day Sample Package]" at bounding box center [360, 180] width 307 height 12
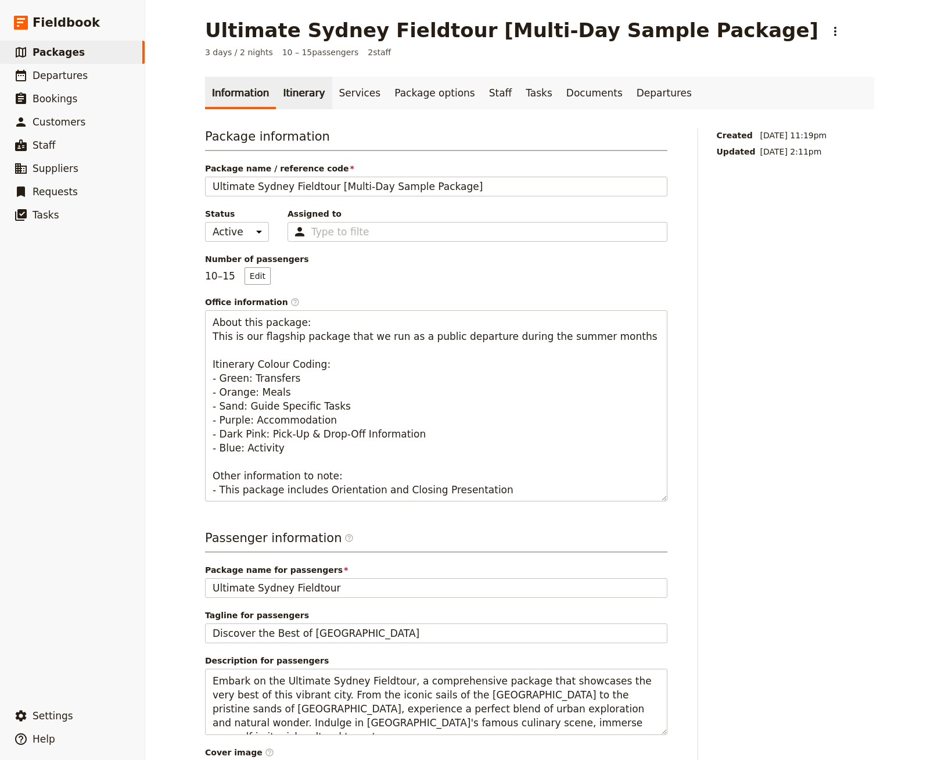
click at [299, 103] on link "Itinerary" at bounding box center [304, 93] width 56 height 33
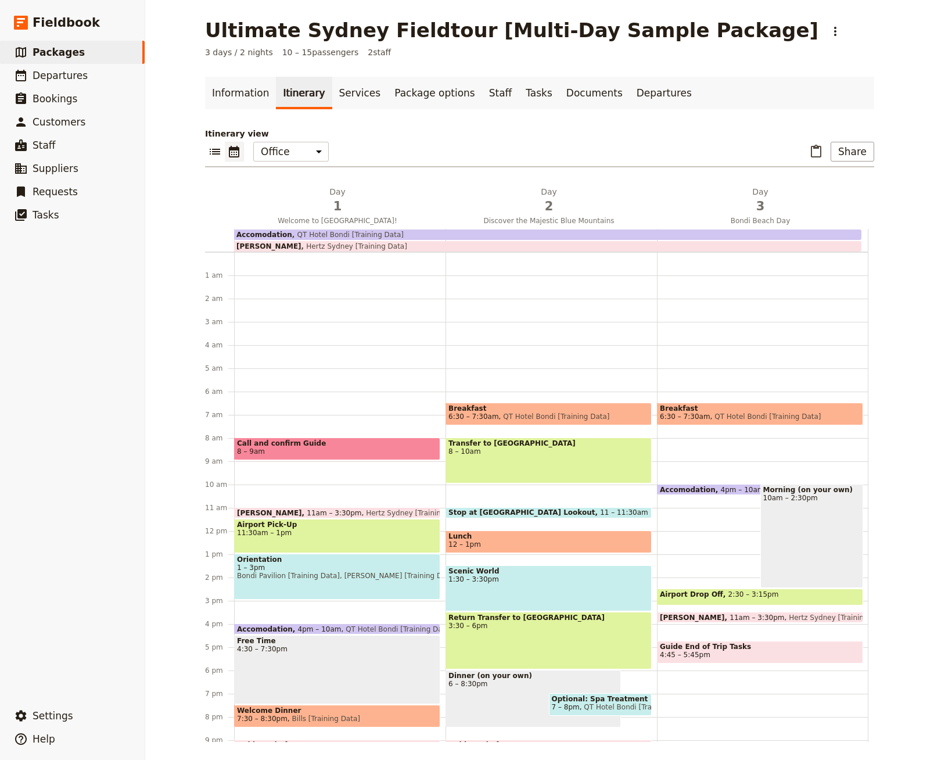
scroll to position [67, 0]
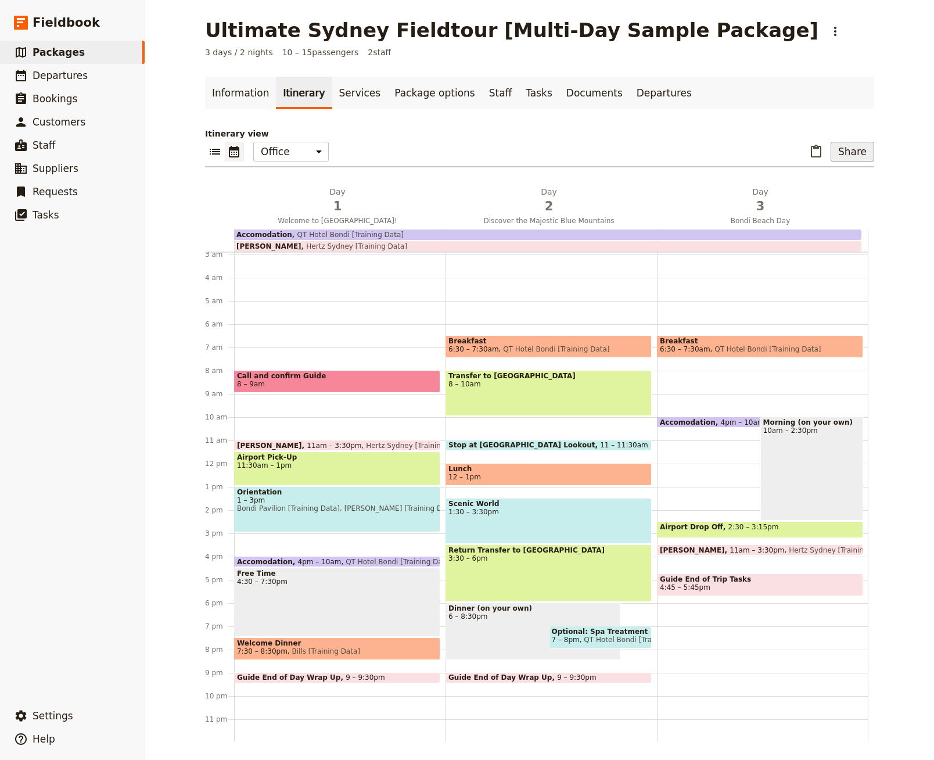
click at [859, 152] on button "Share" at bounding box center [852, 152] width 44 height 20
click at [815, 211] on span "Sales Brochure" at bounding box center [818, 209] width 61 height 12
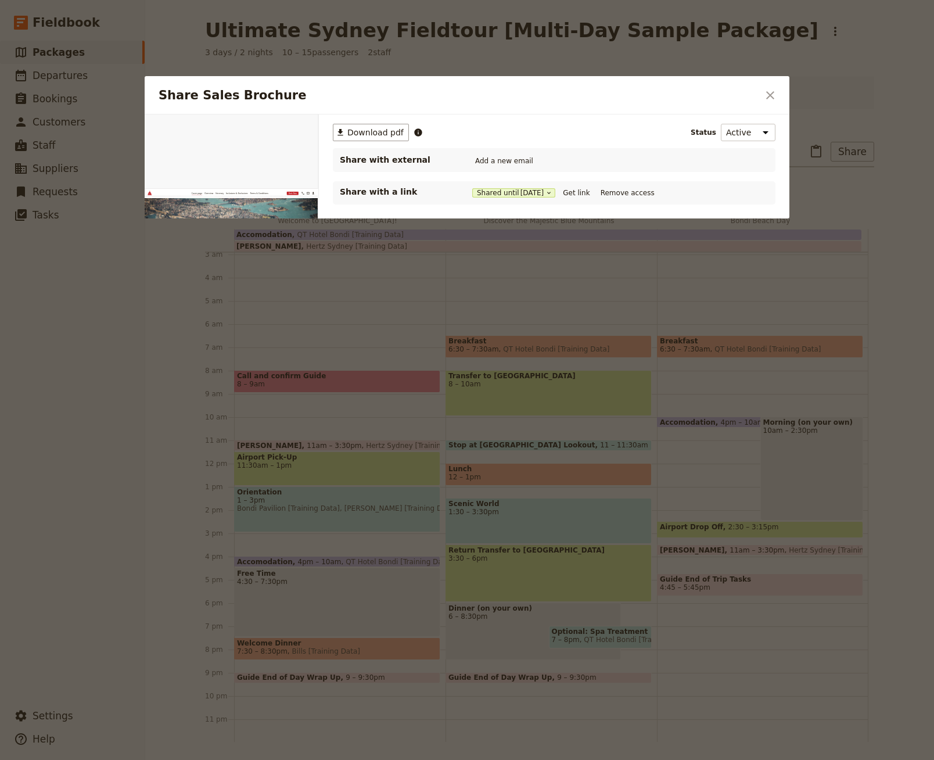
scroll to position [0, 0]
click at [304, 128] on icon "Open full preview" at bounding box center [304, 127] width 7 height 7
click at [377, 440] on div at bounding box center [467, 380] width 934 height 760
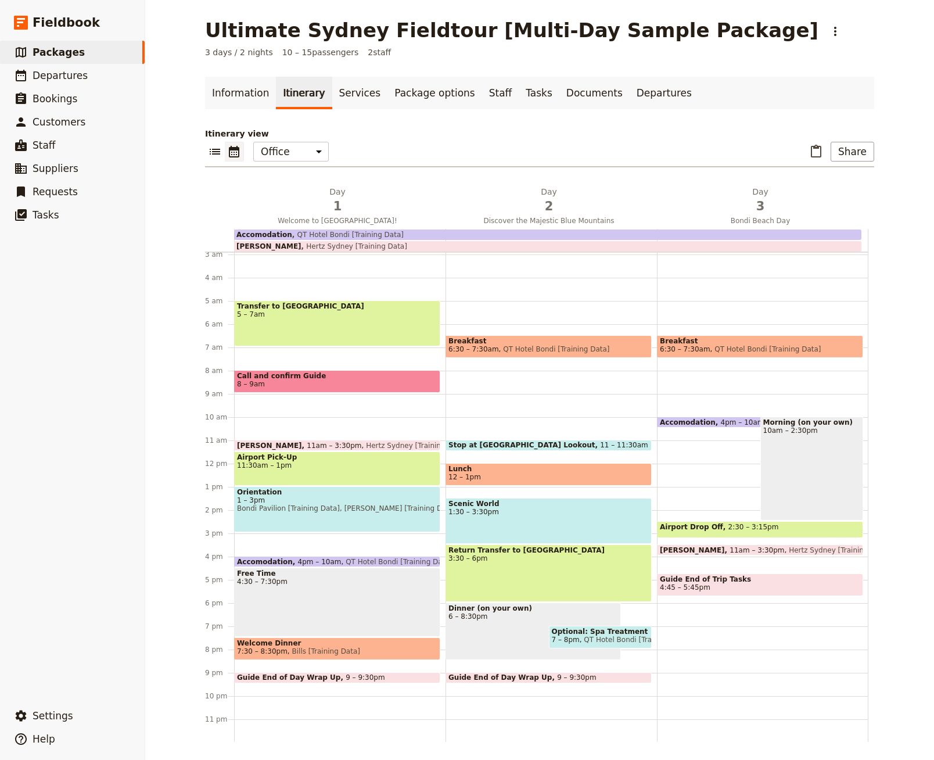
drag, startPoint x: 532, startPoint y: 387, endPoint x: 312, endPoint y: 0, distance: 445.2
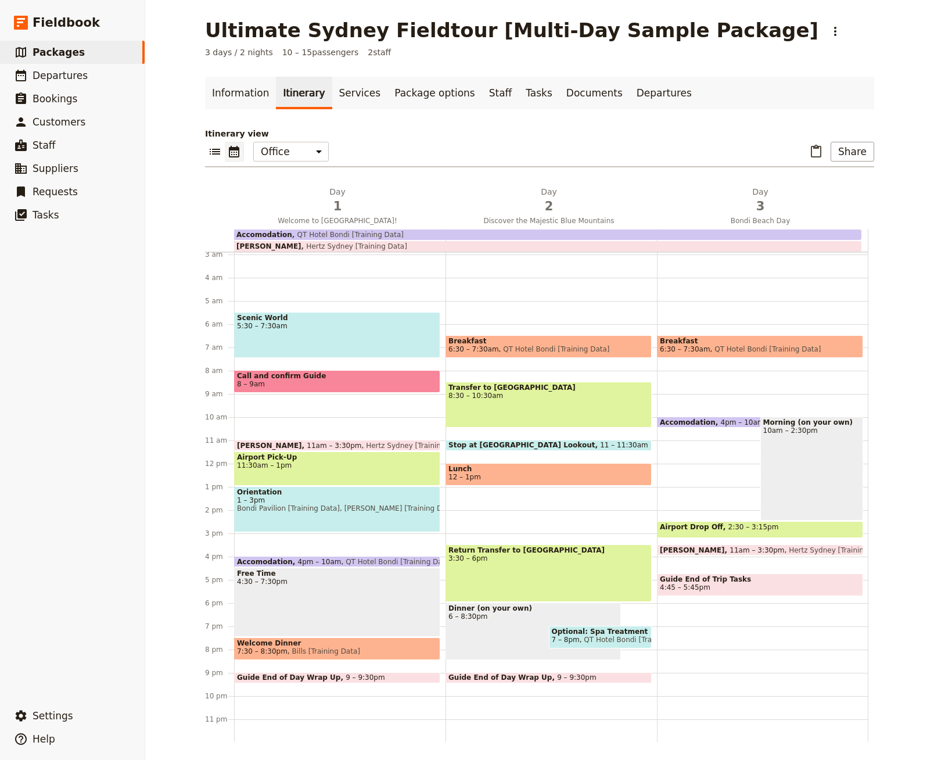
drag, startPoint x: 503, startPoint y: 513, endPoint x: 386, endPoint y: 8, distance: 518.5
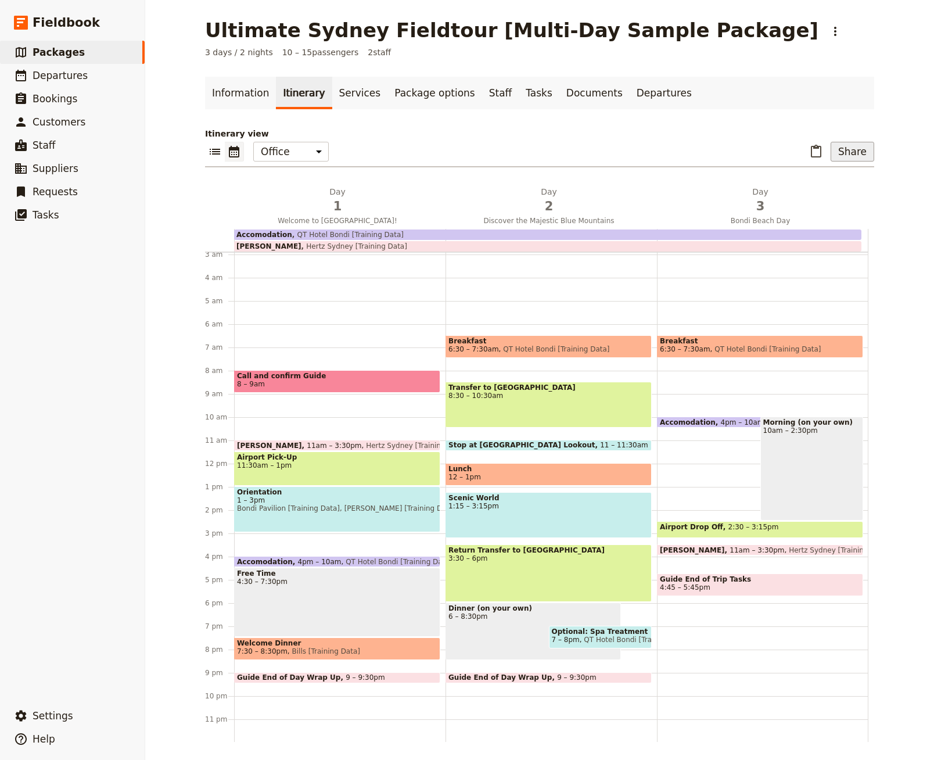
click at [858, 153] on button "Share" at bounding box center [852, 152] width 44 height 20
click at [838, 194] on span "Passenger itinerary" at bounding box center [827, 193] width 78 height 12
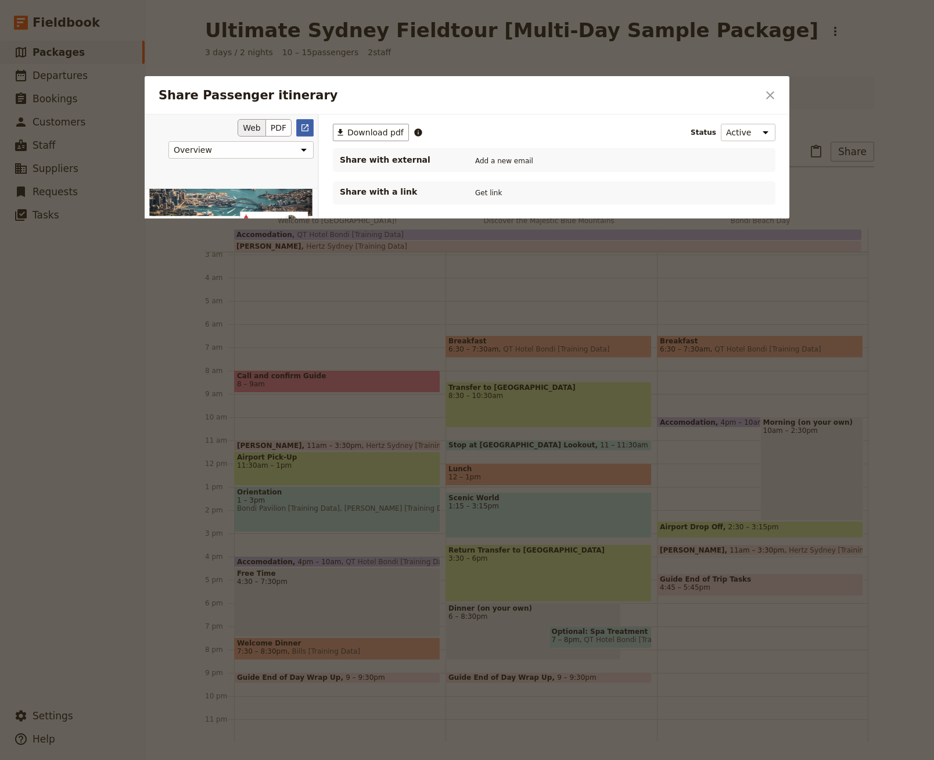
click at [307, 128] on icon "Open full preview" at bounding box center [304, 127] width 9 height 9
click at [506, 440] on div at bounding box center [467, 380] width 934 height 760
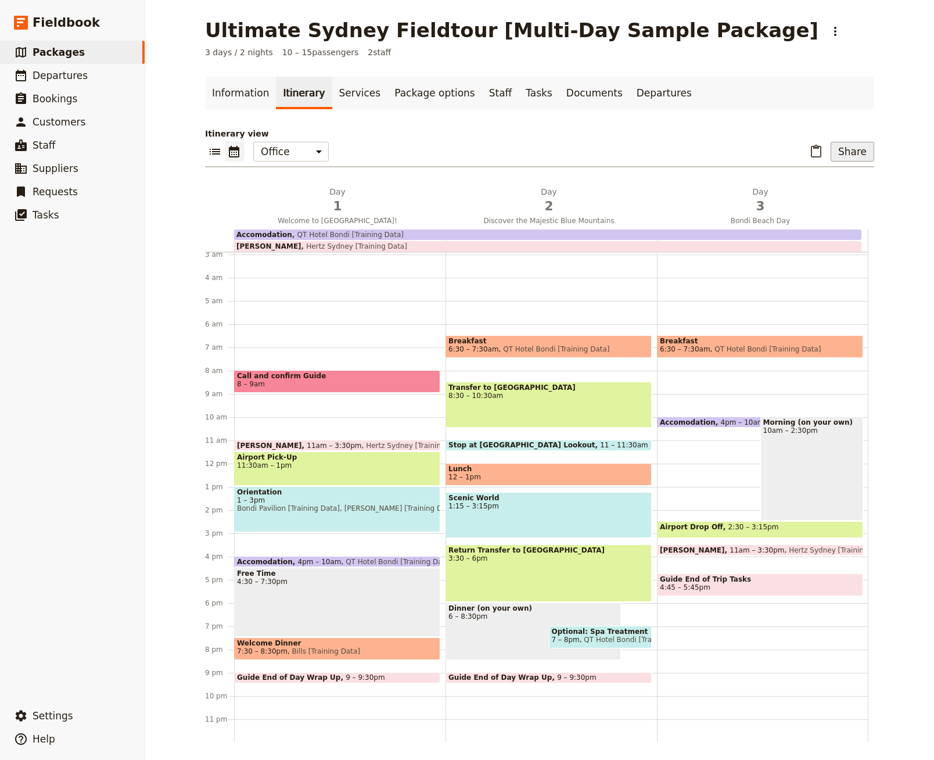
click at [868, 159] on button "Share" at bounding box center [852, 152] width 44 height 20
click at [843, 182] on button "Guide itinerary" at bounding box center [827, 176] width 92 height 16
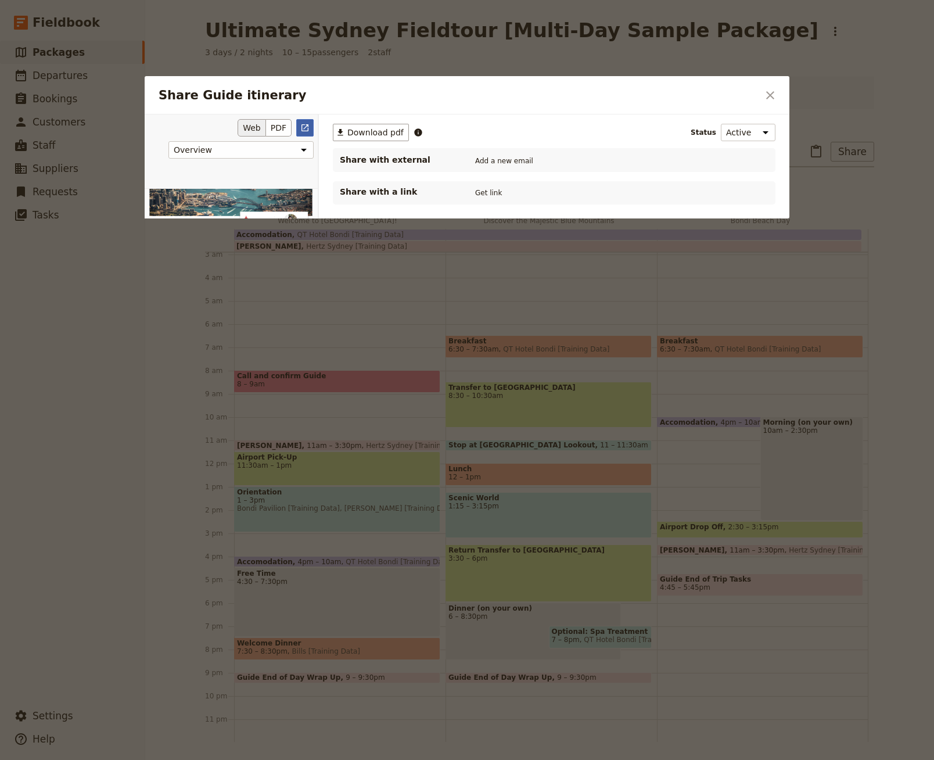
click at [304, 127] on icon "Open full preview" at bounding box center [304, 127] width 9 height 9
click at [772, 98] on icon "Close dialog" at bounding box center [770, 95] width 14 height 14
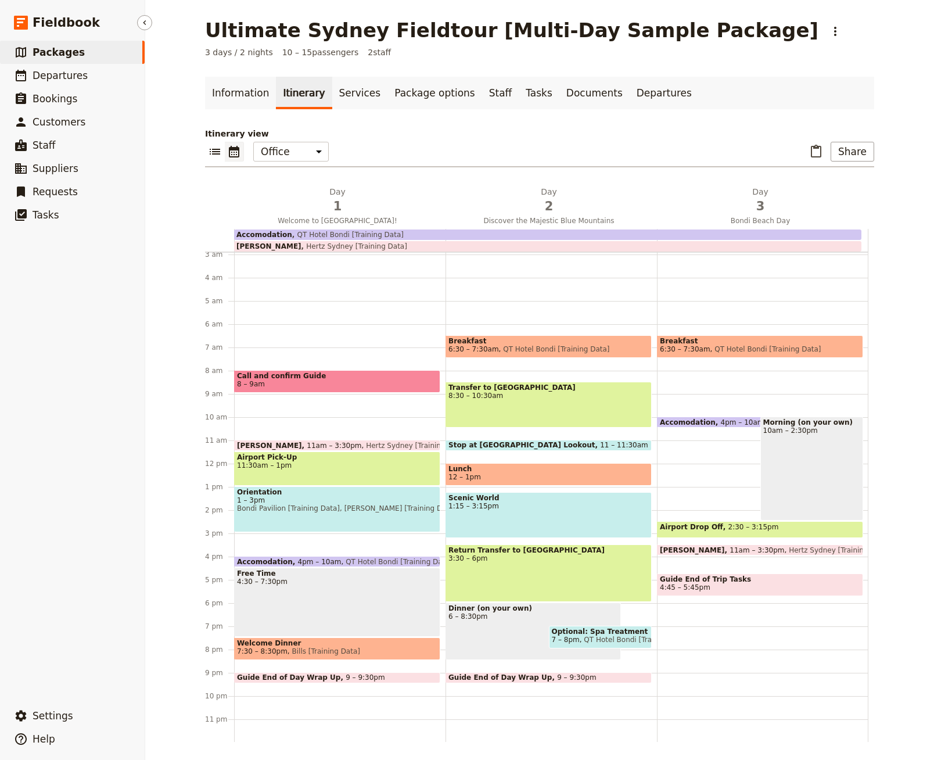
click at [114, 51] on link "​ Packages" at bounding box center [72, 52] width 145 height 23
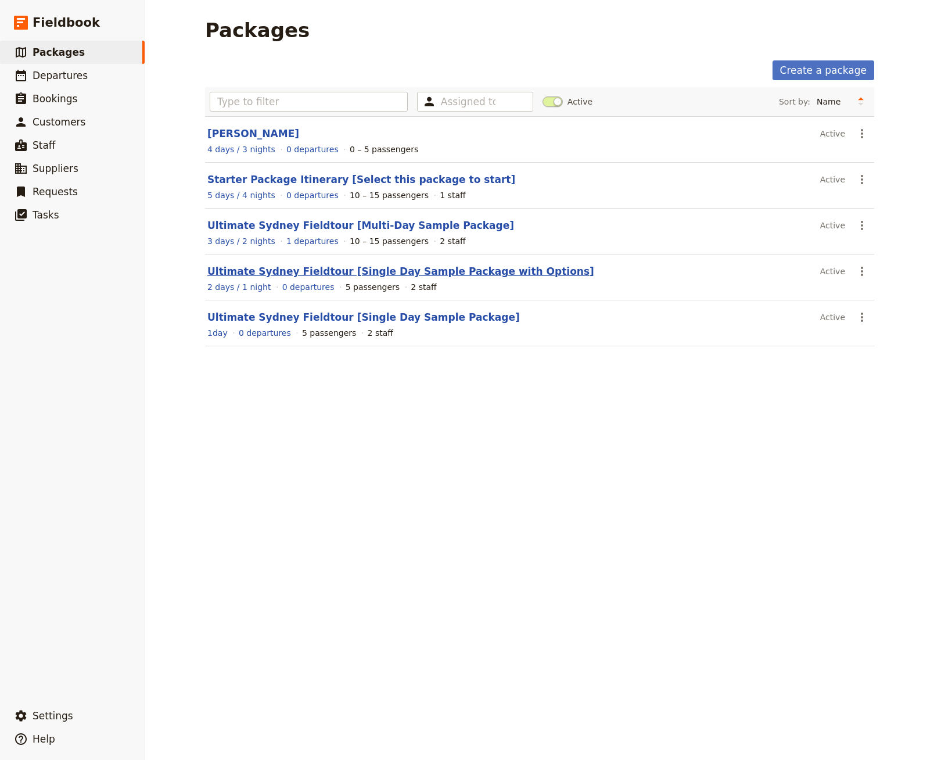
click at [498, 272] on link "Ultimate Sydney Fieldtour [Single Day Sample Package with Options]" at bounding box center [400, 271] width 387 height 12
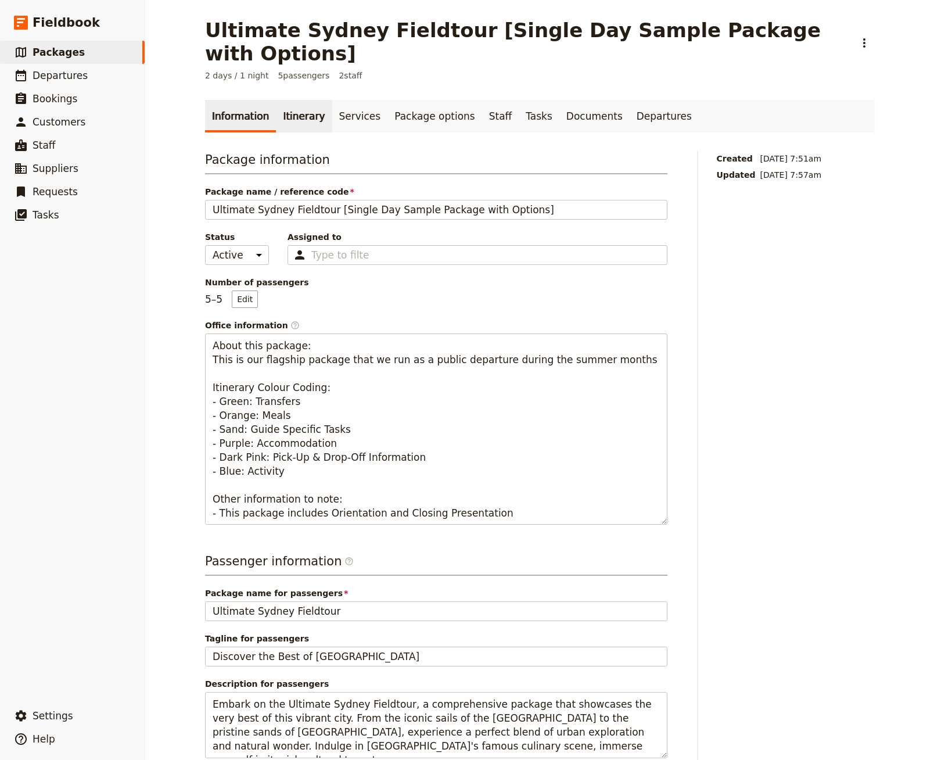
click at [291, 100] on link "Itinerary" at bounding box center [304, 116] width 56 height 33
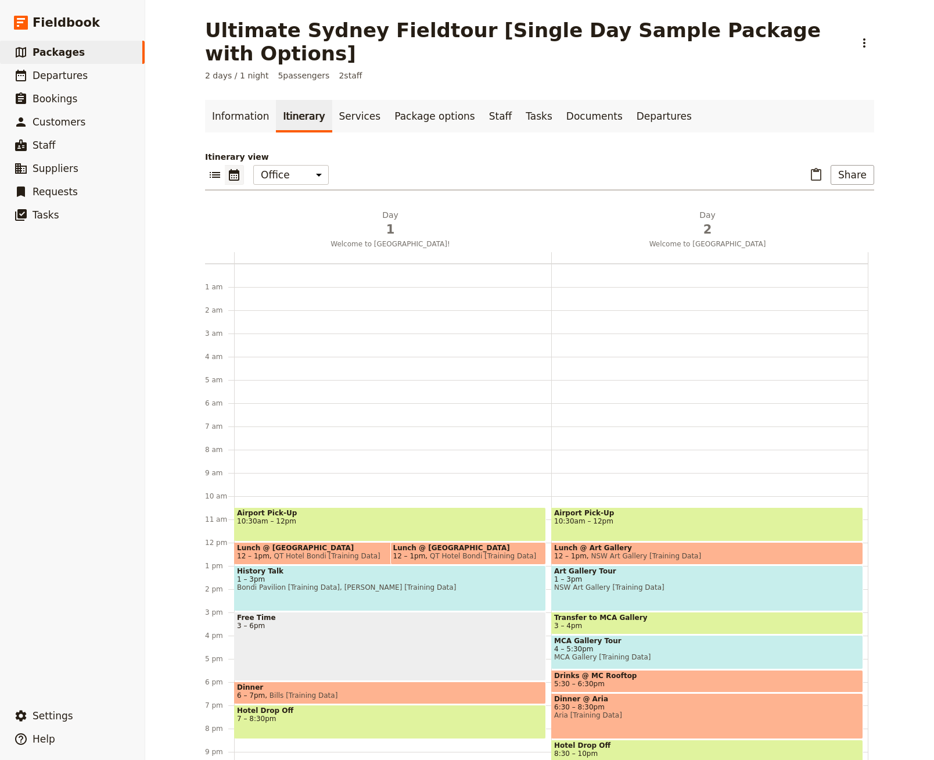
scroll to position [56, 0]
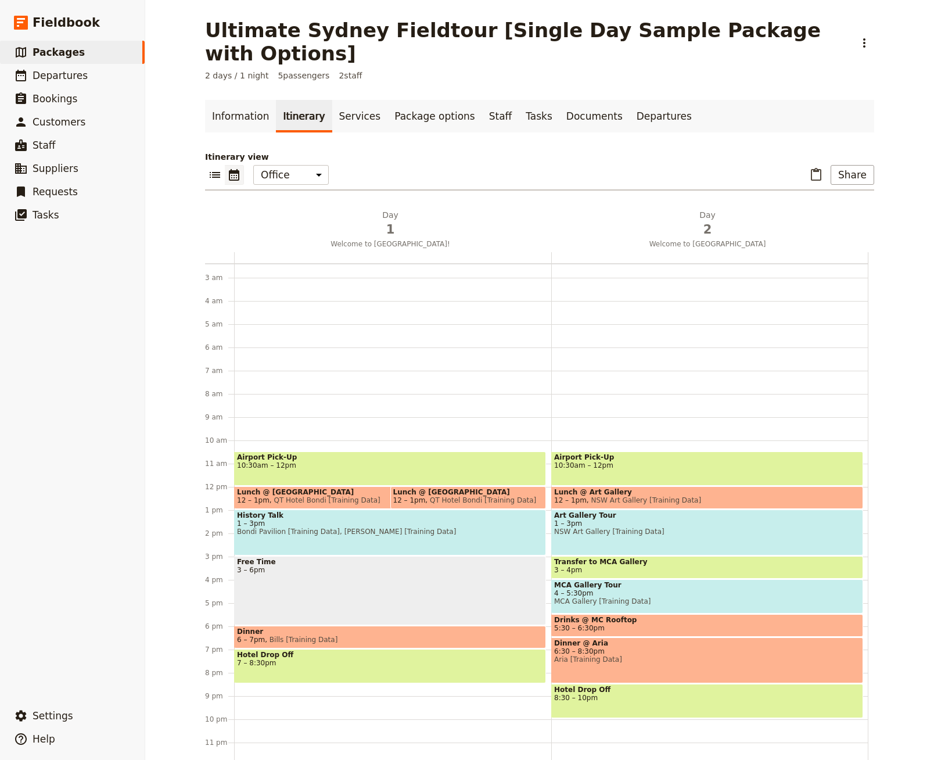
click at [453, 488] on span "Lunch @ [GEOGRAPHIC_DATA]" at bounding box center [468, 492] width 150 height 8
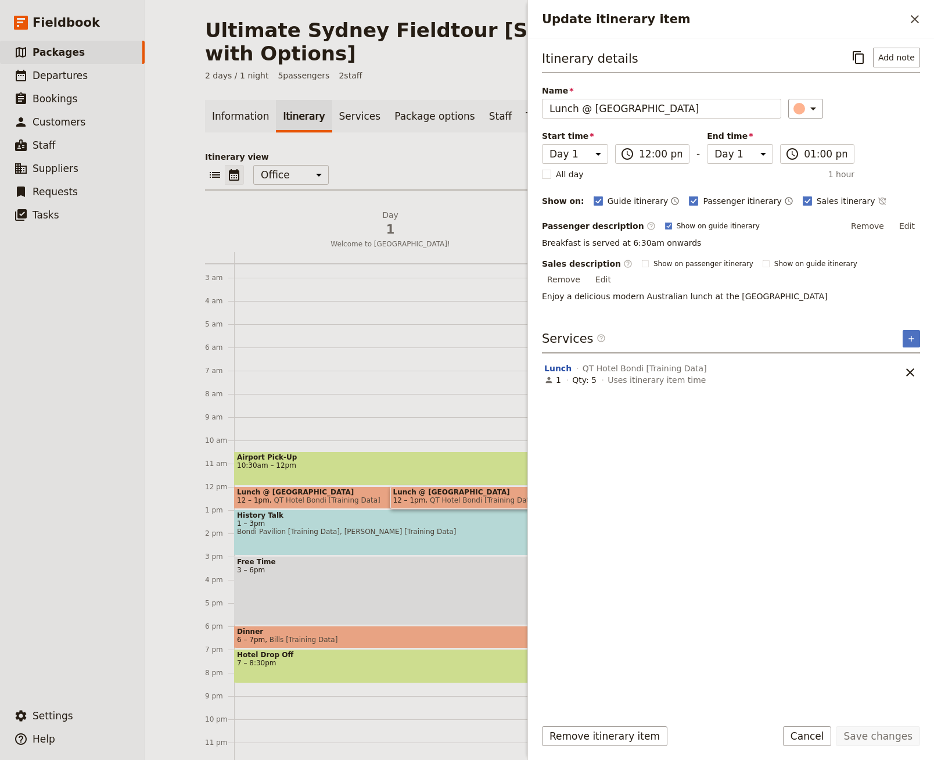
click at [420, 165] on div "​ ​ Office Guide Passenger Sales ​ Share" at bounding box center [539, 178] width 669 height 26
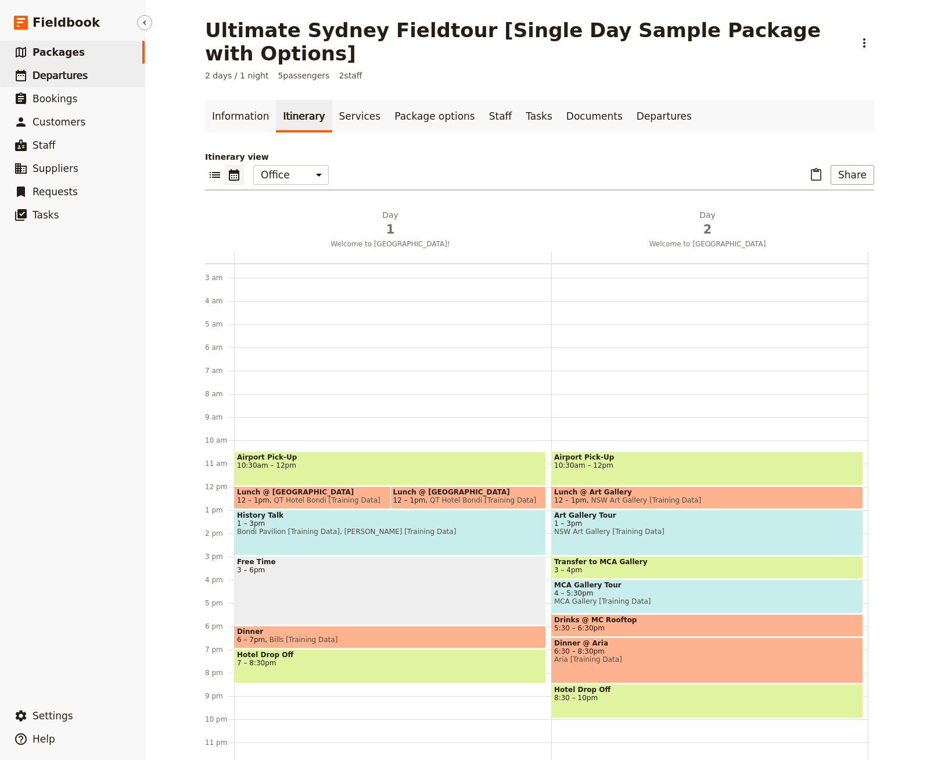
click at [74, 75] on span "Departures" at bounding box center [60, 76] width 55 height 12
select select "CREATED_AT"
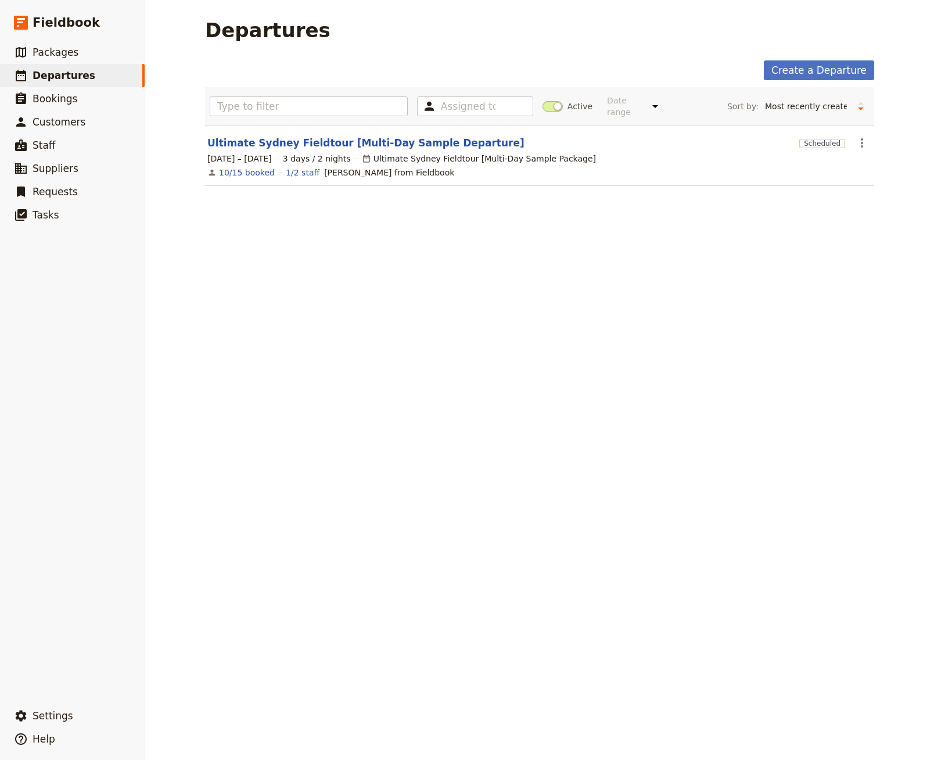
click at [785, 209] on div "Departures Create a Departure Assigned to Active Date range This week Next week…" at bounding box center [539, 380] width 789 height 760
click at [821, 77] on link "Create a Departure" at bounding box center [819, 70] width 110 height 20
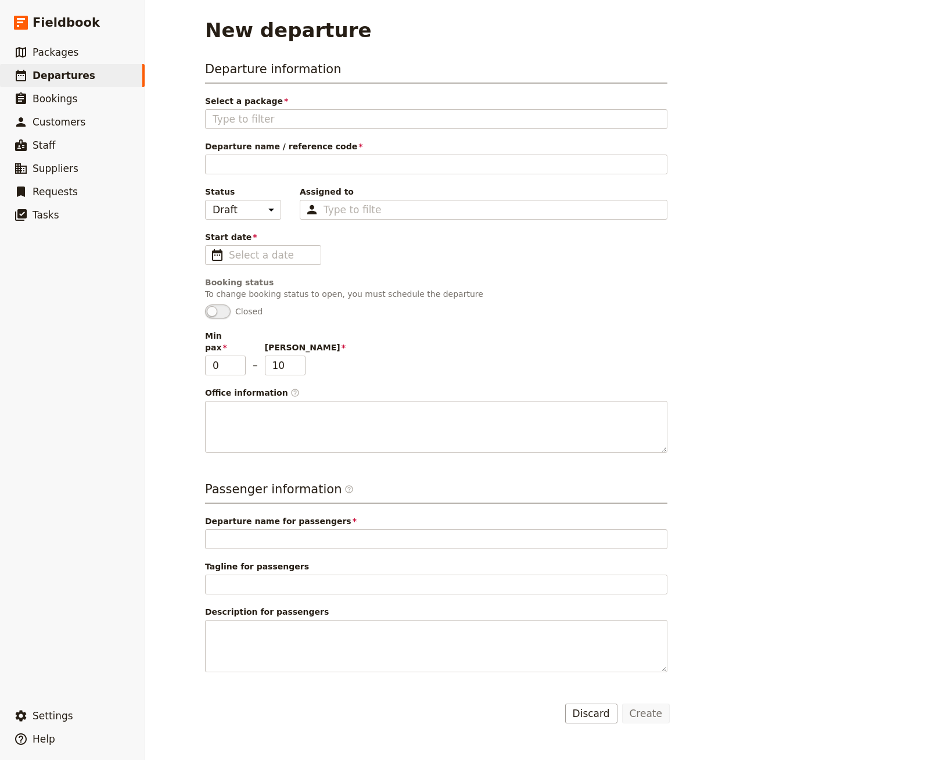
click at [316, 129] on div "Departure information Select a package You must select a package Departure name…" at bounding box center [436, 256] width 462 height 392
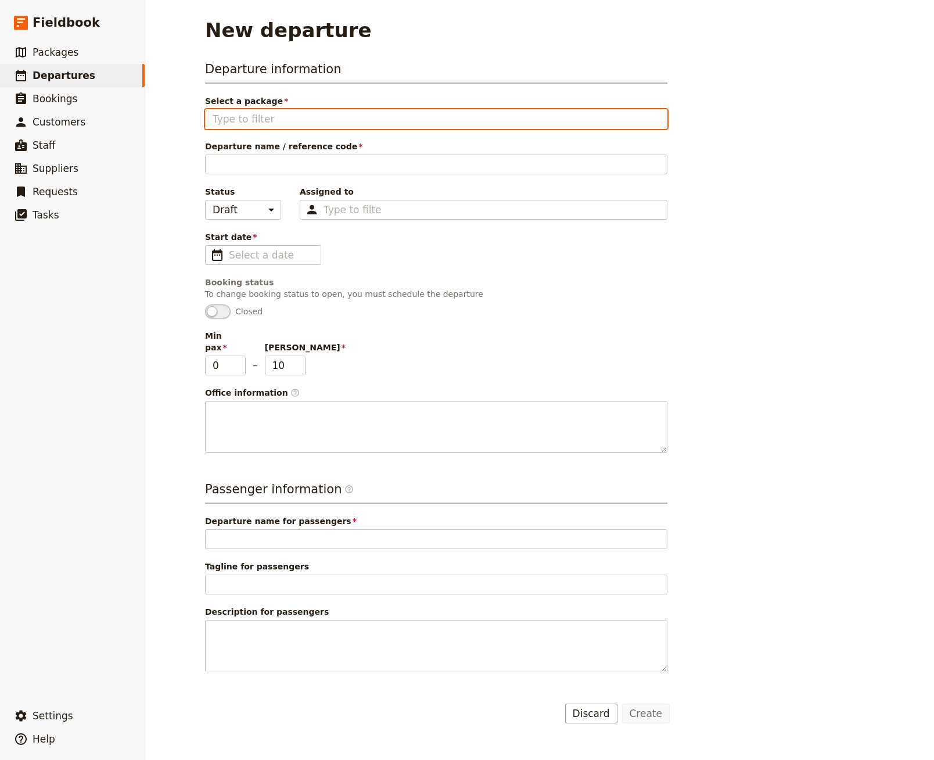
click at [322, 119] on input "Select a package" at bounding box center [436, 119] width 447 height 14
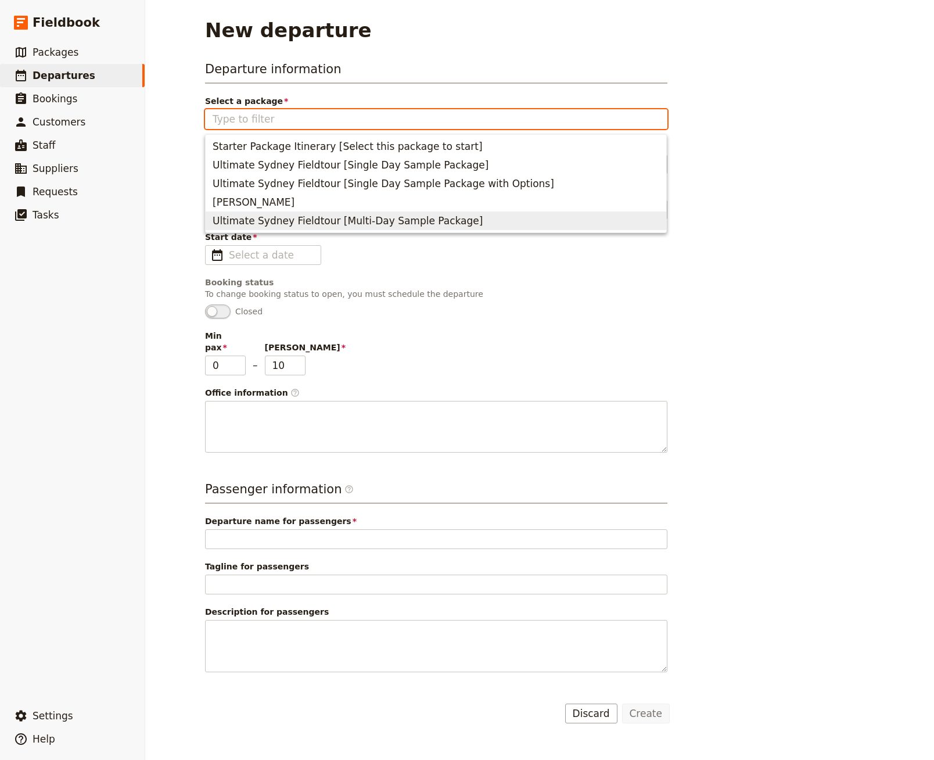
click at [323, 222] on span "Ultimate Sydney Fieldtour [Multi-Day Sample Package]" at bounding box center [348, 221] width 270 height 14
type input "Ultimate Sydney Fieldtour [Multi-Day Sample Package]"
type textarea "About this package: This is our flagship package that we run as a public depart…"
type input "Ultimate Sydney Fieldtour"
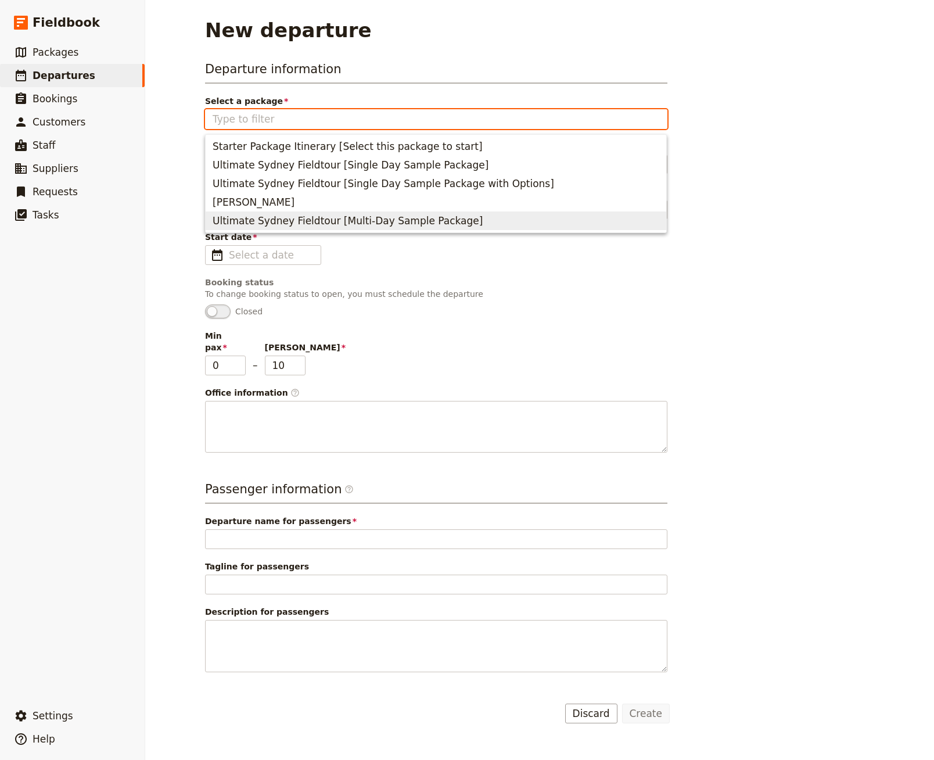
type input "Discover the Best of [GEOGRAPHIC_DATA]"
type textarea "Embark on the Ultimate Sydney Fieldtour, a comprehensive package that showcases…"
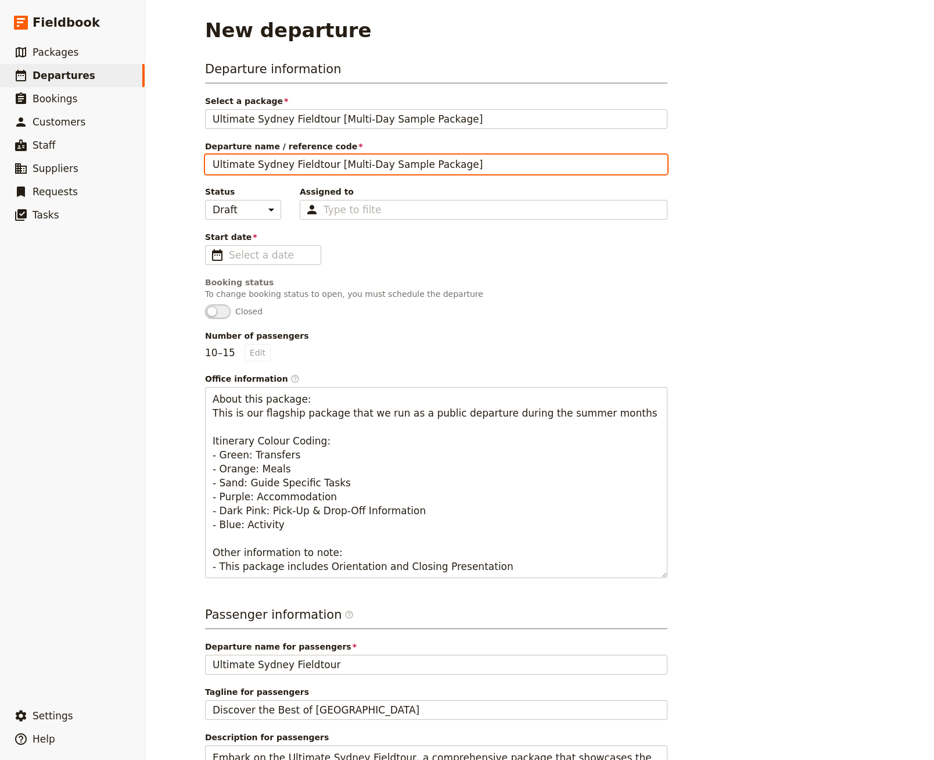
click at [354, 164] on input "Ultimate Sydney Fieldtour [Multi-Day Sample Package]" at bounding box center [436, 164] width 462 height 20
type input "[PERSON_NAME] - 3 Day Tour"
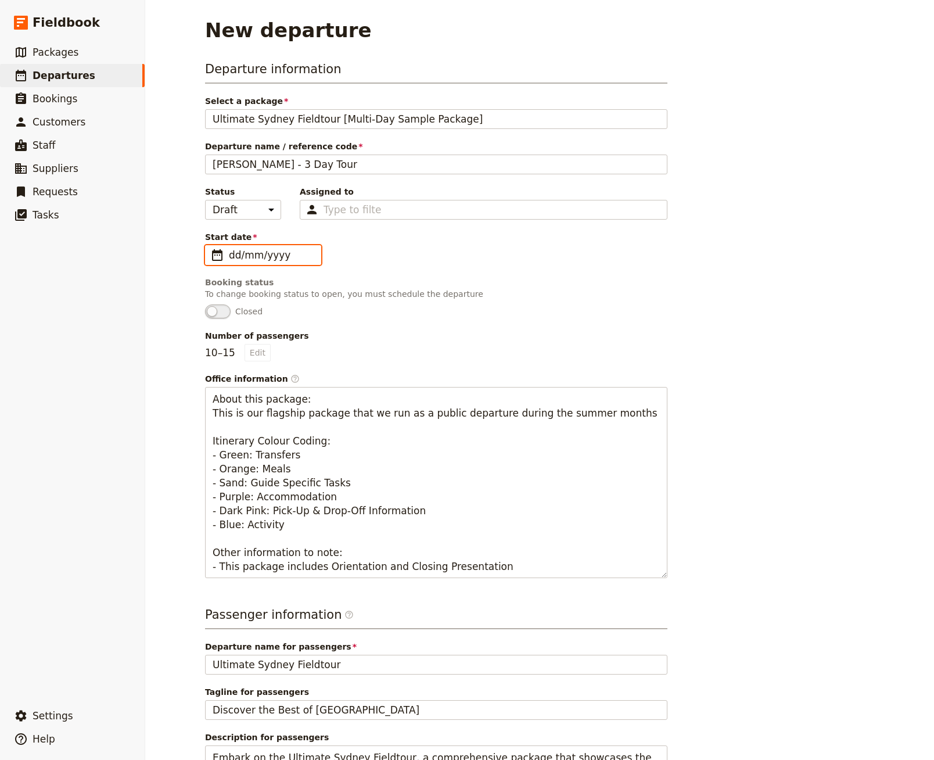
click at [263, 257] on input "dd/mm/yyyy" at bounding box center [271, 255] width 85 height 14
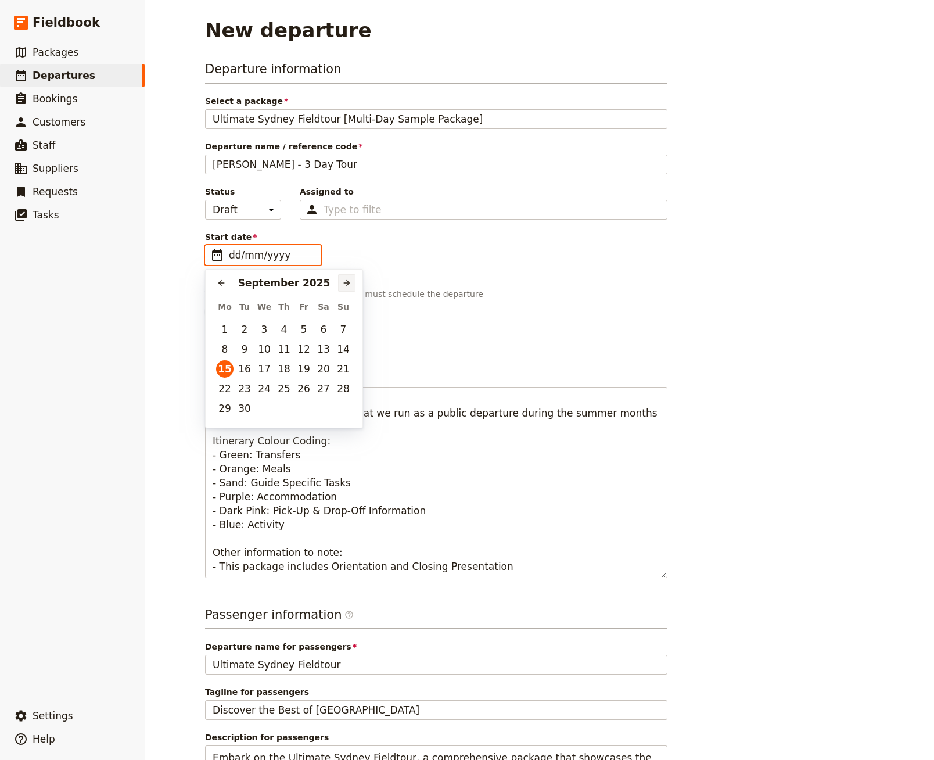
click at [342, 279] on icon "Next month" at bounding box center [346, 282] width 9 height 9
click at [218, 387] on button "17" at bounding box center [224, 388] width 17 height 17
type input "[DATE]"
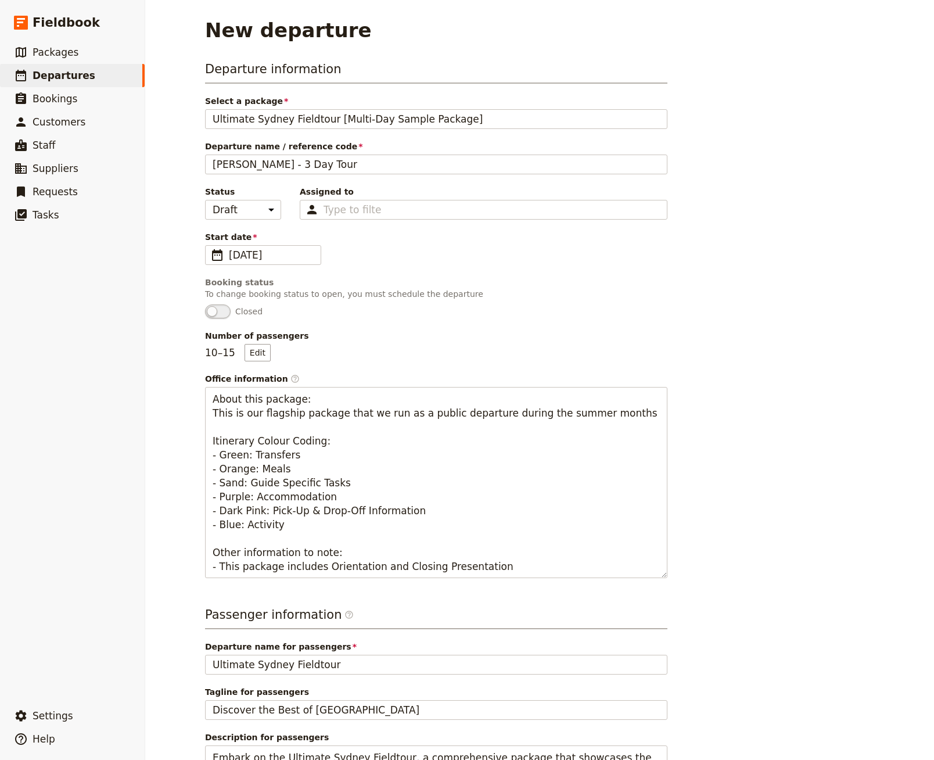
click at [586, 321] on div "Departure information Select a package Ultimate Sydney Fieldtour [Multi-Day Sam…" at bounding box center [436, 318] width 462 height 517
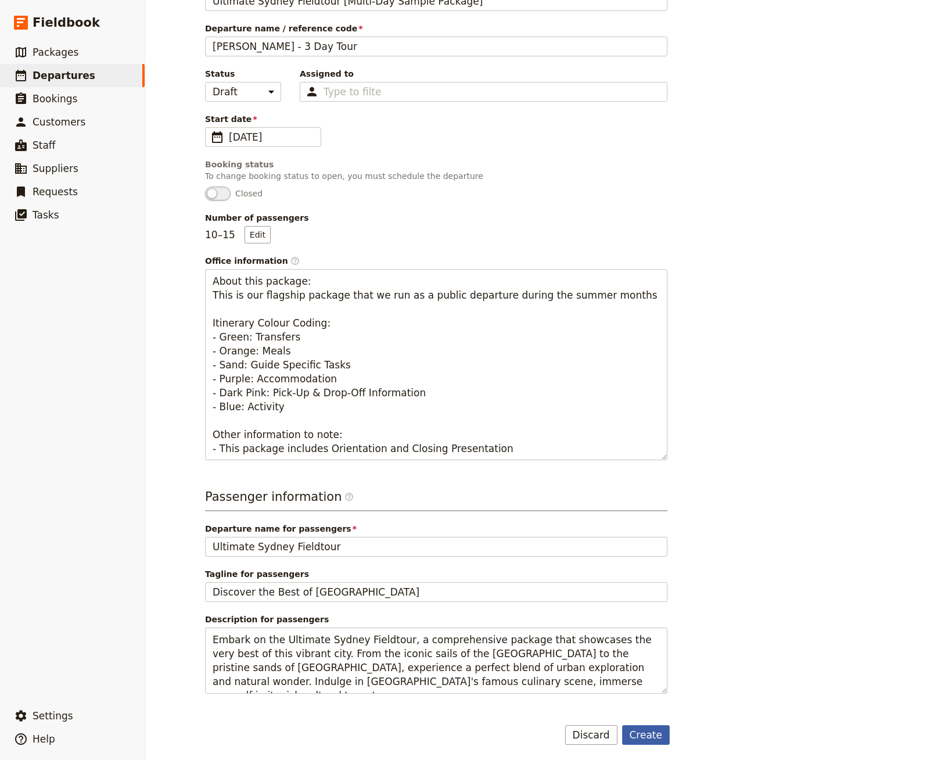
click at [648, 726] on button "Create" at bounding box center [646, 735] width 48 height 20
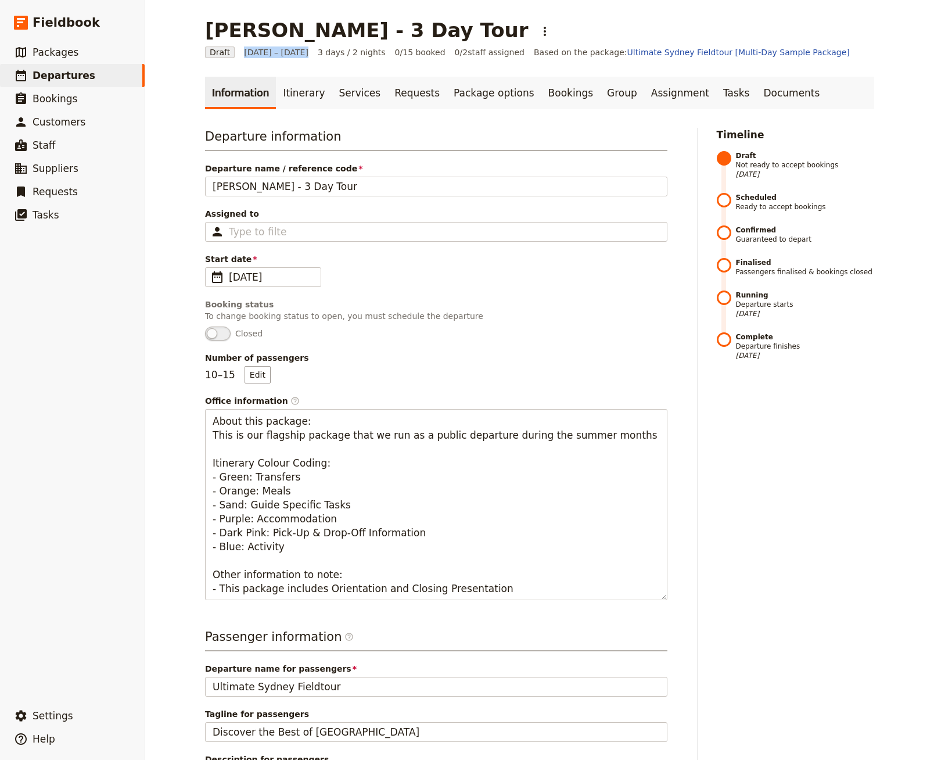
drag, startPoint x: 240, startPoint y: 53, endPoint x: 302, endPoint y: 55, distance: 61.6
click at [302, 55] on div "Draft [DATE] – [DATE] 3 days / 2 nights 0/15 booked 0 / 2 staff assigned Based …" at bounding box center [539, 52] width 669 height 12
click at [291, 93] on link "Itinerary" at bounding box center [304, 93] width 56 height 33
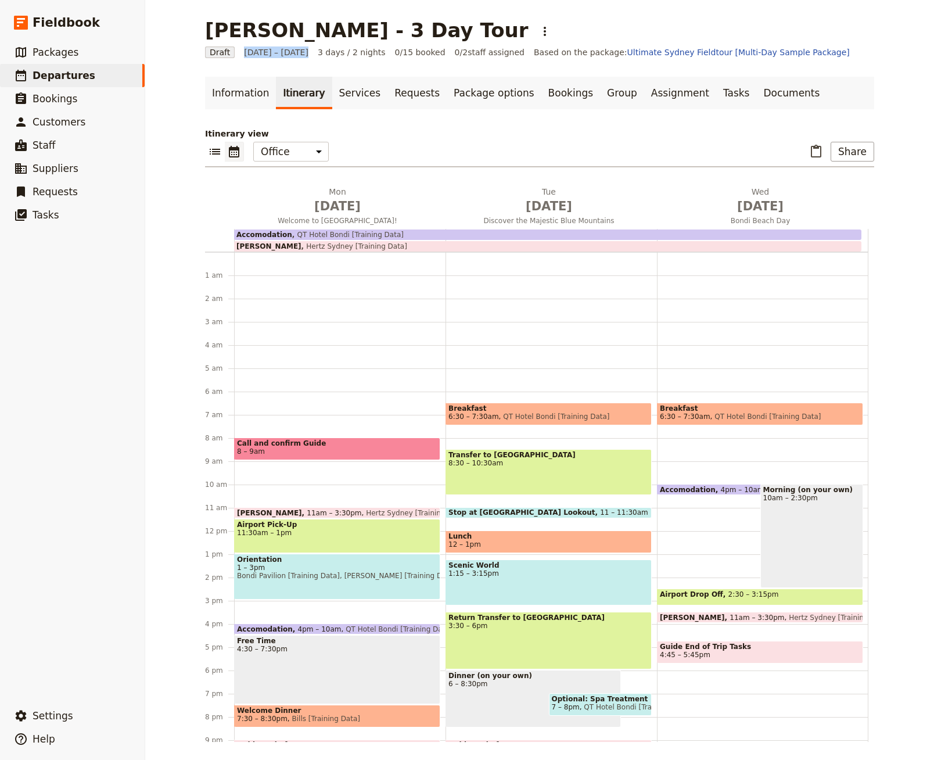
scroll to position [67, 0]
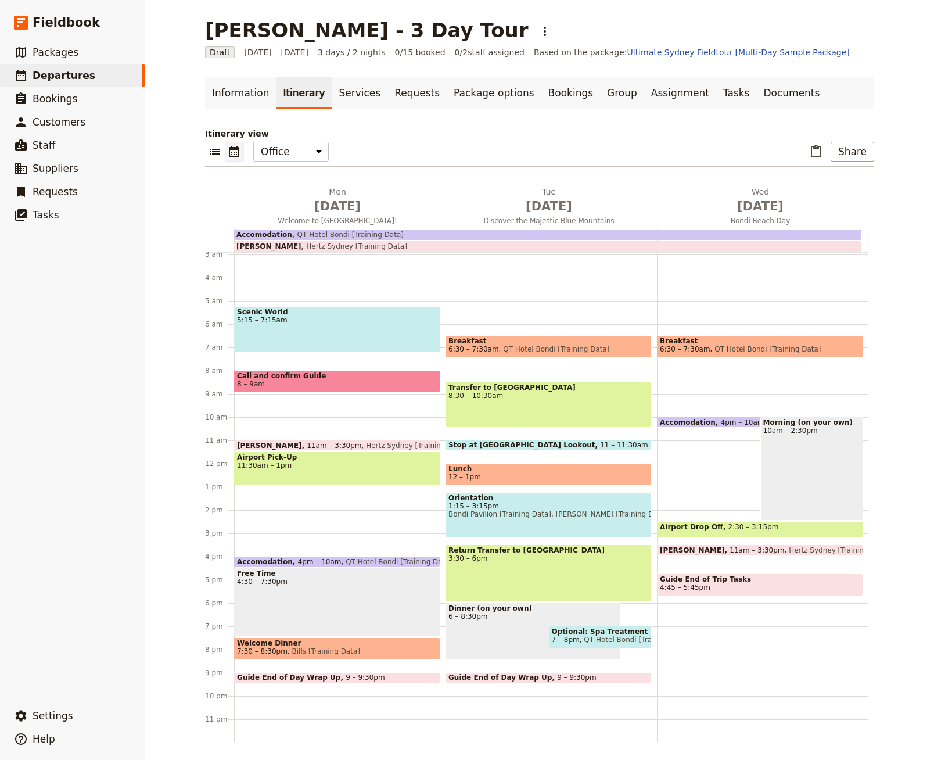
click at [331, 507] on div "Scenic World 5:15 – 7:15am Call and confirm Guide 8 – 9am Van Rental 11am – 3:3…" at bounding box center [339, 463] width 211 height 557
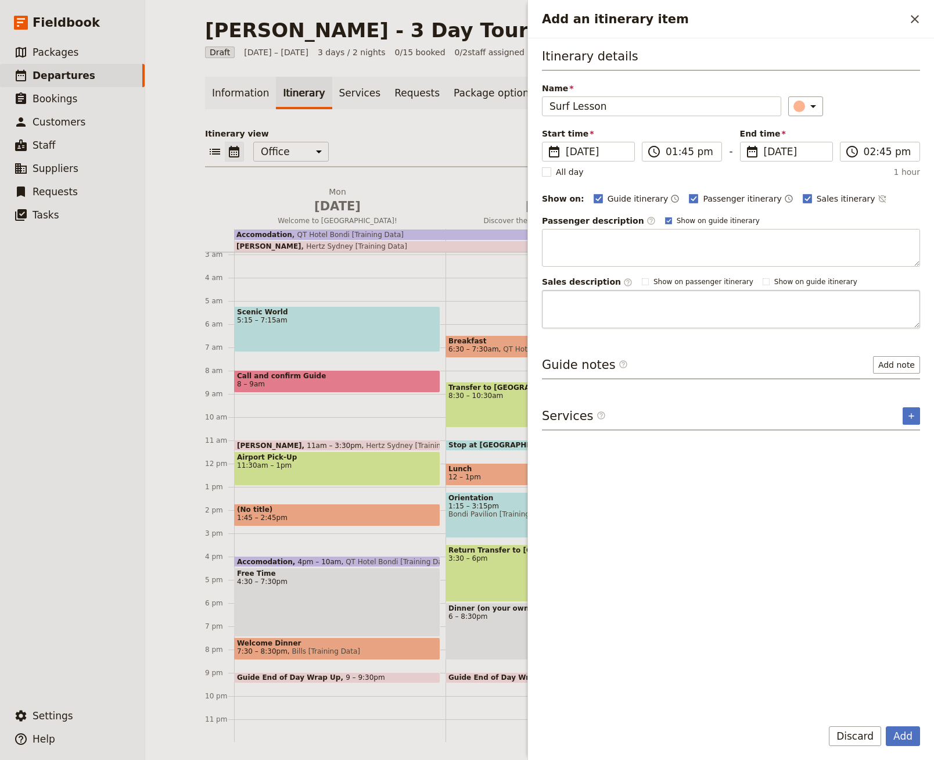
type input "Surf Lesson"
click at [647, 323] on textarea "Add an itinerary item" at bounding box center [731, 309] width 378 height 38
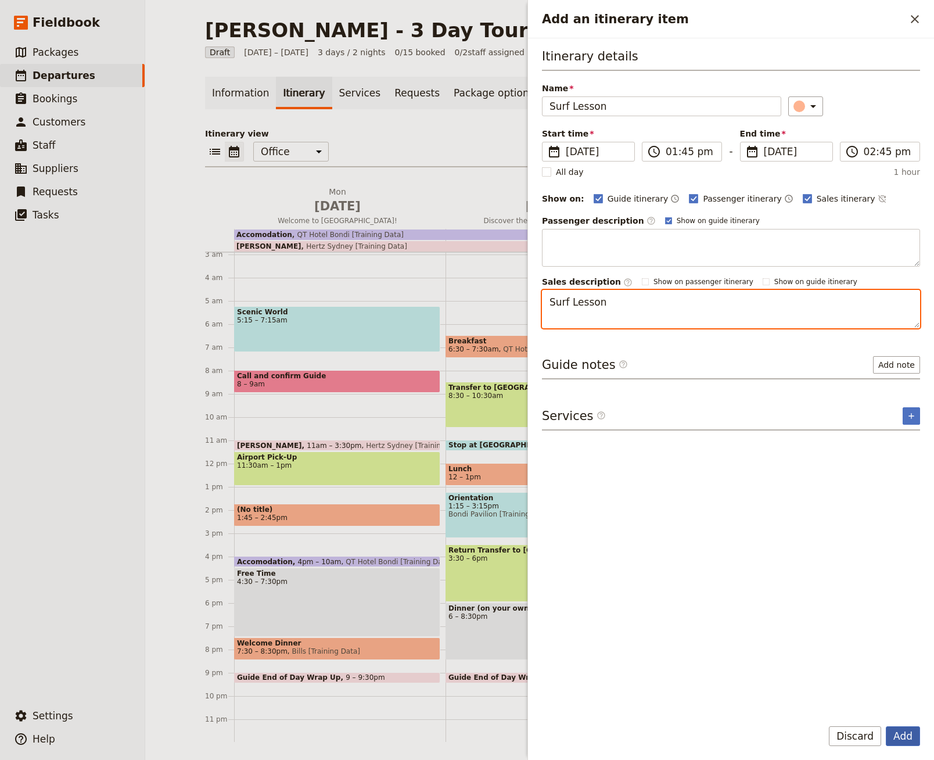
type textarea "Surf Lesson"
click at [917, 734] on button "Add" at bounding box center [903, 736] width 34 height 20
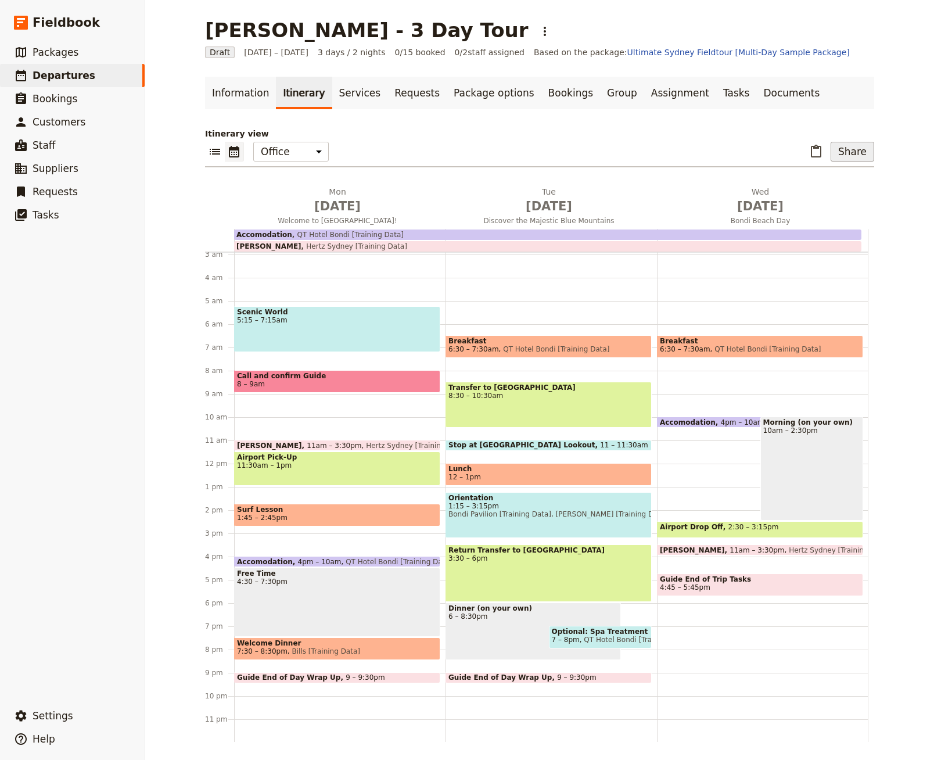
click at [858, 160] on button "Share" at bounding box center [852, 152] width 44 height 20
click at [840, 211] on span "Sales Brochure" at bounding box center [818, 209] width 61 height 12
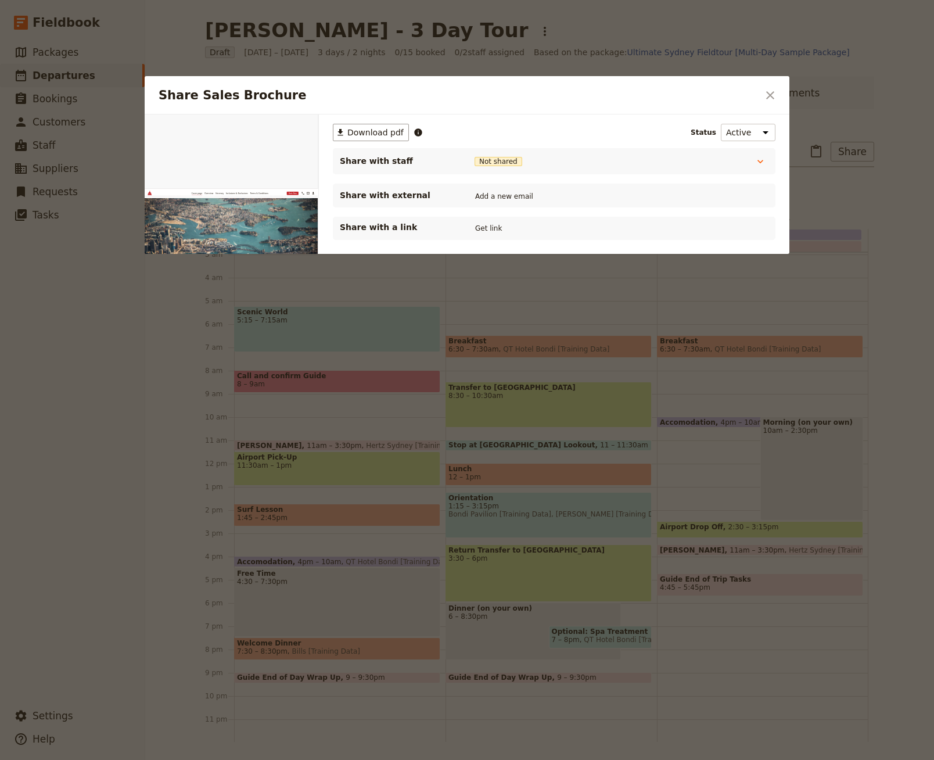
scroll to position [0, 0]
click at [494, 228] on button "Get link" at bounding box center [488, 228] width 33 height 13
click at [768, 87] on button "​" at bounding box center [770, 95] width 20 height 20
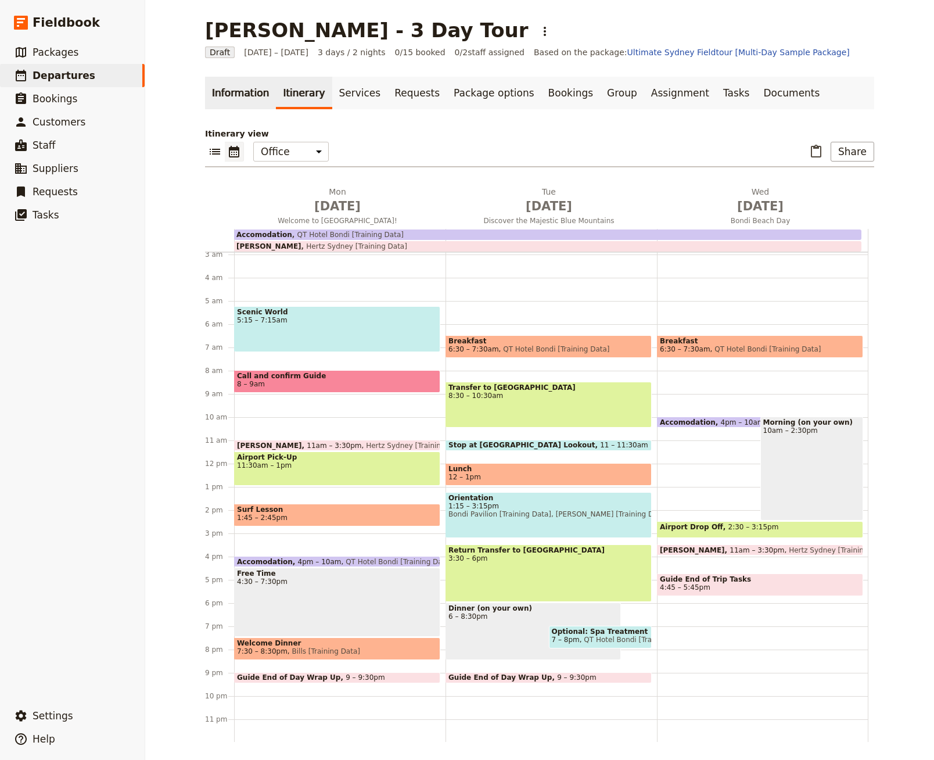
click at [257, 97] on link "Information" at bounding box center [240, 93] width 71 height 33
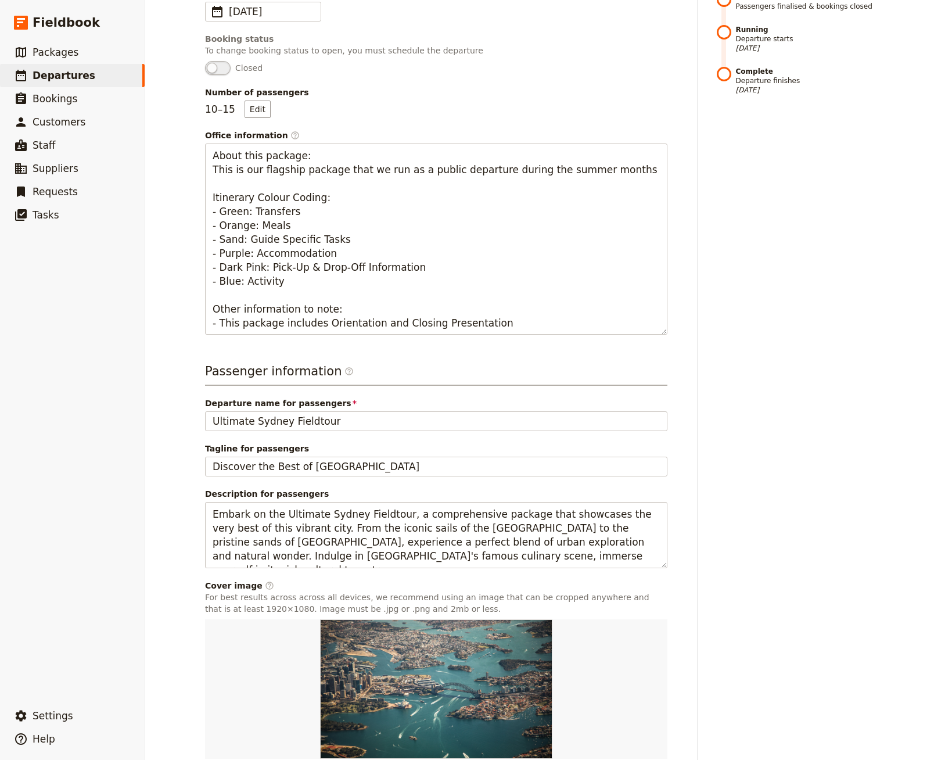
scroll to position [342, 0]
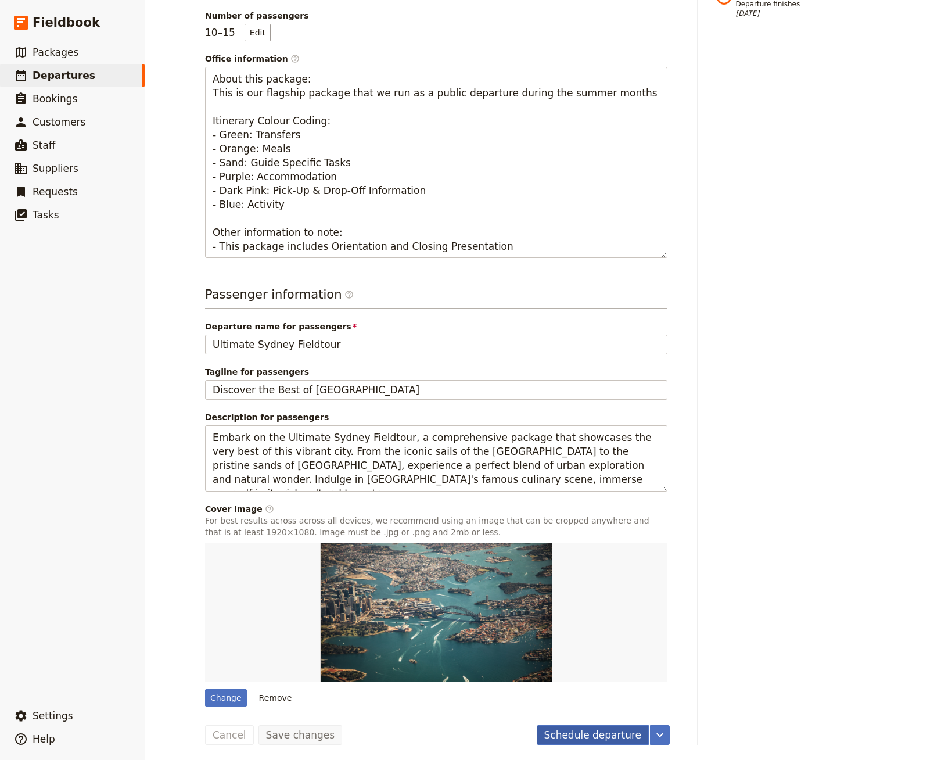
click at [580, 735] on button "Schedule departure" at bounding box center [593, 735] width 113 height 20
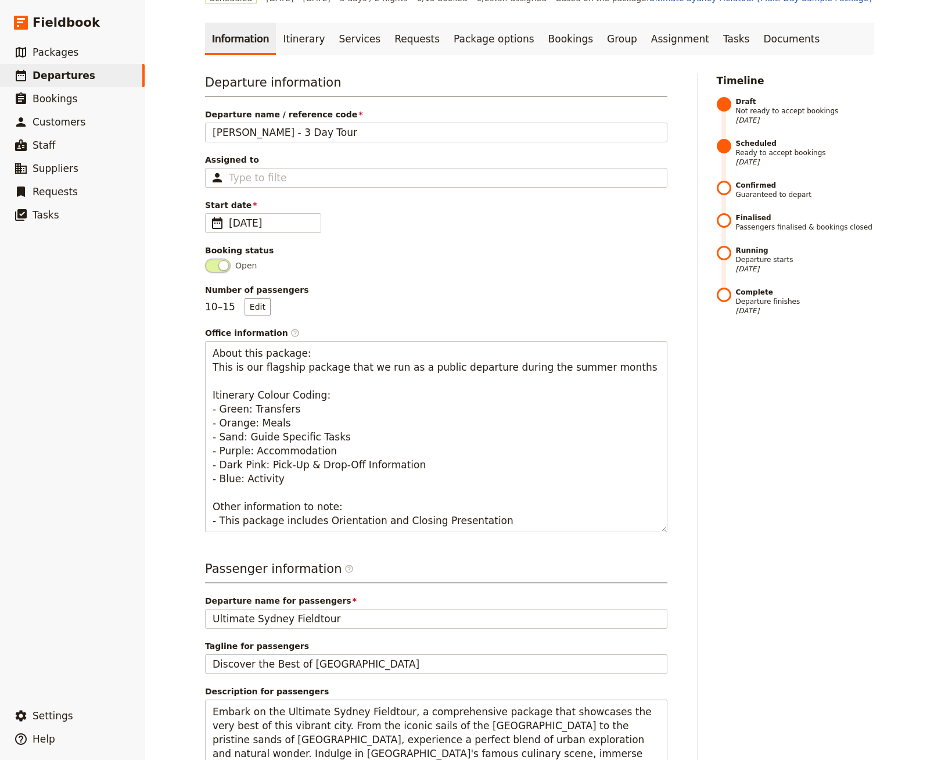
scroll to position [0, 0]
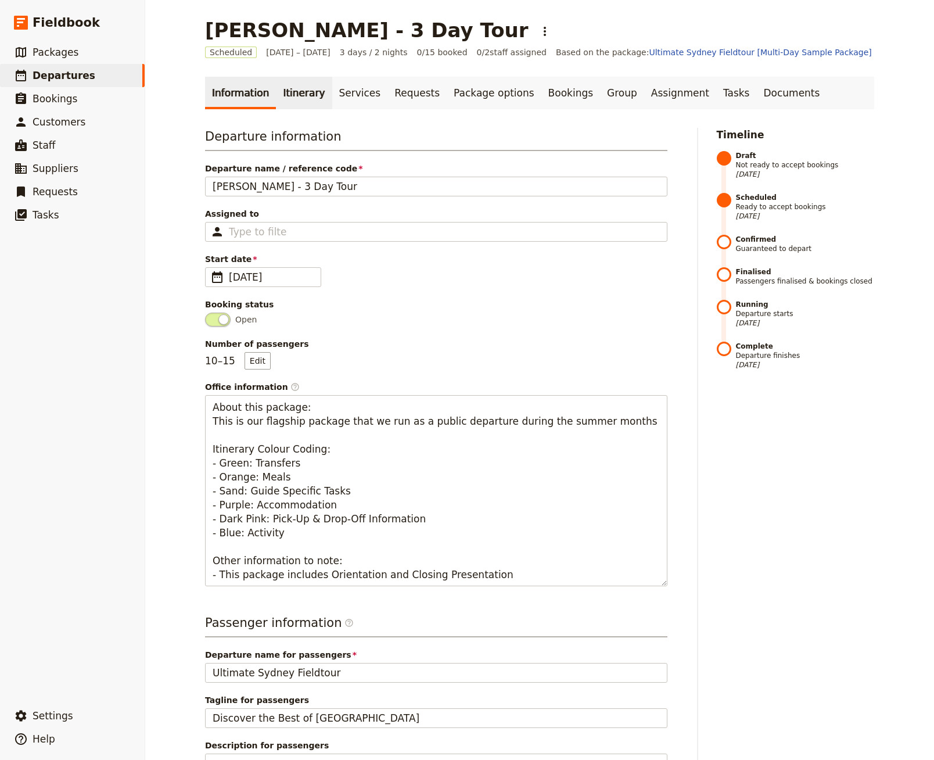
click at [294, 89] on link "Itinerary" at bounding box center [304, 93] width 56 height 33
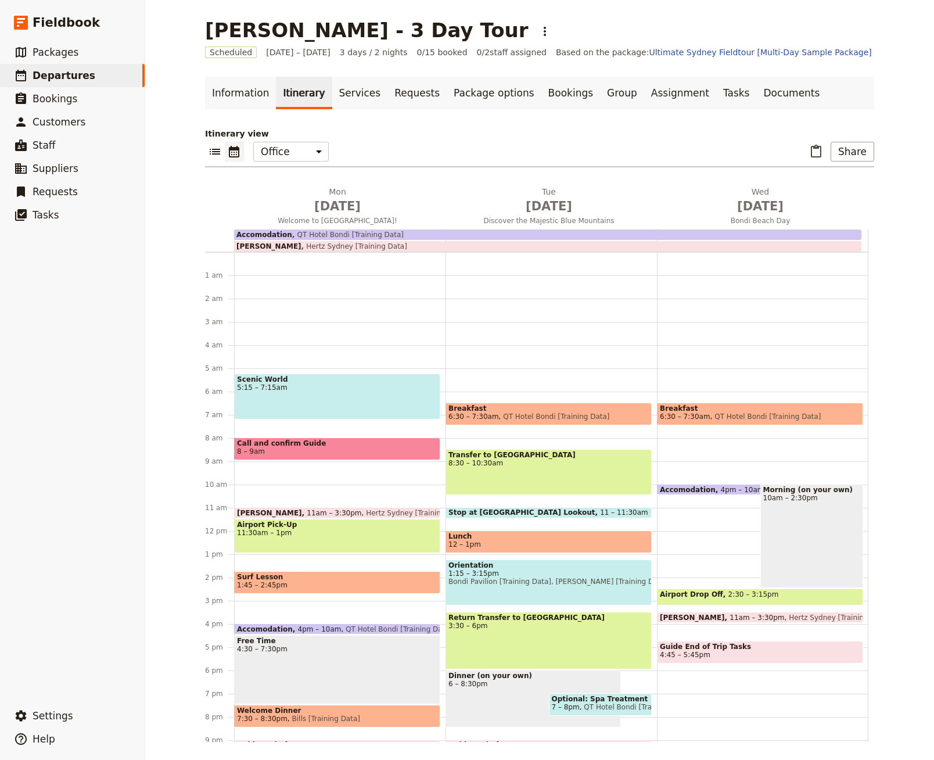
scroll to position [67, 0]
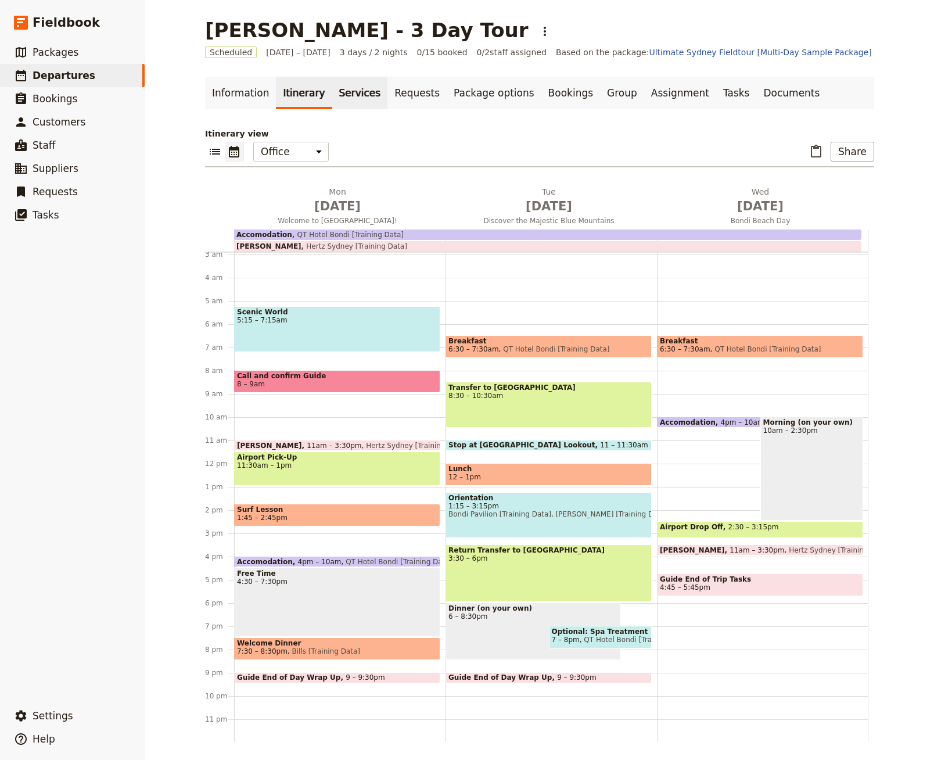
click at [338, 102] on link "Services" at bounding box center [360, 93] width 56 height 33
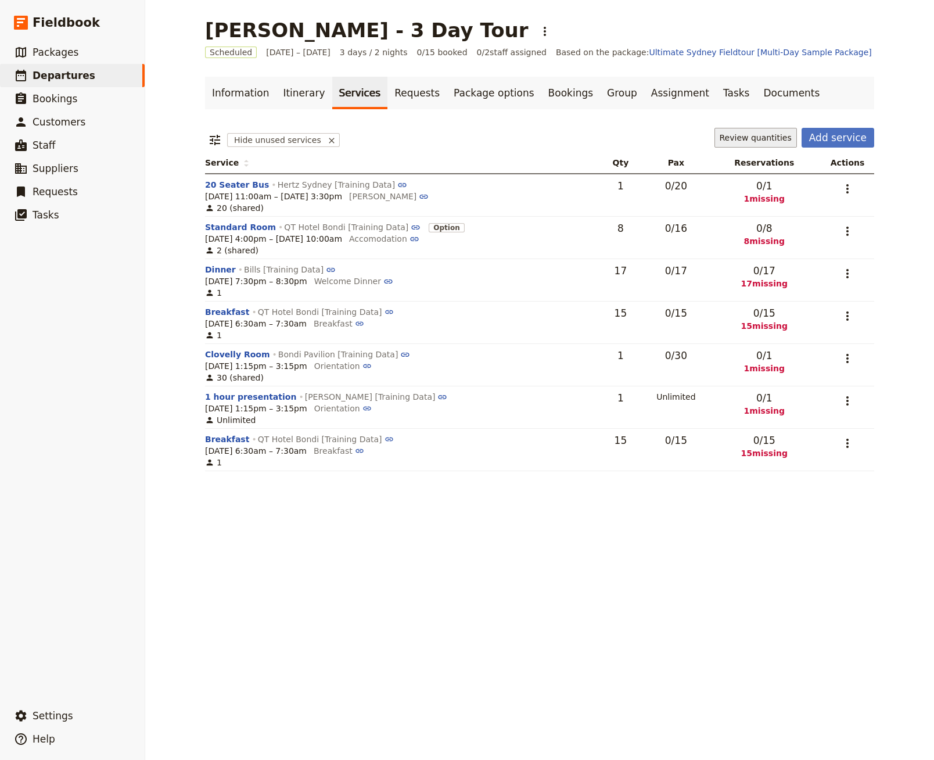
click at [766, 131] on button "Review quantities" at bounding box center [755, 138] width 82 height 20
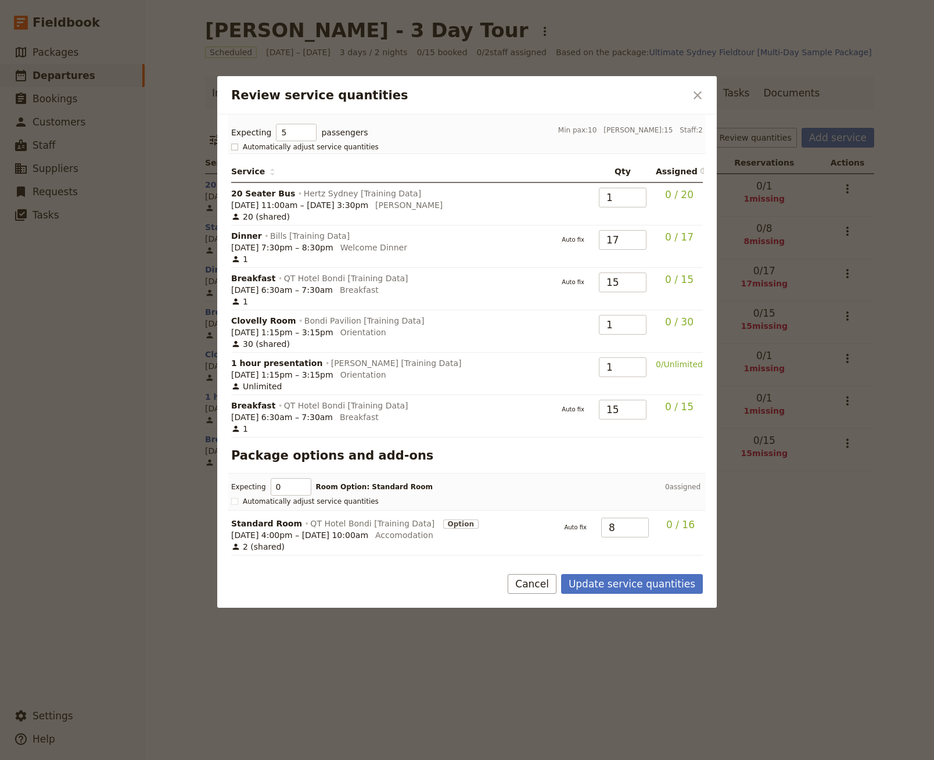
type input "5"
click at [304, 144] on span "Automatically adjust service quantities" at bounding box center [311, 146] width 136 height 9
click at [231, 142] on input "Automatically adjust service quantities" at bounding box center [231, 142] width 1 height 1
checkbox input "true"
type input "5"
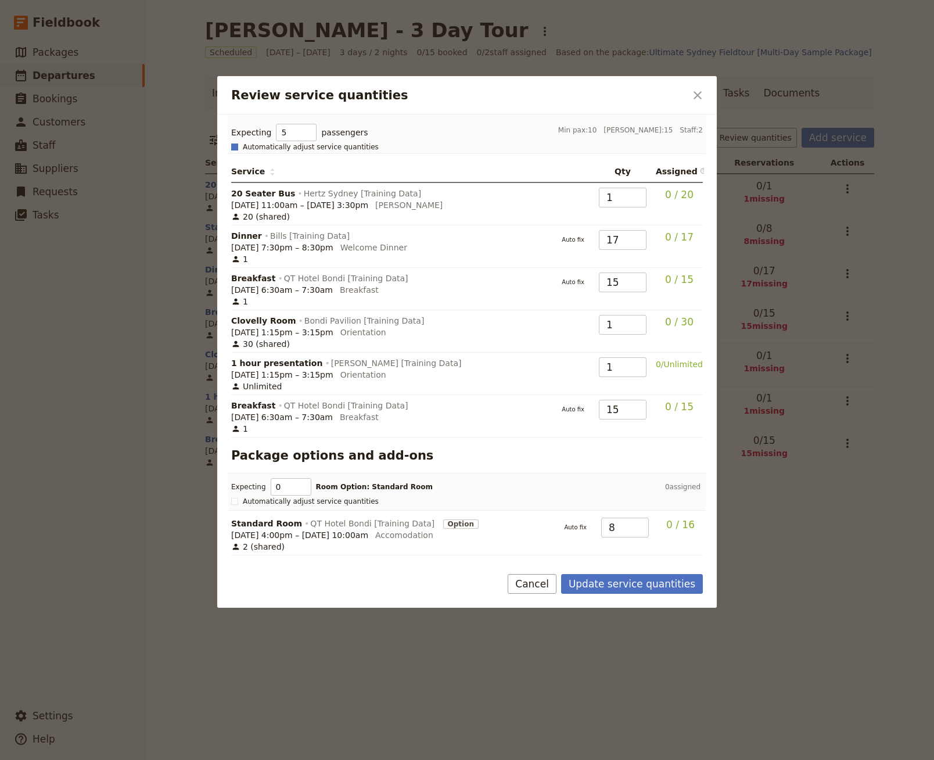
type input "5"
click at [650, 580] on button "Update service quantities" at bounding box center [632, 584] width 142 height 20
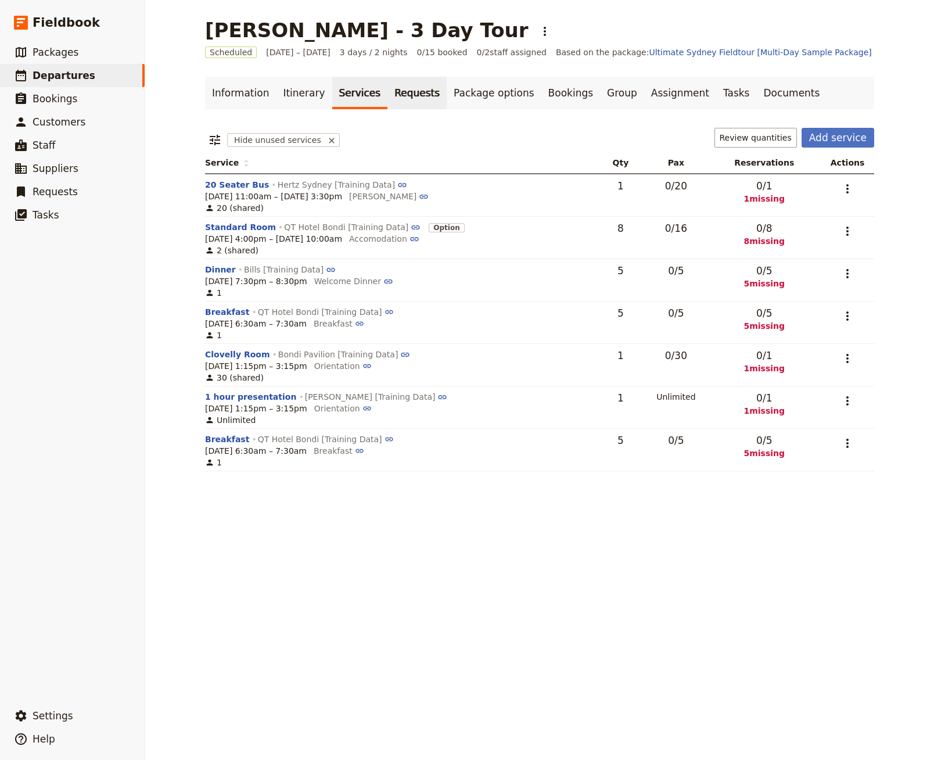
click at [394, 95] on link "Requests" at bounding box center [416, 93] width 59 height 33
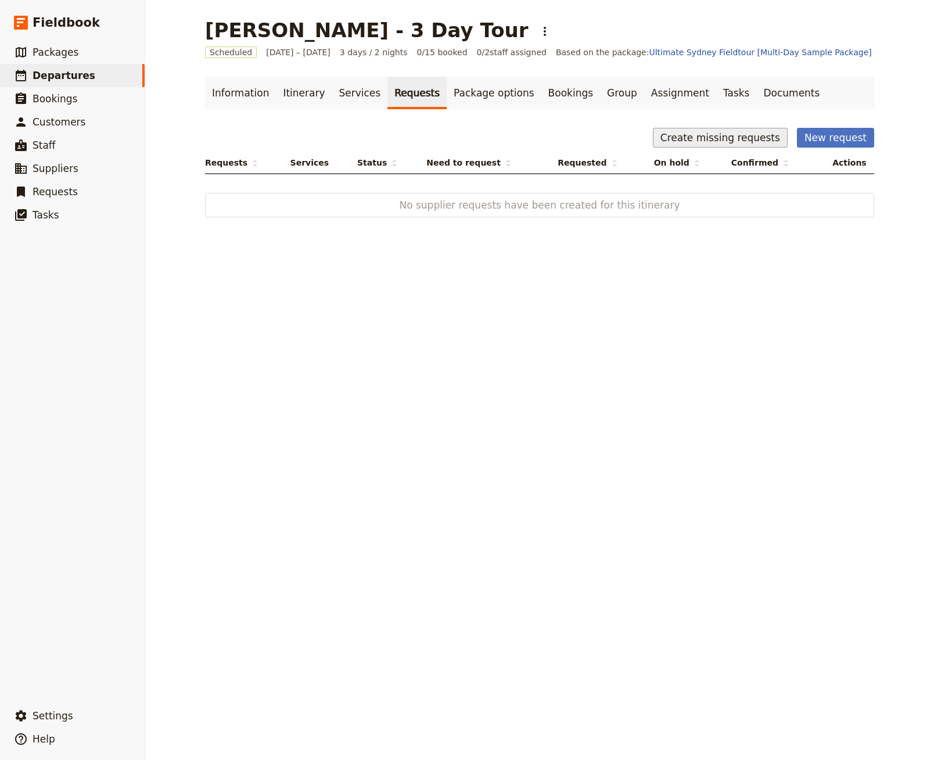
click at [701, 133] on button "Create missing requests" at bounding box center [720, 138] width 135 height 20
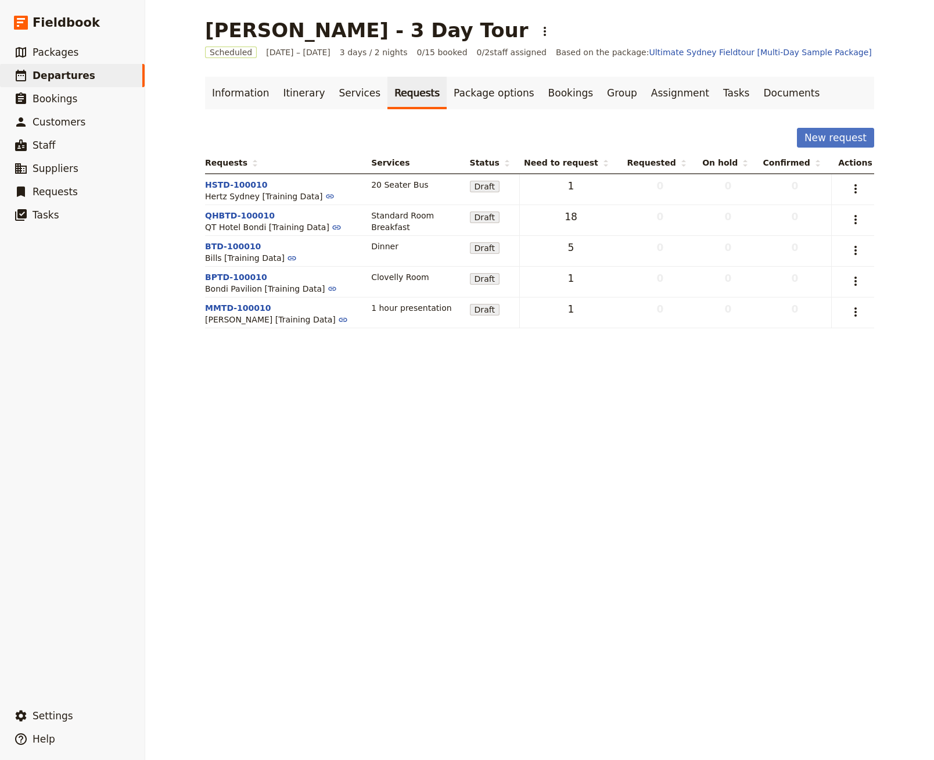
click at [878, 217] on div "Requests Services Status Need to request Requested On hold Confirmed Actions HS…" at bounding box center [539, 240] width 699 height 176
click at [861, 217] on icon "Actions" at bounding box center [855, 220] width 14 height 14
click at [844, 260] on span "Send request" at bounding box center [804, 260] width 107 height 12
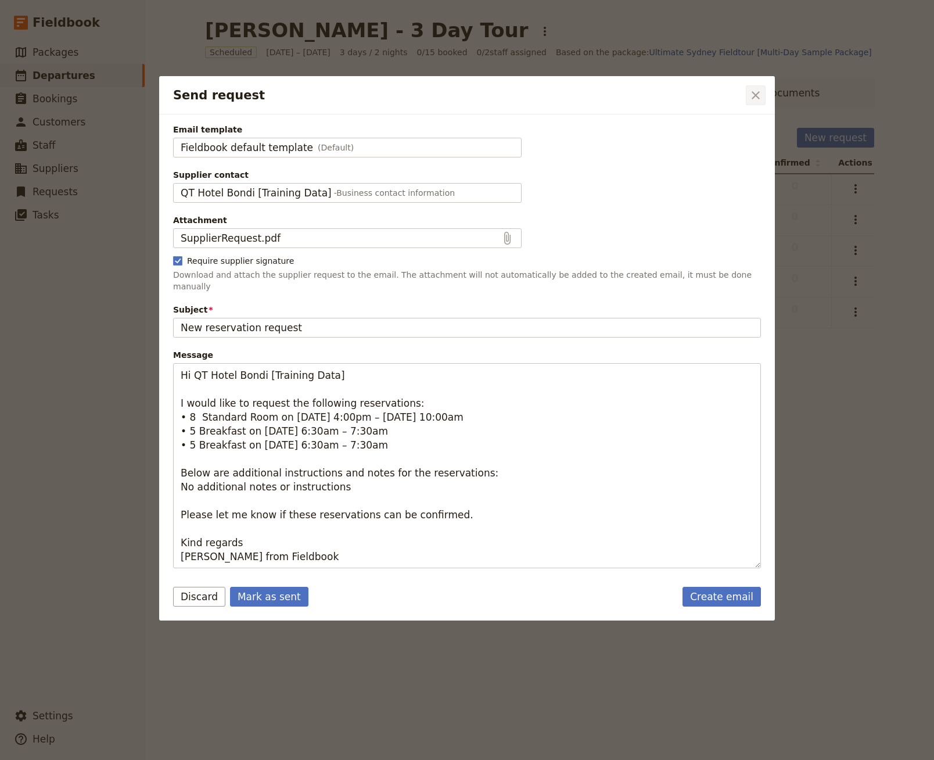
click at [760, 91] on icon "Close dialog" at bounding box center [755, 95] width 14 height 14
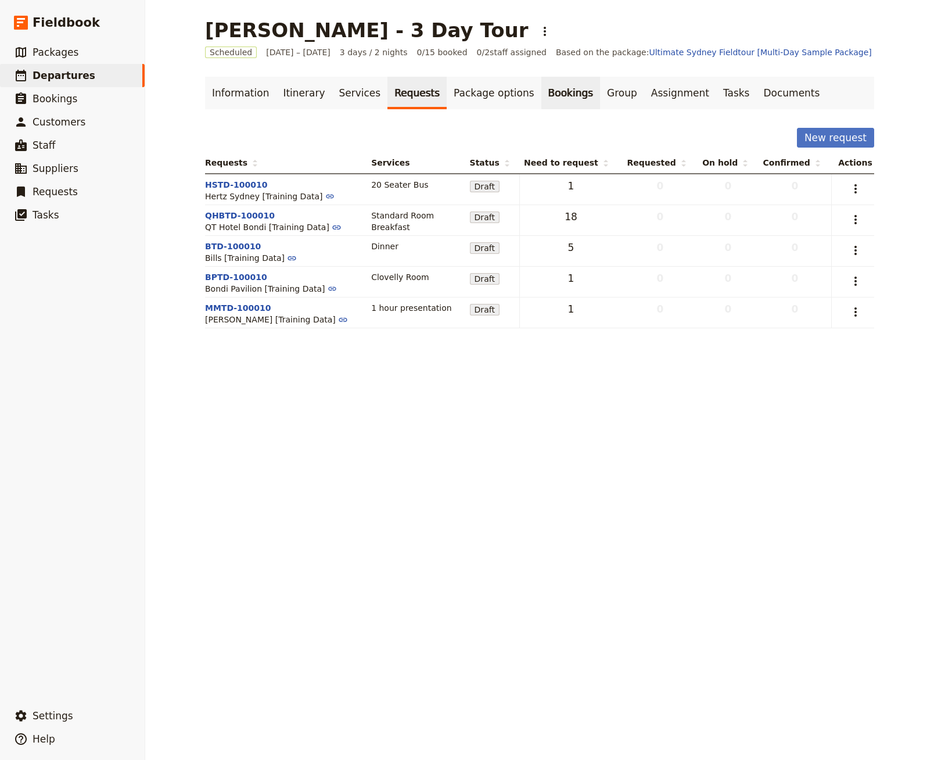
click at [542, 105] on link "Bookings" at bounding box center [570, 93] width 59 height 33
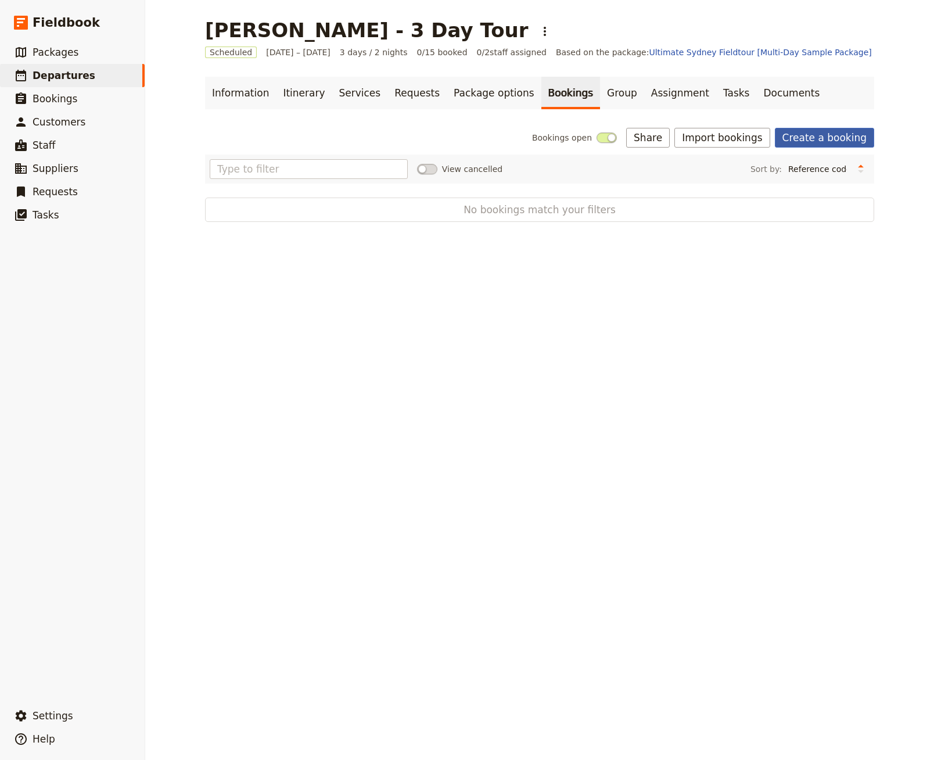
click at [846, 136] on link "Create a booking" at bounding box center [824, 138] width 99 height 20
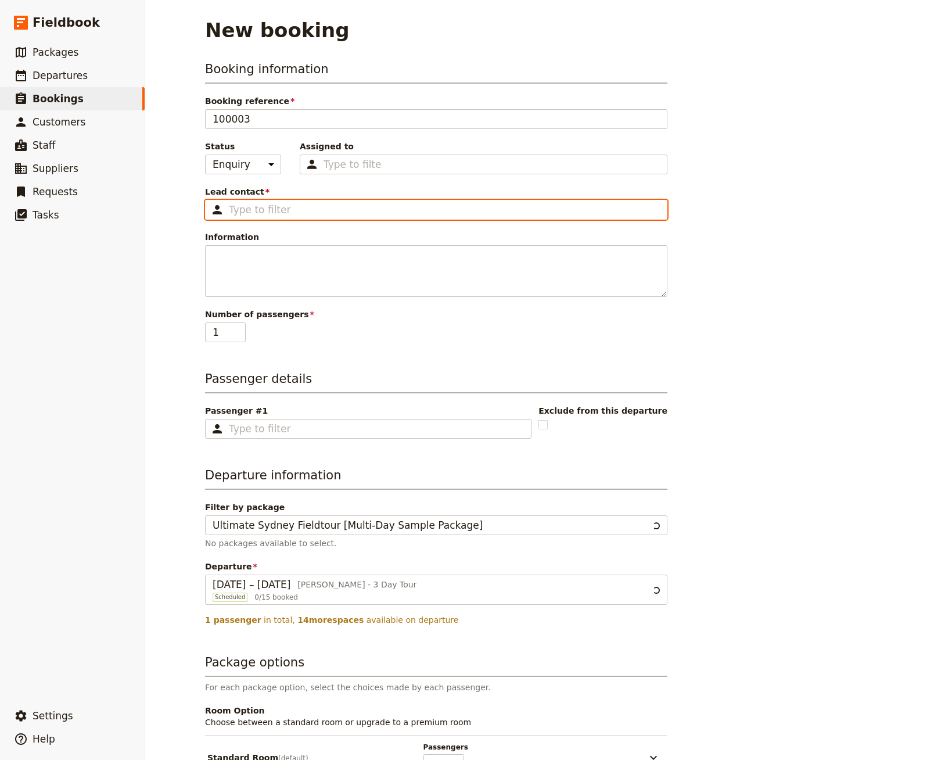
click at [265, 215] on input "Lead contact ​" at bounding box center [444, 210] width 431 height 14
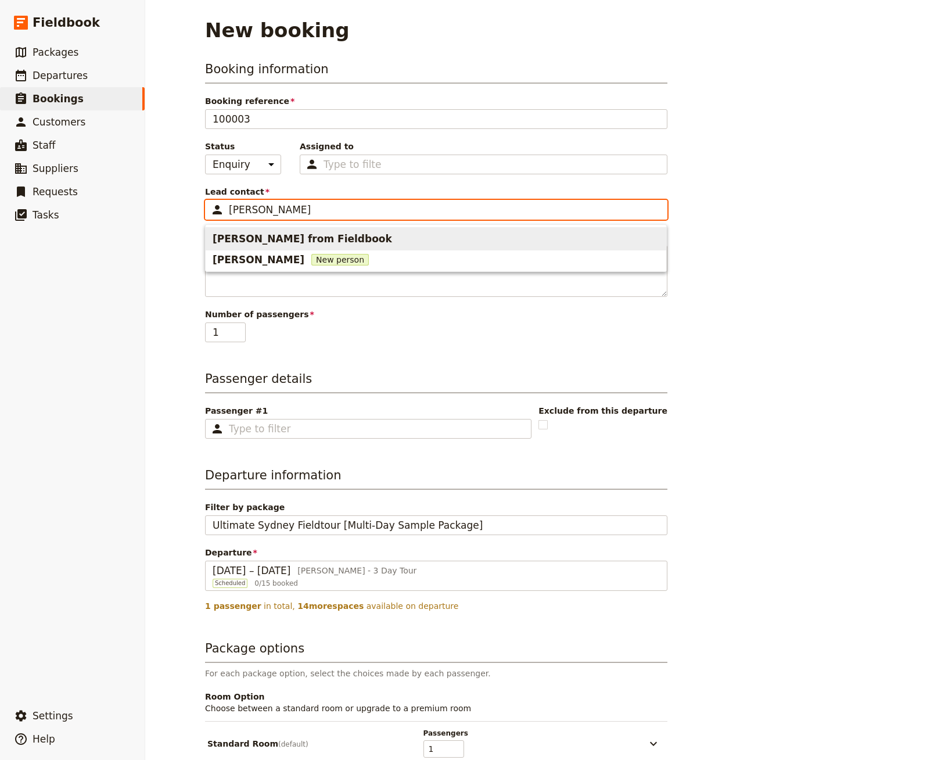
click at [289, 245] on span "[PERSON_NAME] from Fieldbook" at bounding box center [302, 239] width 179 height 14
type input "[PERSON_NAME] from Fieldbook"
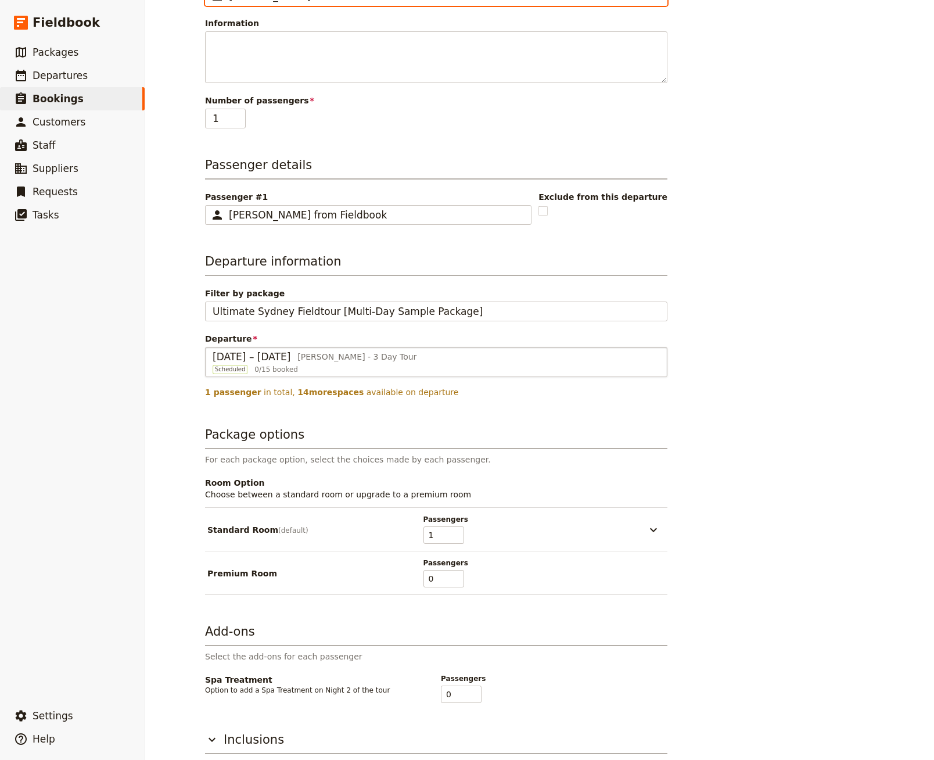
scroll to position [260, 0]
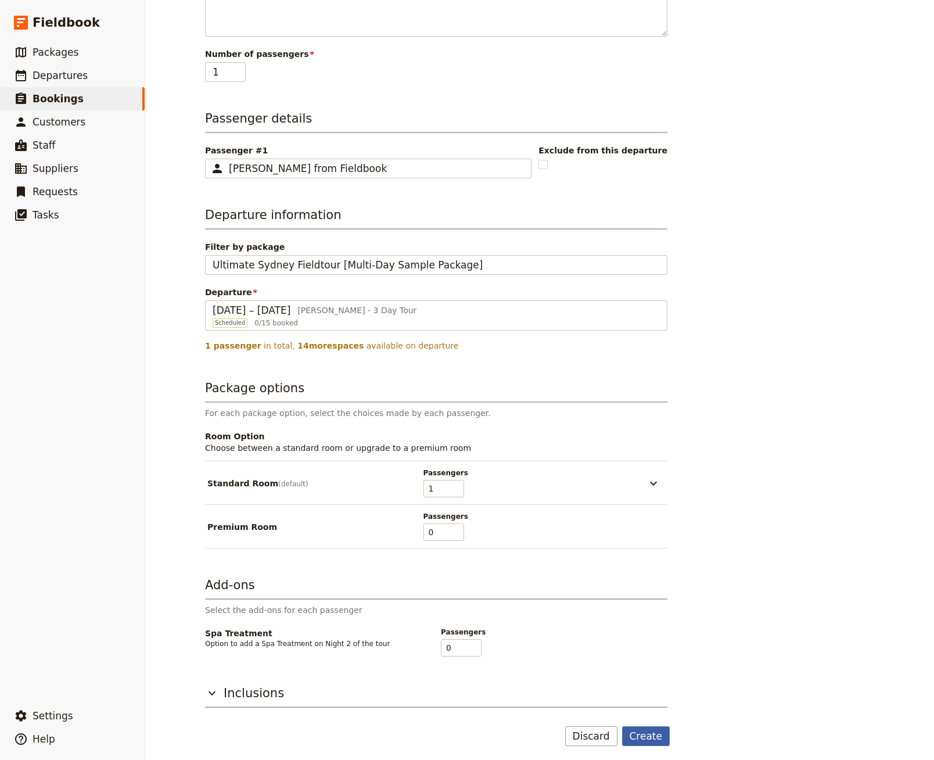
type input "[PERSON_NAME] from Fieldbook"
click at [652, 726] on button "Create" at bounding box center [646, 736] width 48 height 20
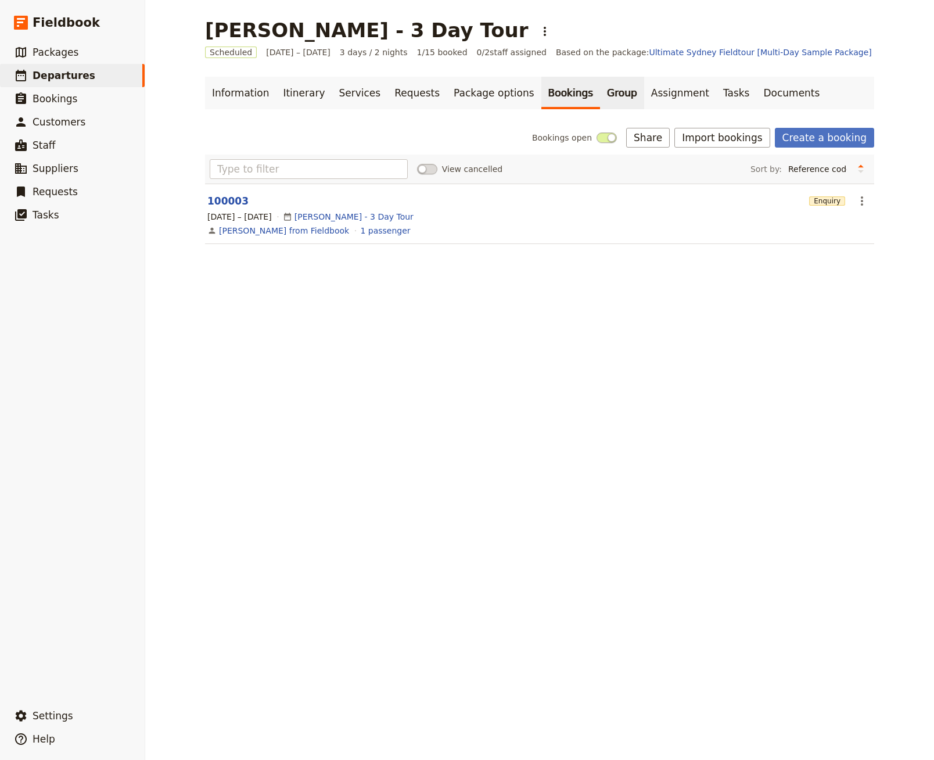
click at [600, 97] on link "Group" at bounding box center [622, 93] width 44 height 33
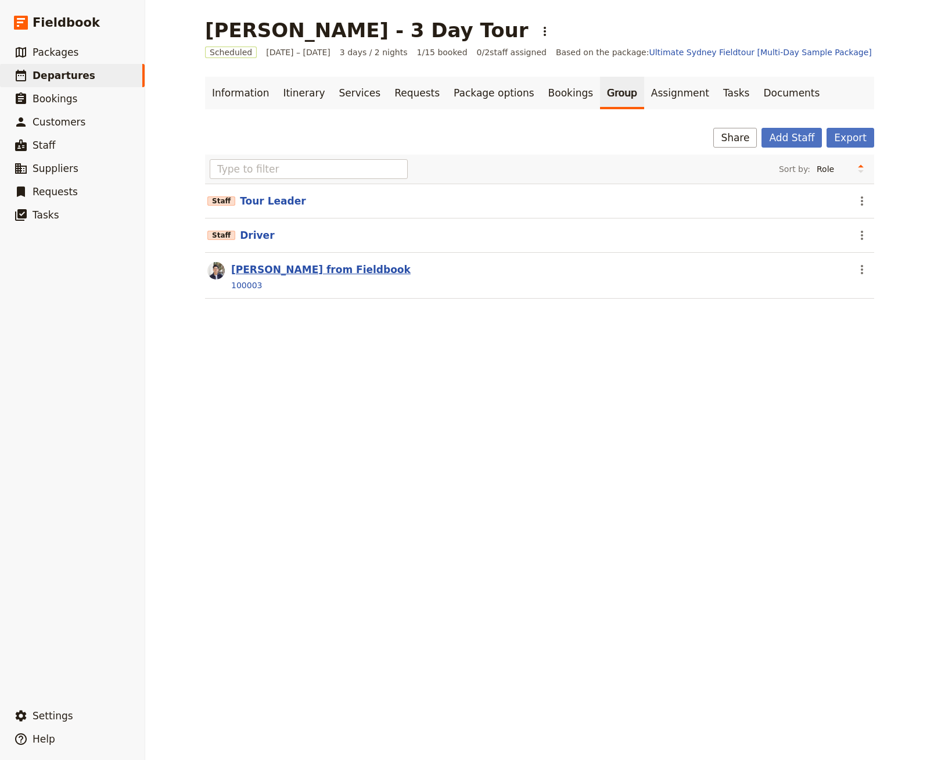
click at [294, 271] on button "[PERSON_NAME] from Fieldbook" at bounding box center [320, 269] width 179 height 14
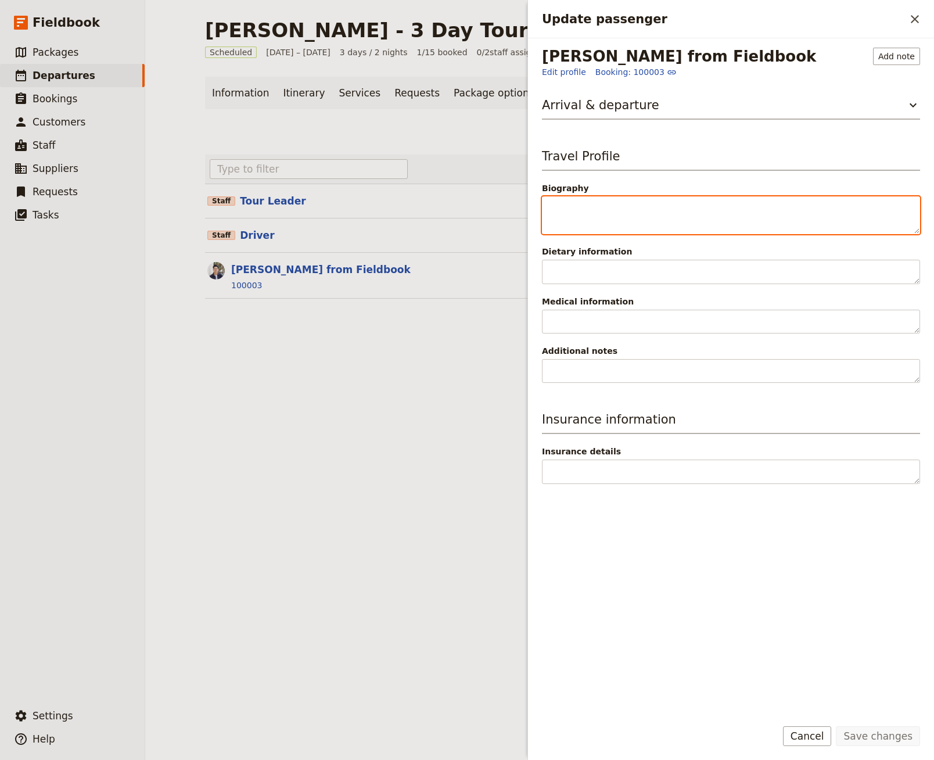
click at [622, 210] on textarea "Biography" at bounding box center [731, 215] width 378 height 38
type textarea "Australian"
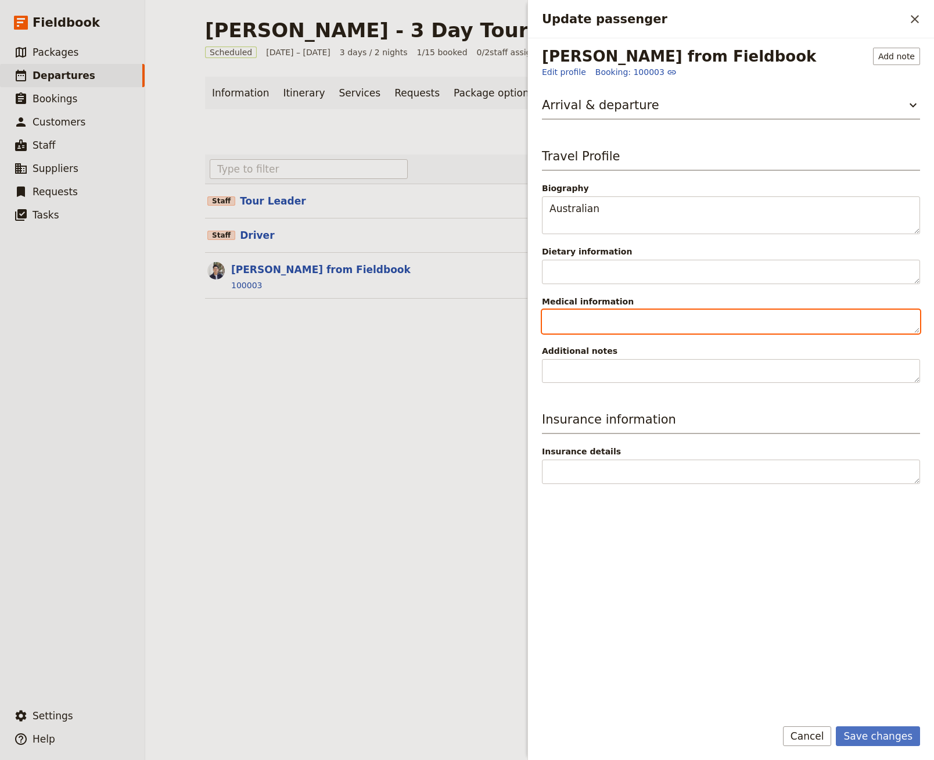
click at [632, 317] on textarea "Medical information" at bounding box center [731, 321] width 378 height 24
type textarea "Hayfever"
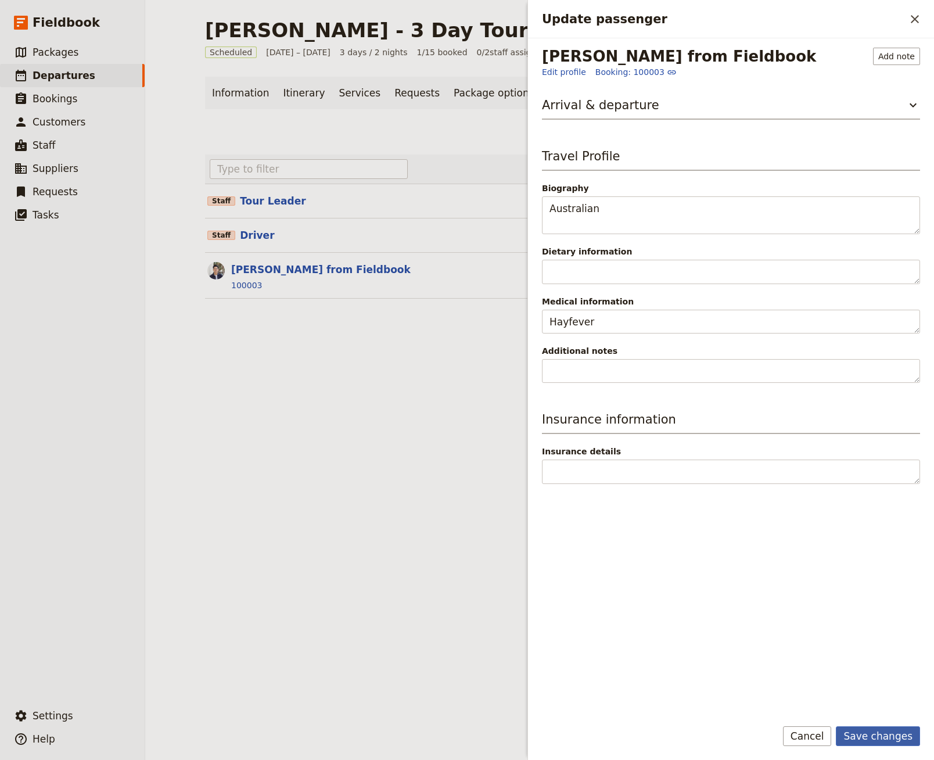
click at [889, 730] on button "Save changes" at bounding box center [878, 736] width 84 height 20
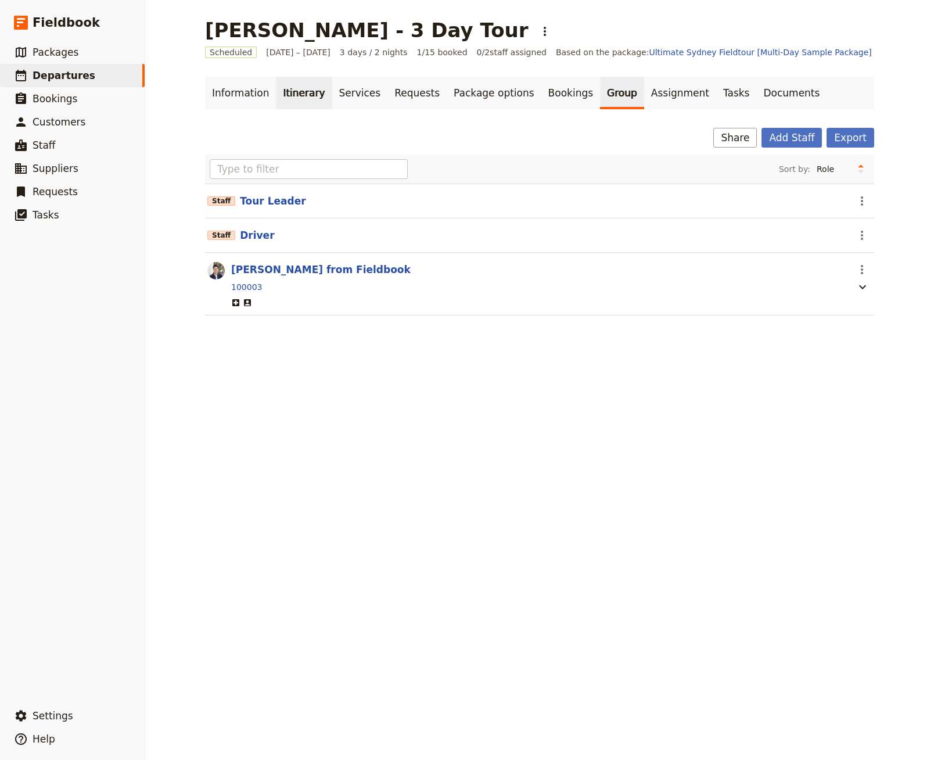
click at [311, 101] on link "Itinerary" at bounding box center [304, 93] width 56 height 33
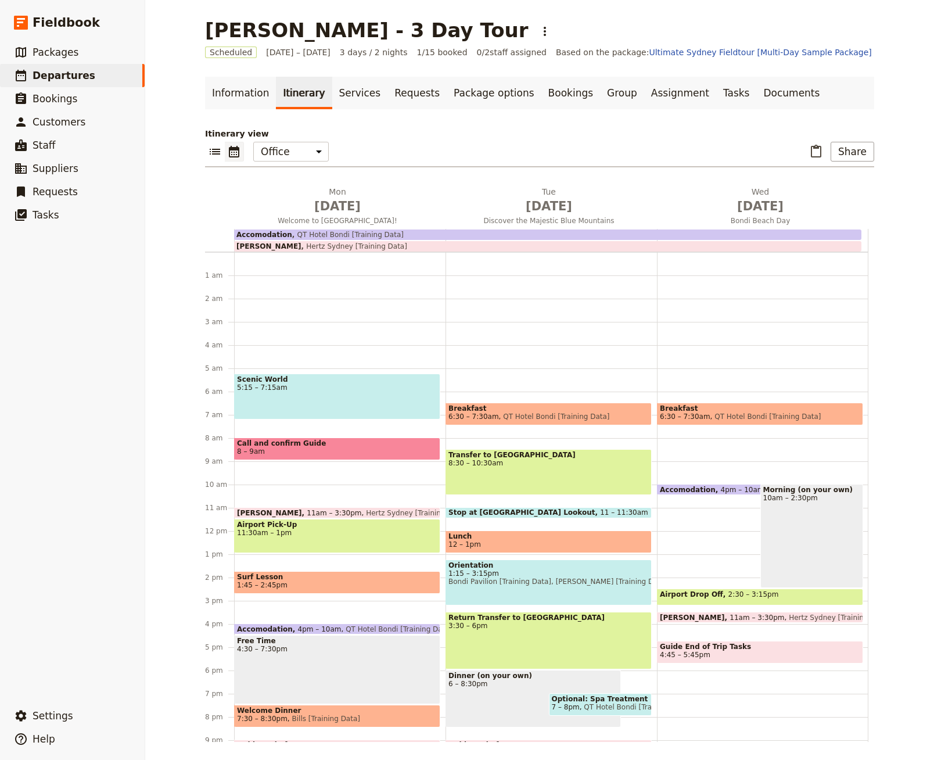
scroll to position [67, 0]
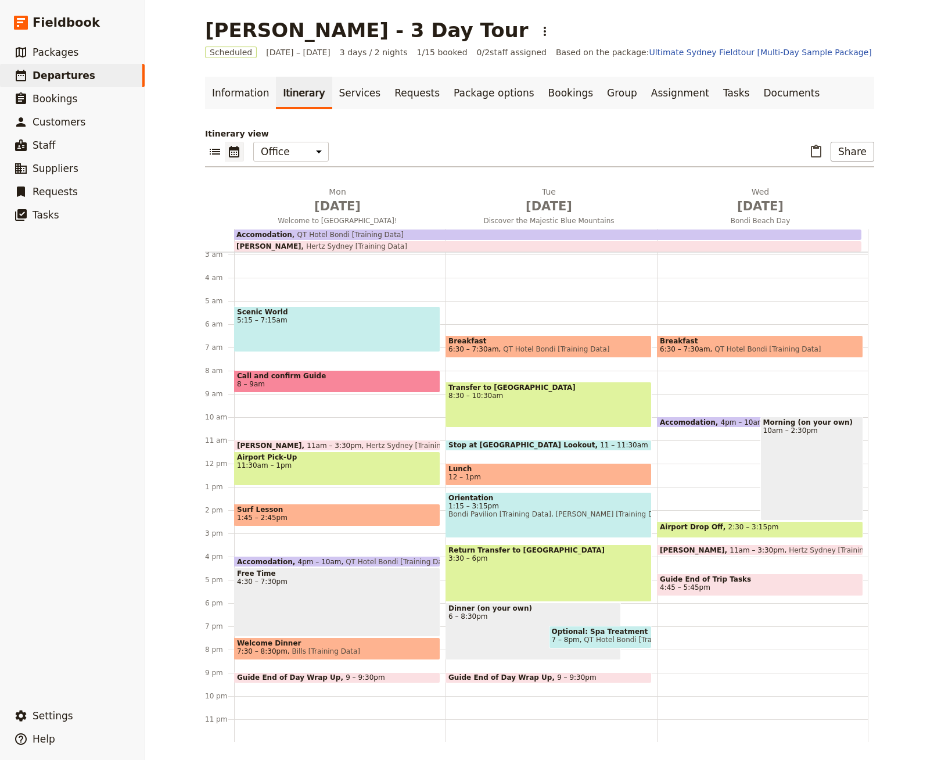
click at [830, 155] on div "​ Share" at bounding box center [840, 152] width 68 height 20
click at [844, 154] on button "Share" at bounding box center [852, 152] width 44 height 20
click at [824, 172] on span "Guide itinerary" at bounding box center [818, 177] width 61 height 12
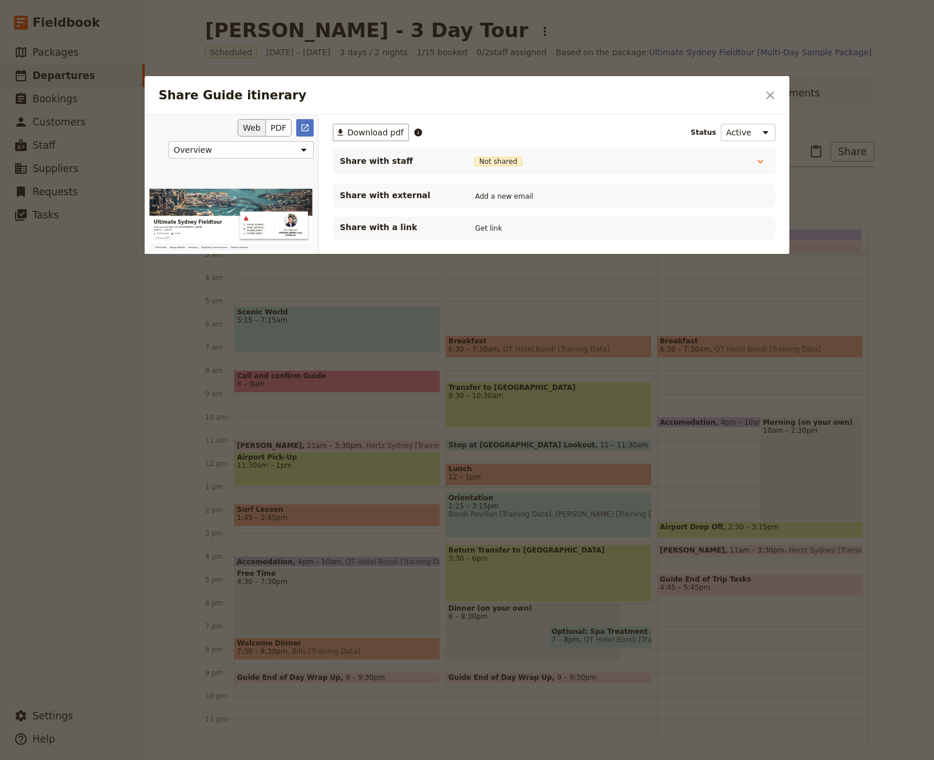
scroll to position [0, 0]
click at [307, 125] on icon "Open full preview" at bounding box center [304, 127] width 7 height 7
click at [773, 102] on button "​" at bounding box center [770, 95] width 20 height 20
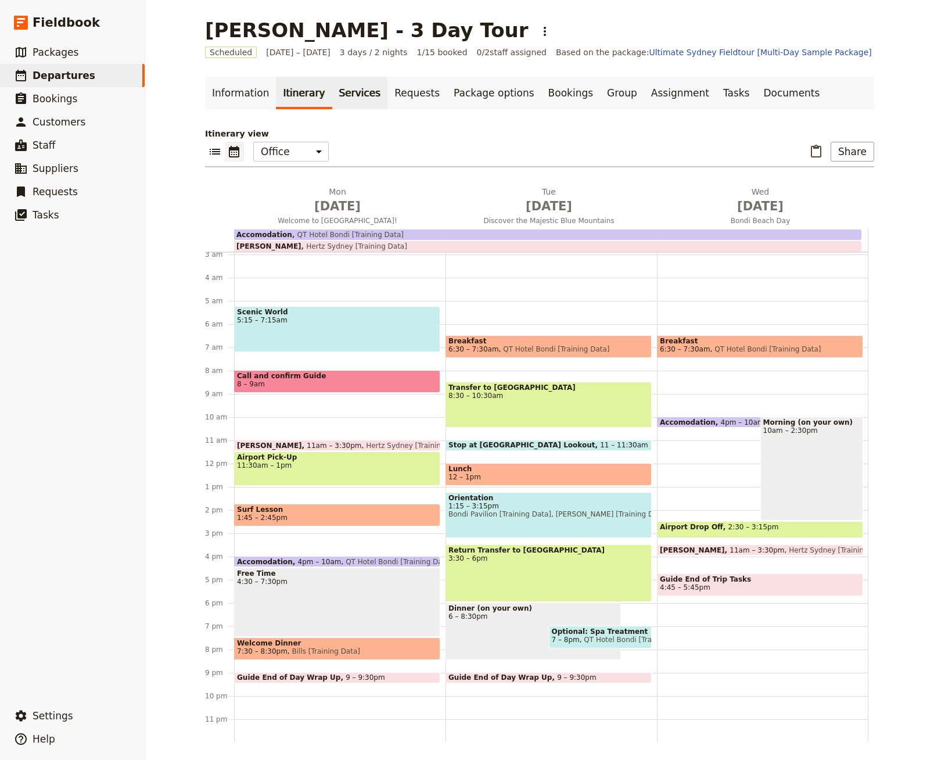
click at [345, 92] on link "Services" at bounding box center [360, 93] width 56 height 33
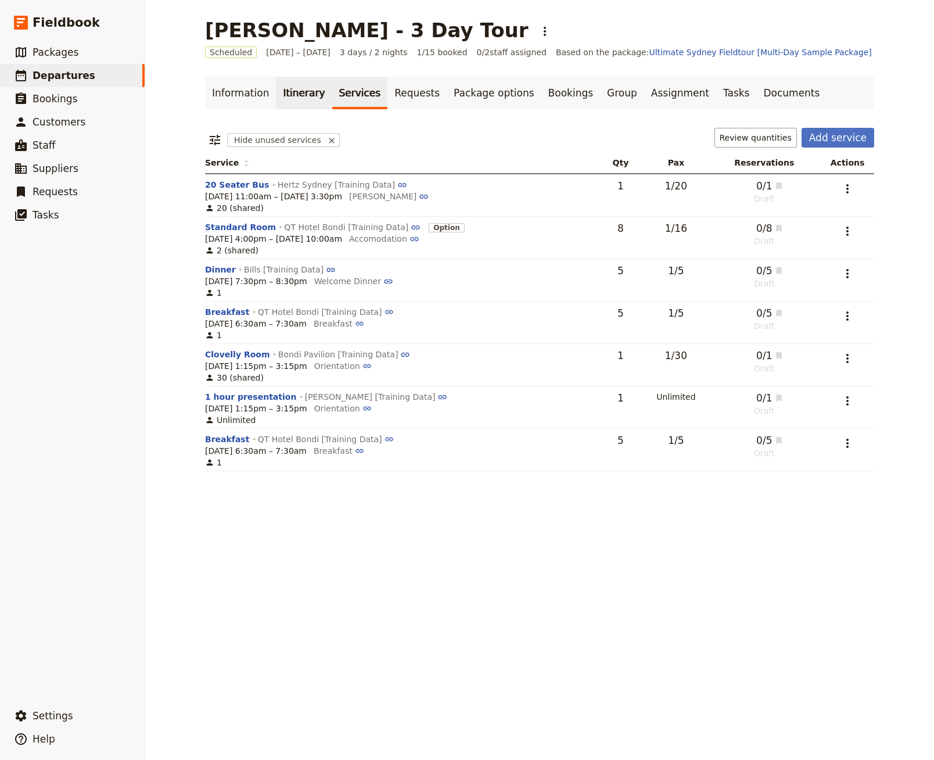
click at [292, 98] on link "Itinerary" at bounding box center [304, 93] width 56 height 33
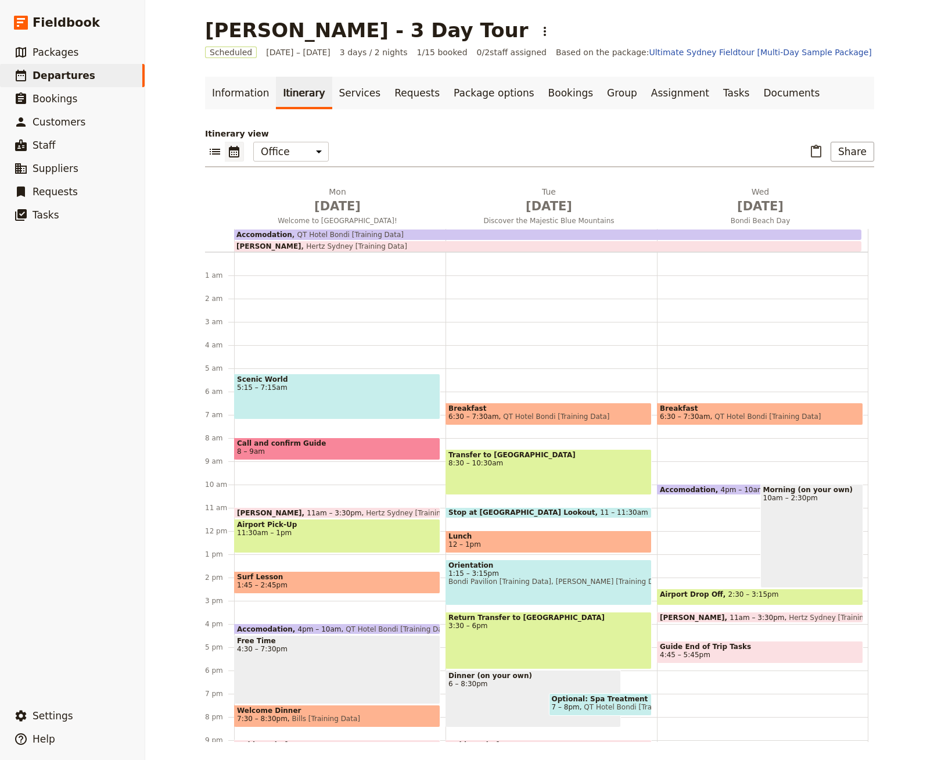
scroll to position [67, 0]
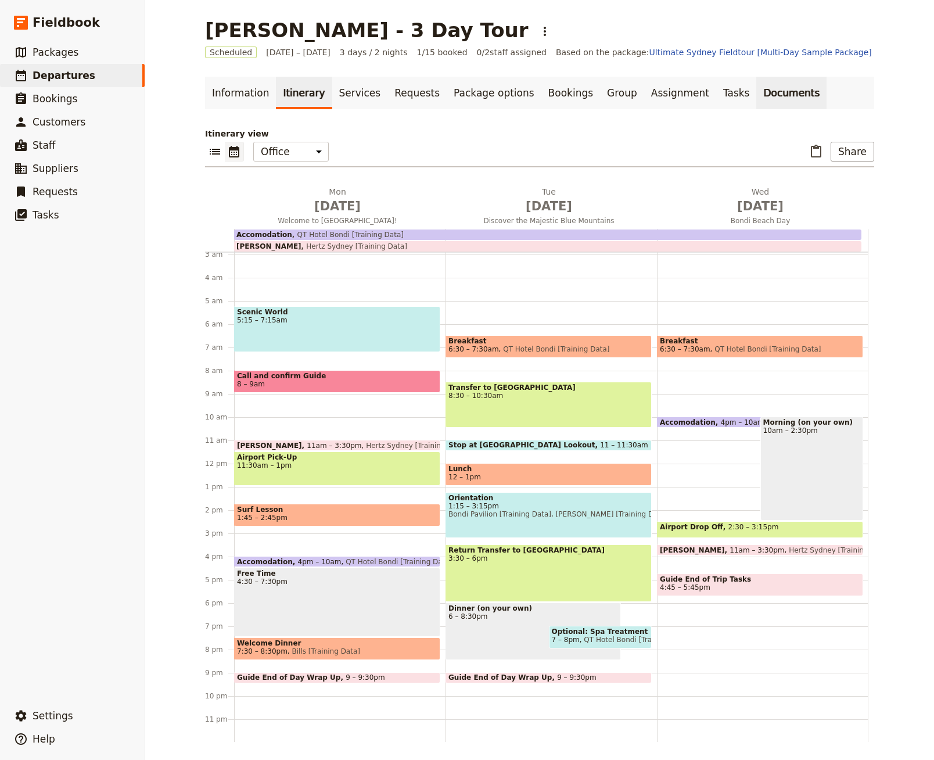
click at [756, 89] on link "Documents" at bounding box center [791, 93] width 70 height 33
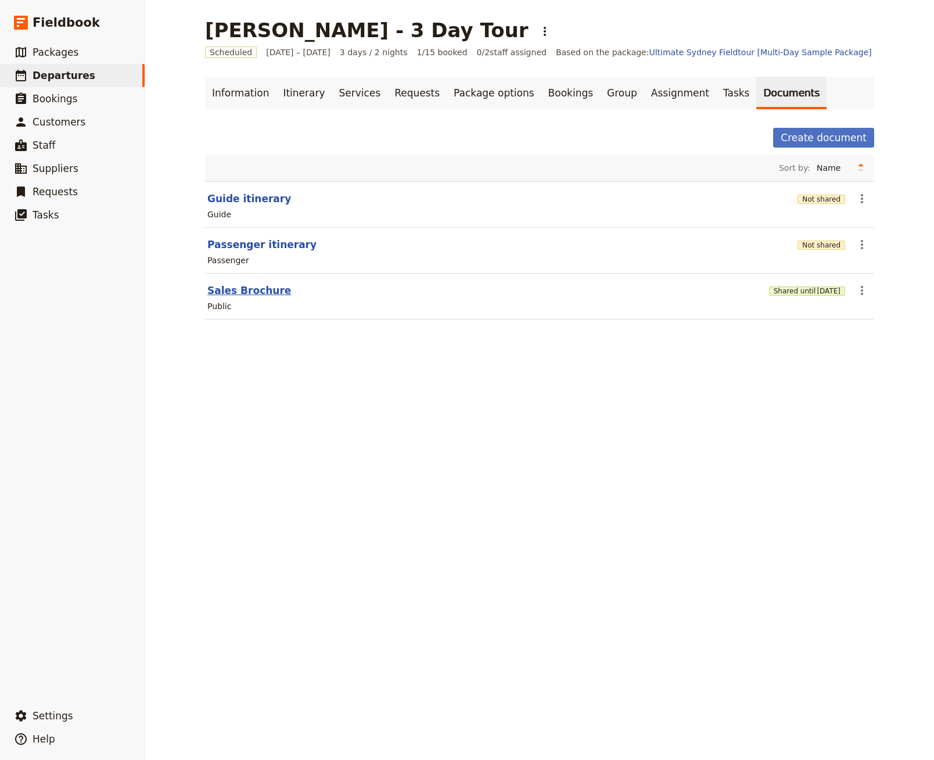
click at [246, 293] on button "Sales Brochure" at bounding box center [249, 290] width 84 height 14
select select "DEFAULT"
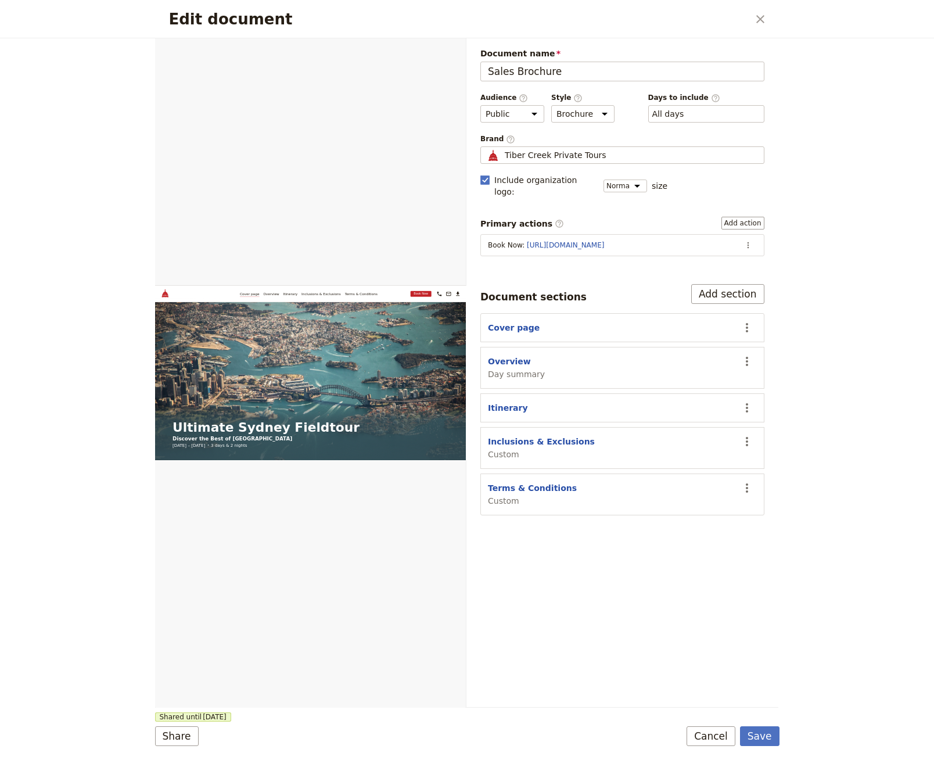
click at [525, 355] on div "Overview Day summary" at bounding box center [516, 367] width 57 height 24
click at [520, 322] on button "Cover page" at bounding box center [514, 328] width 52 height 12
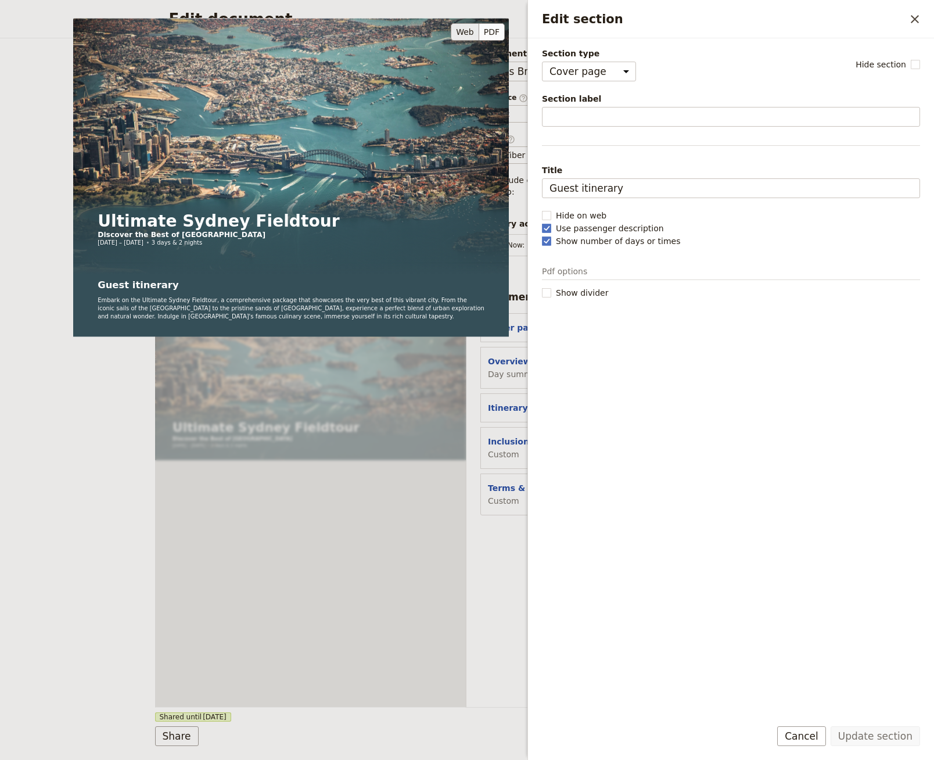
click at [507, 341] on div "Ultimate Sydney Fieldtour Discover the Best of [GEOGRAPHIC_DATA] [DATE] – [DATE…" at bounding box center [290, 235] width 435 height 435
click at [507, 345] on div "Ultimate Sydney Fieldtour Discover the Best of [GEOGRAPHIC_DATA] [DATE] – [DATE…" at bounding box center [290, 235] width 435 height 435
click at [891, 7] on div "Edit section ​" at bounding box center [731, 19] width 406 height 38
click at [910, 7] on div "Edit section ​" at bounding box center [731, 19] width 406 height 38
click at [910, 20] on icon "Close drawer" at bounding box center [915, 19] width 14 height 14
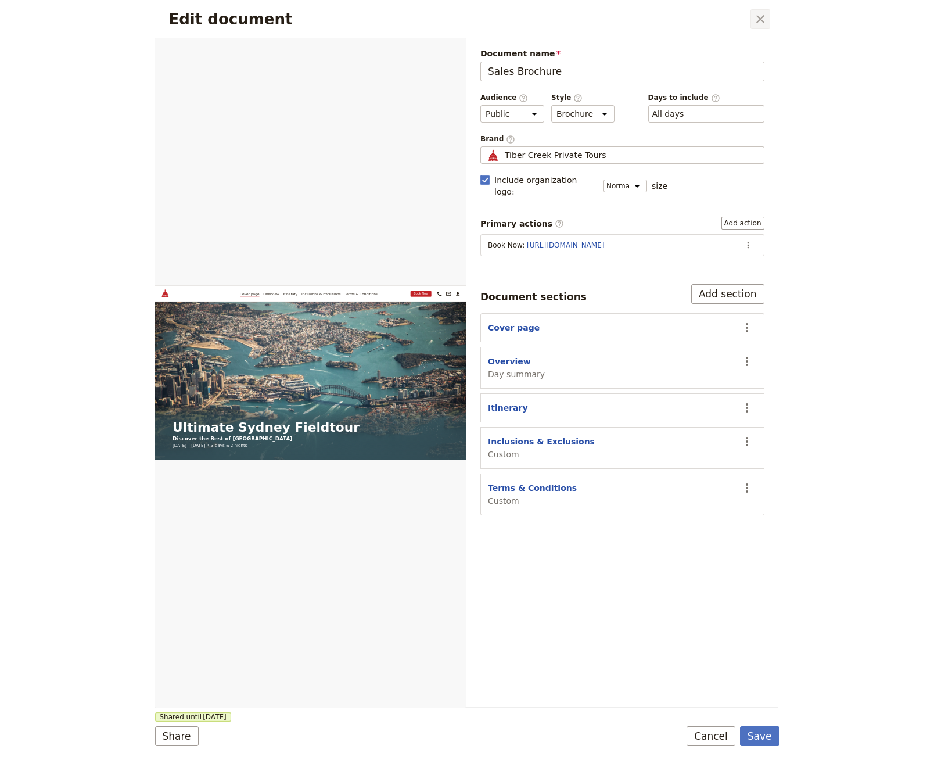
click at [762, 15] on icon "Close dialog" at bounding box center [760, 19] width 14 height 14
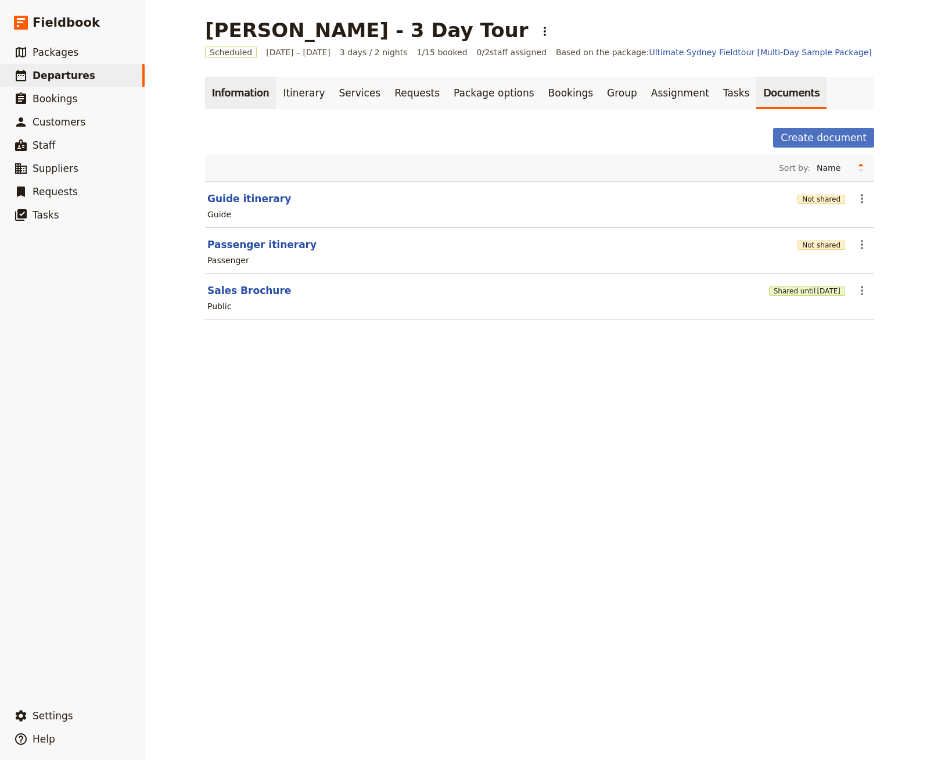
click at [239, 93] on link "Information" at bounding box center [240, 93] width 71 height 33
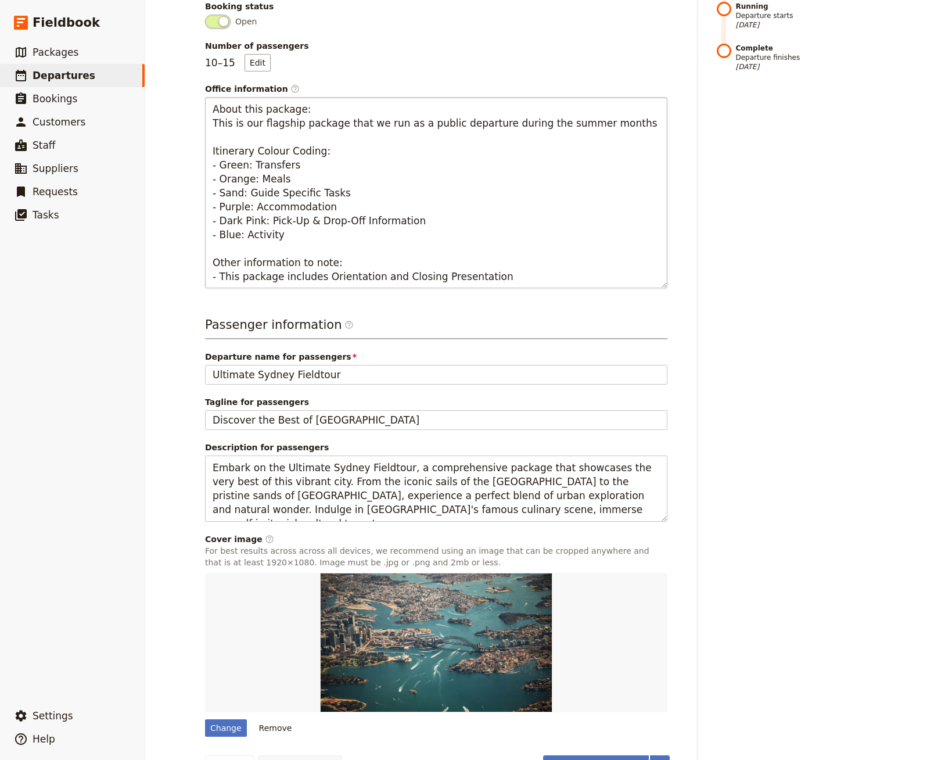
scroll to position [328, 0]
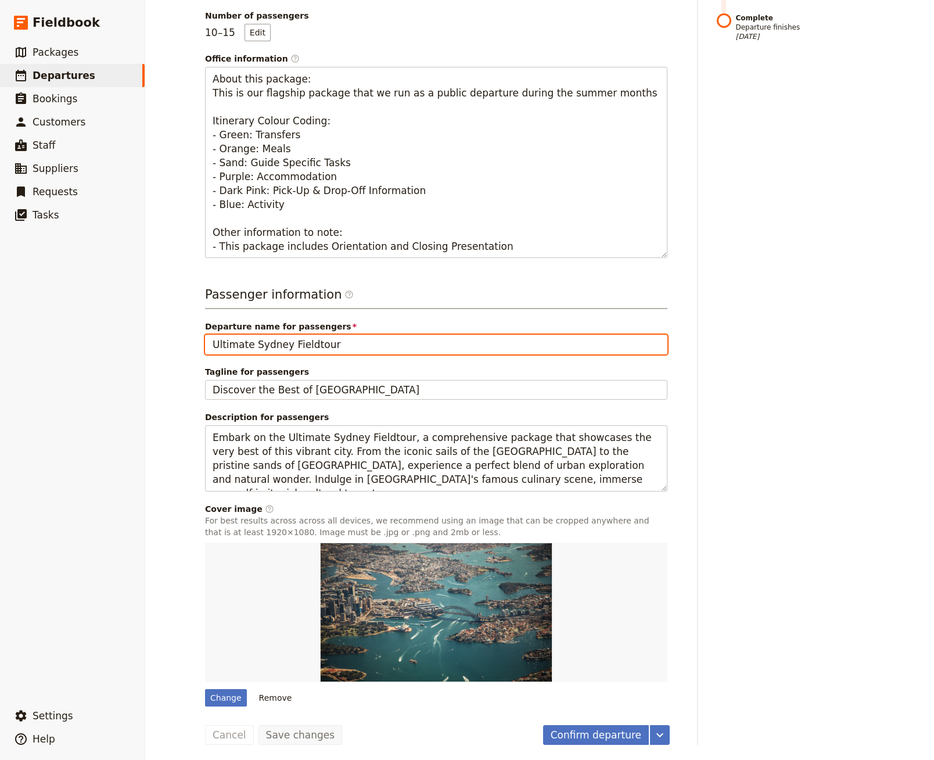
click at [387, 344] on input "Ultimate Sydney Fieldtour" at bounding box center [436, 344] width 462 height 20
type input "Ultimate Sydney Fieldtour | $2000 pp"
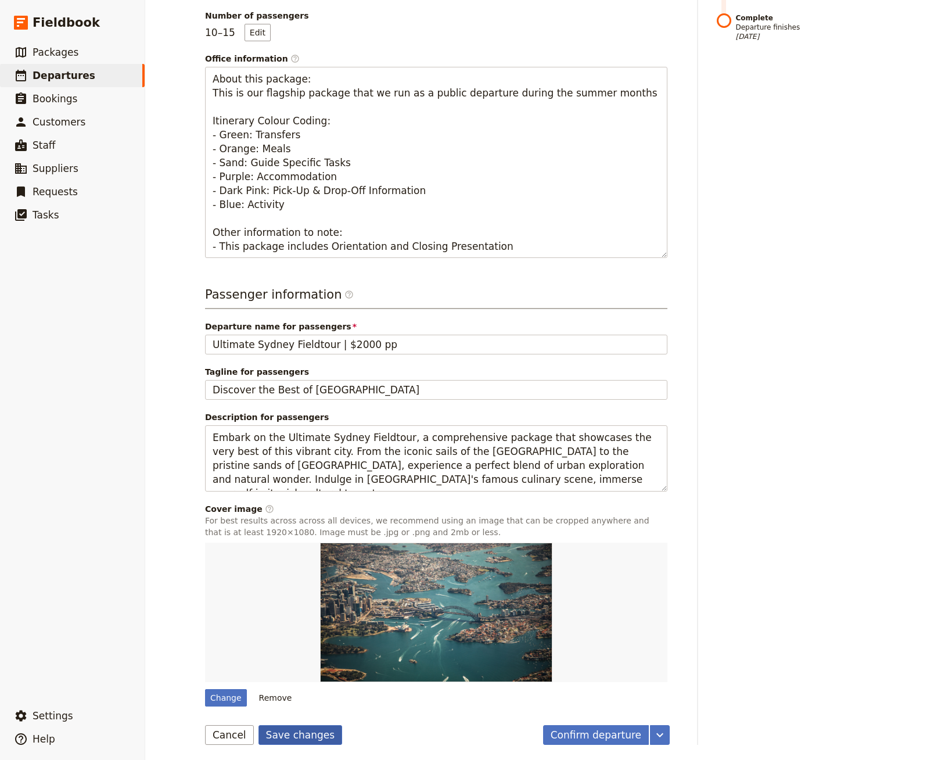
click at [308, 735] on button "Save changes" at bounding box center [300, 735] width 84 height 20
click at [747, 463] on div "Timeline Draft Not ready to accept bookings [DATE] Scheduled Ready to accept bo…" at bounding box center [796, 272] width 158 height 945
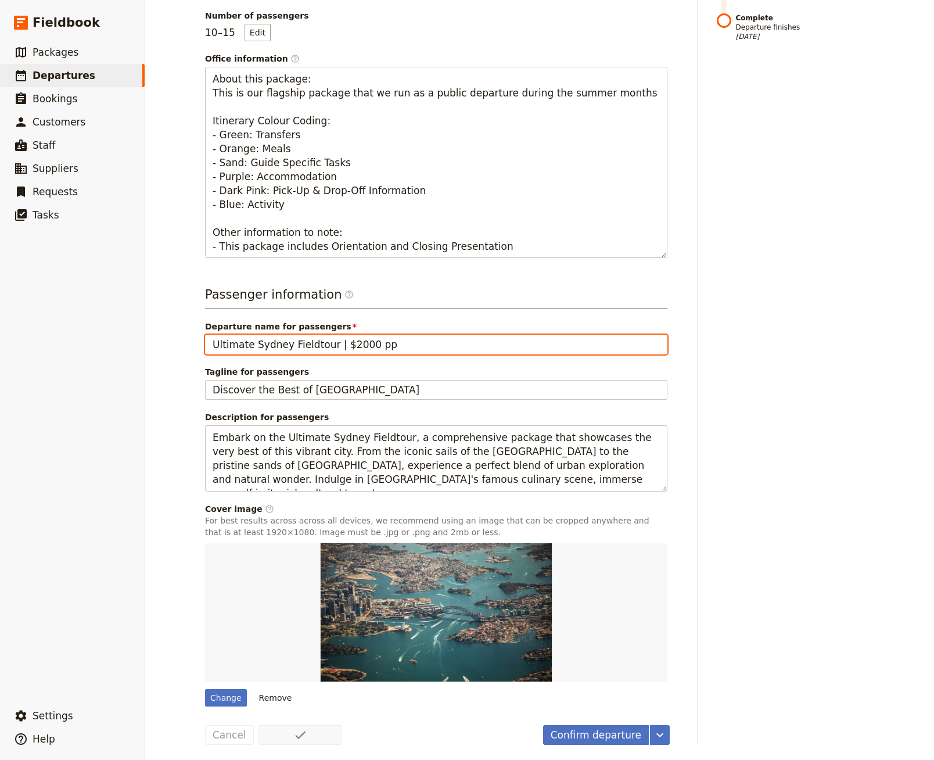
click at [487, 339] on input "Ultimate Sydney Fieldtour | $2000 pp" at bounding box center [436, 344] width 462 height 20
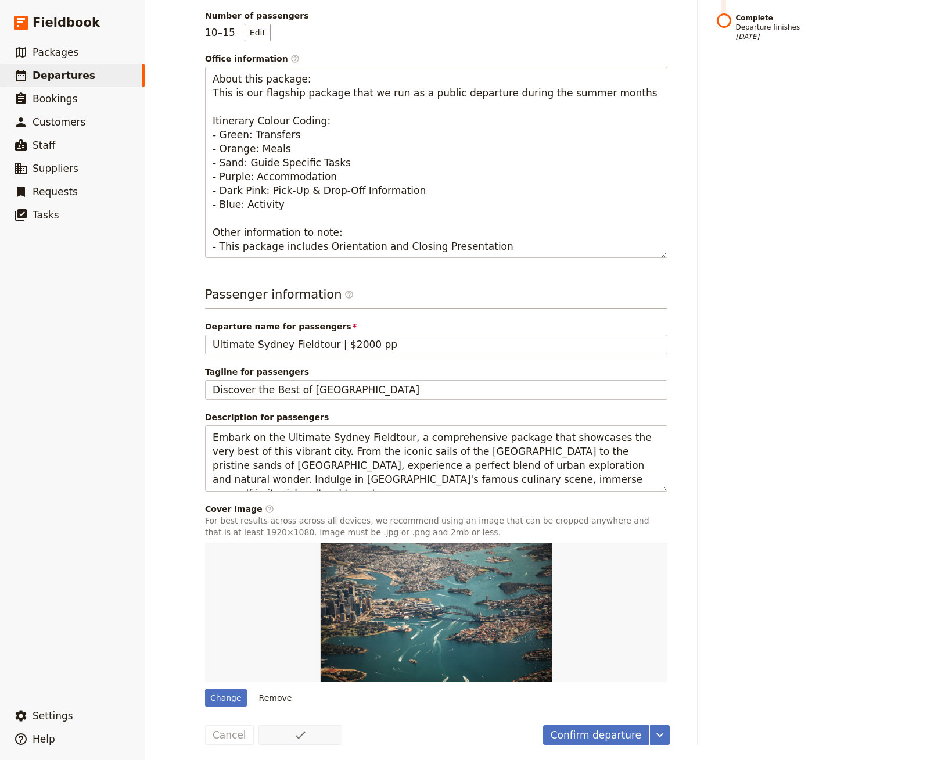
click at [780, 397] on div "Timeline Draft Not ready to accept bookings [DATE] Scheduled Ready to accept bo…" at bounding box center [796, 272] width 158 height 945
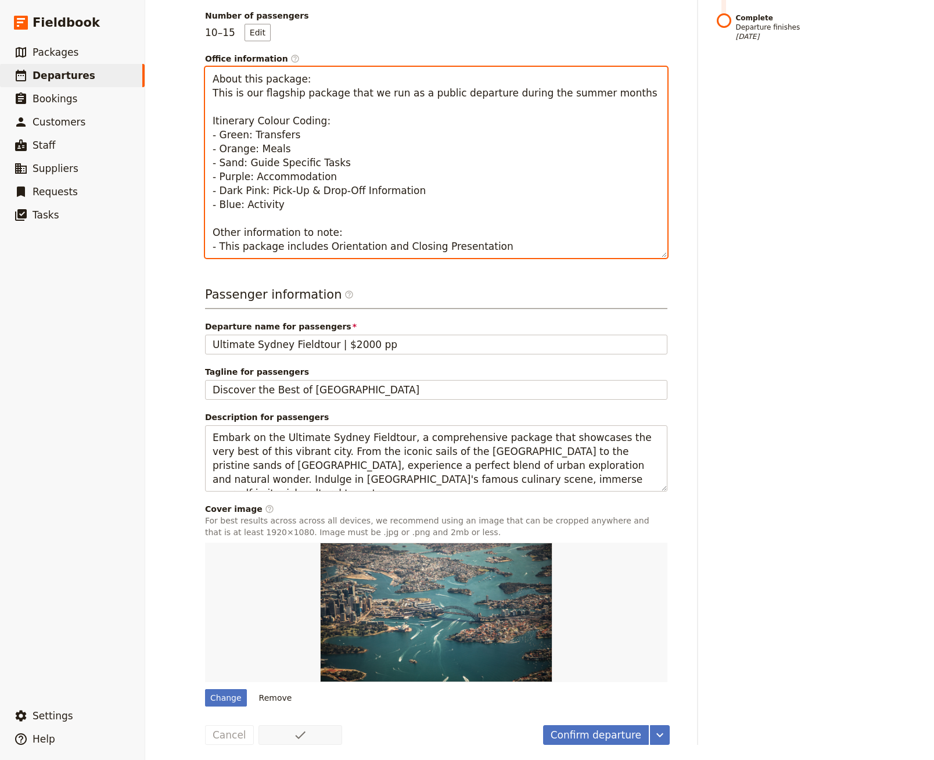
click at [531, 247] on textarea "About this package: This is our flagship package that we run as a public depart…" at bounding box center [436, 162] width 462 height 191
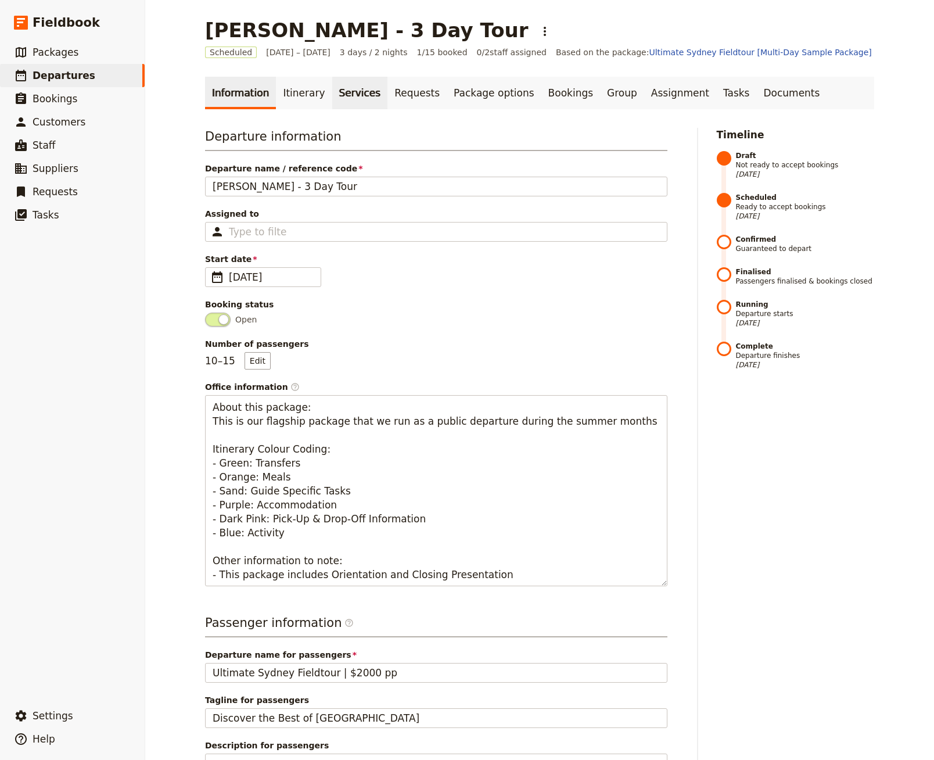
click at [341, 101] on link "Services" at bounding box center [360, 93] width 56 height 33
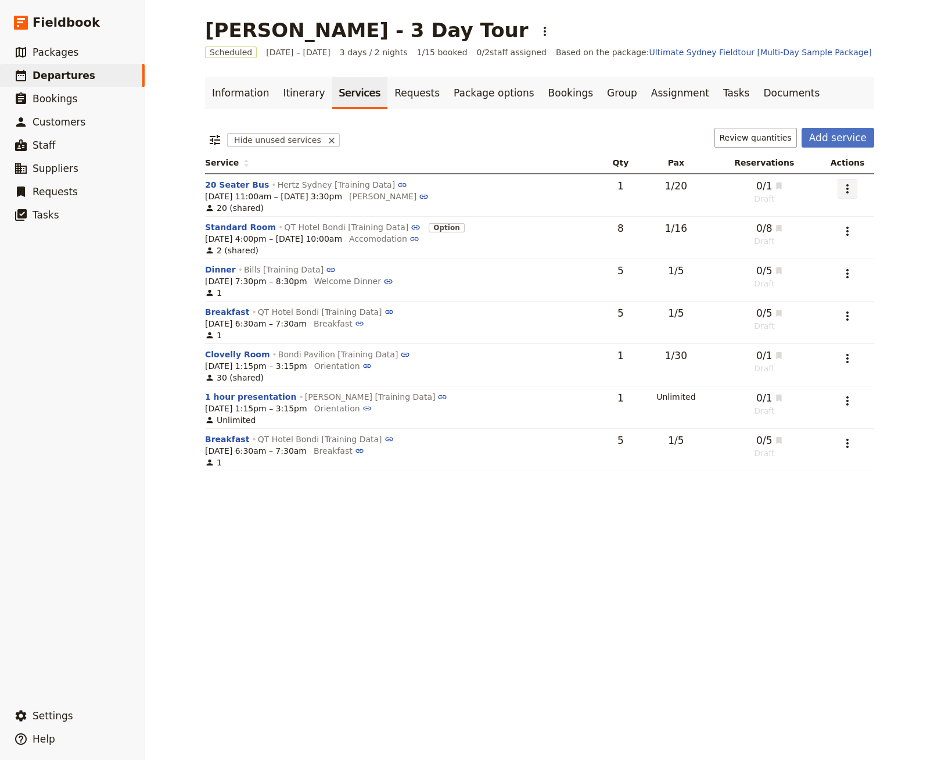
click at [850, 189] on icon "Actions" at bounding box center [847, 189] width 14 height 14
click at [799, 234] on span "Go to service page" at bounding box center [774, 230] width 77 height 12
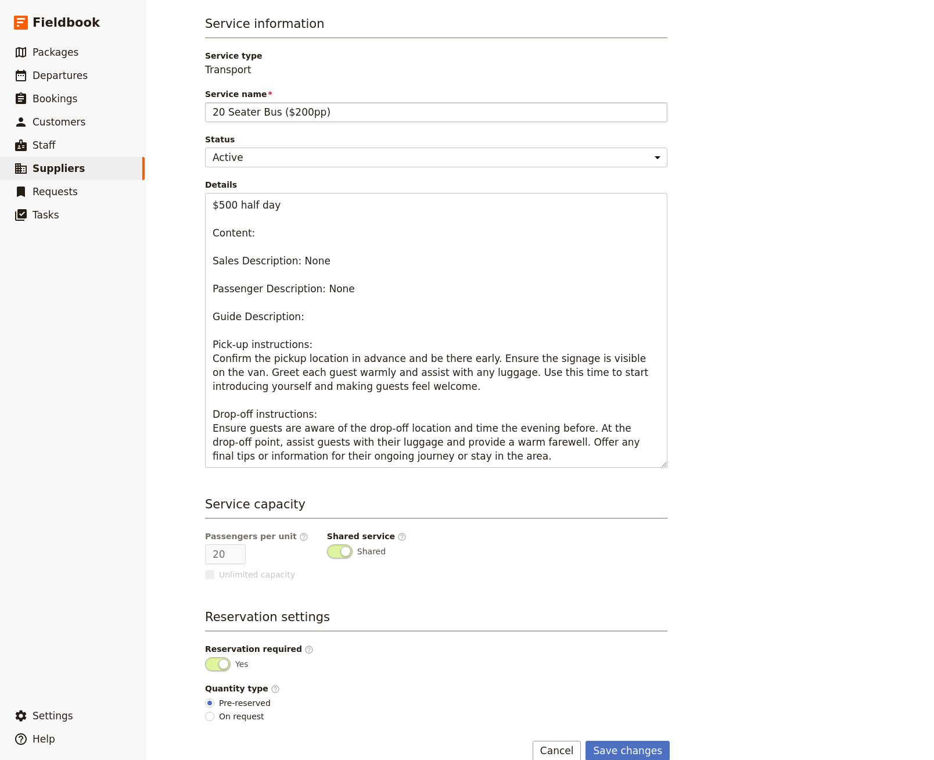
scroll to position [130, 0]
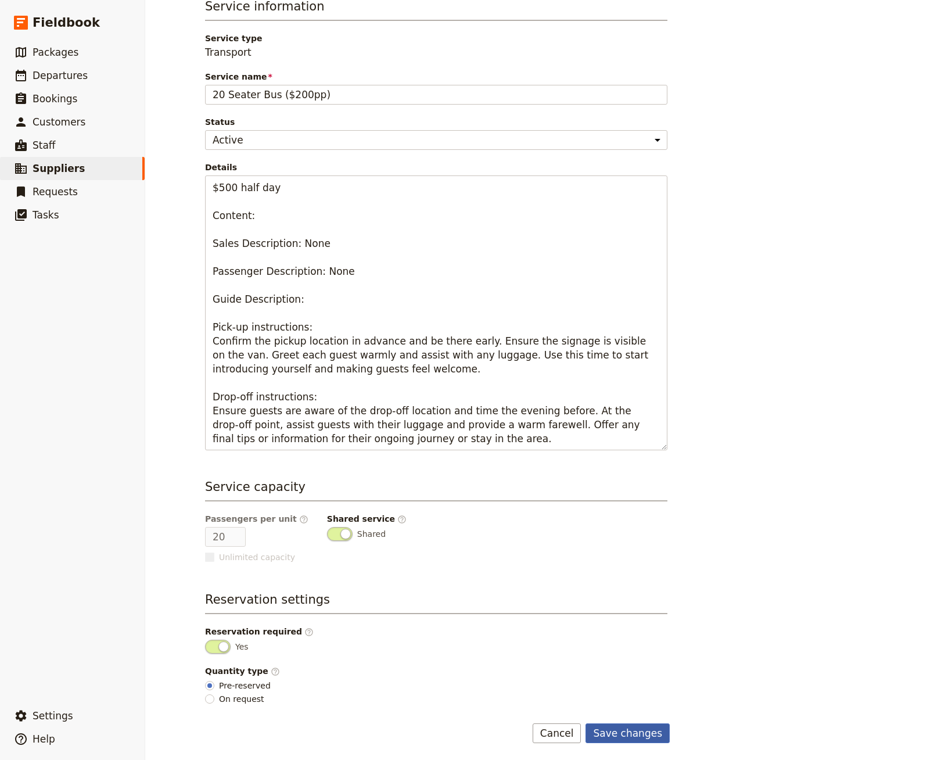
type input "20 Seater Bus ($200pp)"
click at [641, 736] on button "Save changes" at bounding box center [627, 733] width 84 height 20
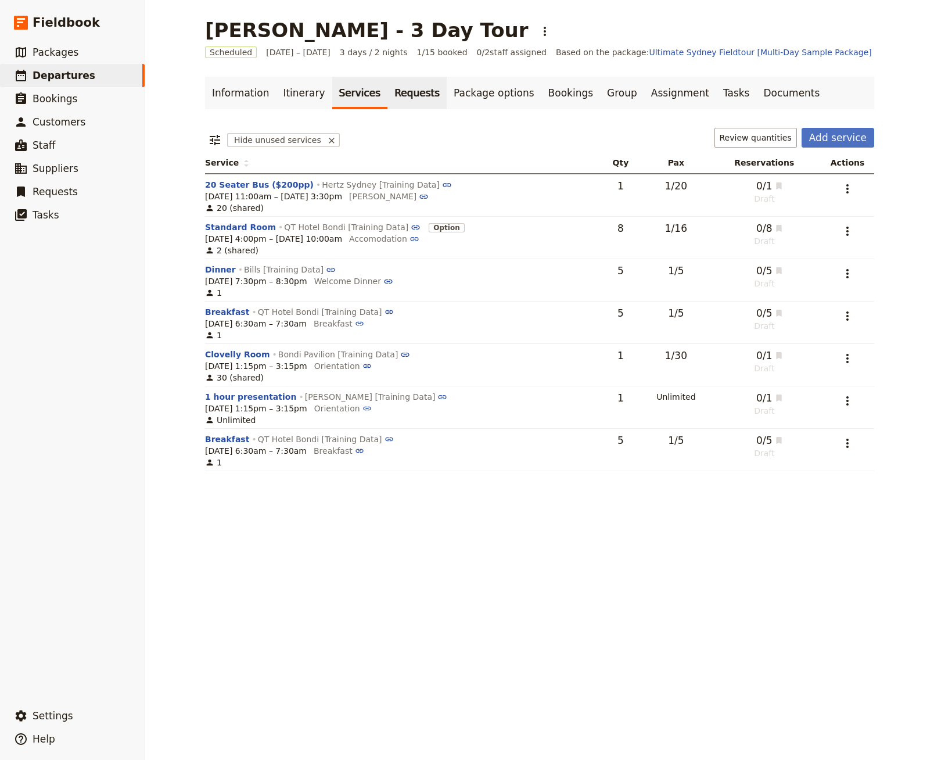
click at [404, 91] on link "Requests" at bounding box center [416, 93] width 59 height 33
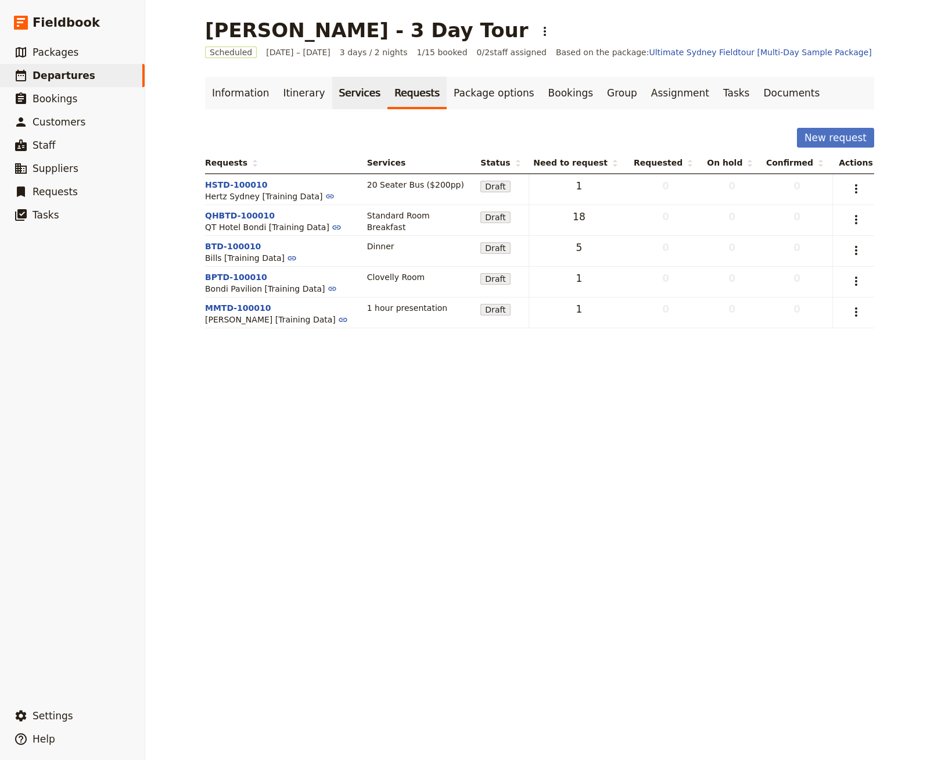
click at [357, 100] on link "Services" at bounding box center [360, 93] width 56 height 33
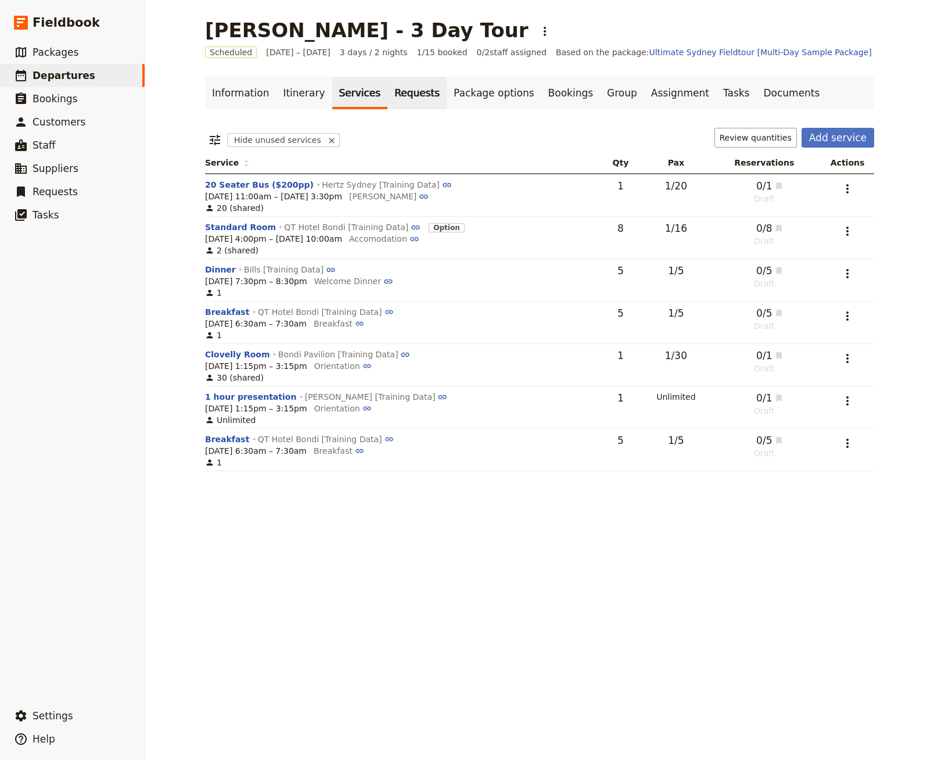
click at [407, 91] on link "Requests" at bounding box center [416, 93] width 59 height 33
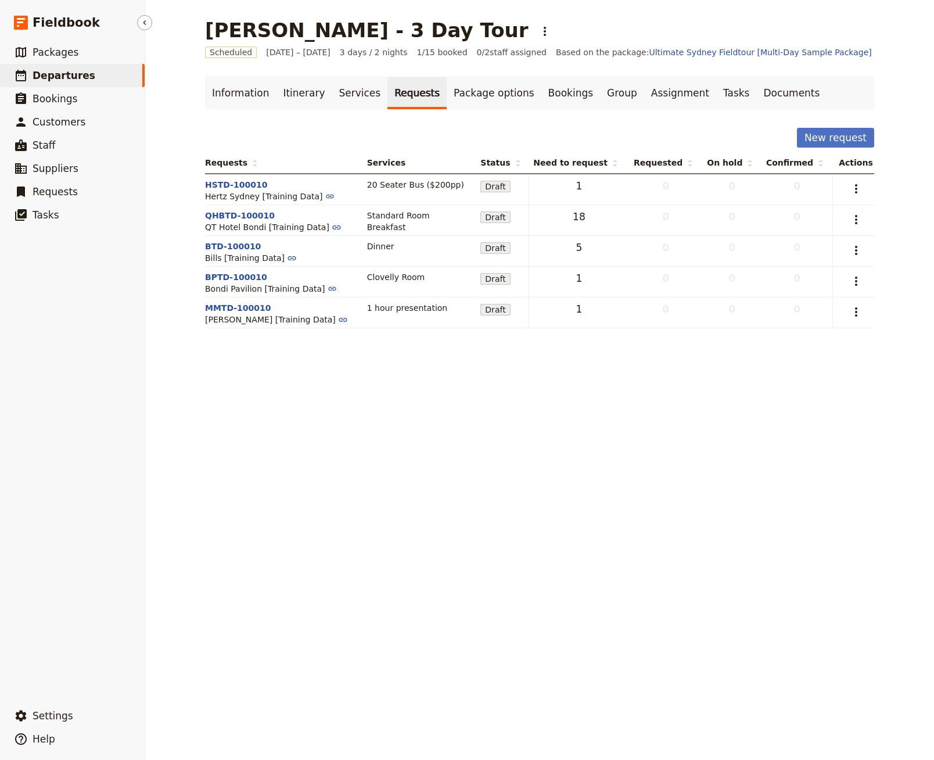
click at [51, 75] on span "Departures" at bounding box center [64, 76] width 63 height 12
select select "CREATED_AT"
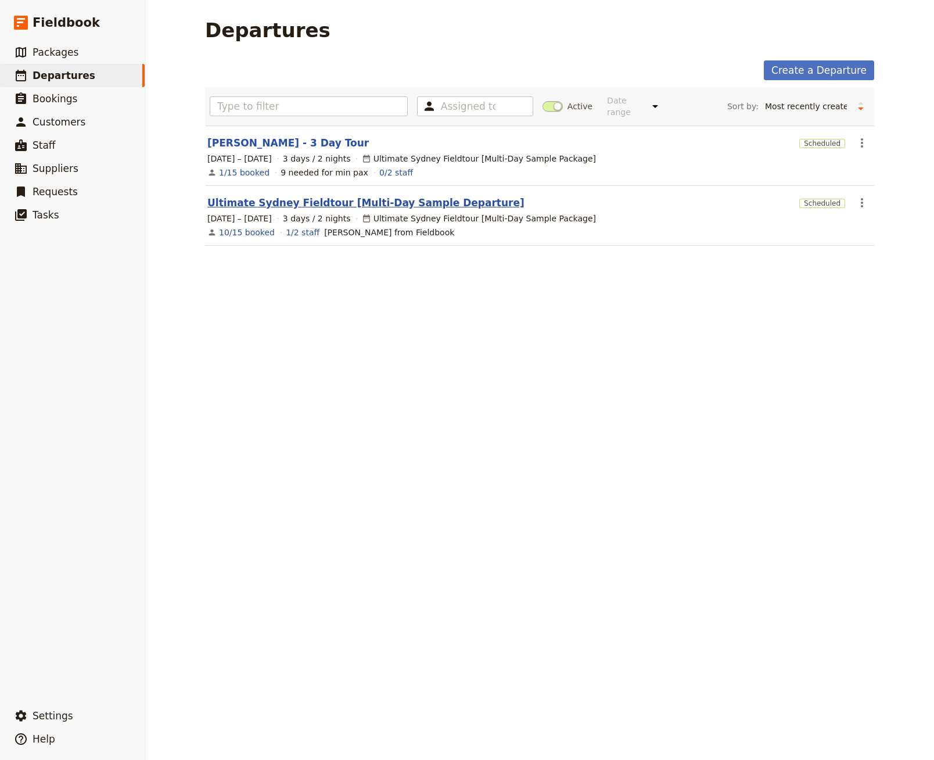
click at [307, 196] on link "Ultimate Sydney Fieldtour [Multi-Day Sample Departure]" at bounding box center [365, 203] width 317 height 14
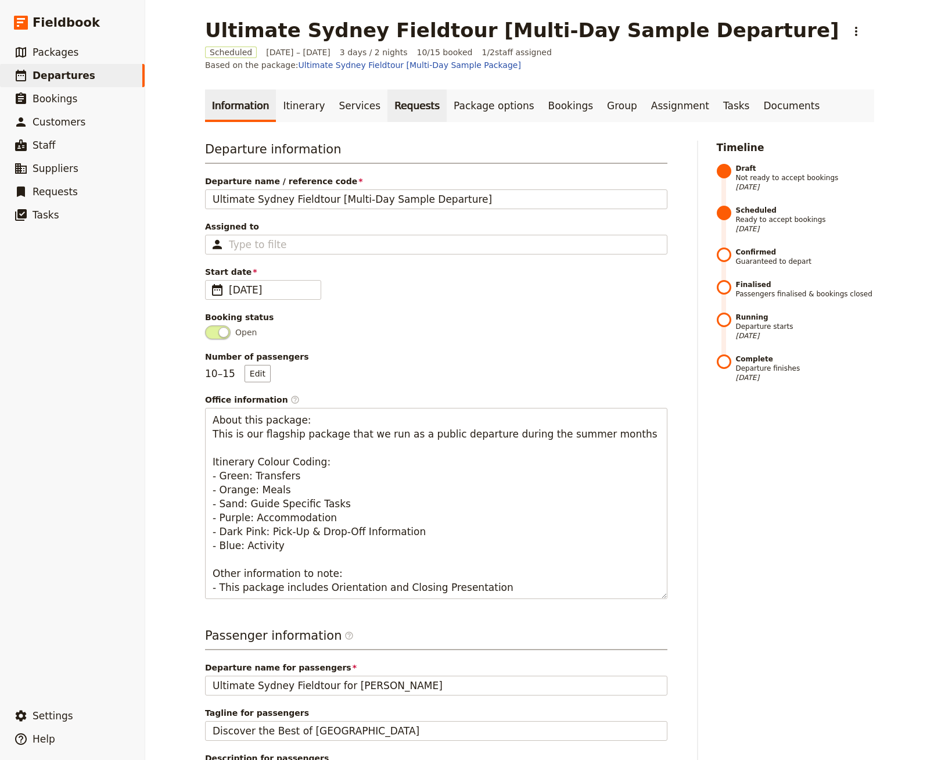
click at [395, 98] on link "Requests" at bounding box center [416, 105] width 59 height 33
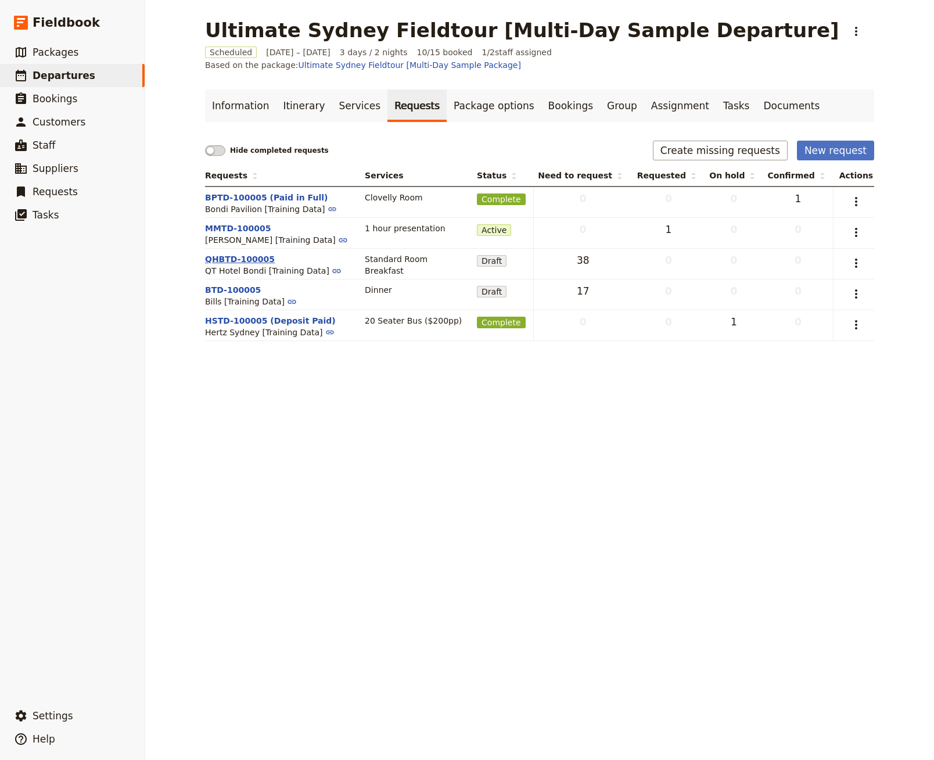
click at [244, 253] on button "QHBTD-100005" at bounding box center [240, 259] width 70 height 12
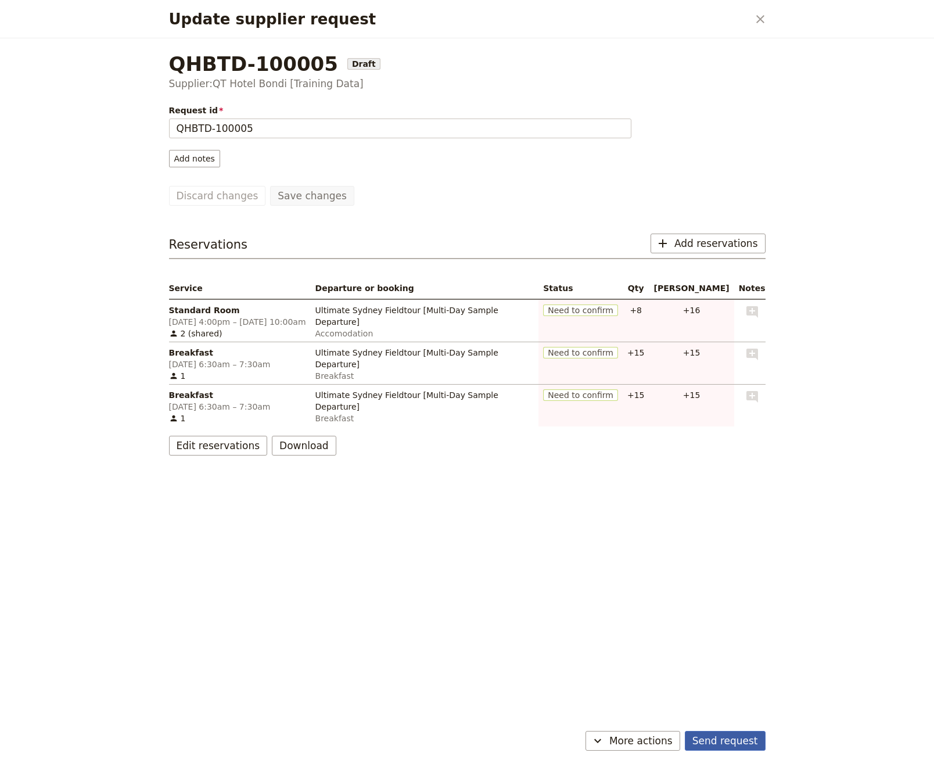
click at [724, 746] on button "Send request" at bounding box center [725, 740] width 81 height 20
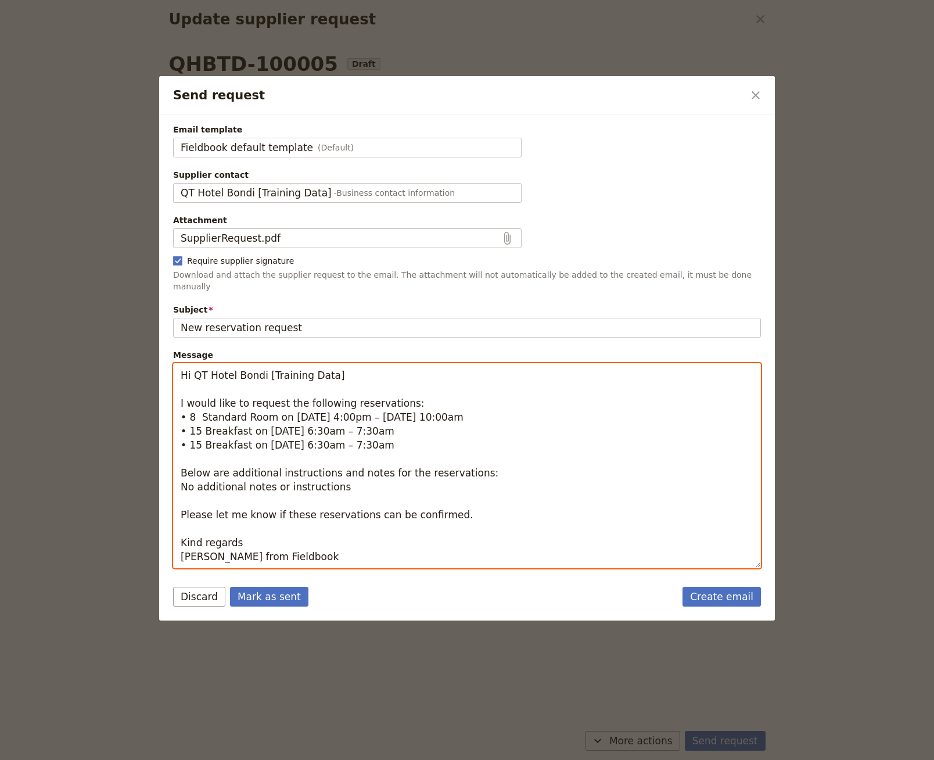
click at [278, 545] on textarea "Hi QT Hotel Bondi [Training Data] I would like to request the following reserva…" at bounding box center [467, 465] width 588 height 205
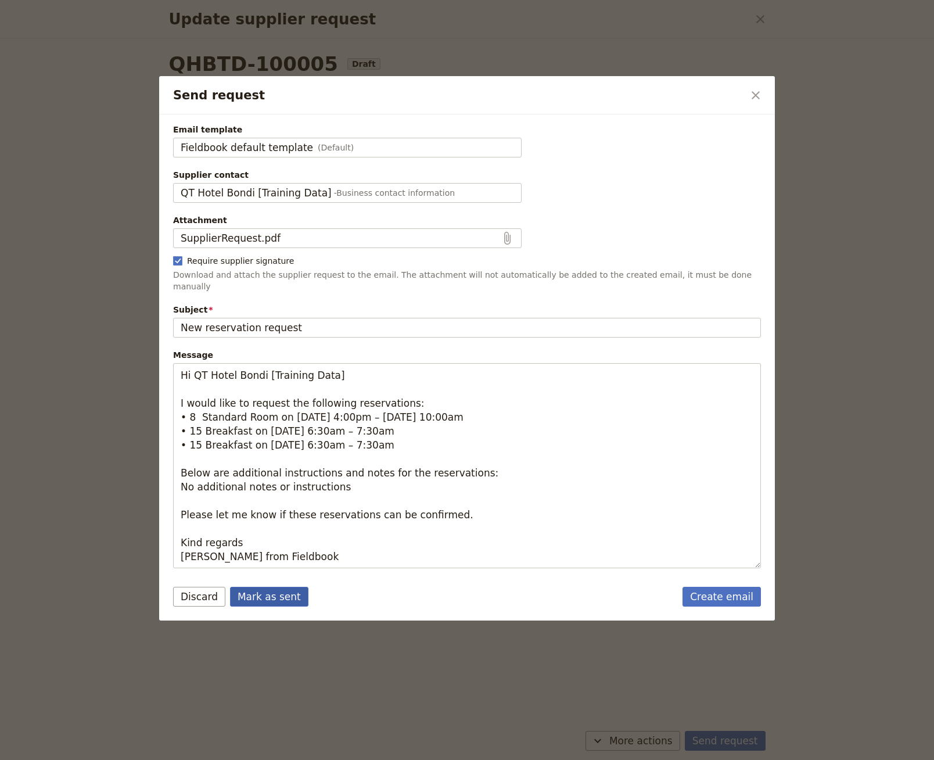
click at [286, 586] on button "Mark as sent" at bounding box center [269, 596] width 78 height 20
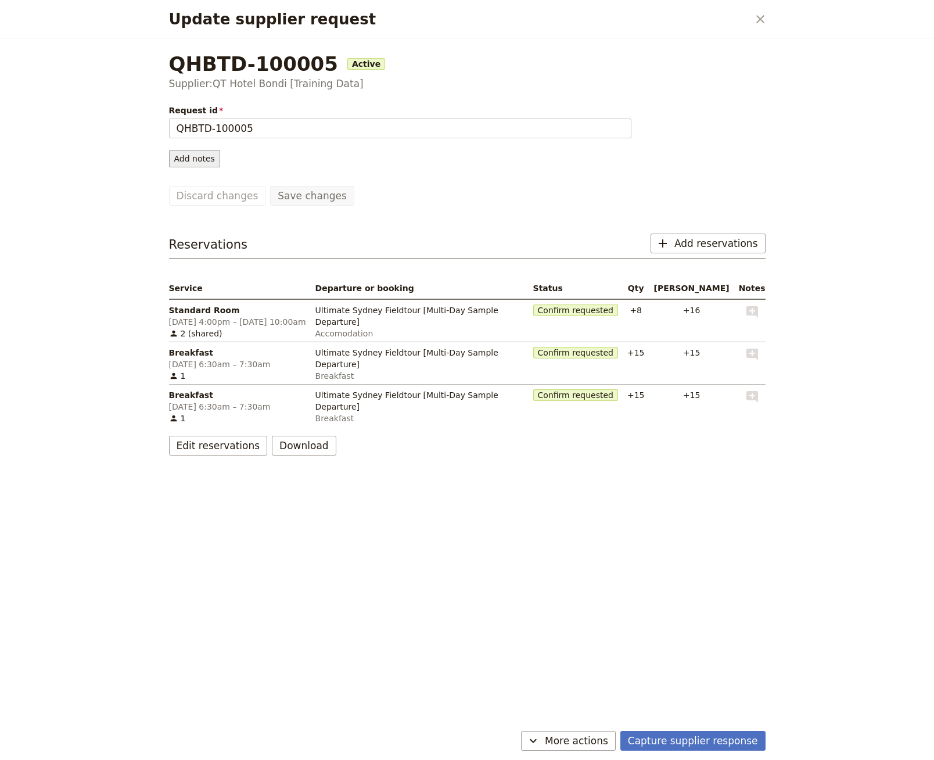
click at [188, 157] on button "Add notes" at bounding box center [194, 158] width 51 height 17
click at [225, 186] on span "Request information" at bounding box center [218, 182] width 82 height 12
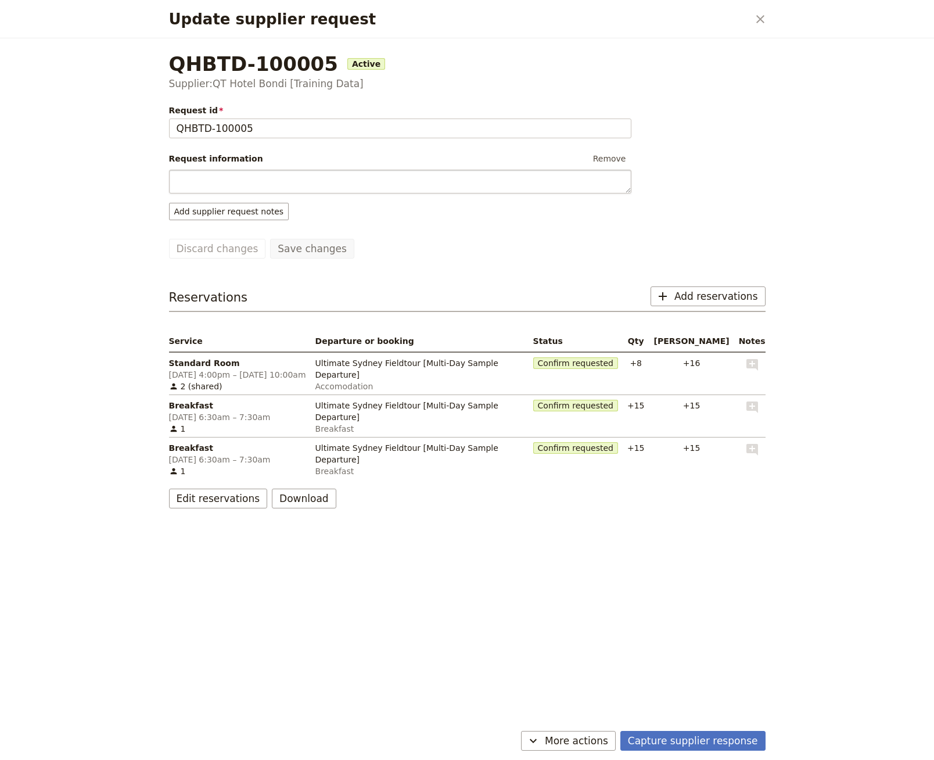
click at [237, 174] on textarea "Update supplier request" at bounding box center [400, 182] width 462 height 24
type textarea "[PERSON_NAME] sent this off on [DATE]"
click at [275, 239] on button "Save changes" at bounding box center [312, 249] width 84 height 20
click at [710, 740] on button "Capture supplier response" at bounding box center [692, 740] width 145 height 20
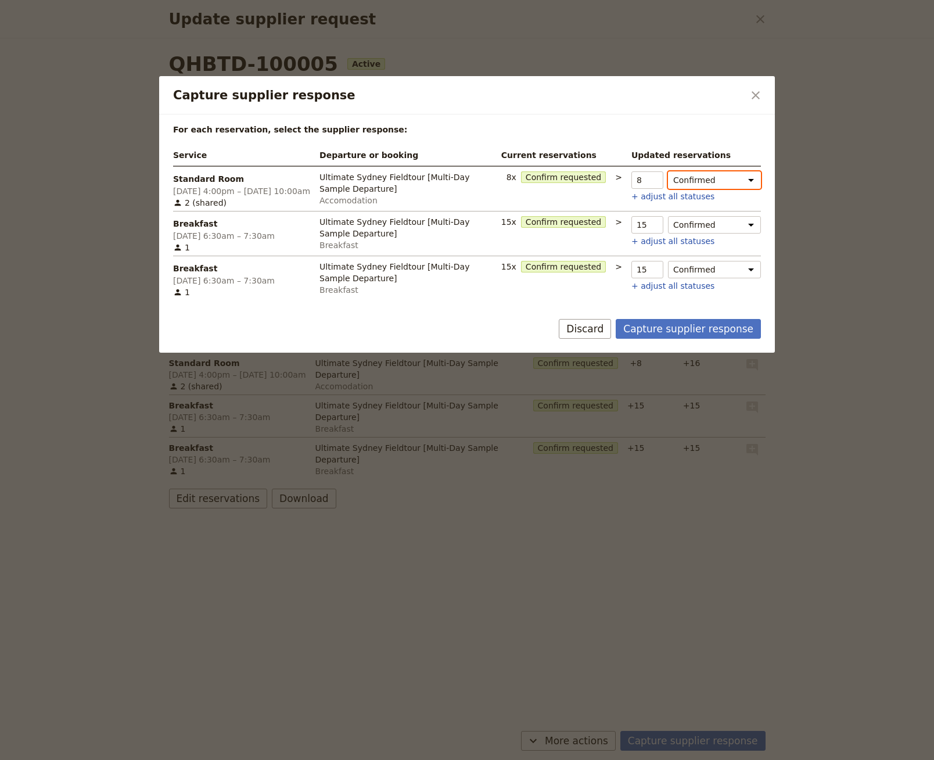
click at [710, 178] on select "Confirmed Confirm requested Hold Not fulfilled" at bounding box center [714, 179] width 93 height 17
click at [703, 216] on select "Confirmed Confirm requested Hold Not fulfilled" at bounding box center [714, 224] width 93 height 17
click at [707, 267] on select "Confirmed Confirm requested Hold Not fulfilled" at bounding box center [714, 269] width 93 height 17
click at [696, 321] on button "Capture supplier response" at bounding box center [688, 329] width 145 height 20
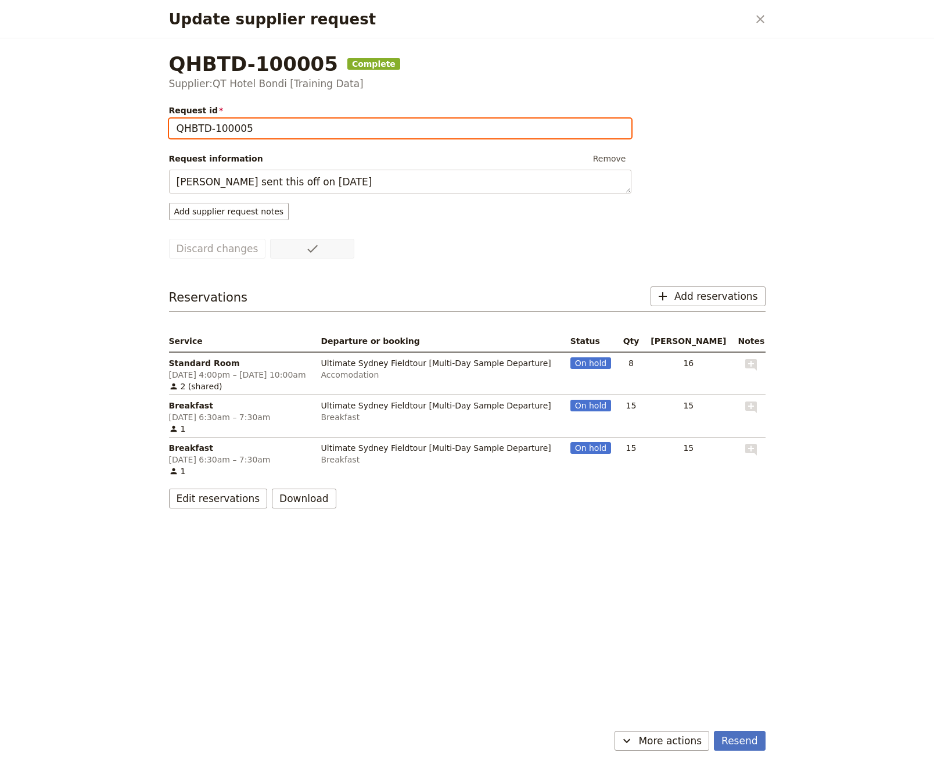
click at [317, 127] on input "QHBTD-100005" at bounding box center [400, 128] width 462 height 20
type input "QHBTD-100005 (Deposit Paid)"
click at [270, 239] on button "Save changes" at bounding box center [312, 249] width 84 height 20
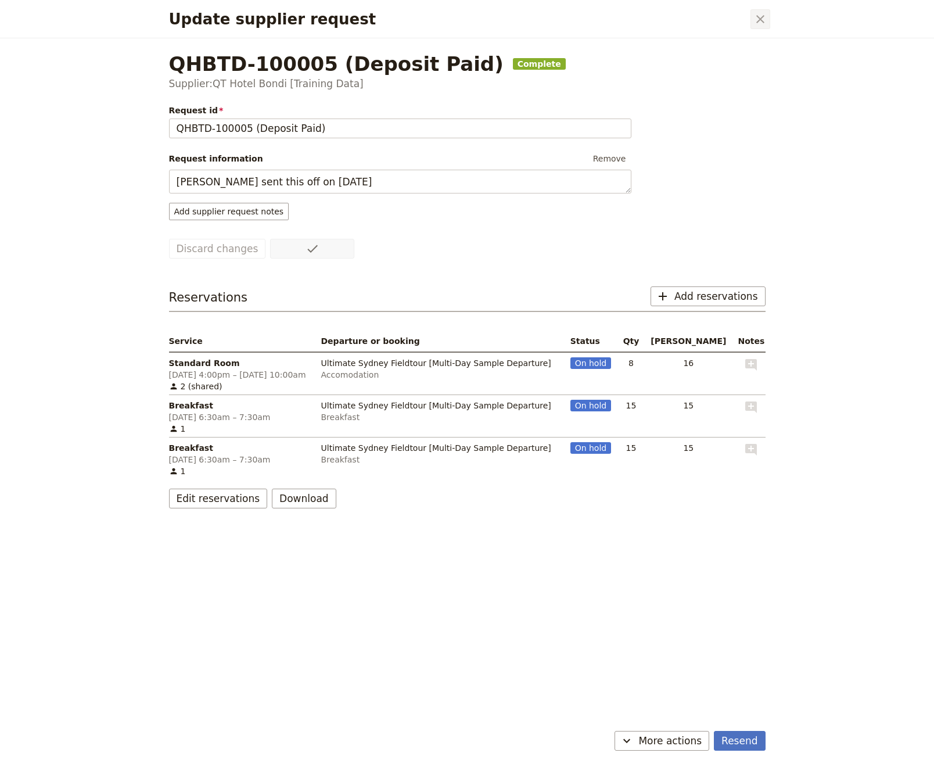
click at [755, 24] on icon "Close dialog" at bounding box center [760, 19] width 14 height 14
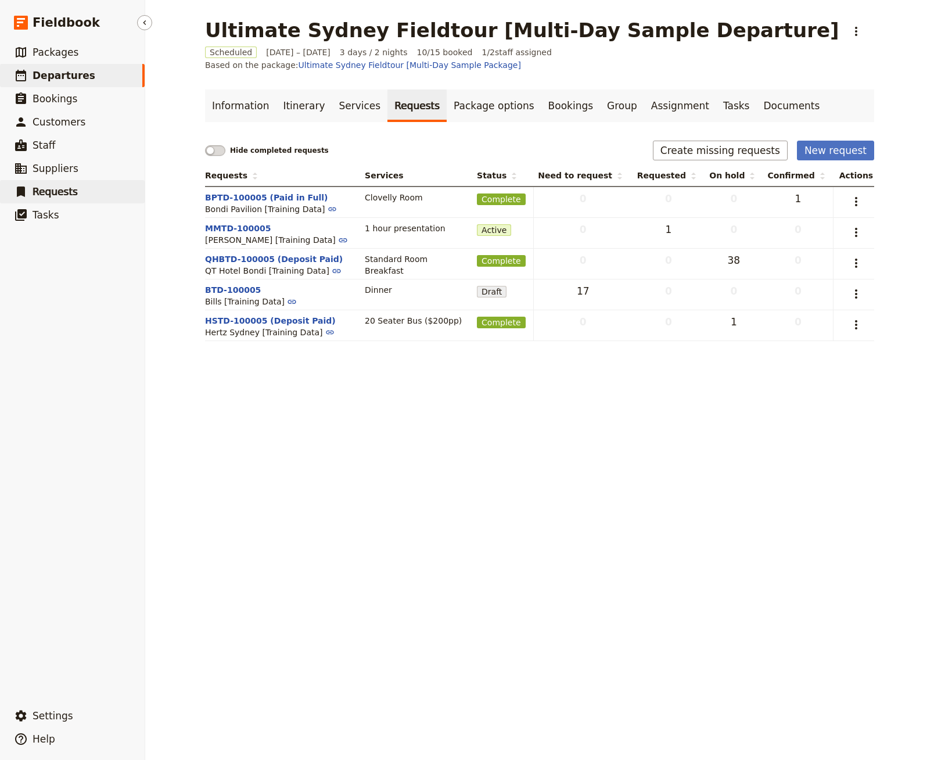
click at [69, 190] on span "Requests" at bounding box center [55, 192] width 45 height 12
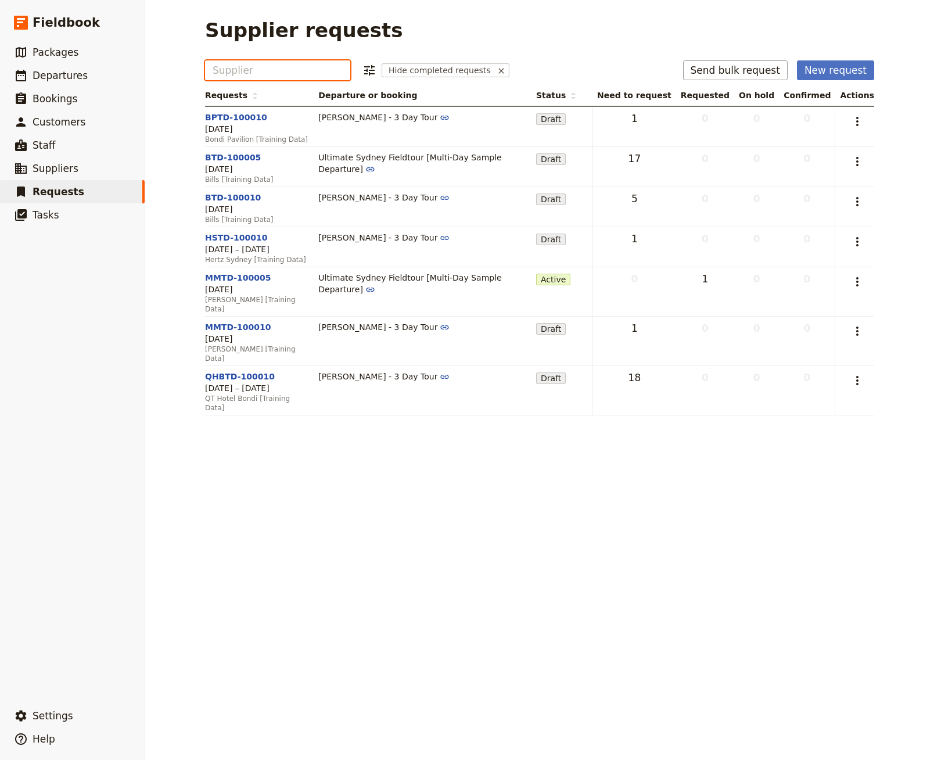
click at [260, 64] on input "Supplier" at bounding box center [278, 70] width 130 height 14
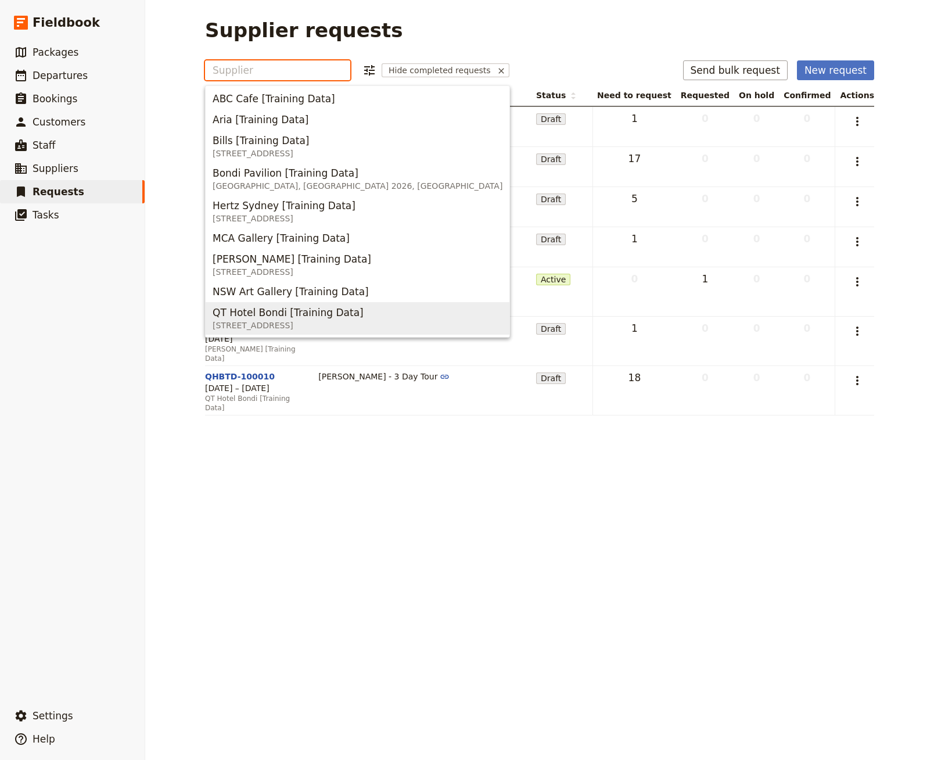
click at [260, 312] on span "QT Hotel Bondi [Training Data]" at bounding box center [288, 312] width 151 height 14
type input "QT Hotel Bondi [Training Data]"
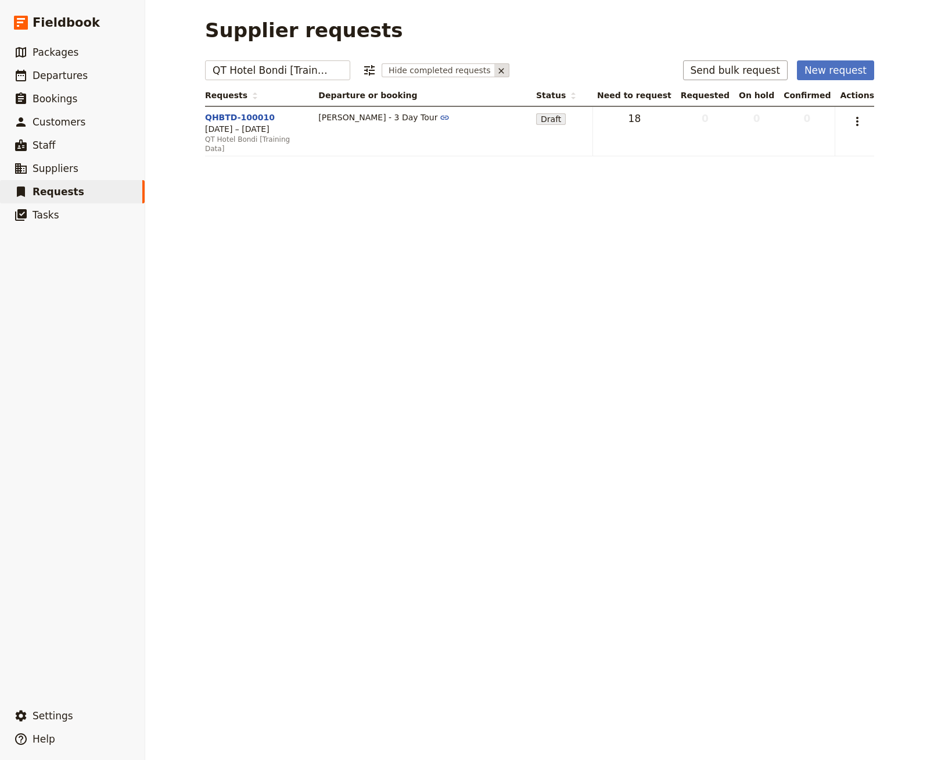
click at [496, 71] on icon at bounding box center [500, 70] width 9 height 9
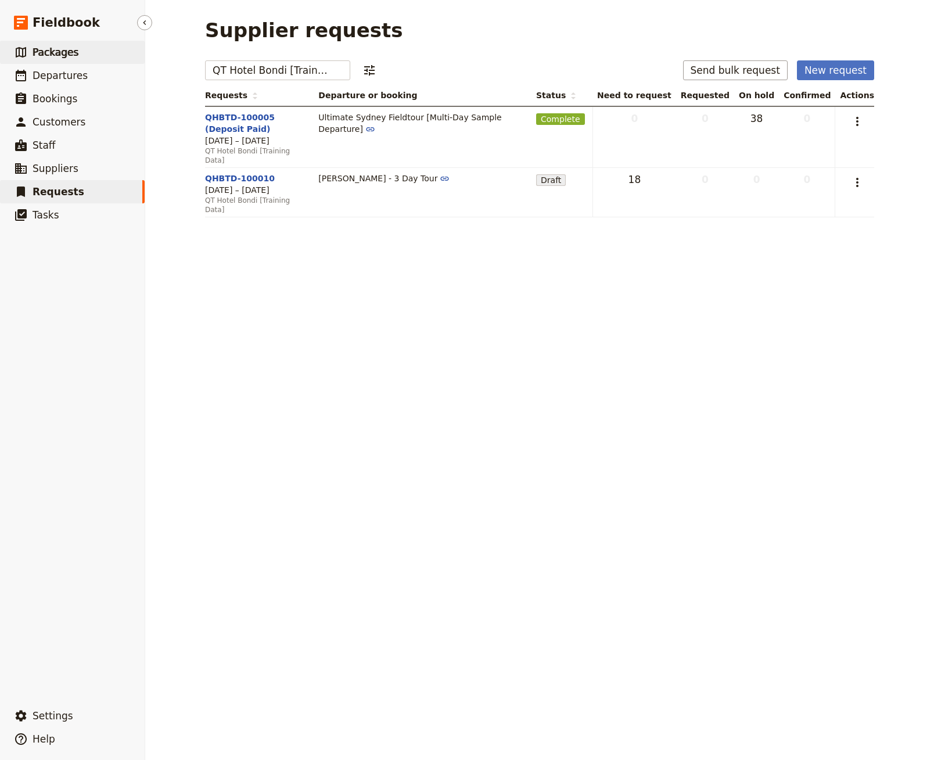
click at [69, 62] on link "​ Packages" at bounding box center [72, 52] width 145 height 23
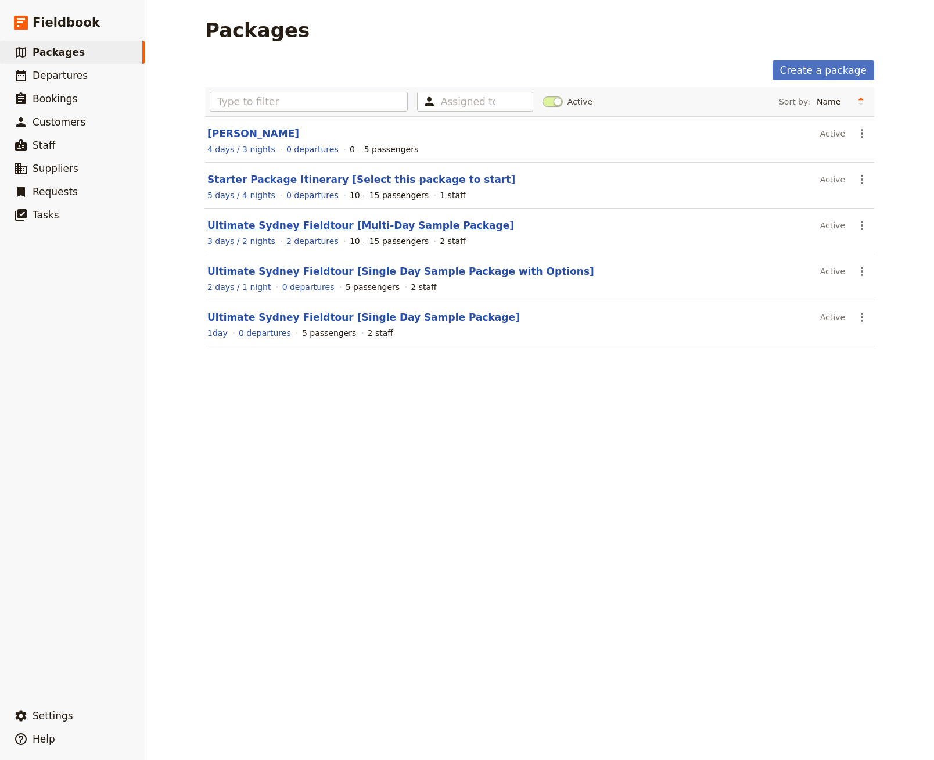
click at [397, 227] on link "Ultimate Sydney Fieldtour [Multi-Day Sample Package]" at bounding box center [360, 225] width 307 height 12
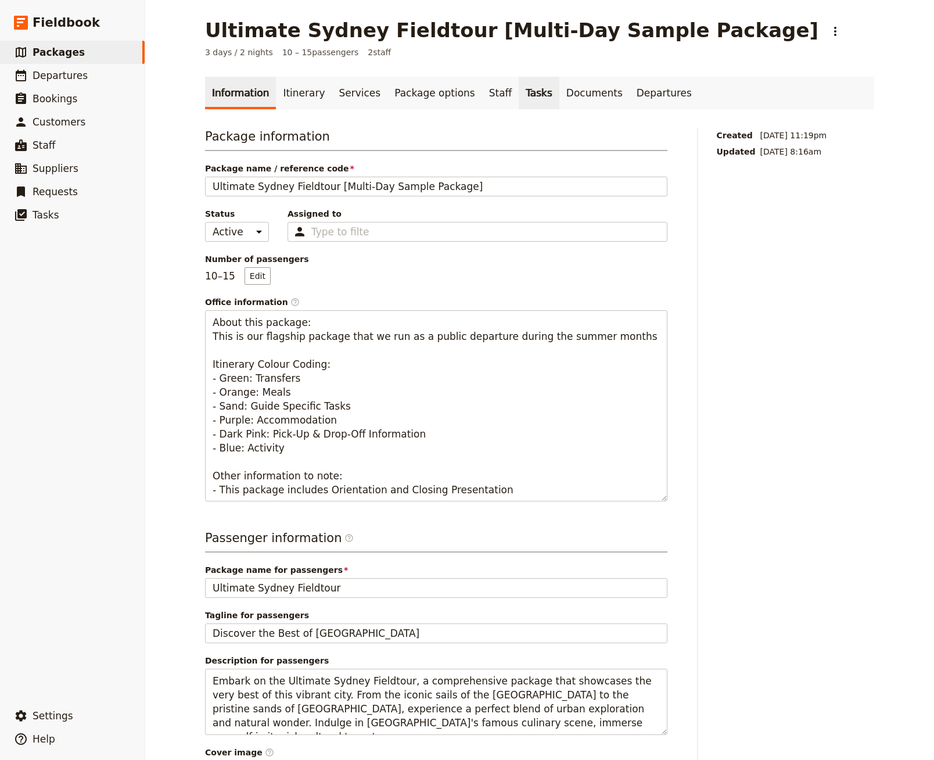
click at [525, 102] on link "Tasks" at bounding box center [539, 93] width 41 height 33
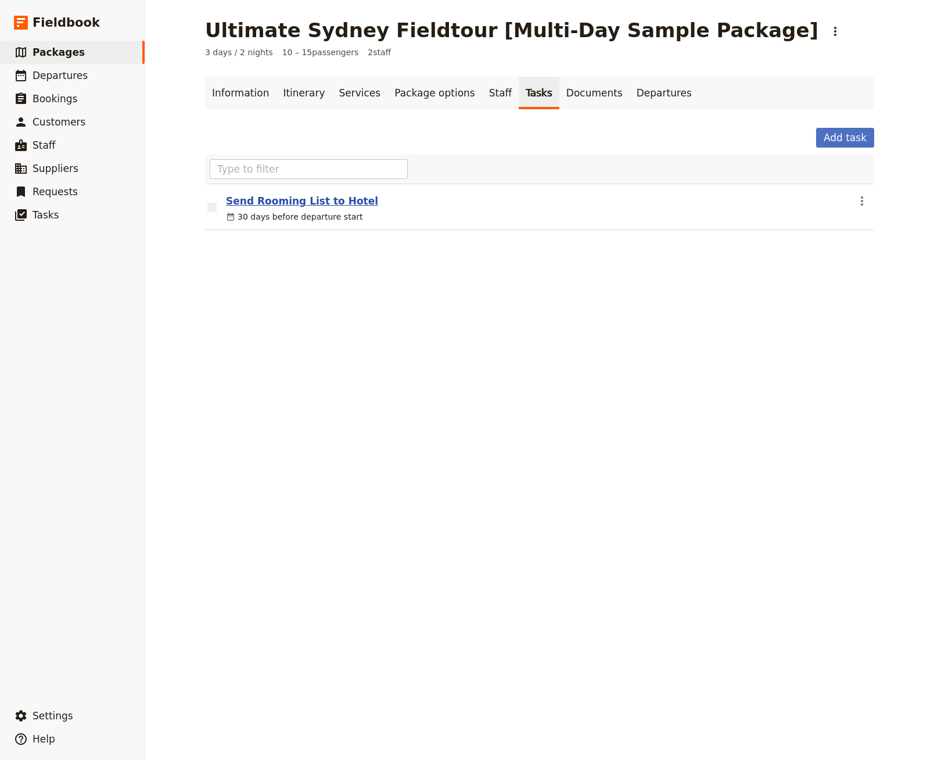
click at [308, 200] on button "Send Rooming List to Hotel" at bounding box center [302, 201] width 152 height 14
select select "DEPARTURE_START"
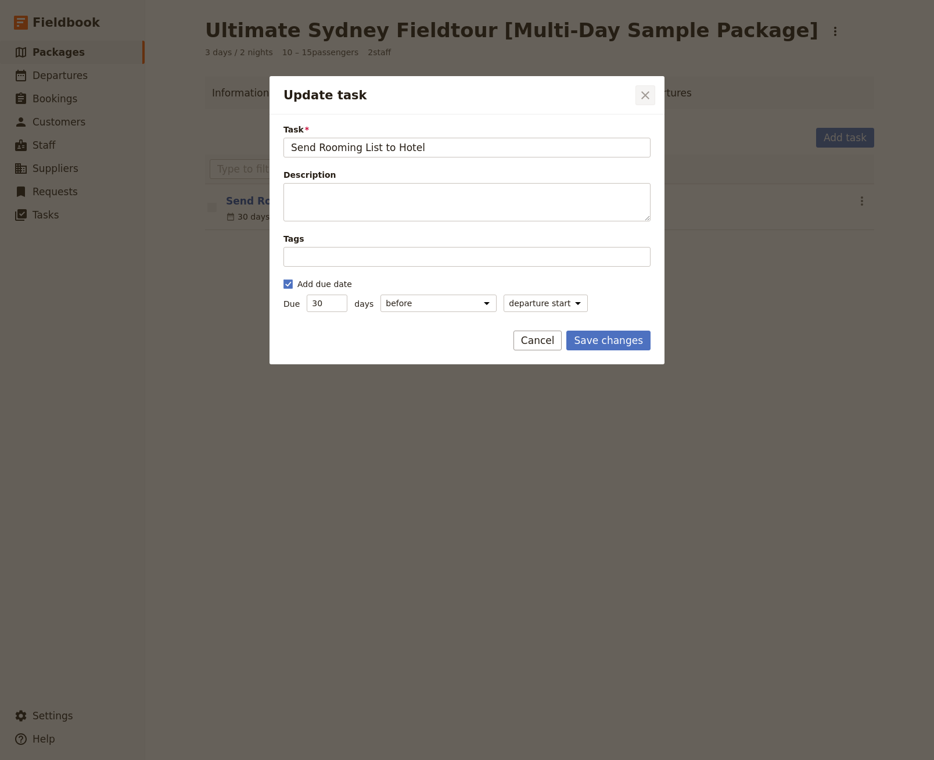
click at [648, 103] on button "​" at bounding box center [645, 95] width 20 height 20
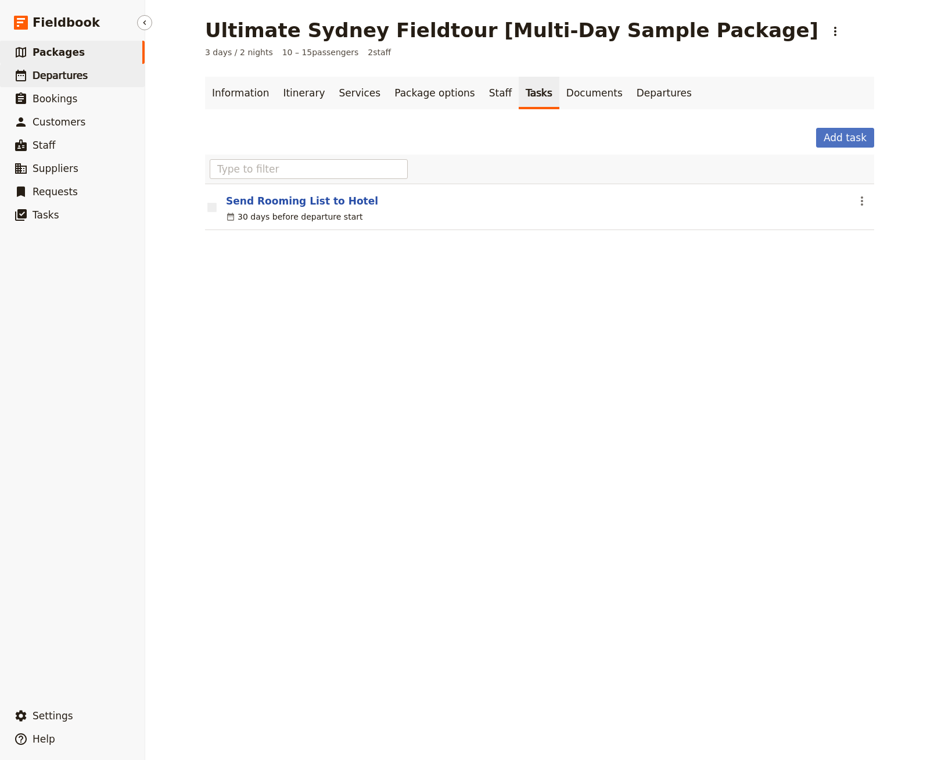
click at [117, 76] on link "​ Departures" at bounding box center [72, 75] width 145 height 23
select select "CREATED_AT"
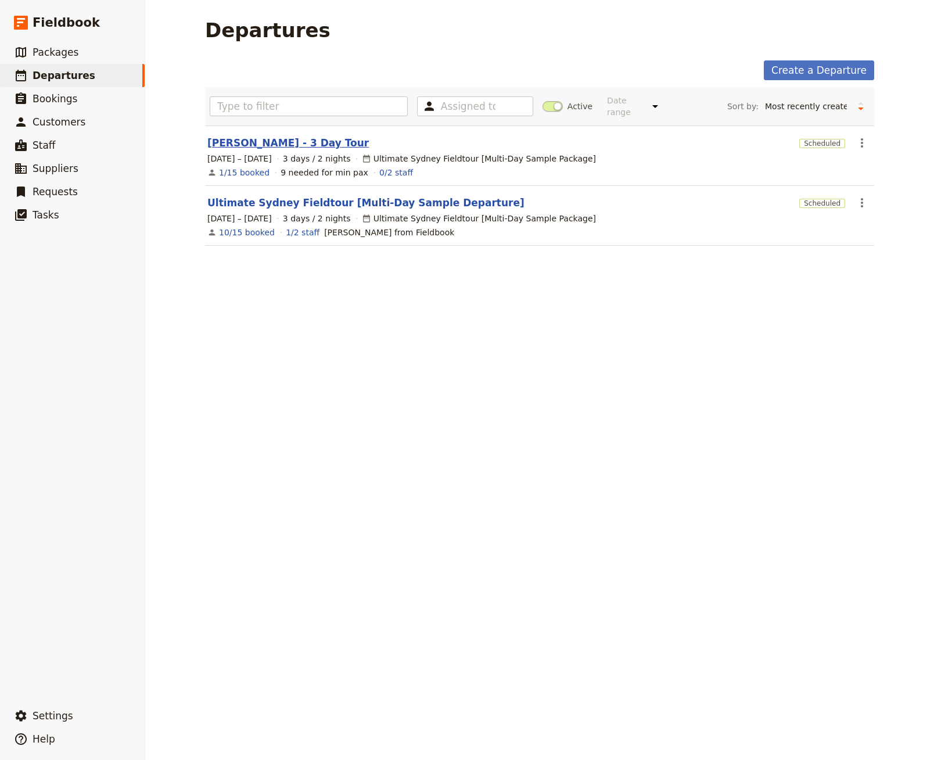
click at [283, 136] on link "[PERSON_NAME] - 3 Day Tour" at bounding box center [287, 143] width 161 height 14
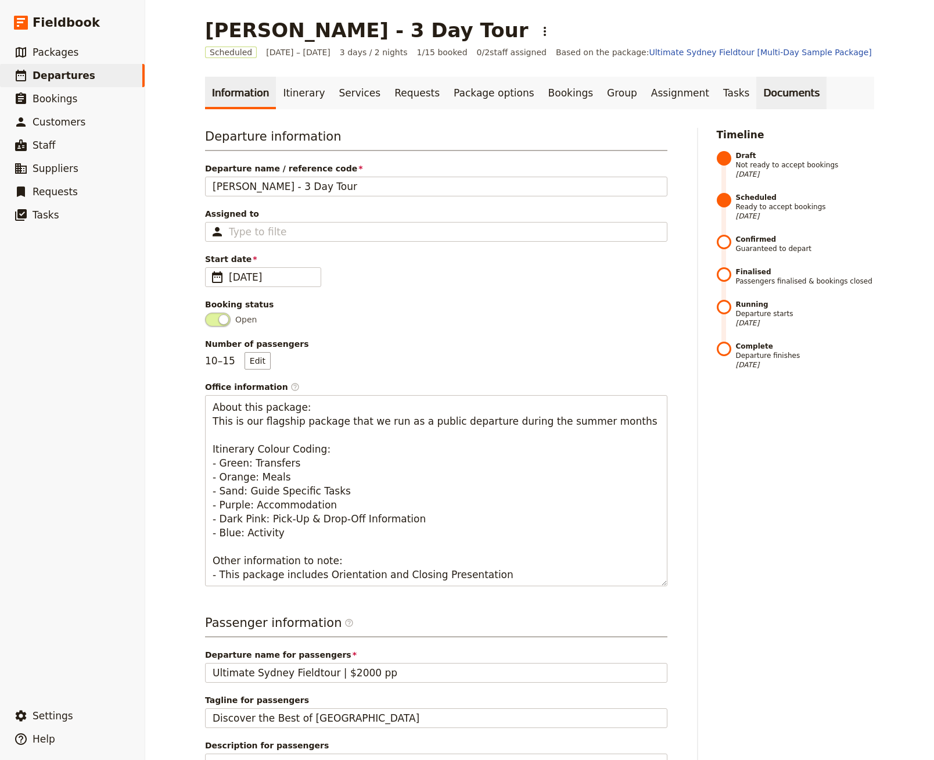
click at [756, 95] on link "Documents" at bounding box center [791, 93] width 70 height 33
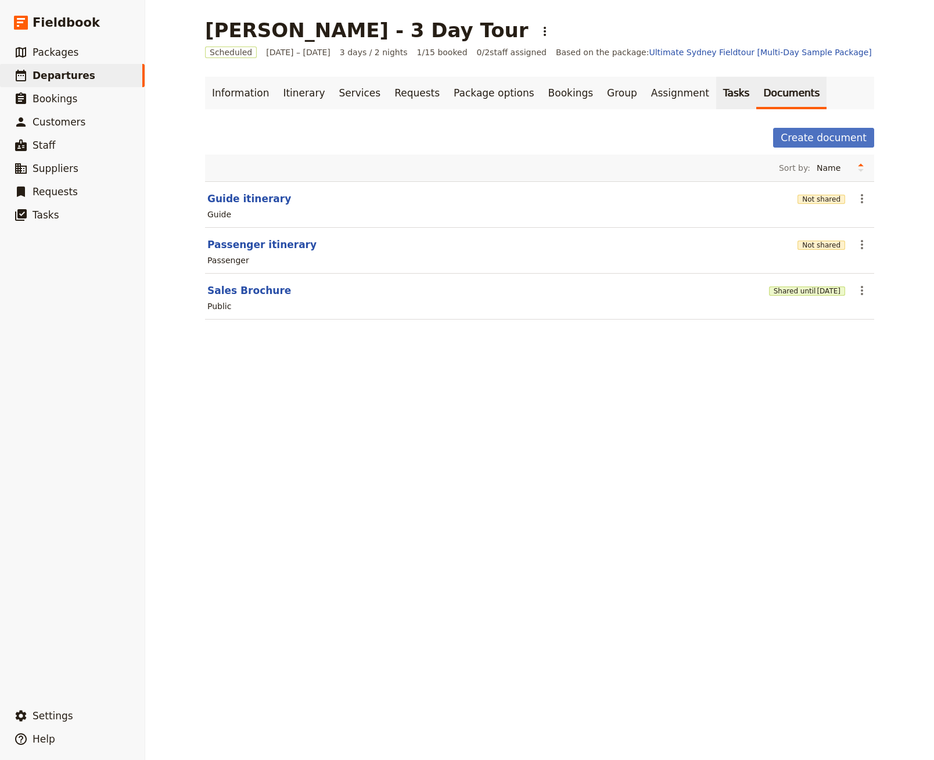
click at [716, 94] on link "Tasks" at bounding box center [736, 93] width 41 height 33
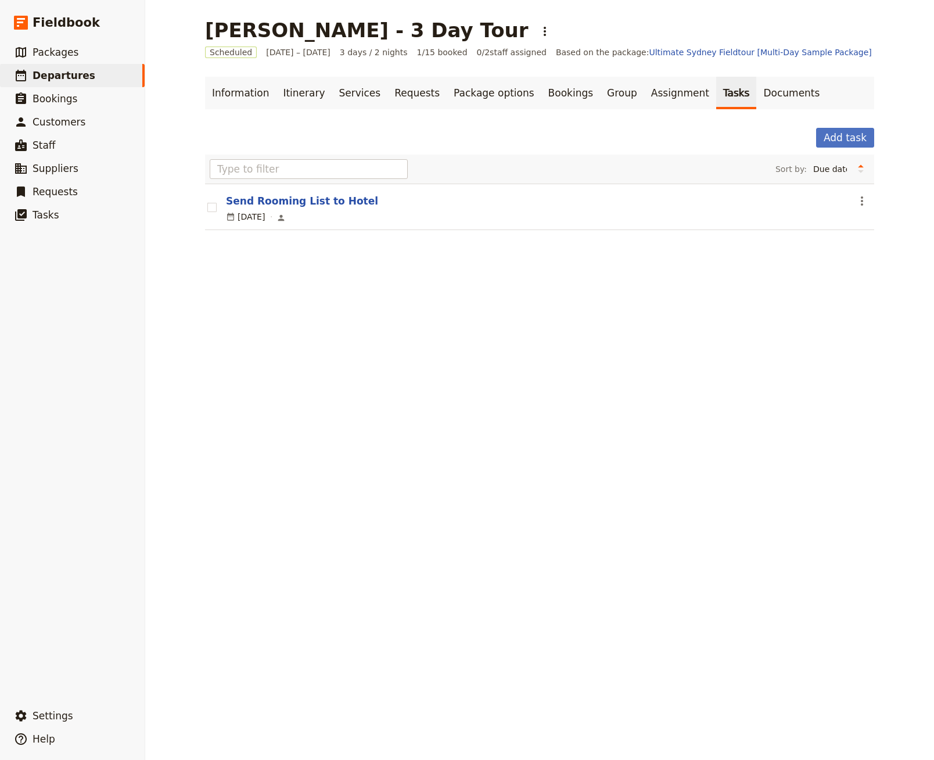
click at [262, 218] on span "[DATE]" at bounding box center [250, 217] width 27 height 12
click at [279, 204] on button "Send Rooming List to Hotel" at bounding box center [302, 201] width 152 height 14
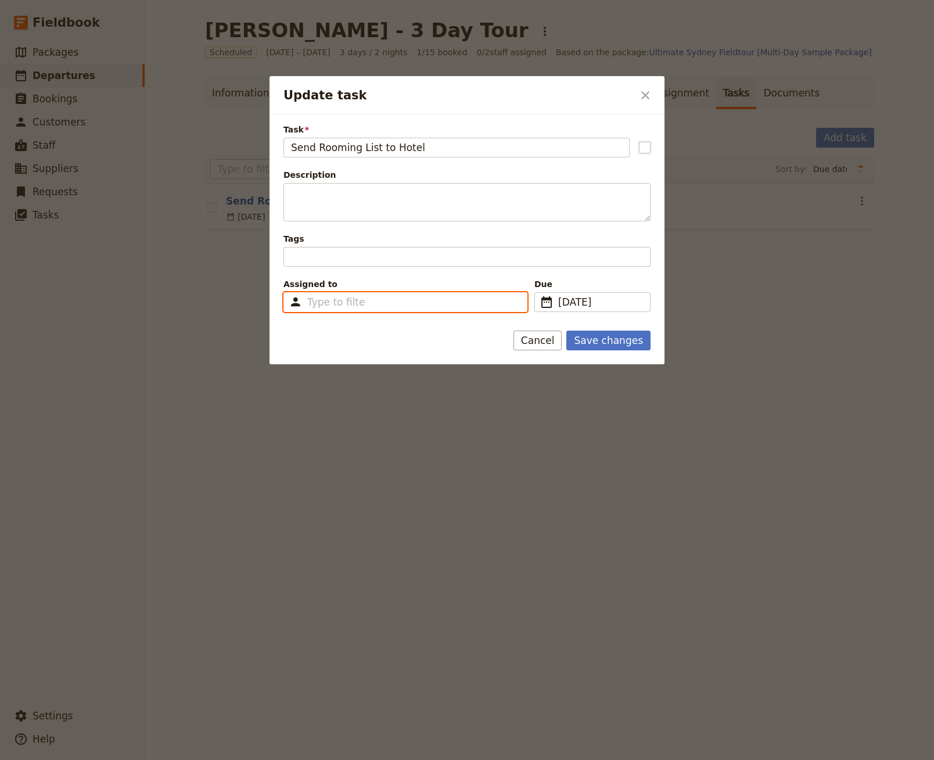
click at [357, 300] on input "Assigned to Type to filter" at bounding box center [336, 302] width 58 height 14
click at [363, 326] on span "[PERSON_NAME][EMAIL_ADDRESS][DOMAIN_NAME]" at bounding box center [453, 326] width 180 height 9
type input "68c0295a5644d0f4b102c6f2"
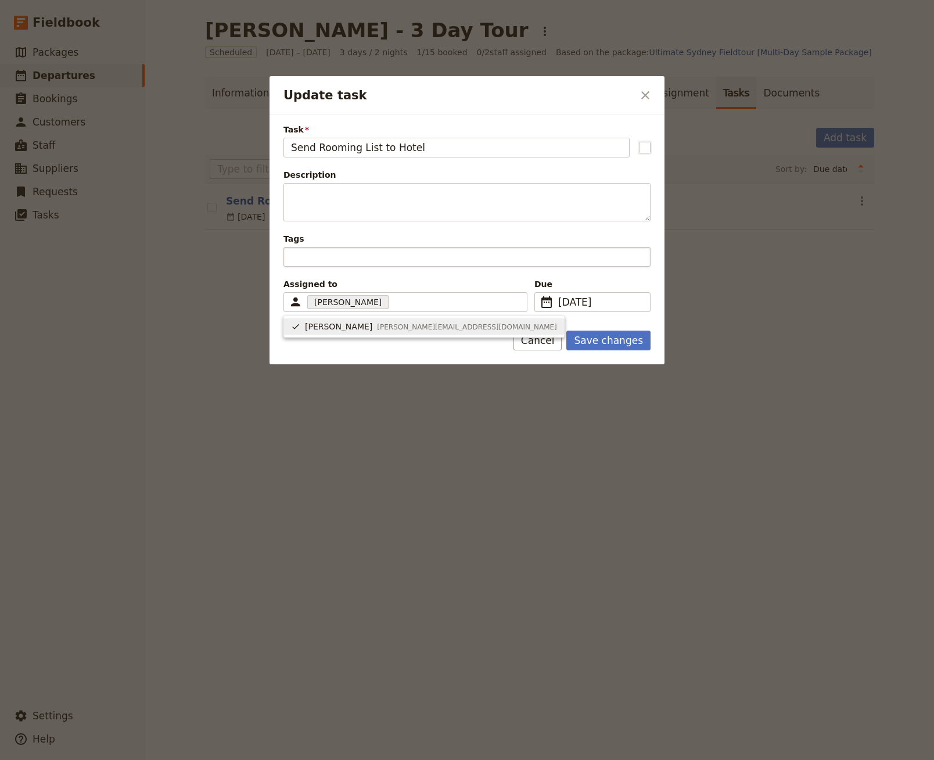
click at [451, 264] on div "Update task" at bounding box center [466, 257] width 367 height 20
click at [293, 264] on input "Tags" at bounding box center [292, 257] width 2 height 14
click at [620, 341] on button "Save changes" at bounding box center [608, 340] width 84 height 20
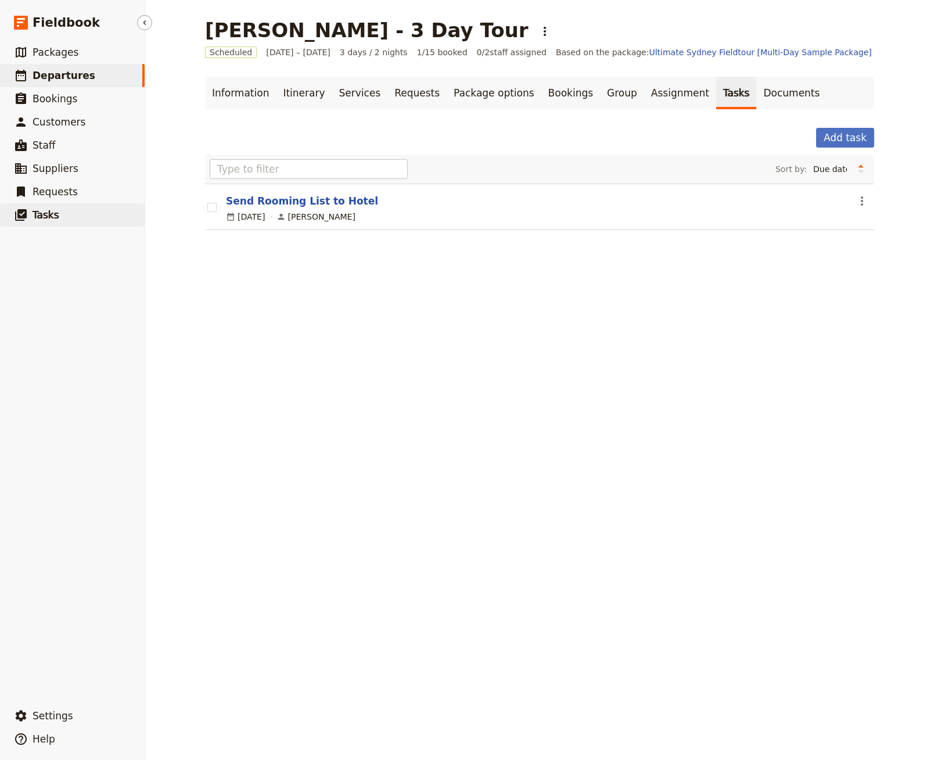
click at [49, 220] on span "Tasks" at bounding box center [46, 215] width 27 height 12
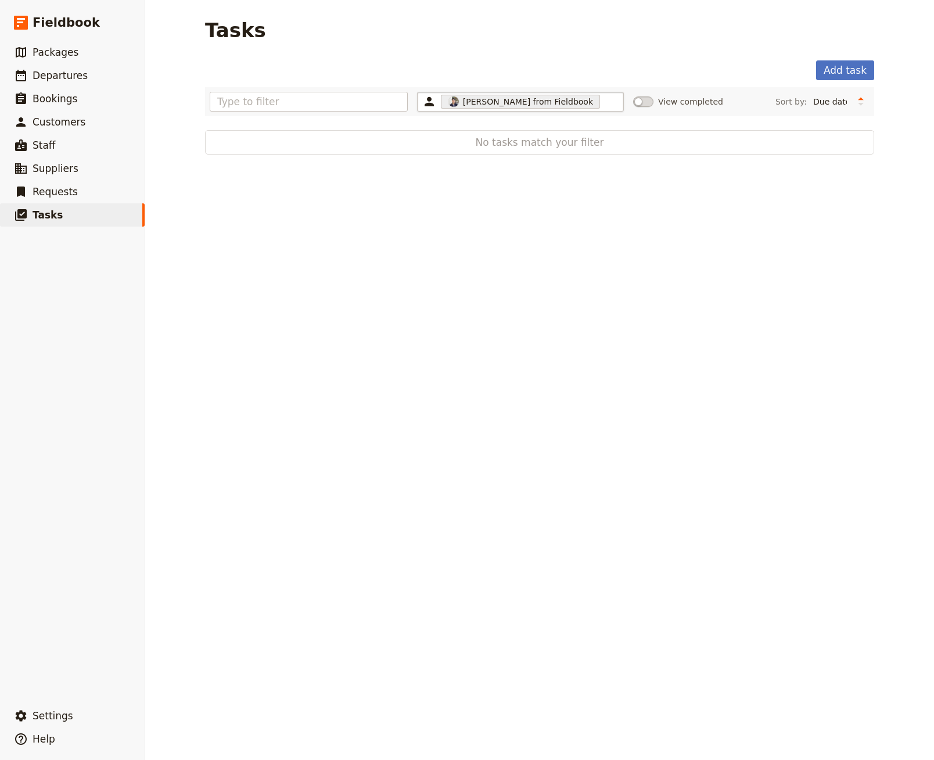
click at [541, 110] on div "[PERSON_NAME] from Fieldbook 68c029595644d0f4b102c6f1" at bounding box center [520, 102] width 207 height 20
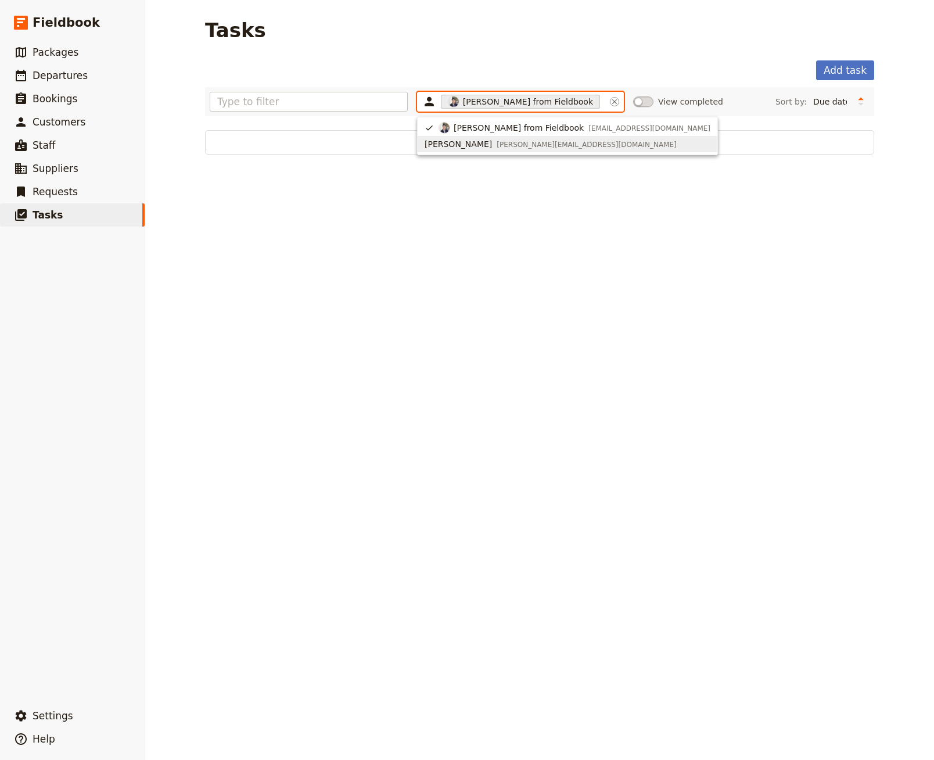
click at [499, 140] on span "[PERSON_NAME][EMAIL_ADDRESS][DOMAIN_NAME]" at bounding box center [586, 144] width 180 height 9
type input "68c0295a5644d0f4b102c6f2, 68c029595644d0f4b102c6f1"
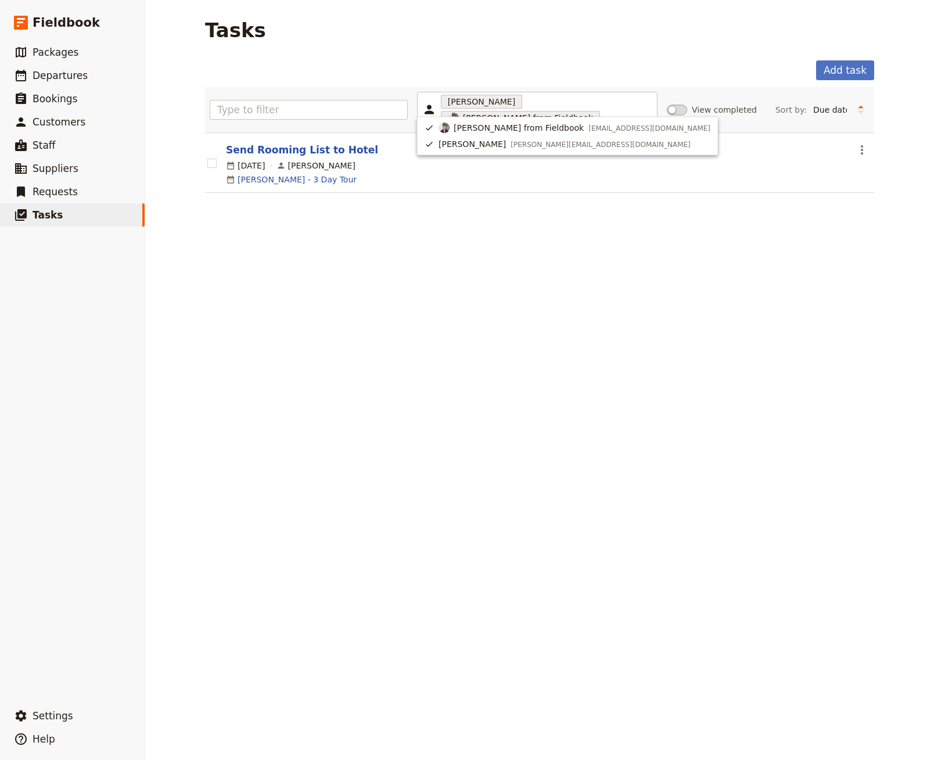
click at [454, 226] on div "Tasks Add task [PERSON_NAME] from Fieldbook 68c0295a5644d0f4b102c6f2, 68c029595…" at bounding box center [539, 380] width 789 height 760
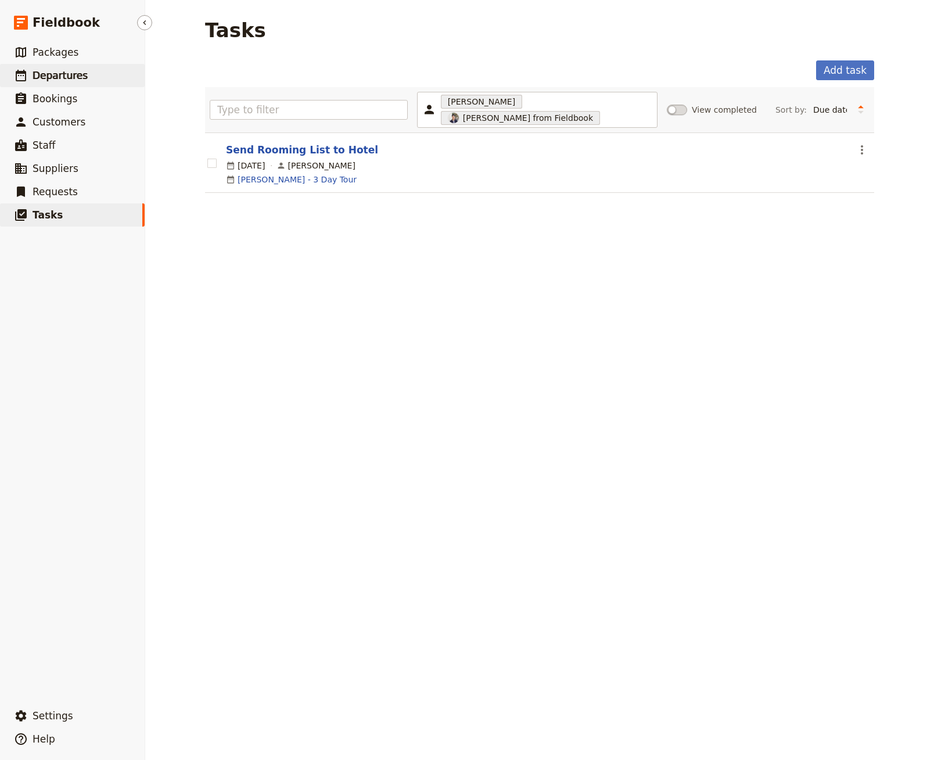
click at [97, 64] on link "​ Departures" at bounding box center [72, 75] width 145 height 23
select select "CREATED_AT"
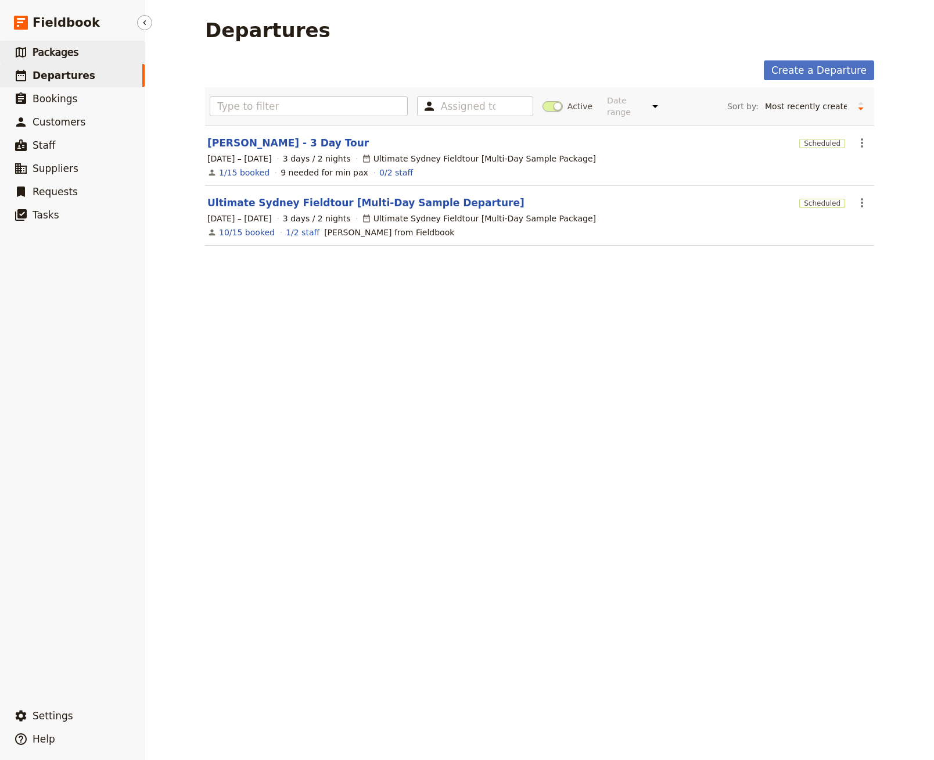
click at [102, 53] on link "​ Packages" at bounding box center [72, 52] width 145 height 23
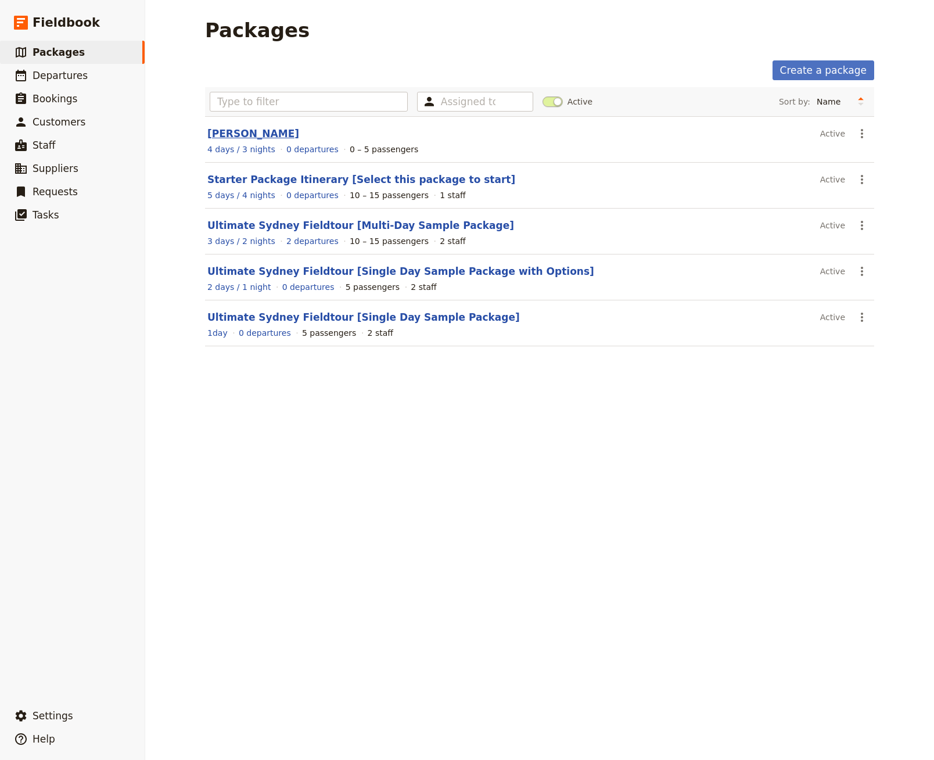
click at [236, 135] on link "[PERSON_NAME]" at bounding box center [253, 134] width 92 height 12
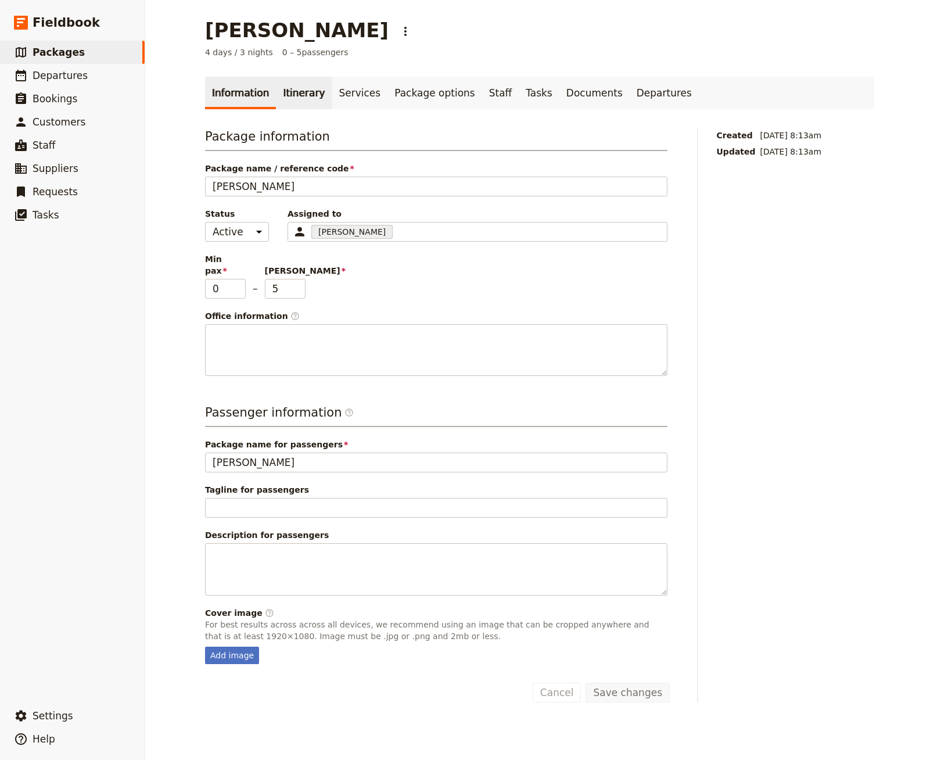
click at [294, 106] on link "Itinerary" at bounding box center [304, 93] width 56 height 33
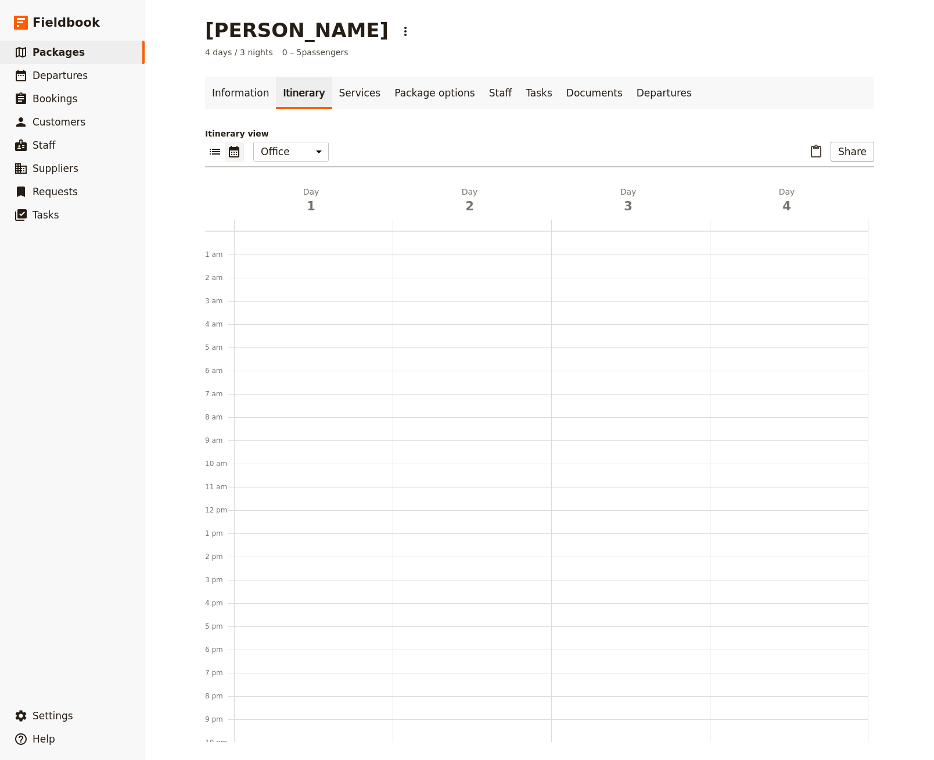
scroll to position [46, 0]
click at [114, 52] on link "​ Packages" at bounding box center [72, 52] width 145 height 23
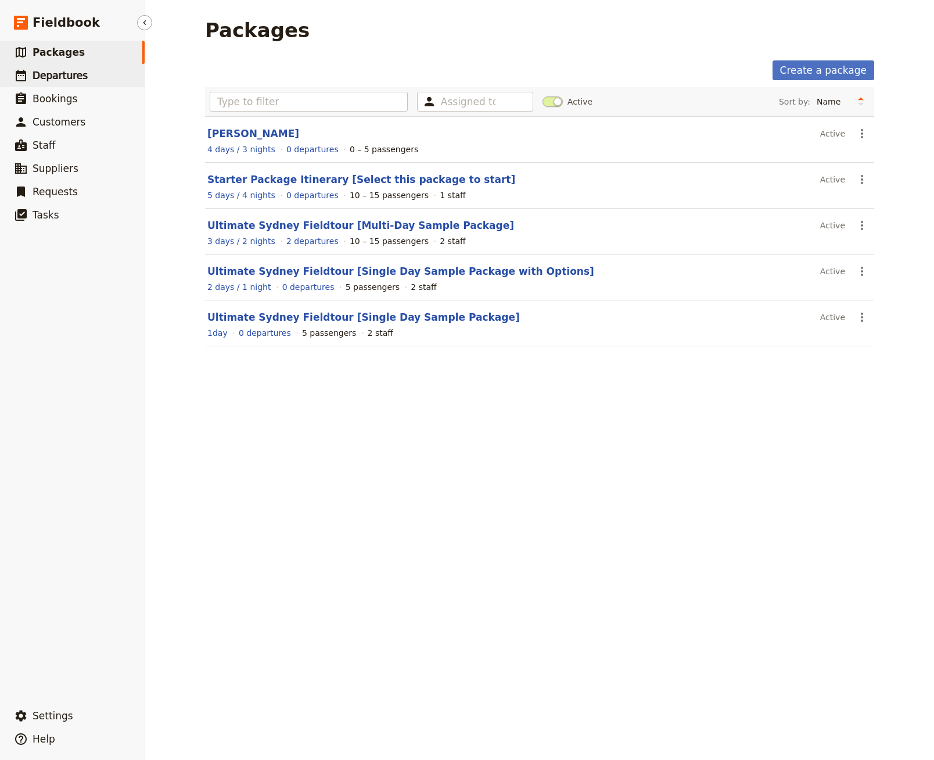
click at [55, 71] on span "Departures" at bounding box center [60, 76] width 55 height 12
select select "CREATED_AT"
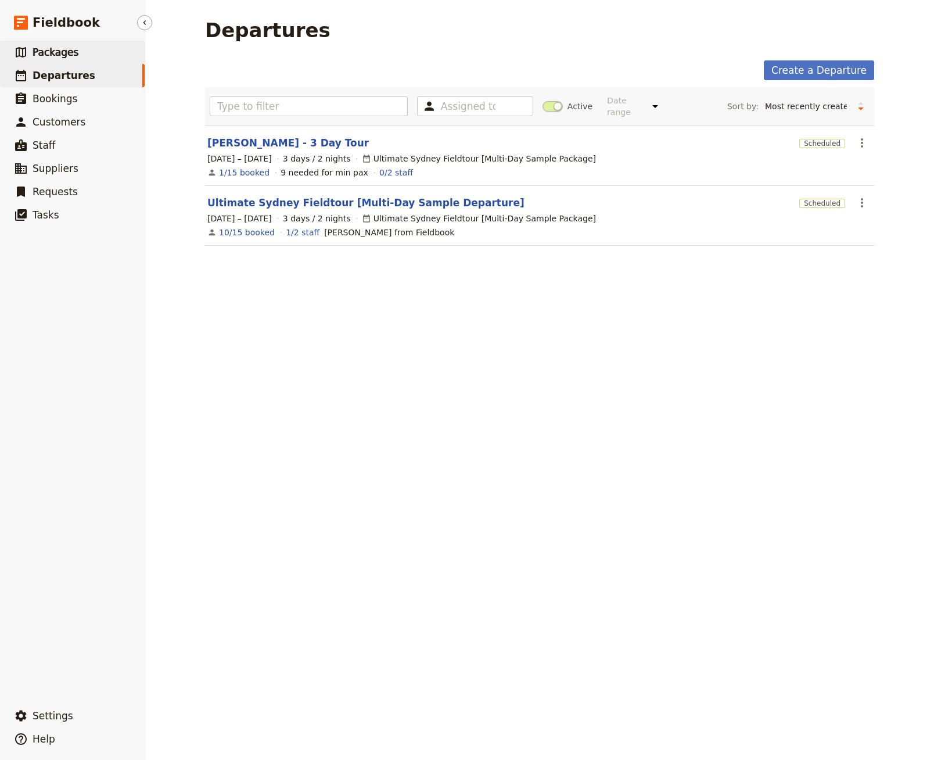
click at [114, 53] on link "​ Packages" at bounding box center [72, 52] width 145 height 23
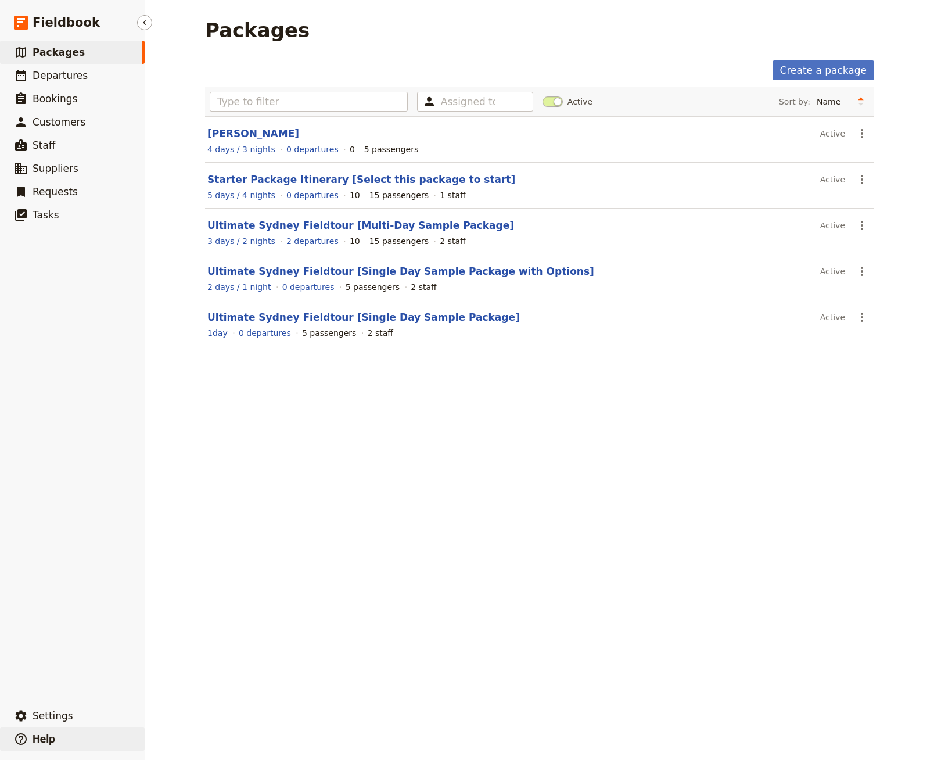
click at [55, 733] on button "​ Help" at bounding box center [72, 738] width 145 height 23
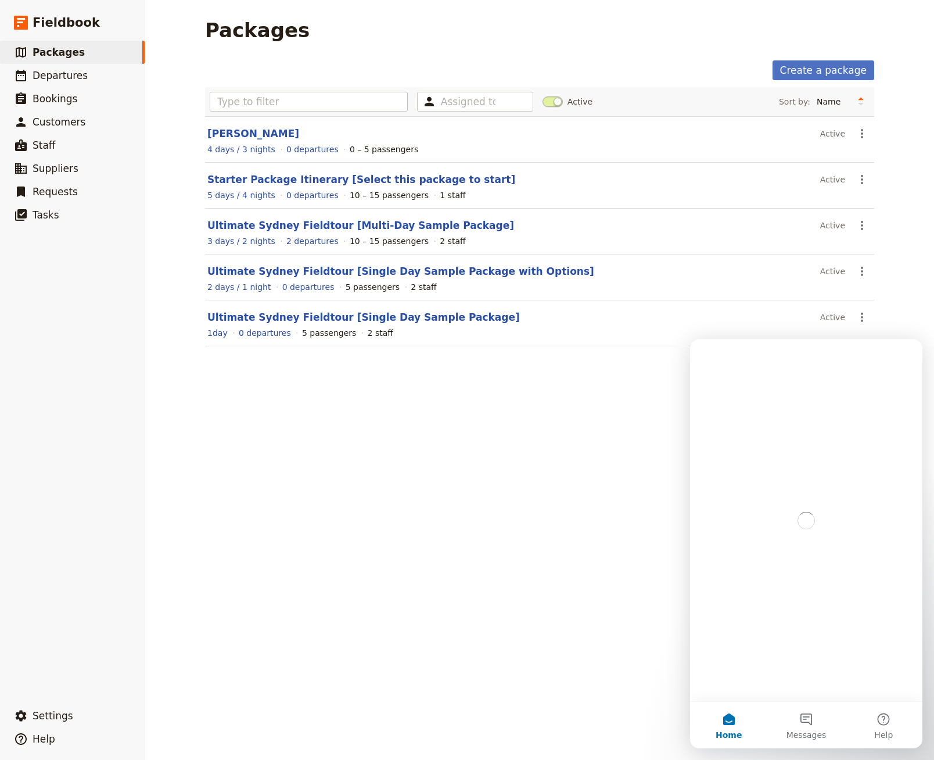
click at [391, 545] on div "Packages Create a package Assigned to Active Sort by: Name Number of departures…" at bounding box center [539, 380] width 789 height 760
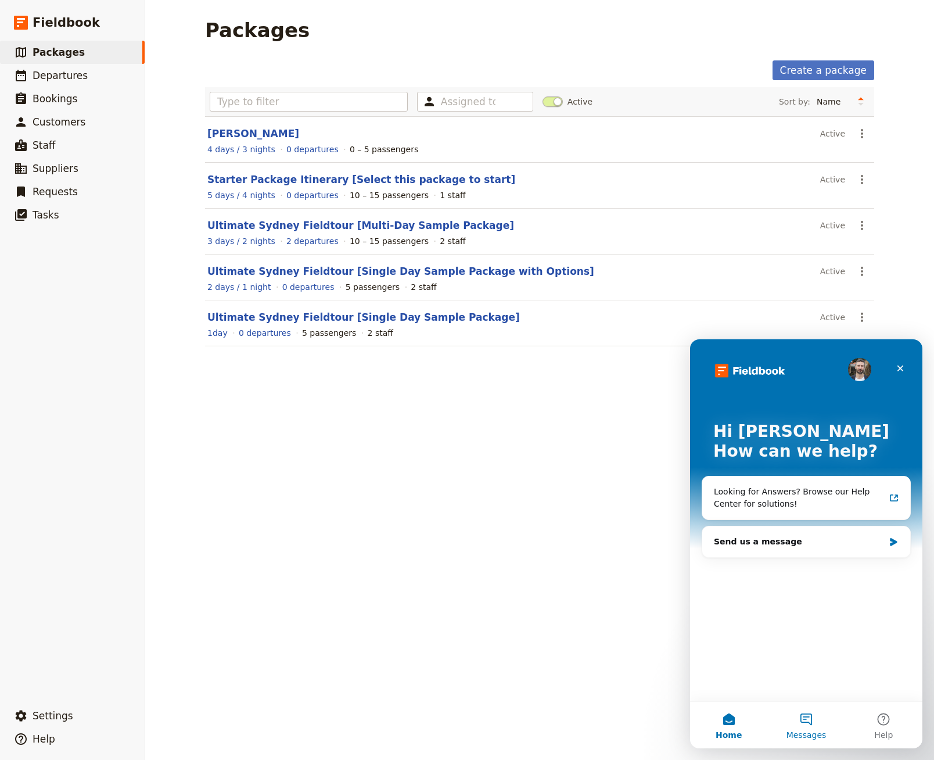
click at [822, 730] on span "Messages" at bounding box center [806, 734] width 40 height 8
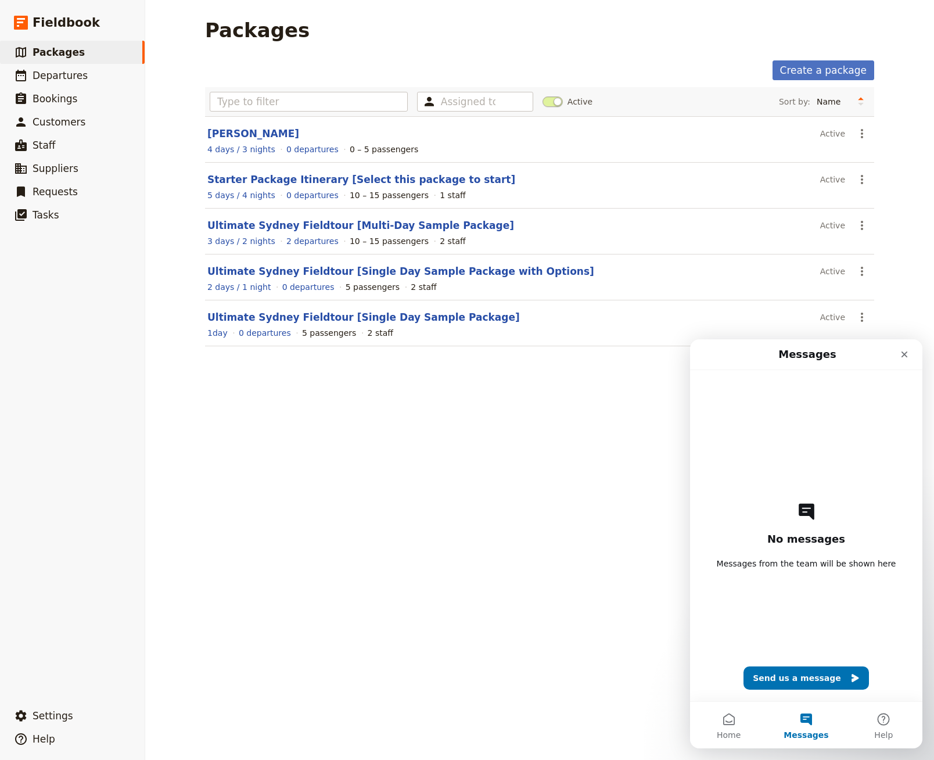
click at [578, 559] on div "Packages Create a package Assigned to Active Sort by: Name Number of departures…" at bounding box center [539, 380] width 789 height 760
click at [520, 530] on div "Packages Create a package Assigned to Active Sort by: Name Number of departures…" at bounding box center [539, 380] width 789 height 760
